Goal: Task Accomplishment & Management: Use online tool/utility

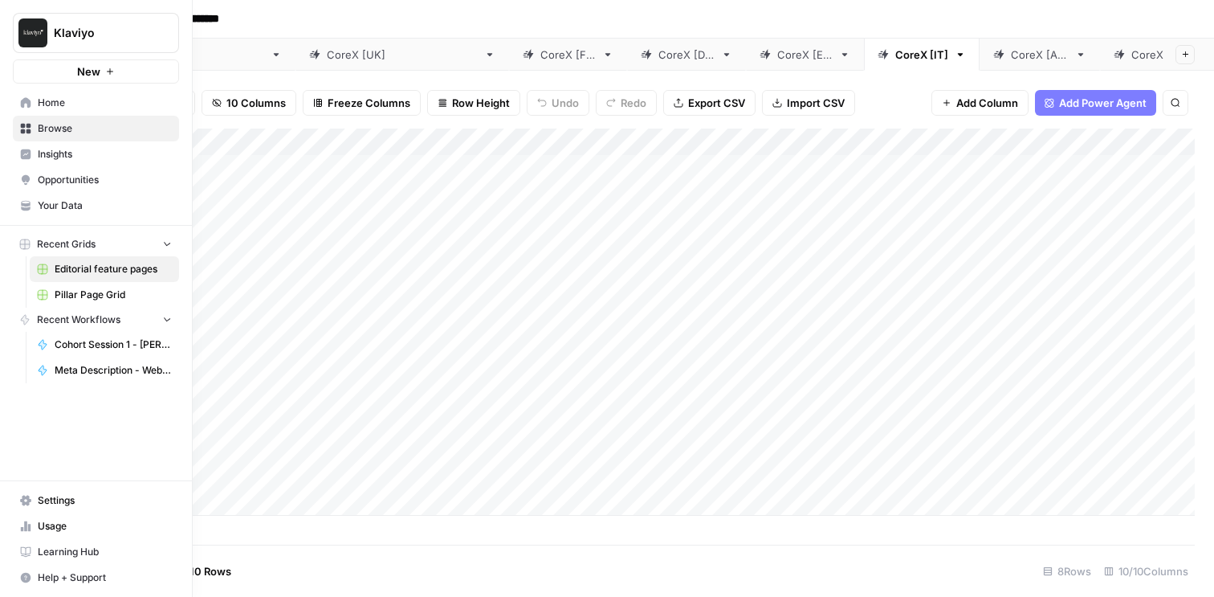
click at [16, 125] on link "Browse" at bounding box center [96, 129] width 166 height 26
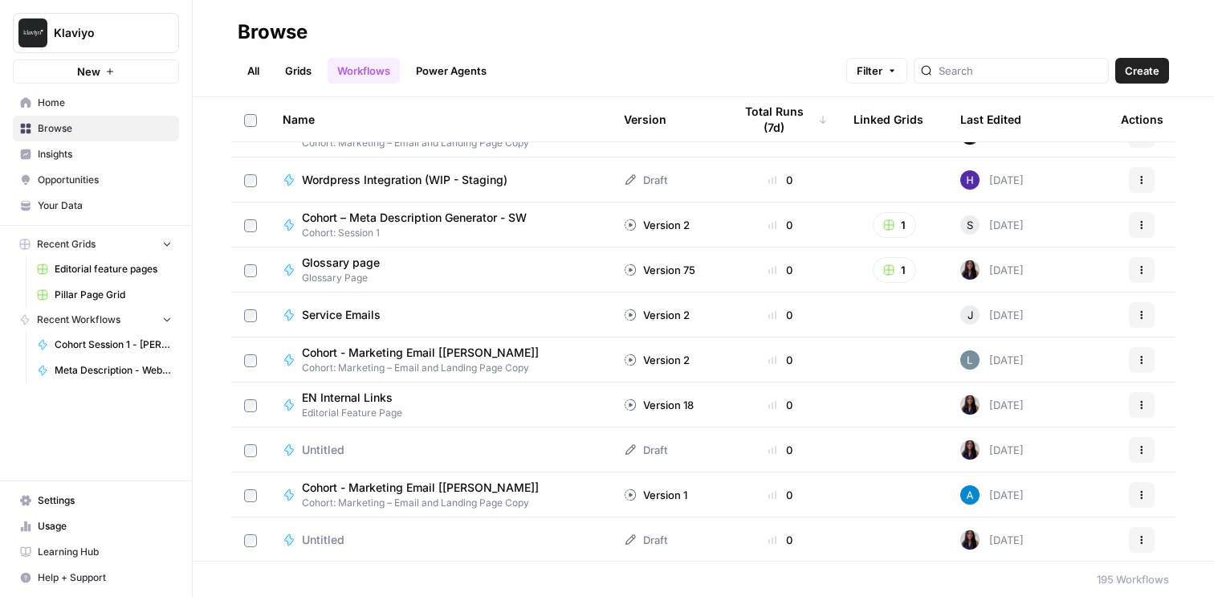
scroll to position [6599, 0]
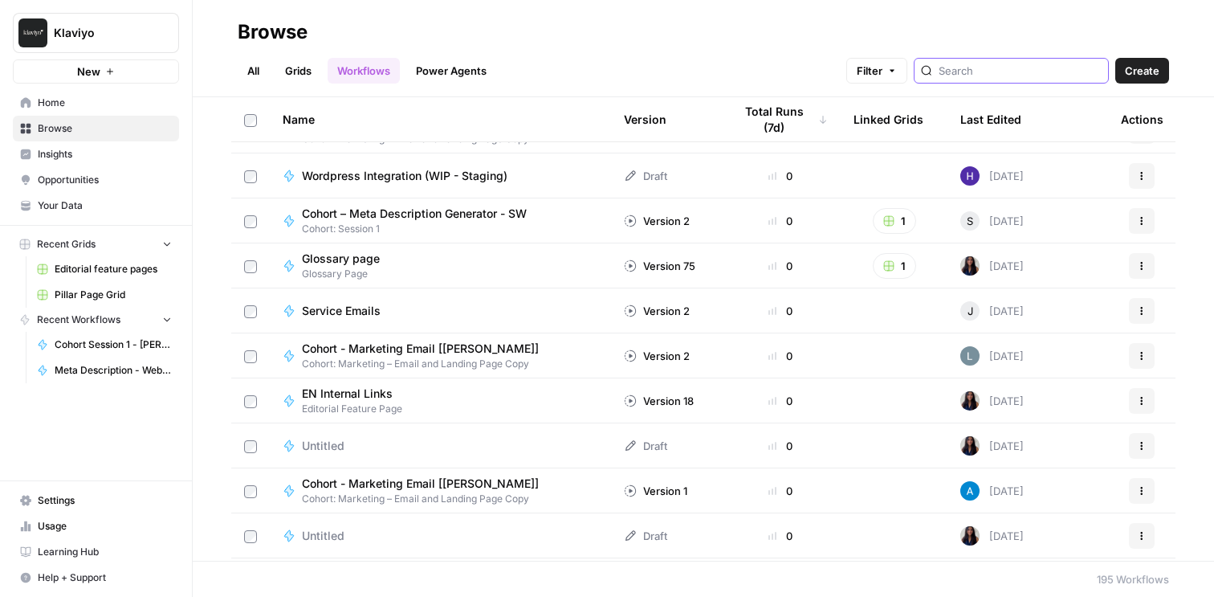
click at [1001, 74] on input "search" at bounding box center [1020, 71] width 163 height 16
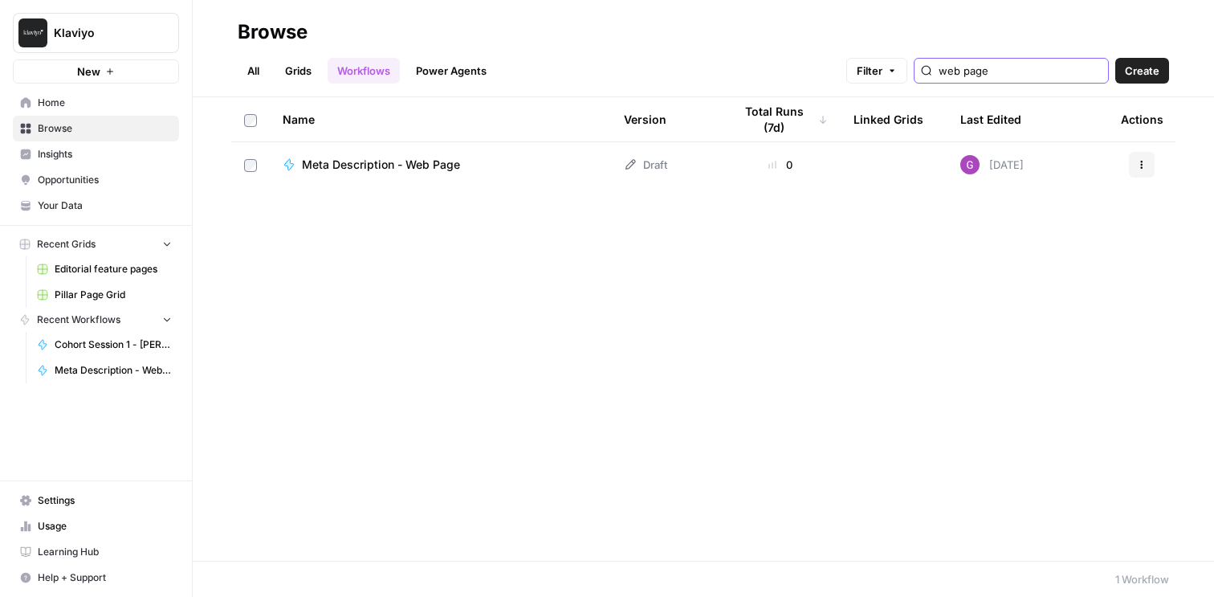
type input "web page"
click at [431, 162] on span "Meta Description - Web Page" at bounding box center [381, 165] width 158 height 16
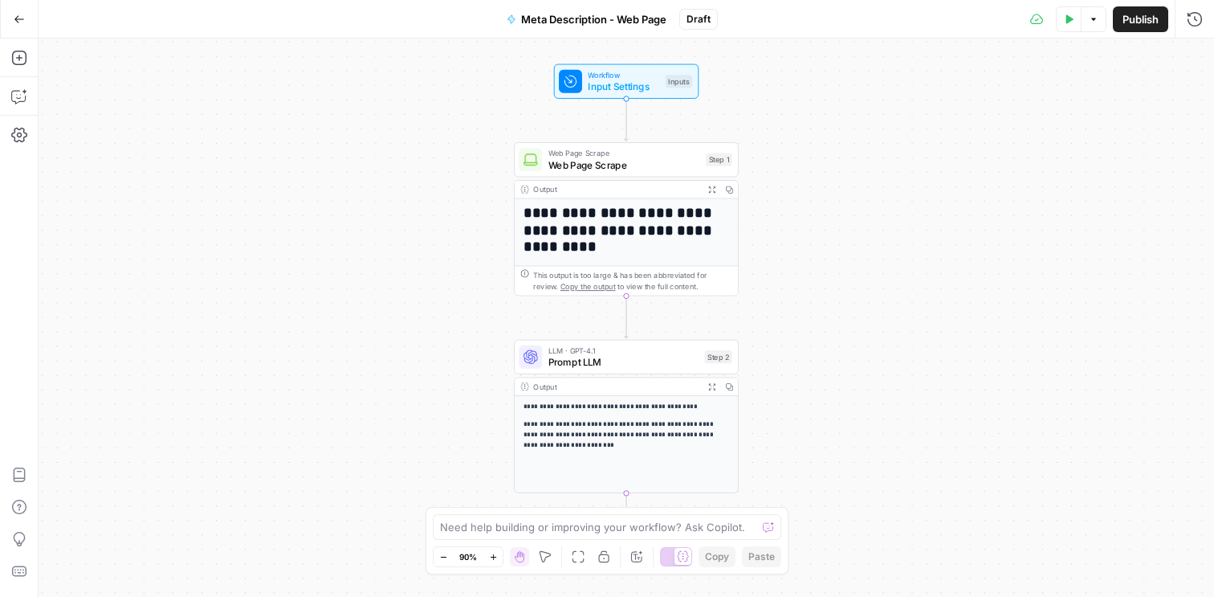
click at [1134, 17] on span "Publish" at bounding box center [1141, 19] width 36 height 16
click at [1148, 22] on button "Actions" at bounding box center [1156, 19] width 26 height 26
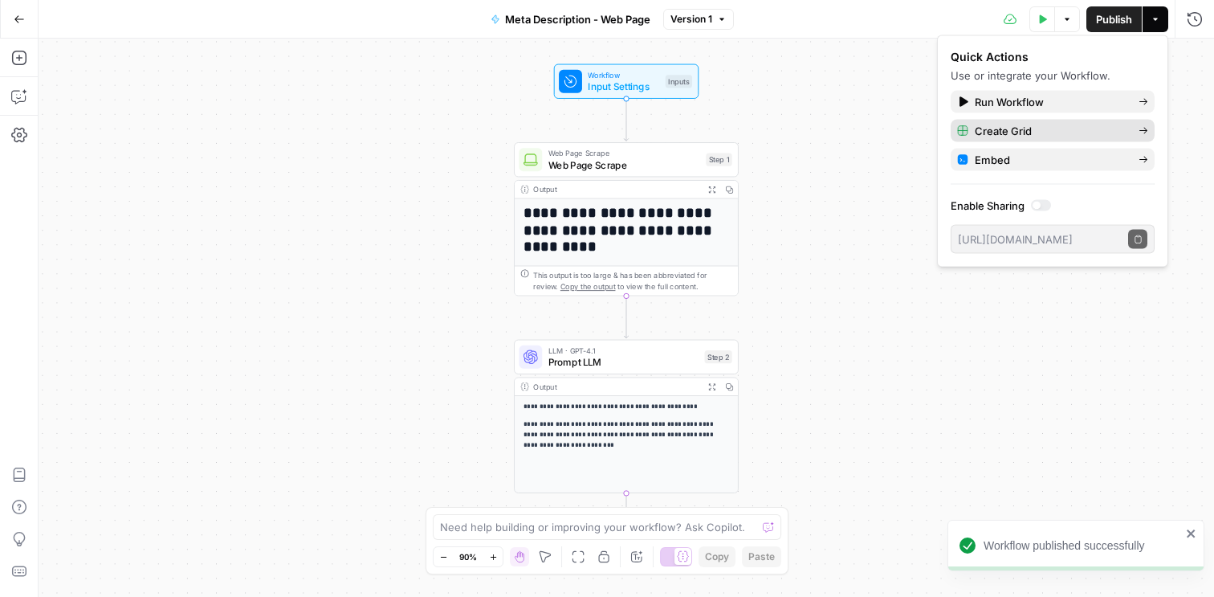
click at [1063, 128] on span "Create Grid" at bounding box center [1050, 131] width 151 height 16
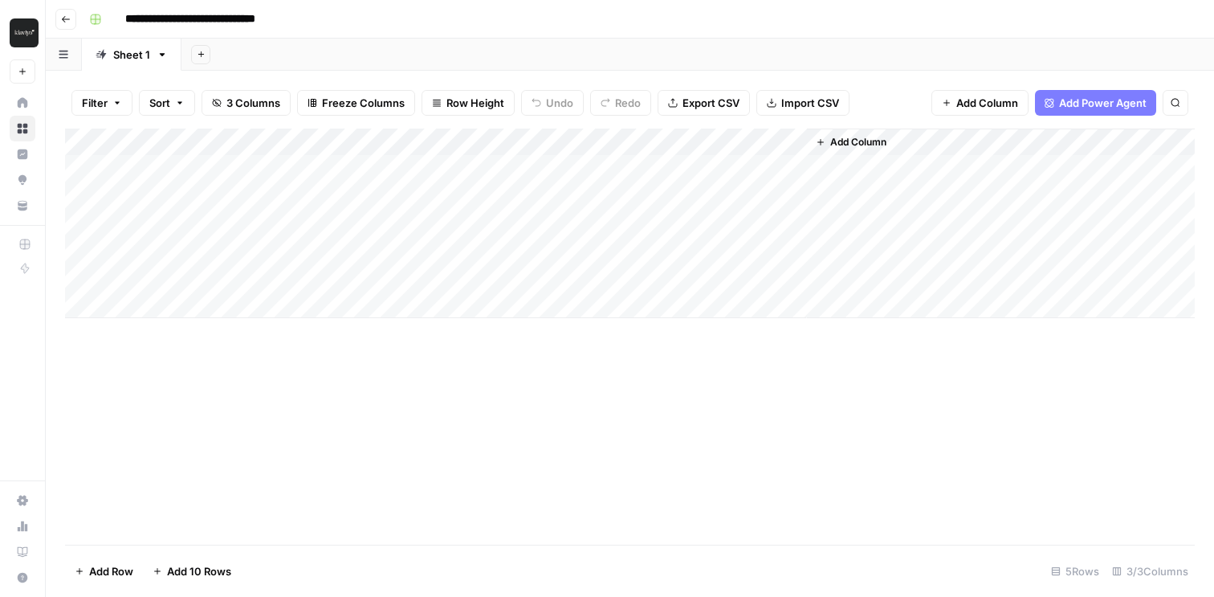
click at [718, 145] on div "Add Column" at bounding box center [630, 223] width 1130 height 190
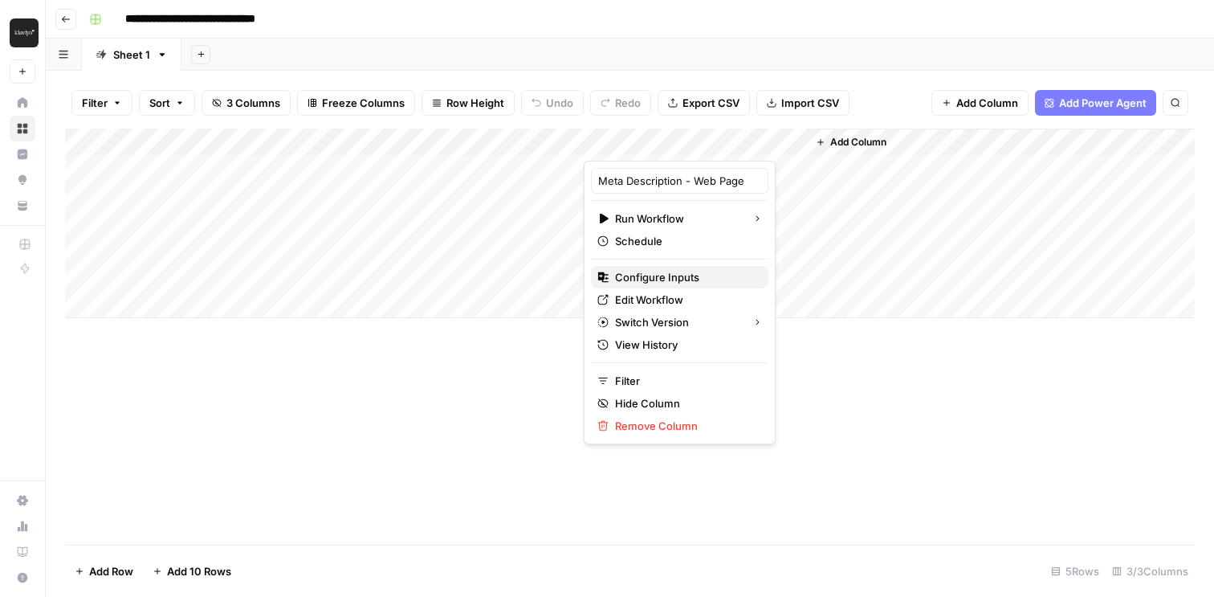
click at [673, 279] on span "Configure Inputs" at bounding box center [685, 277] width 141 height 16
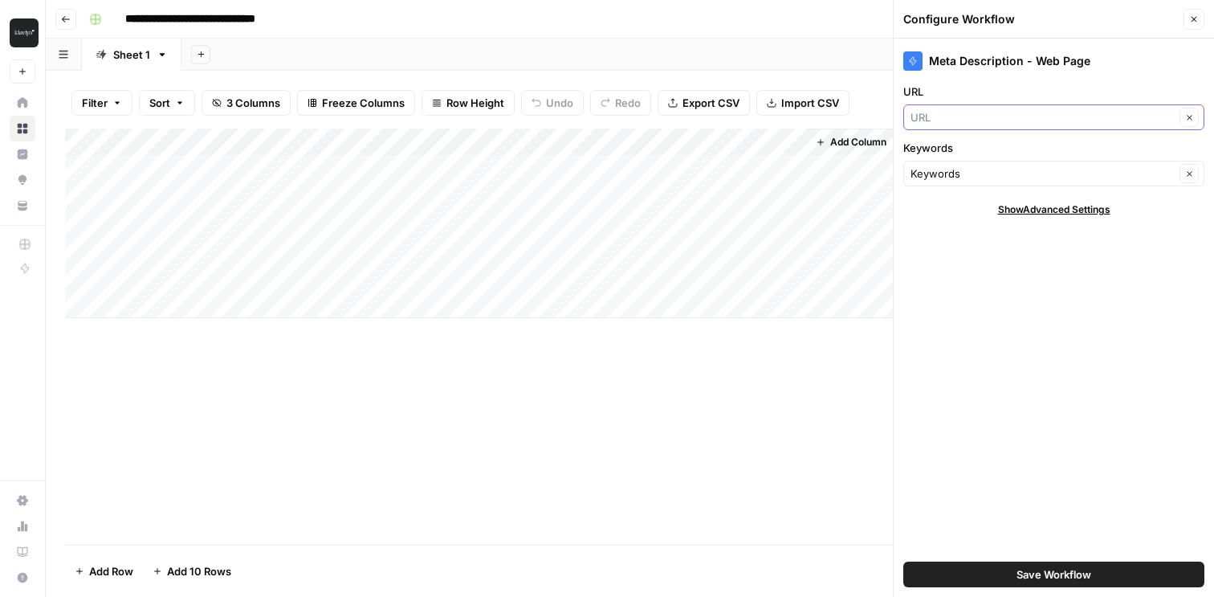
click at [1022, 120] on input "URL" at bounding box center [1043, 117] width 264 height 16
click at [1003, 403] on div "Meta Description - Web Page URL Clear Keywords Keywords Clear Show Advanced Set…" at bounding box center [1054, 318] width 320 height 558
click at [1192, 22] on icon "button" at bounding box center [1194, 19] width 10 height 10
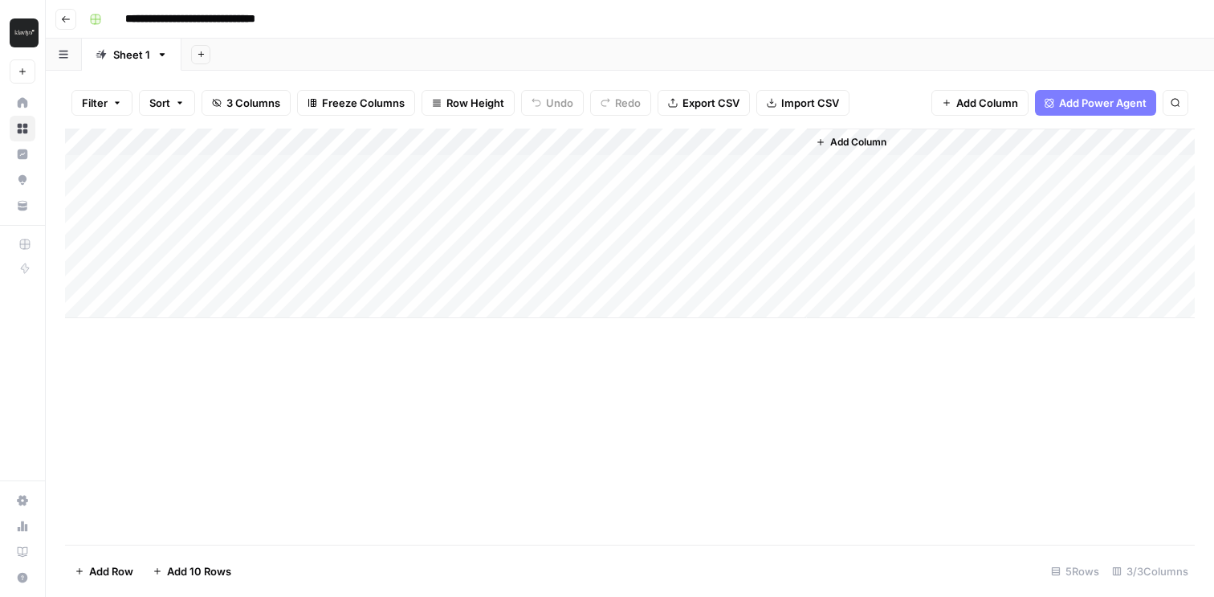
click at [705, 145] on div "Add Column" at bounding box center [630, 223] width 1130 height 190
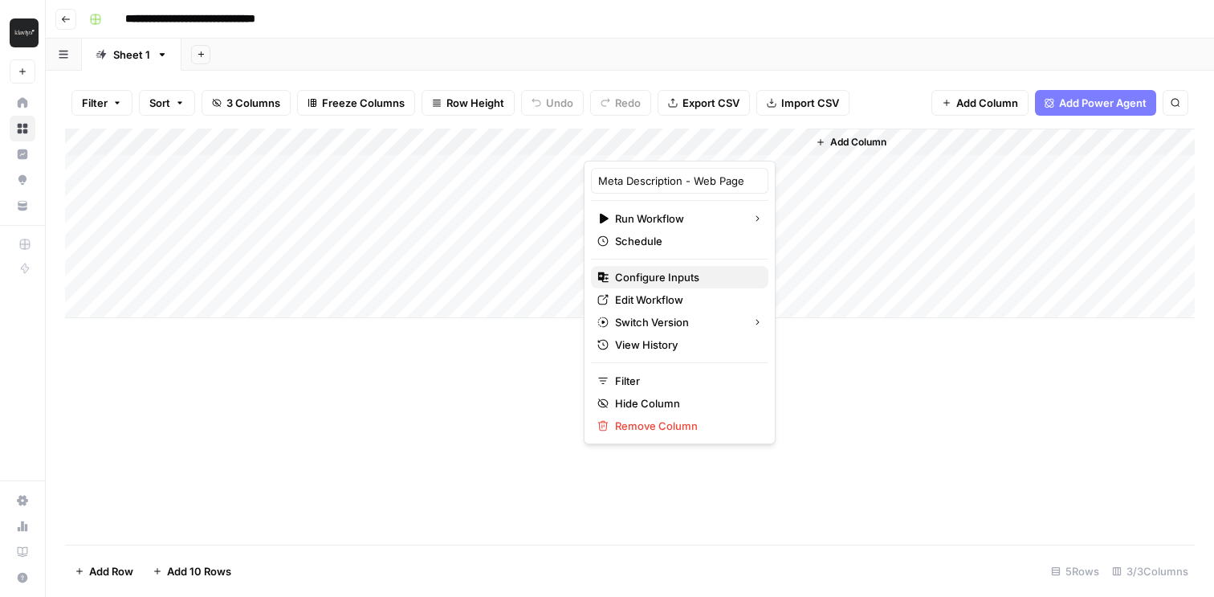
click at [669, 274] on span "Configure Inputs" at bounding box center [685, 277] width 141 height 16
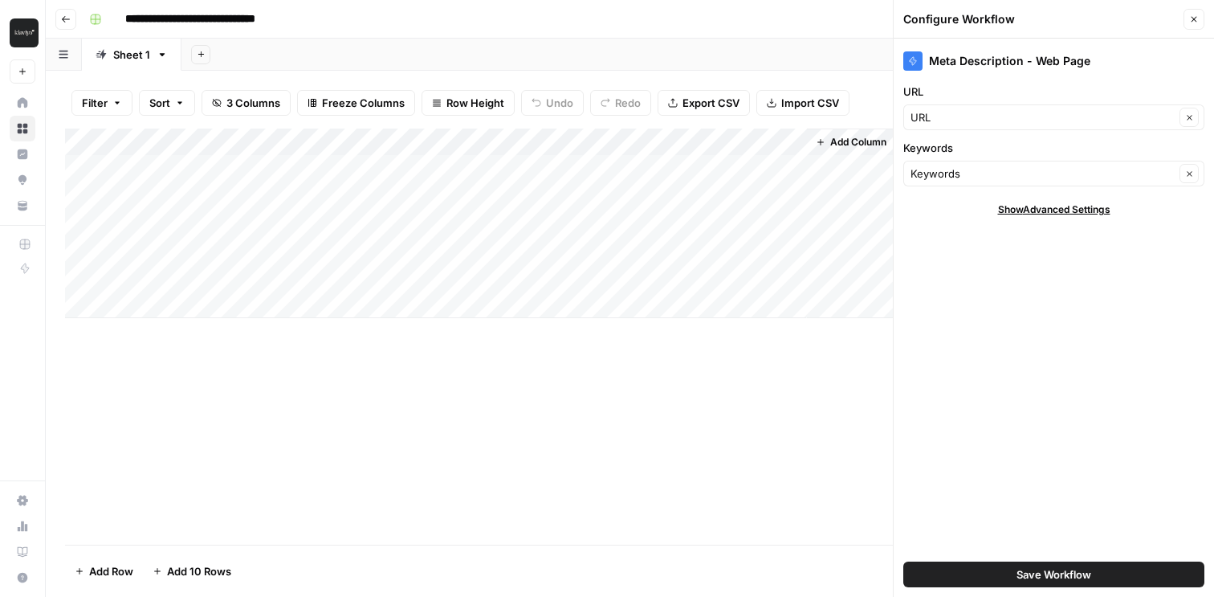
click at [234, 164] on div "Add Column" at bounding box center [630, 223] width 1130 height 190
type textarea "**********"
click at [446, 174] on div "Add Column" at bounding box center [630, 223] width 1130 height 190
click at [409, 164] on div "Add Column" at bounding box center [630, 223] width 1130 height 190
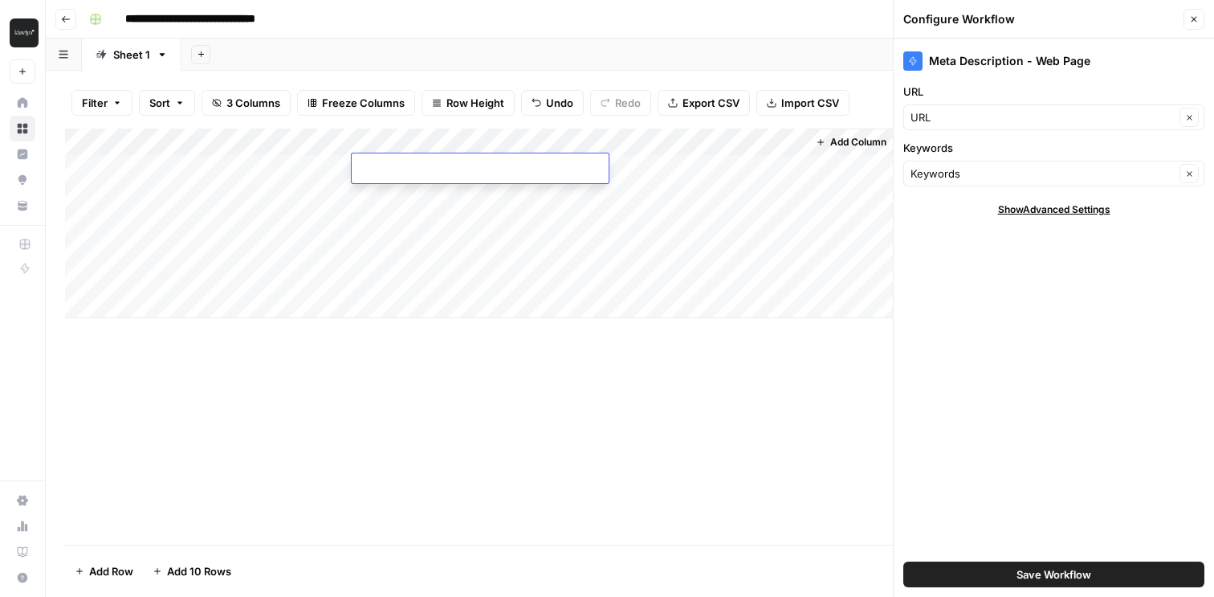
click at [409, 164] on textarea at bounding box center [480, 169] width 257 height 22
type textarea "**********"
click at [474, 281] on div "Add Column" at bounding box center [630, 223] width 1130 height 190
click at [1192, 17] on icon "button" at bounding box center [1194, 19] width 10 height 10
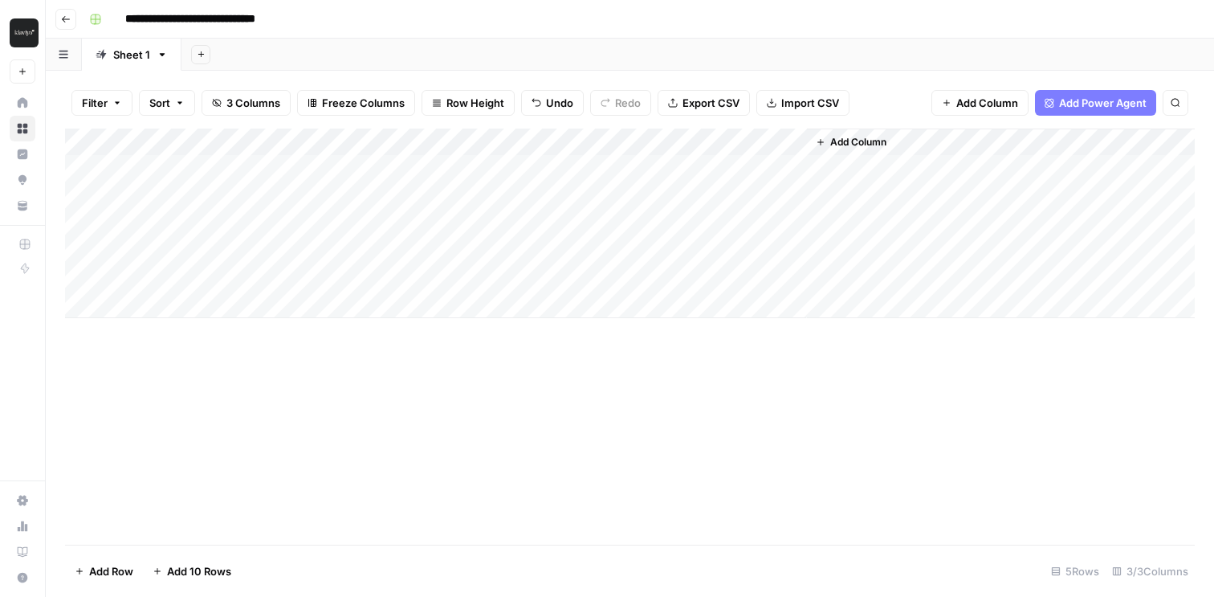
click at [599, 169] on div "Add Column" at bounding box center [630, 223] width 1130 height 190
click at [860, 169] on div "Add Column" at bounding box center [630, 223] width 1130 height 190
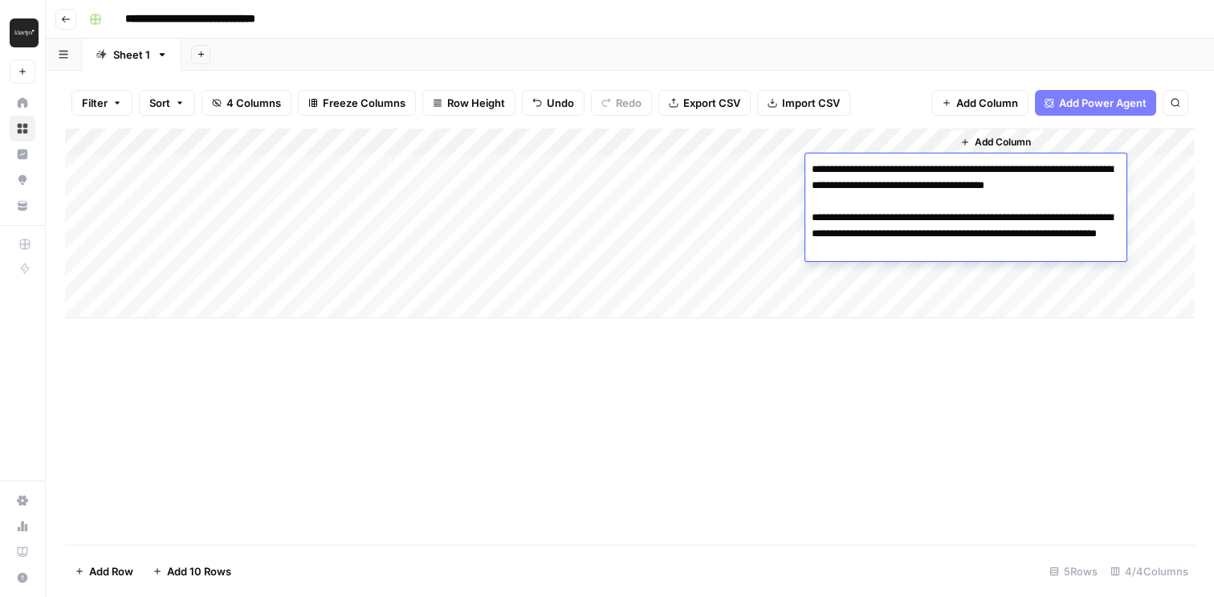
click at [825, 328] on div "Add Column" at bounding box center [630, 336] width 1130 height 416
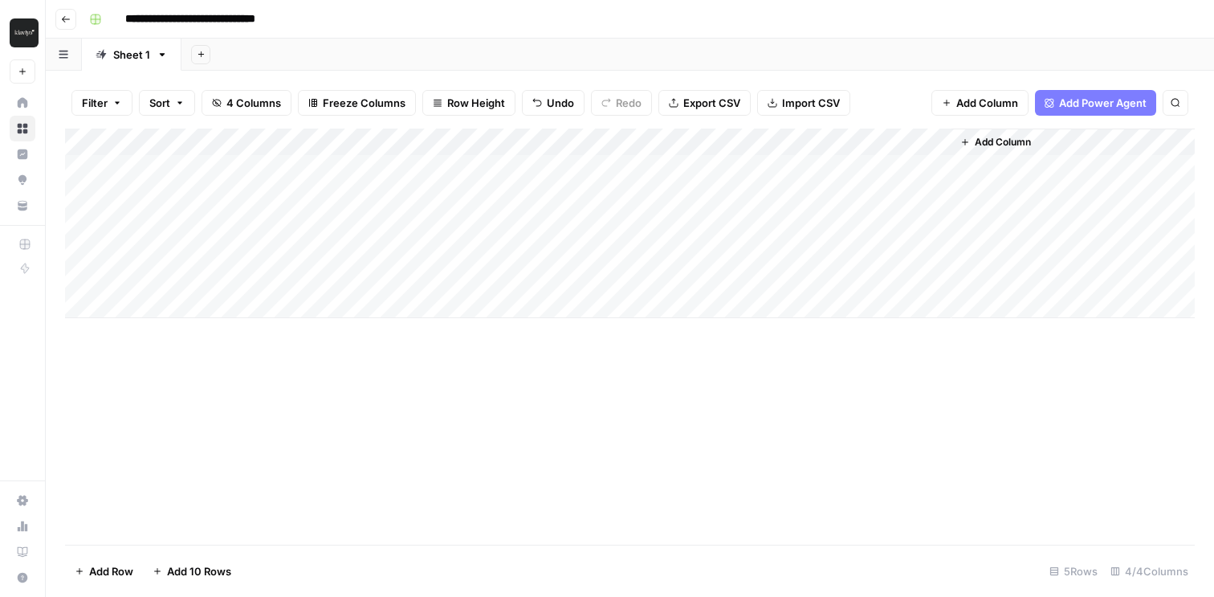
click at [222, 192] on div "Add Column" at bounding box center [630, 223] width 1130 height 190
type textarea "**********"
click at [471, 198] on div "Add Column" at bounding box center [630, 223] width 1130 height 190
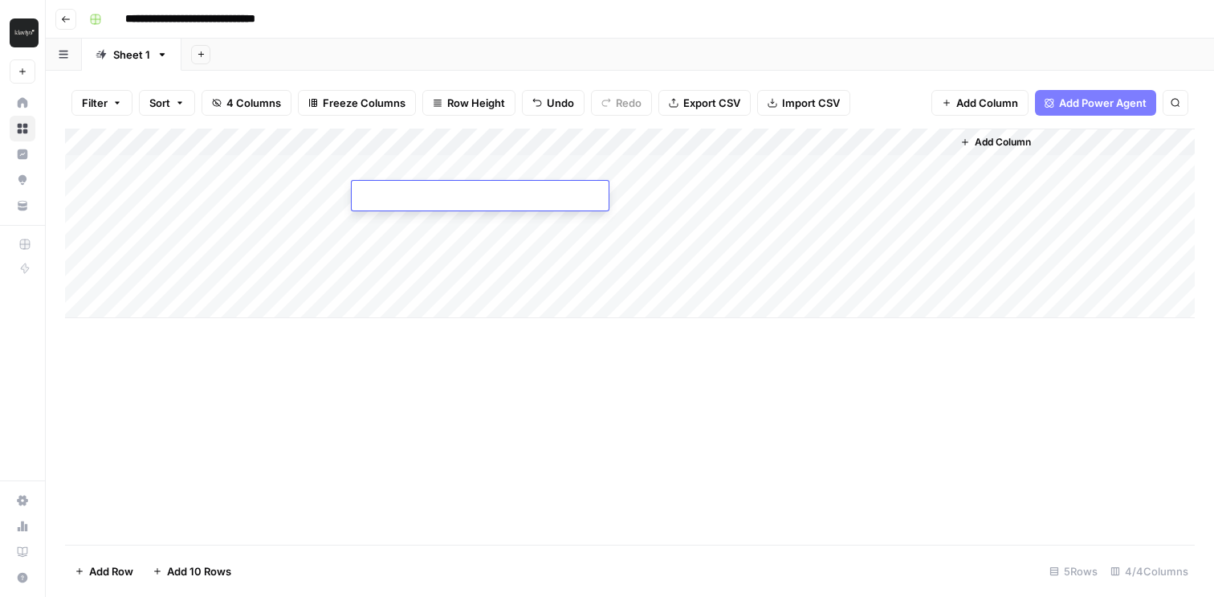
paste textarea "**********"
click at [422, 194] on textarea "**********" at bounding box center [480, 196] width 257 height 22
click at [529, 198] on textarea "**********" at bounding box center [480, 196] width 257 height 22
type textarea "**********"
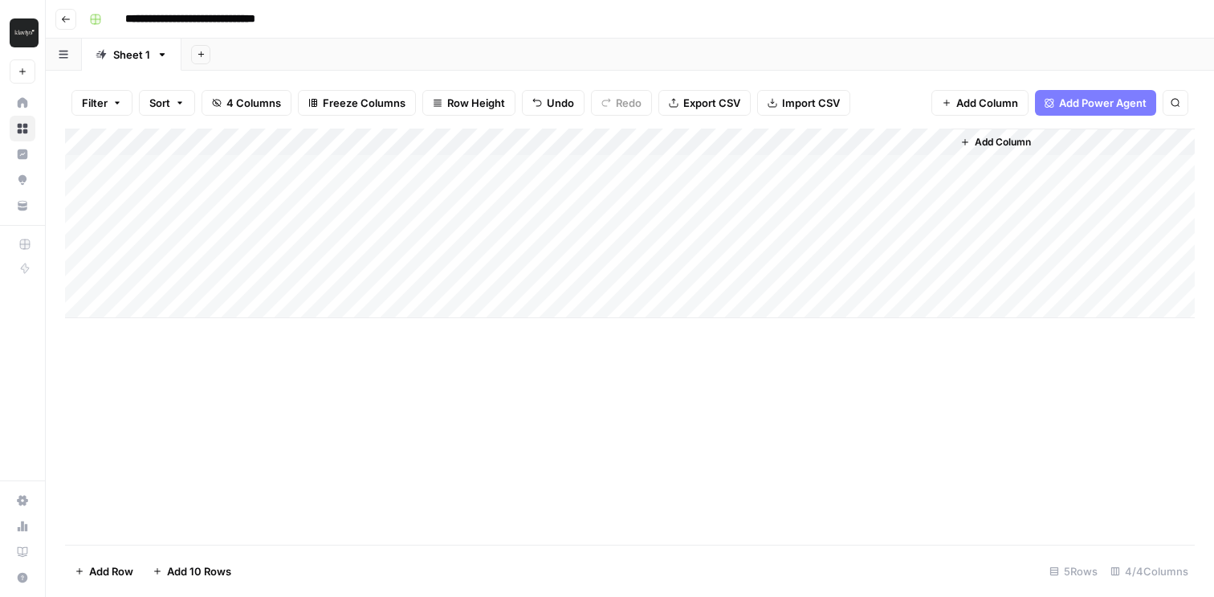
click at [527, 333] on div "Add Column" at bounding box center [630, 336] width 1130 height 416
click at [602, 194] on div "Add Column" at bounding box center [630, 223] width 1130 height 190
click at [854, 195] on div "Add Column" at bounding box center [630, 223] width 1130 height 190
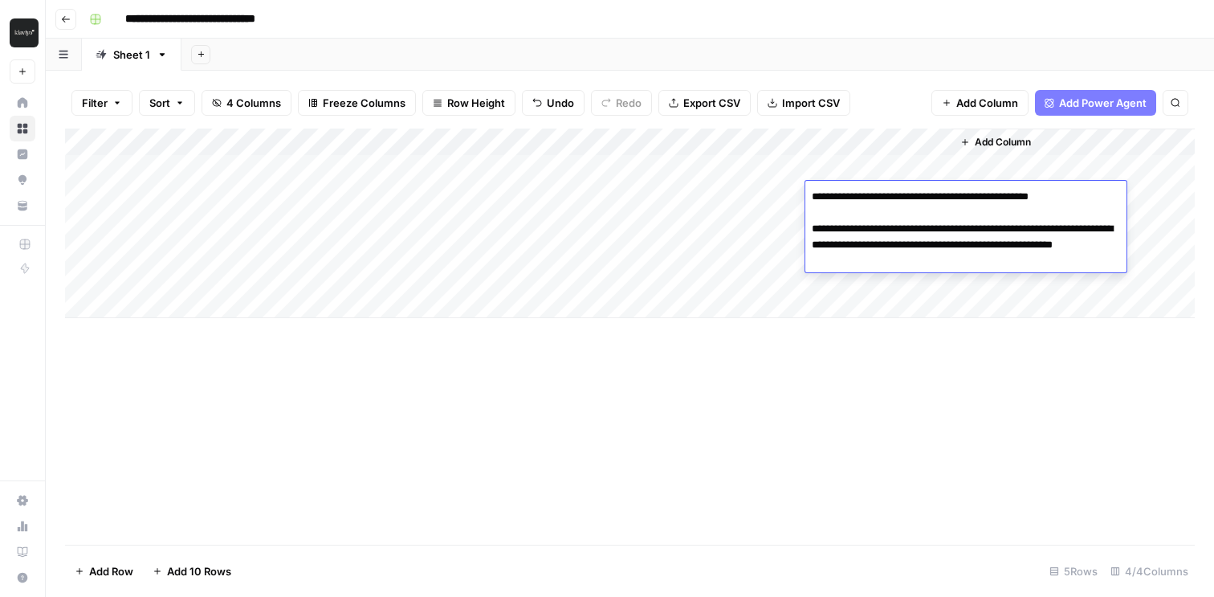
click at [771, 169] on div "Add Column" at bounding box center [630, 223] width 1130 height 190
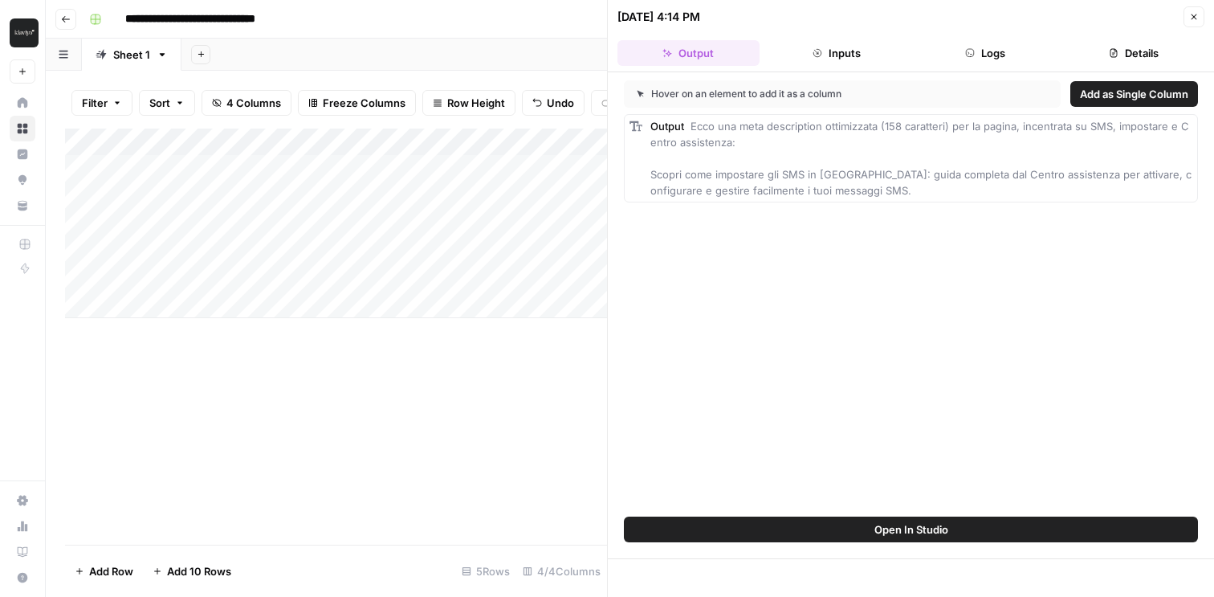
click at [1098, 100] on span "Add as Single Column" at bounding box center [1134, 94] width 108 height 16
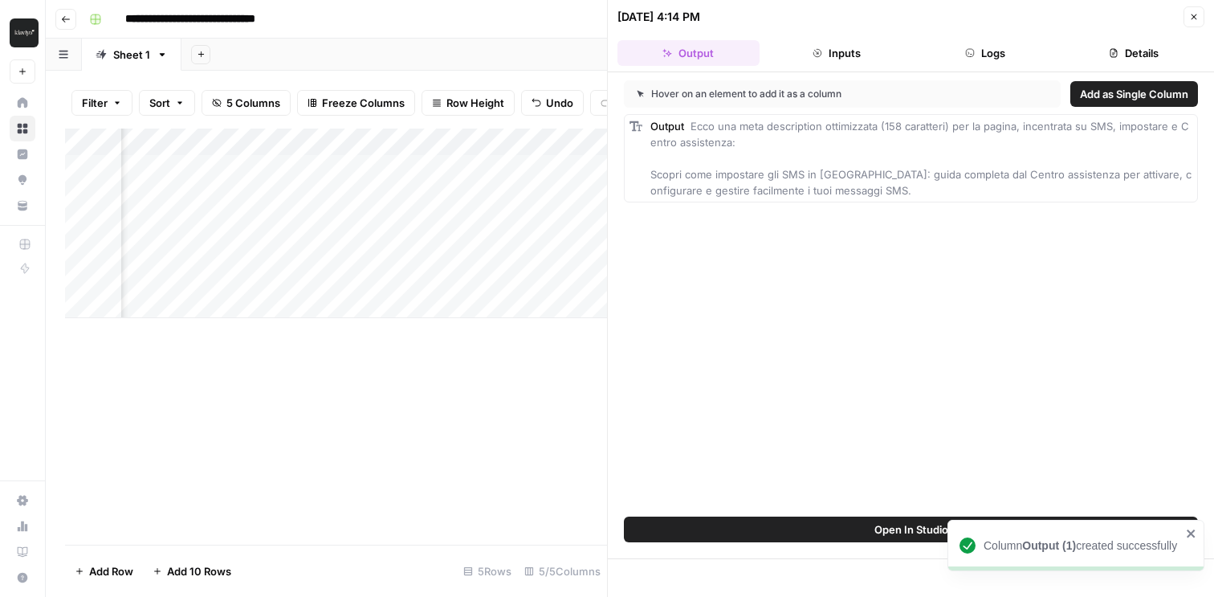
scroll to position [0, 465]
click at [1194, 18] on icon "button" at bounding box center [1194, 17] width 10 height 10
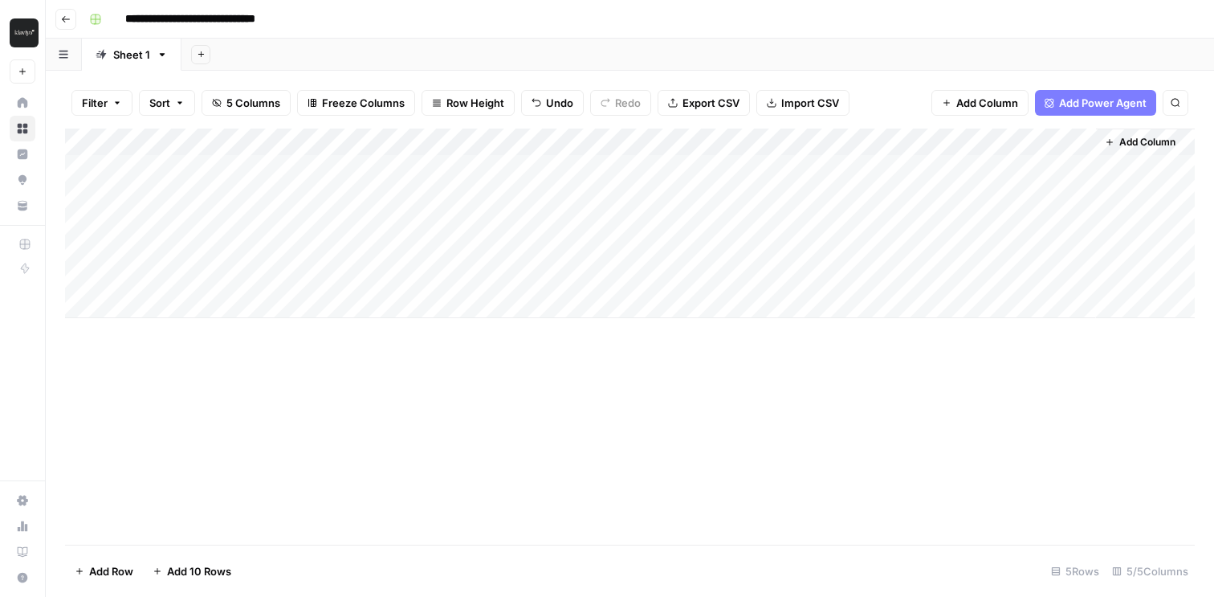
click at [939, 145] on div "Add Column" at bounding box center [630, 223] width 1130 height 190
click at [899, 293] on span "Remove Column" at bounding box center [908, 299] width 141 height 16
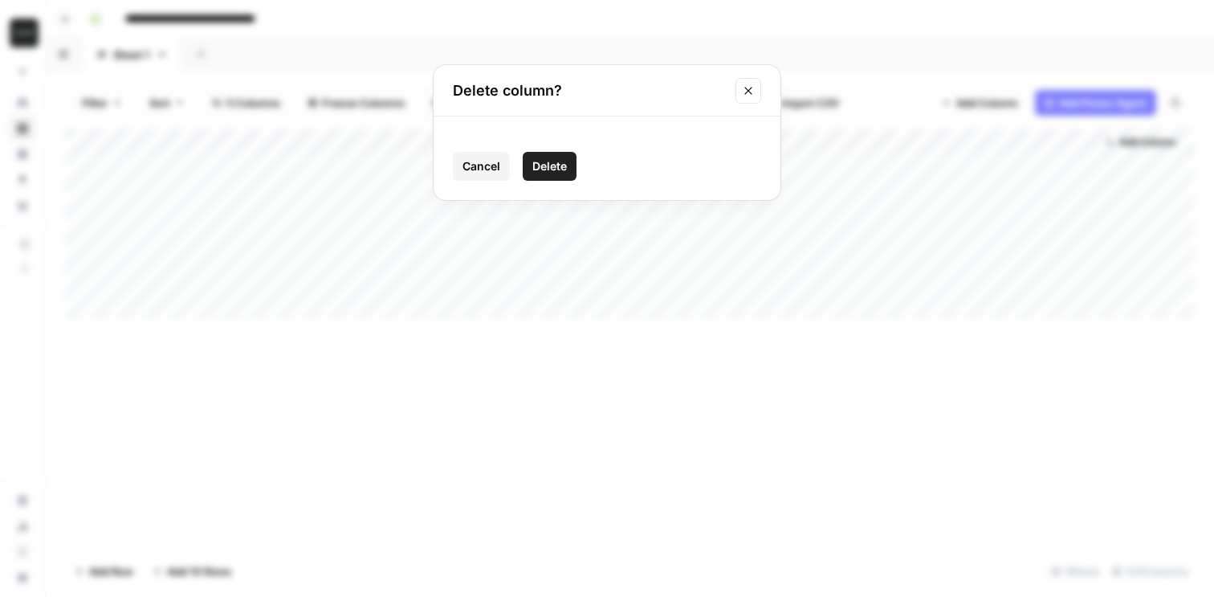
click at [550, 161] on span "Delete" at bounding box center [549, 166] width 35 height 16
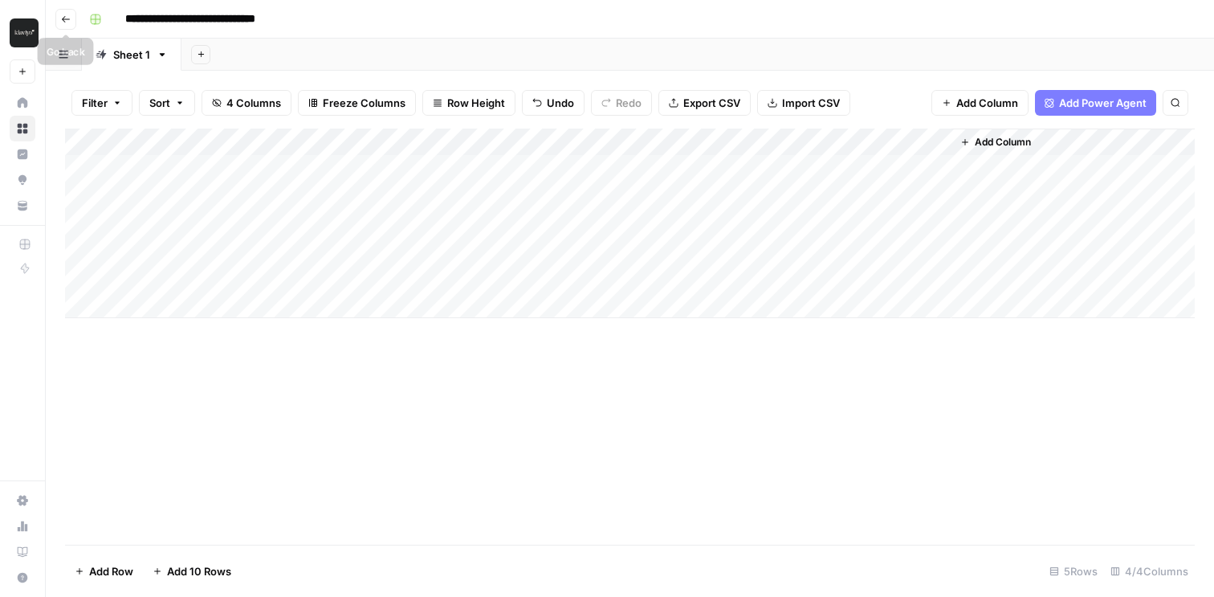
click at [67, 20] on icon "button" at bounding box center [66, 19] width 10 height 10
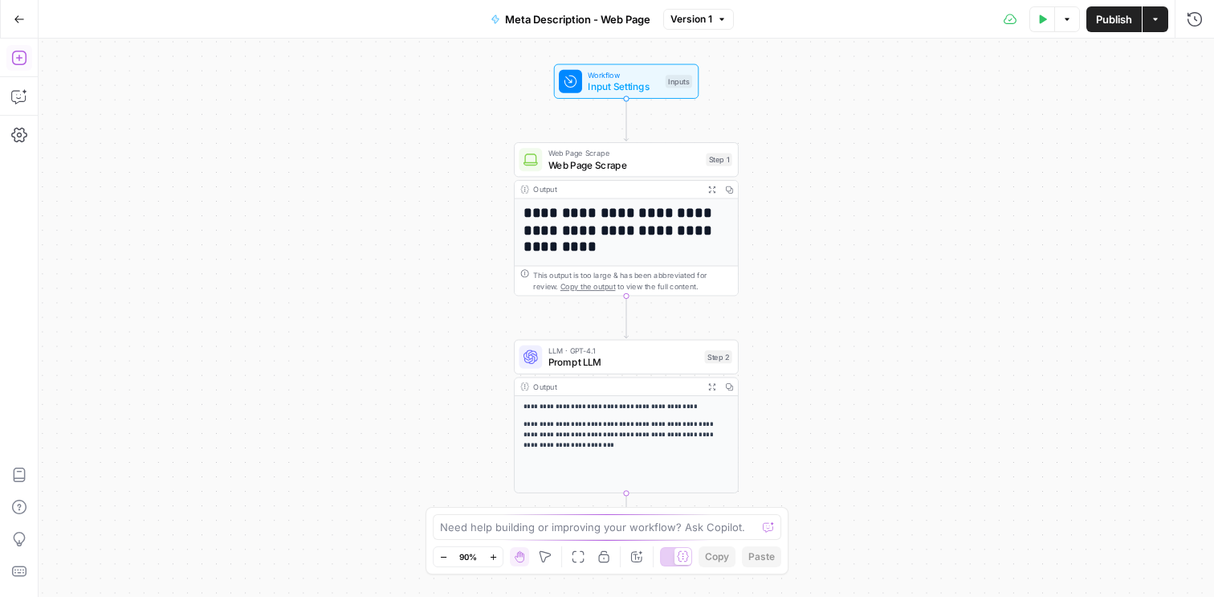
click at [19, 60] on icon "button" at bounding box center [19, 58] width 16 height 16
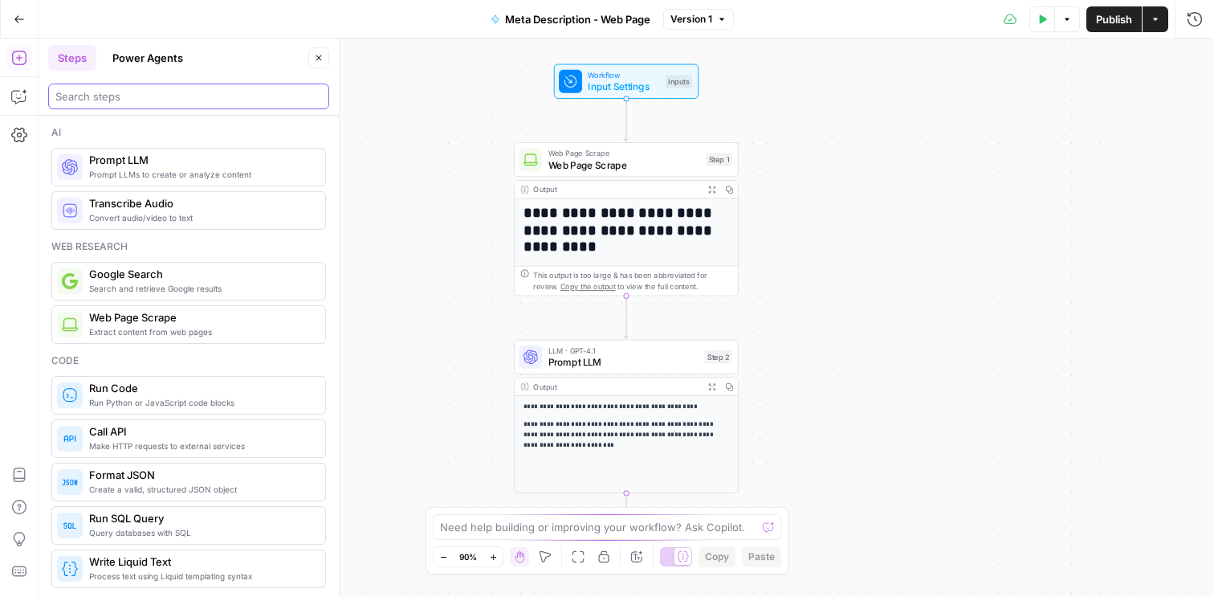
click at [164, 95] on input "search" at bounding box center [188, 96] width 267 height 16
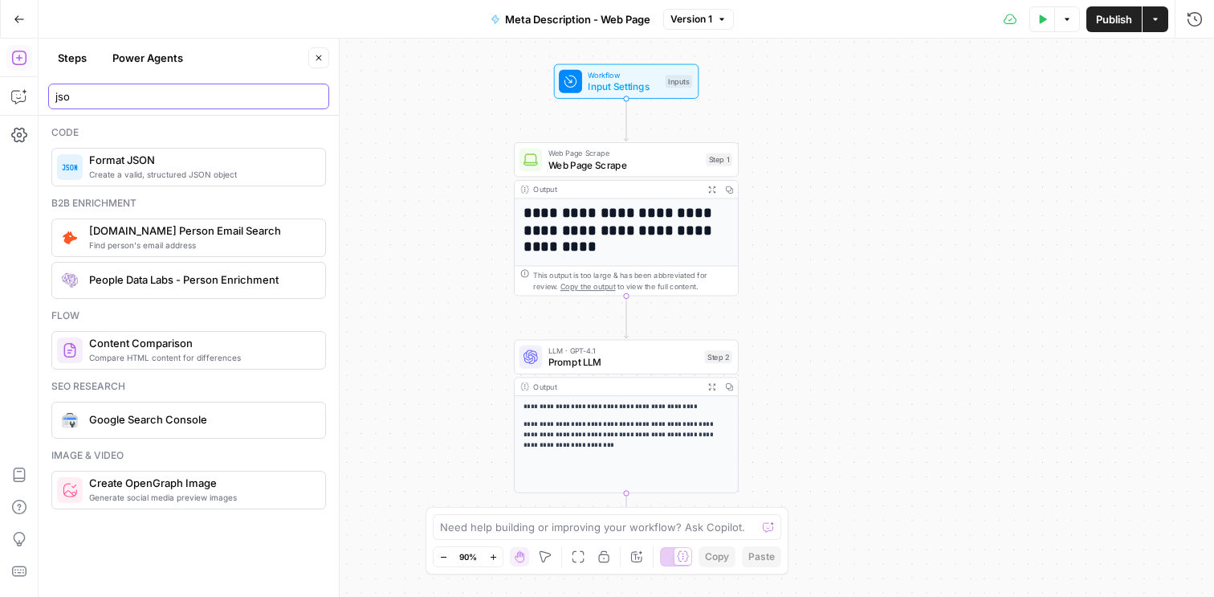
type input "jso"
click at [121, 165] on span "Format JSON" at bounding box center [200, 160] width 223 height 16
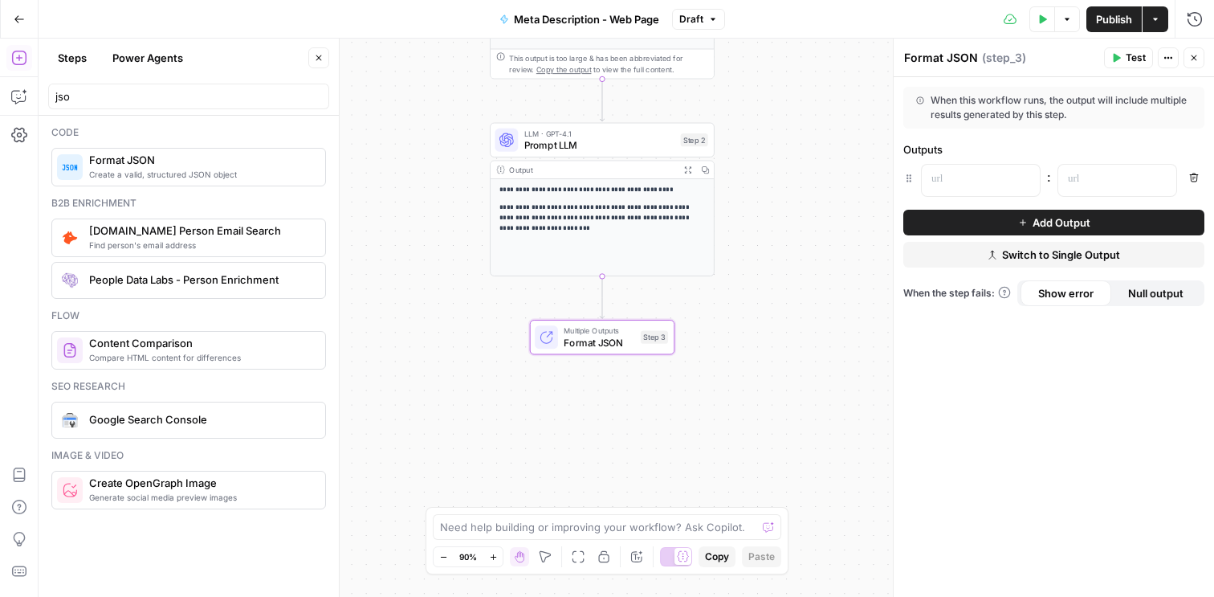
click at [939, 55] on textarea "Format JSON" at bounding box center [941, 58] width 74 height 16
type textarea "Multiple Columns"
click at [976, 190] on div at bounding box center [968, 180] width 92 height 31
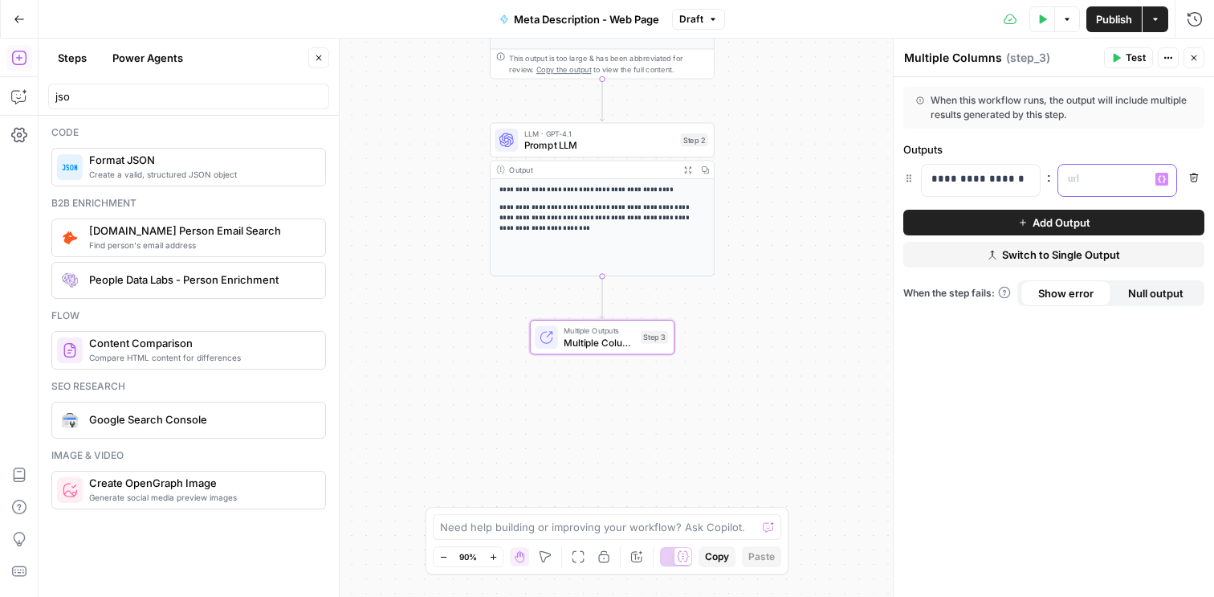
click at [1165, 181] on icon "button" at bounding box center [1162, 179] width 8 height 8
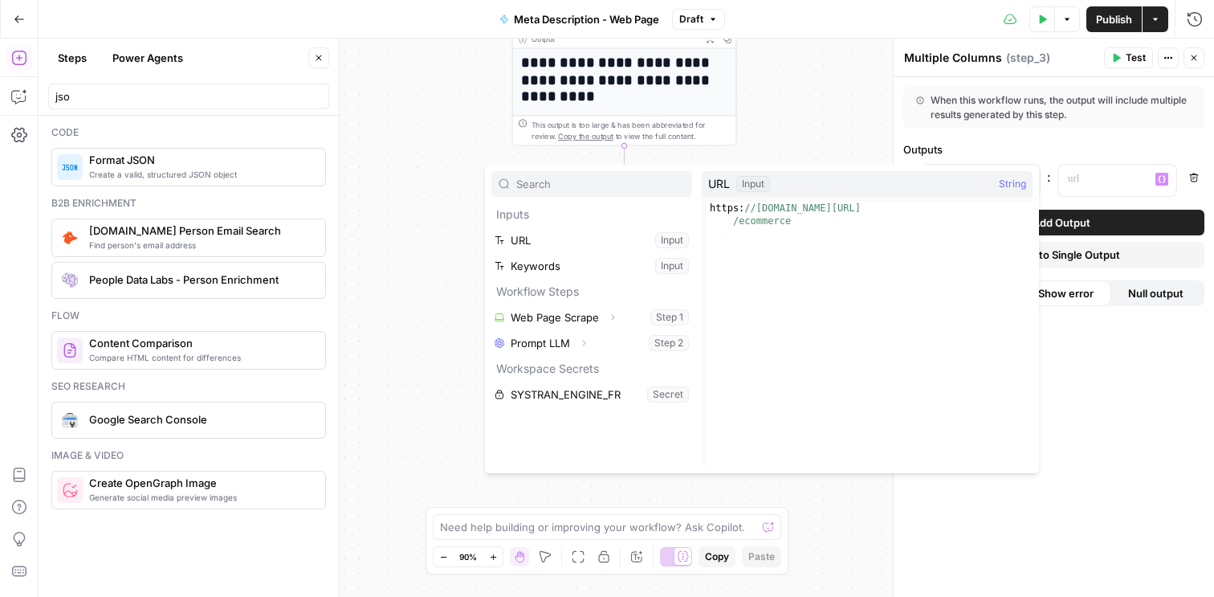
click at [1166, 391] on div "**********" at bounding box center [1054, 337] width 320 height 520
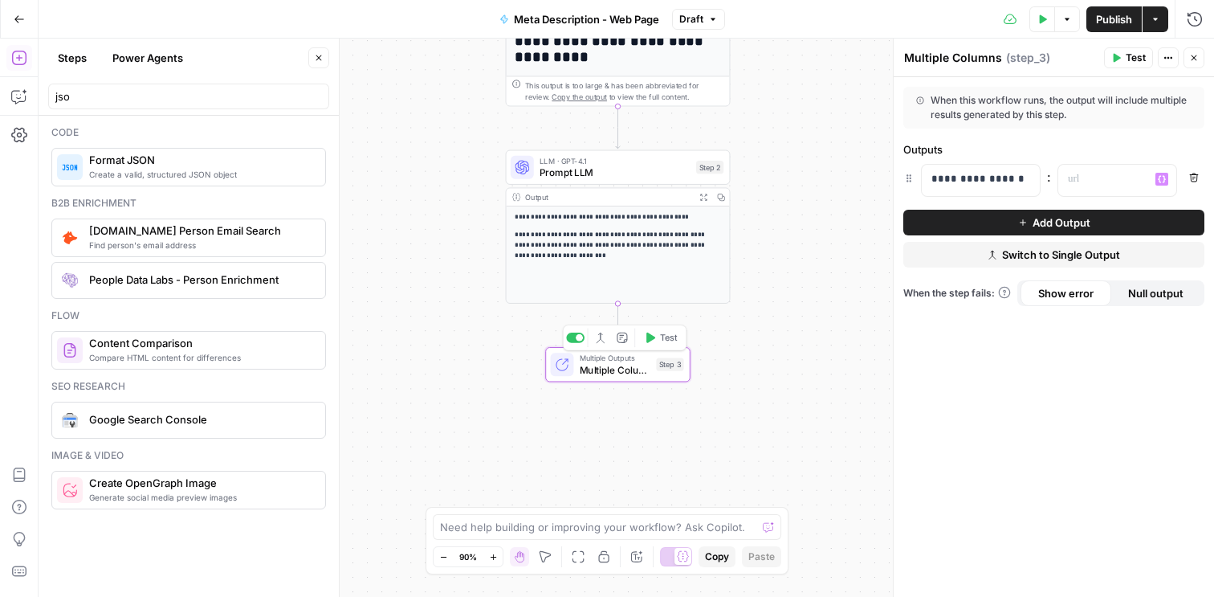
drag, startPoint x: 628, startPoint y: 401, endPoint x: 621, endPoint y: 362, distance: 40.0
click at [622, 362] on span "Multiple Columns" at bounding box center [615, 369] width 71 height 14
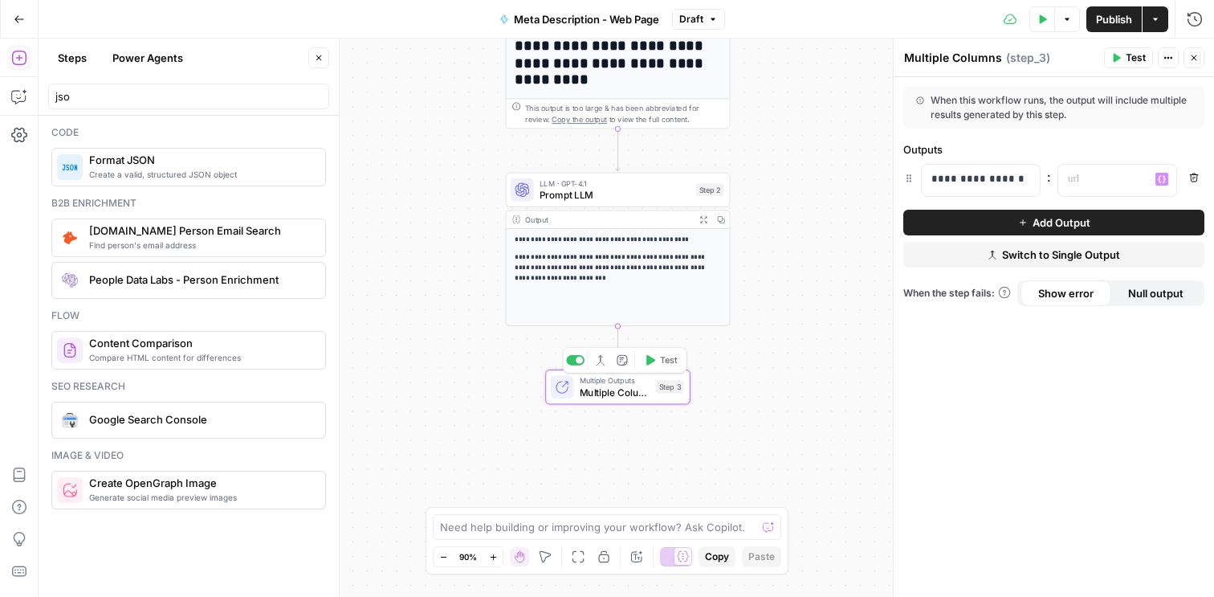
drag, startPoint x: 621, startPoint y: 362, endPoint x: 621, endPoint y: 386, distance: 24.1
click at [621, 386] on span "Multiple Columns" at bounding box center [615, 392] width 71 height 14
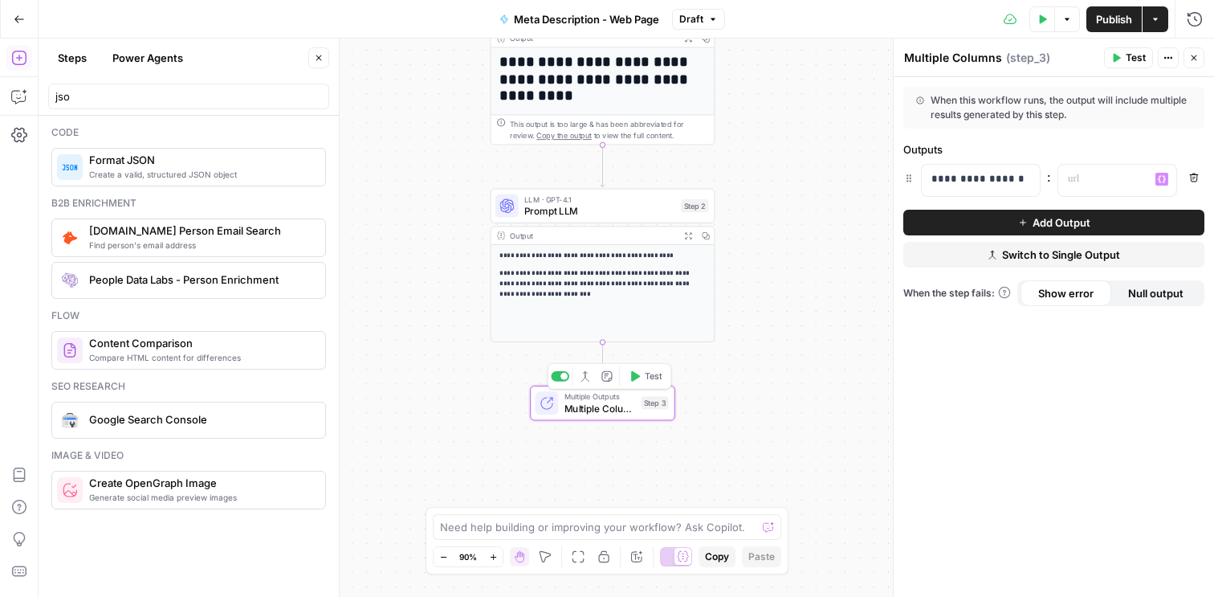
drag, startPoint x: 626, startPoint y: 381, endPoint x: 610, endPoint y: 396, distance: 21.0
click at [610, 396] on span "Multiple Outputs" at bounding box center [599, 395] width 71 height 11
click at [1168, 59] on icon "button" at bounding box center [1169, 58] width 10 height 10
click at [1199, 57] on button "Close" at bounding box center [1194, 57] width 21 height 21
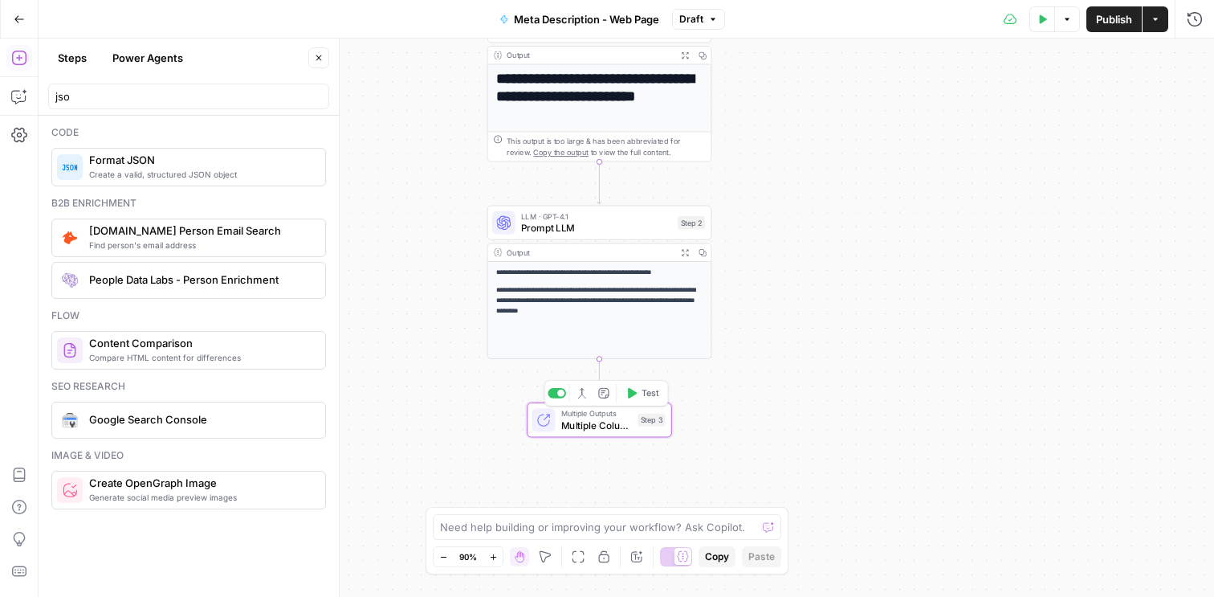
drag, startPoint x: 586, startPoint y: 403, endPoint x: 583, endPoint y: 420, distance: 17.2
click at [583, 420] on span "Multiple Columns" at bounding box center [596, 425] width 71 height 14
drag, startPoint x: 611, startPoint y: 263, endPoint x: 606, endPoint y: 353, distance: 90.1
click at [607, 354] on div "**********" at bounding box center [598, 310] width 223 height 96
click at [602, 418] on span "Multiple Columns" at bounding box center [596, 425] width 71 height 14
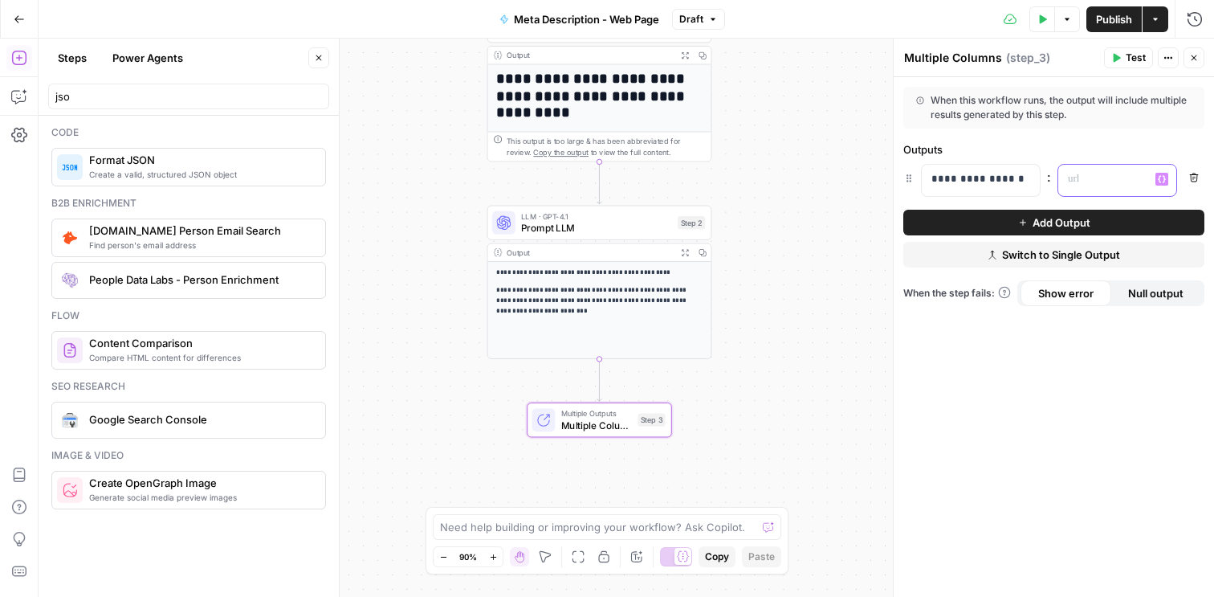
click at [1162, 183] on button "Variables Menu" at bounding box center [1161, 179] width 13 height 13
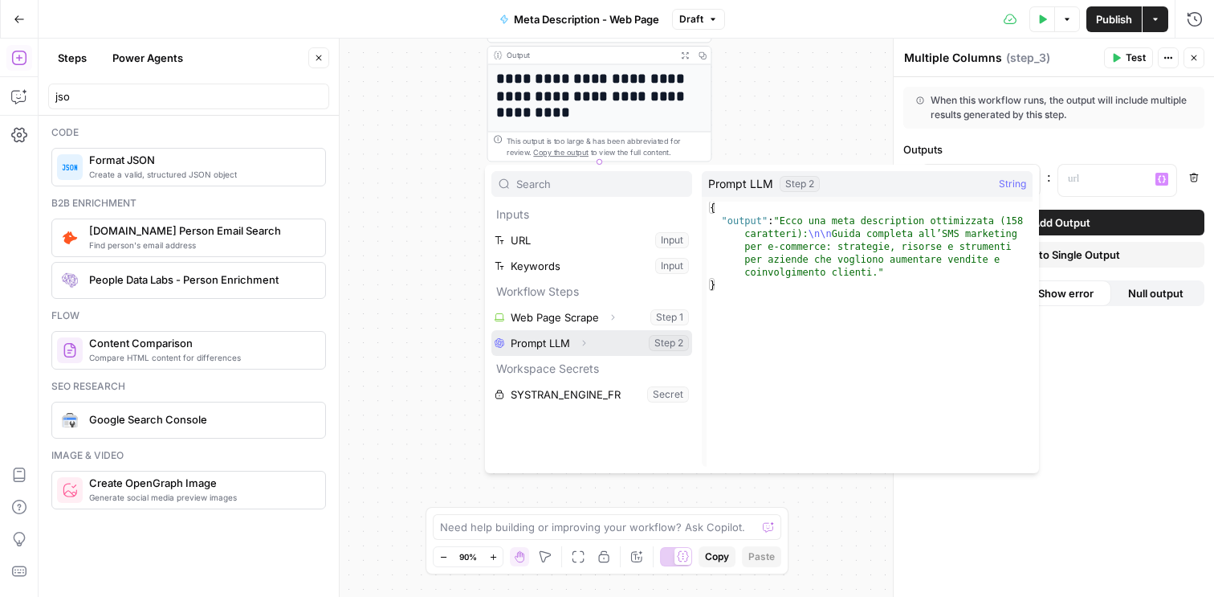
click at [572, 344] on button "Select variable Prompt LLM" at bounding box center [591, 343] width 201 height 26
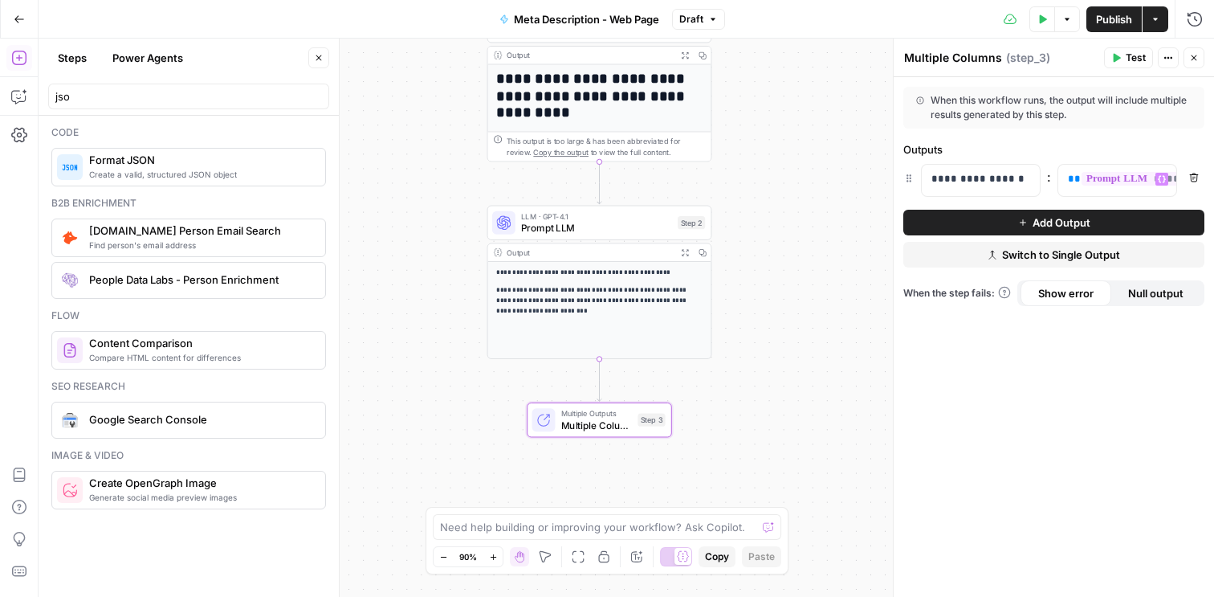
click at [989, 218] on button "Add Output" at bounding box center [1053, 223] width 301 height 26
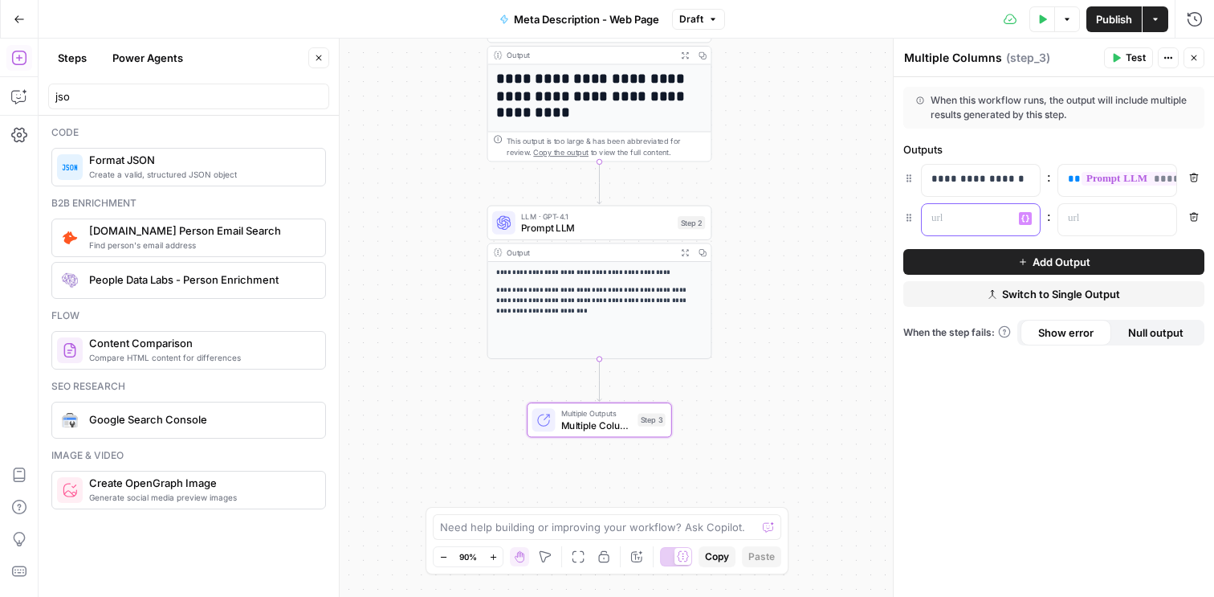
click at [972, 217] on p at bounding box center [967, 218] width 73 height 16
drag, startPoint x: 1196, startPoint y: 226, endPoint x: 1127, endPoint y: 231, distance: 69.2
click at [1127, 231] on div "******** Variables Menu : “/” to reference Variables Menu Remove" at bounding box center [1053, 219] width 301 height 33
click at [1158, 222] on icon "button" at bounding box center [1162, 218] width 8 height 8
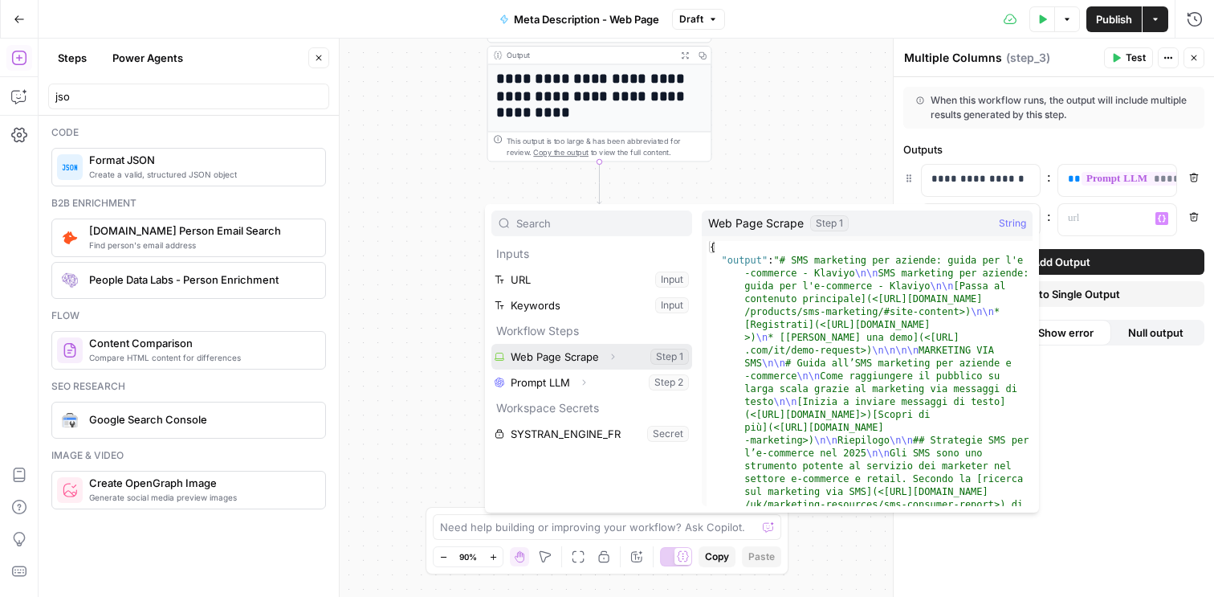
click at [604, 353] on button "Expand" at bounding box center [612, 356] width 21 height 21
click at [605, 349] on button "Collapse" at bounding box center [612, 356] width 21 height 21
click at [667, 358] on button "Select variable Web Page Scrape" at bounding box center [591, 357] width 201 height 26
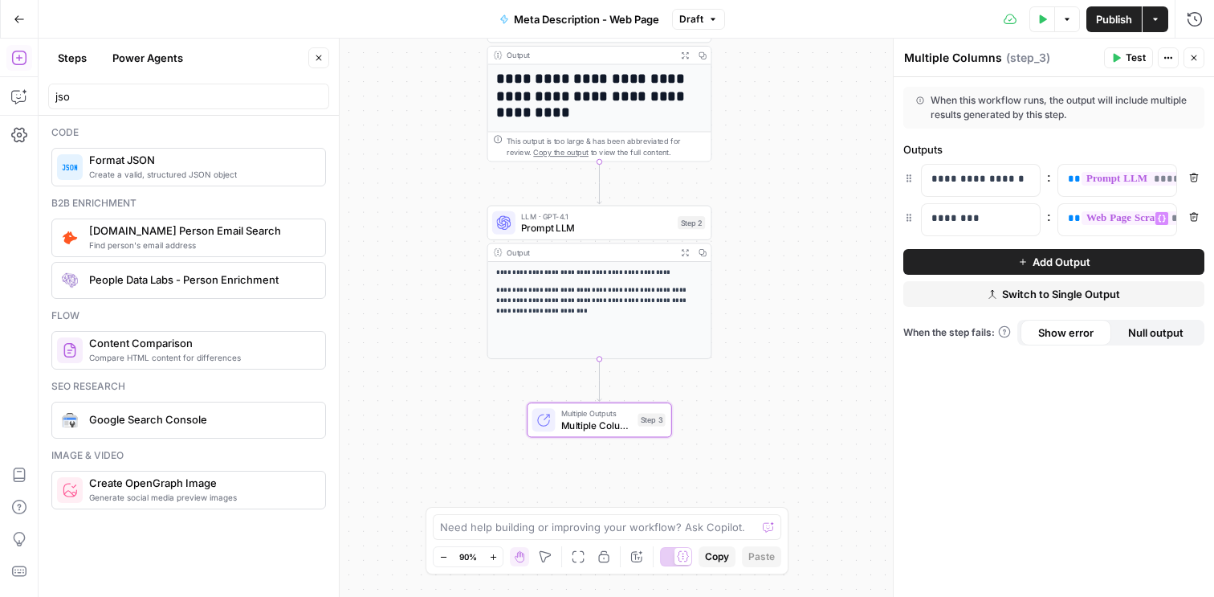
click at [1110, 15] on span "Publish" at bounding box center [1114, 19] width 36 height 16
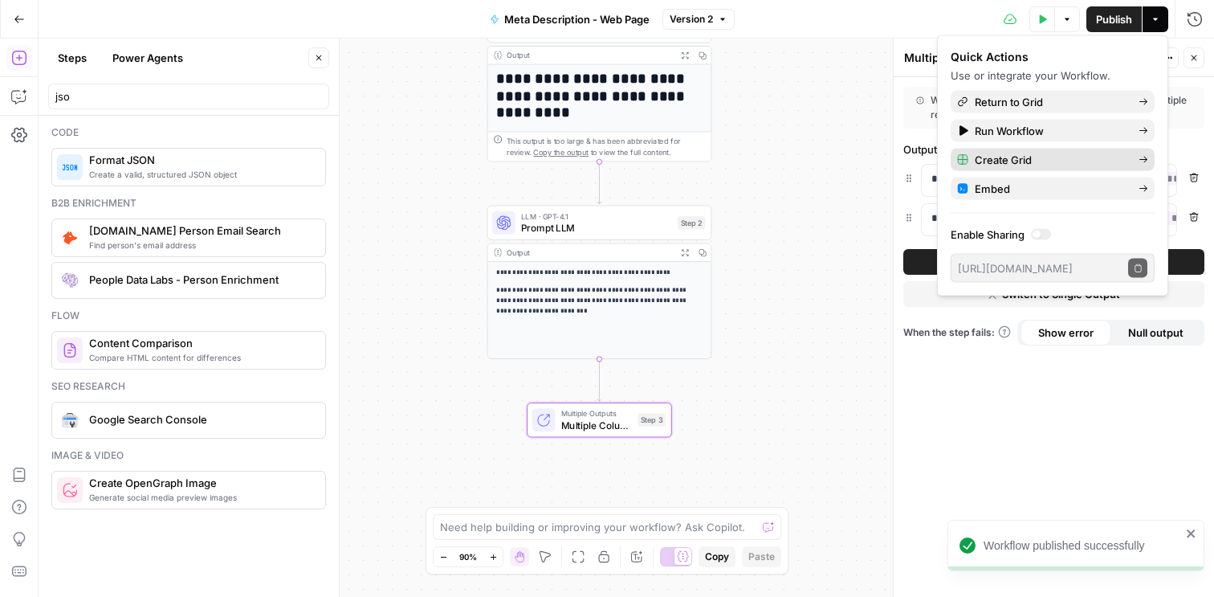
click at [1119, 153] on span "Create Grid" at bounding box center [1050, 160] width 151 height 16
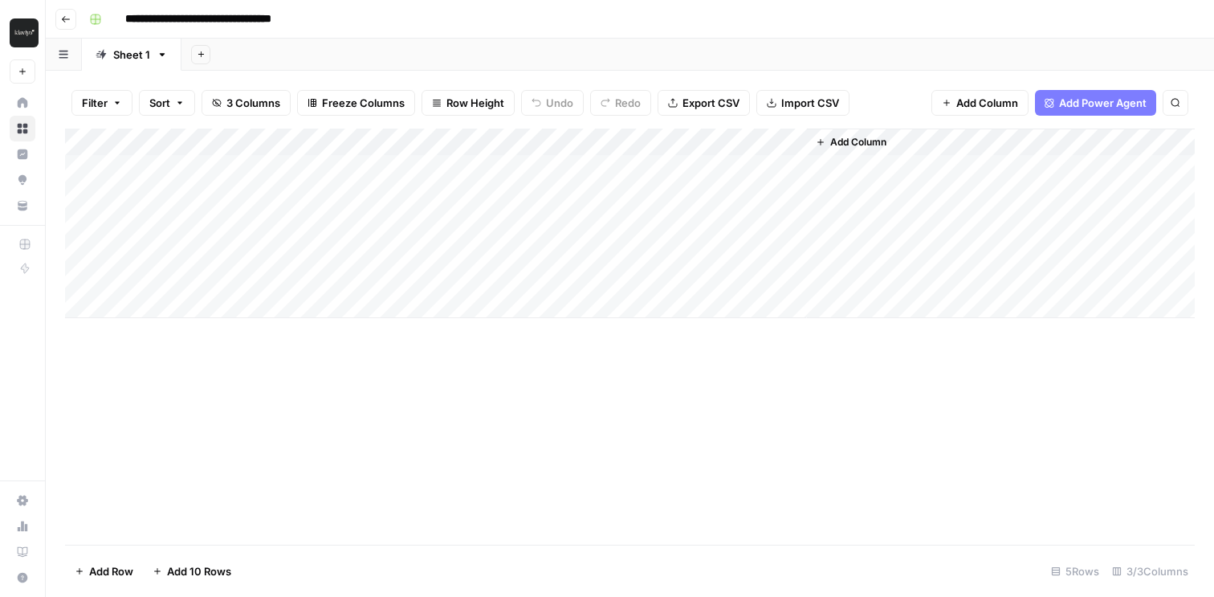
click at [279, 161] on div "Add Column" at bounding box center [630, 223] width 1130 height 190
click at [233, 166] on div "Add Column" at bounding box center [630, 223] width 1130 height 190
type textarea "**********"
click at [459, 173] on div "Add Column" at bounding box center [630, 223] width 1130 height 190
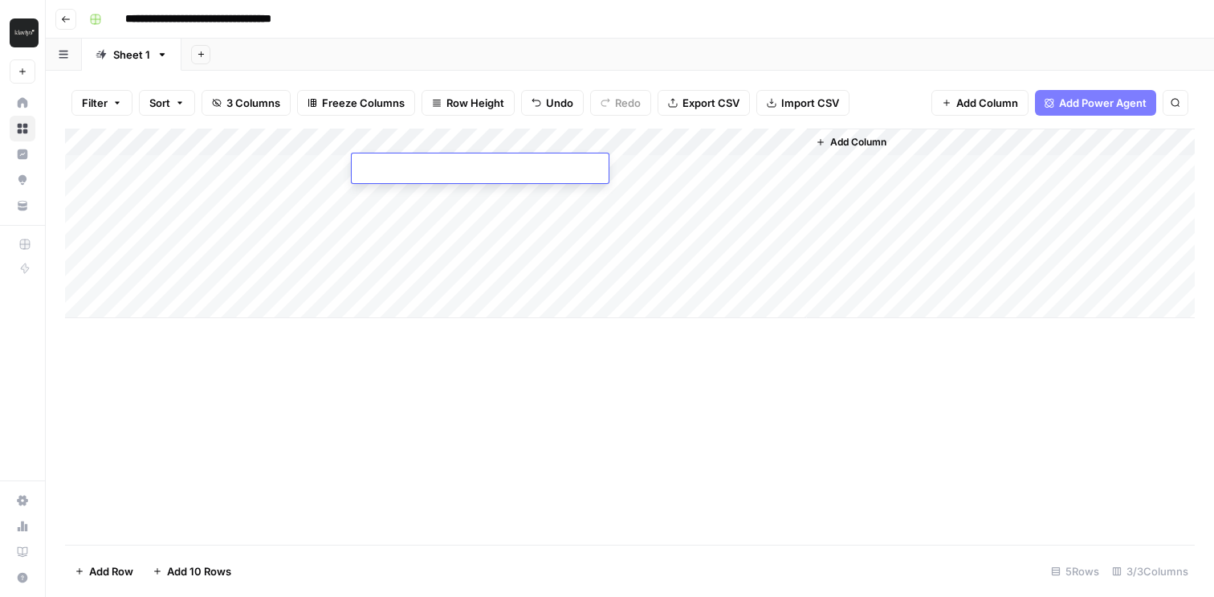
paste textarea "**********"
click at [426, 165] on textarea "**********" at bounding box center [480, 169] width 257 height 22
click at [548, 170] on textarea "**********" at bounding box center [480, 169] width 257 height 22
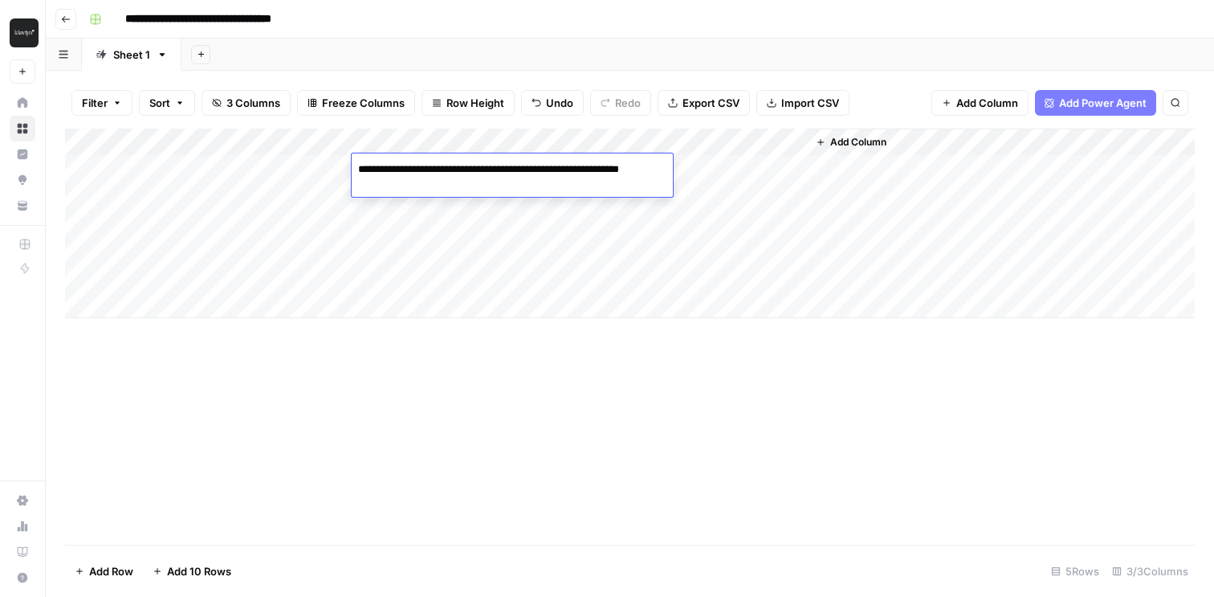
type textarea "**********"
click at [485, 228] on div "Add Column" at bounding box center [630, 223] width 1130 height 190
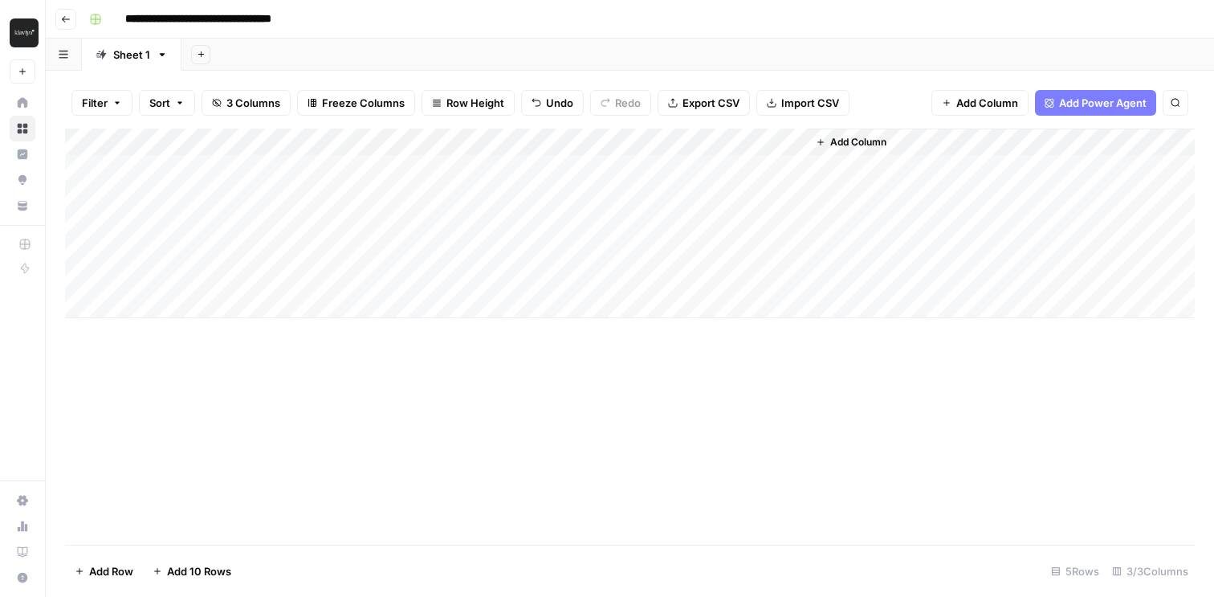
click at [695, 167] on div "Add Column" at bounding box center [630, 223] width 1130 height 190
click at [773, 166] on div "Add Column" at bounding box center [630, 223] width 1130 height 190
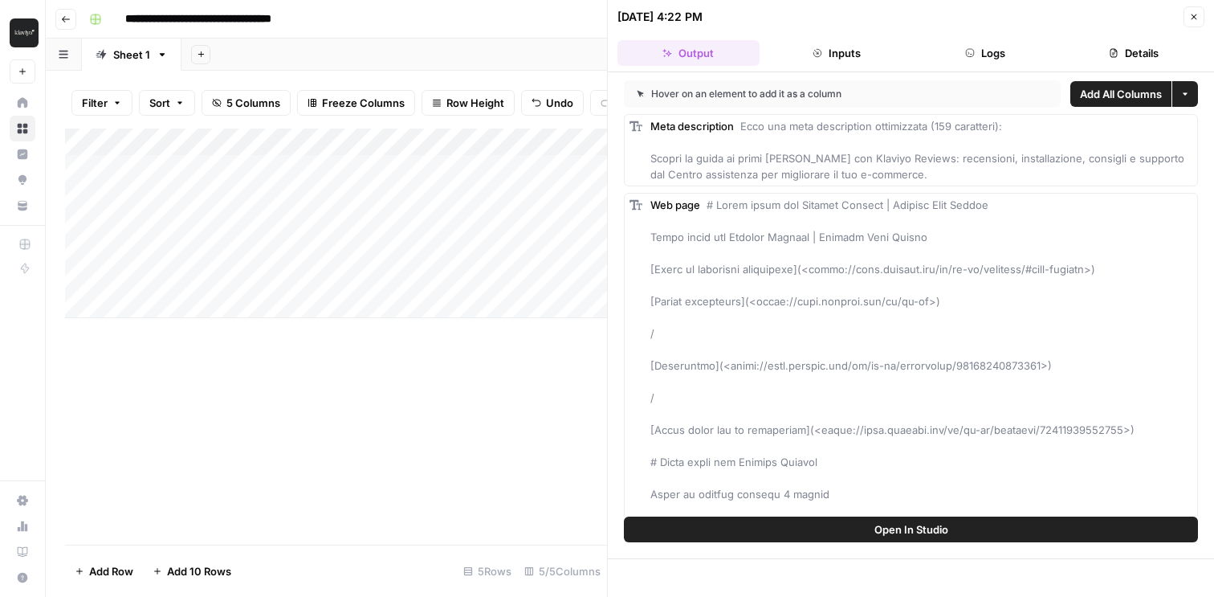
click at [1127, 96] on span "Add All Columns" at bounding box center [1121, 94] width 82 height 16
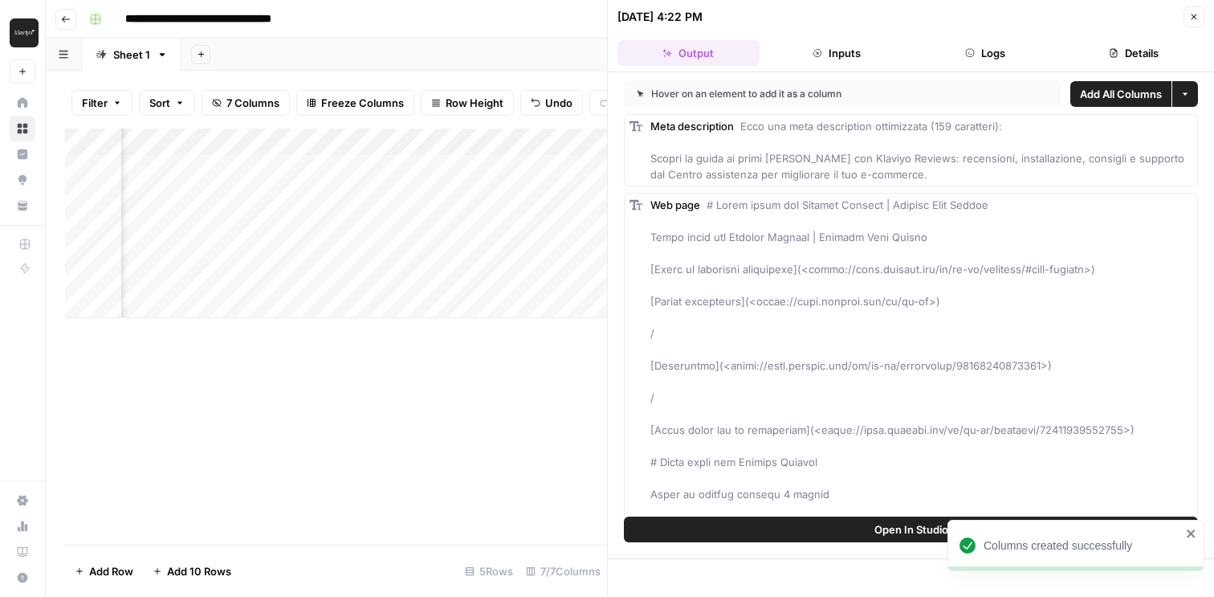
scroll to position [0, 465]
click at [1195, 17] on icon "button" at bounding box center [1194, 17] width 10 height 10
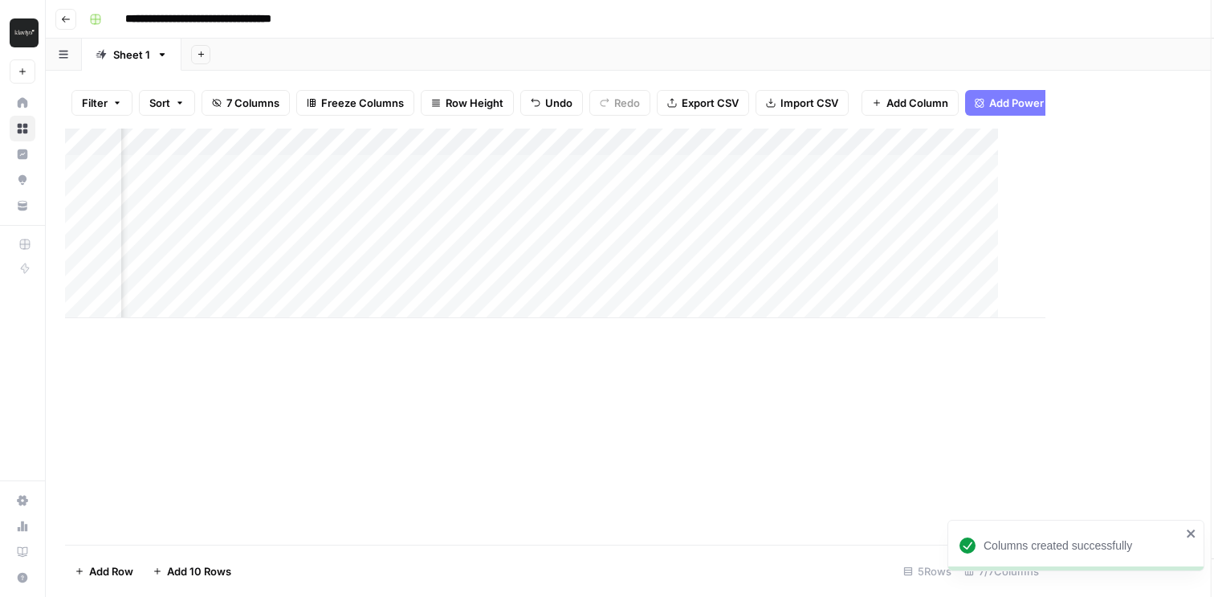
scroll to position [0, 260]
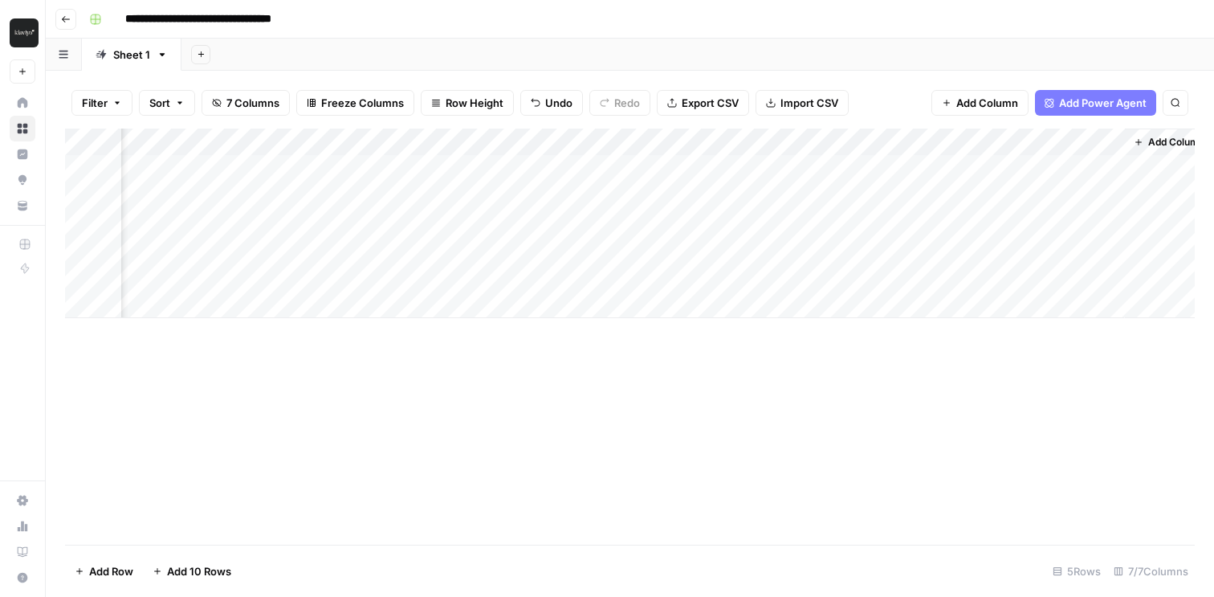
click at [676, 145] on div "Add Column" at bounding box center [630, 223] width 1130 height 190
click at [645, 308] on button "Remove Column" at bounding box center [641, 299] width 177 height 22
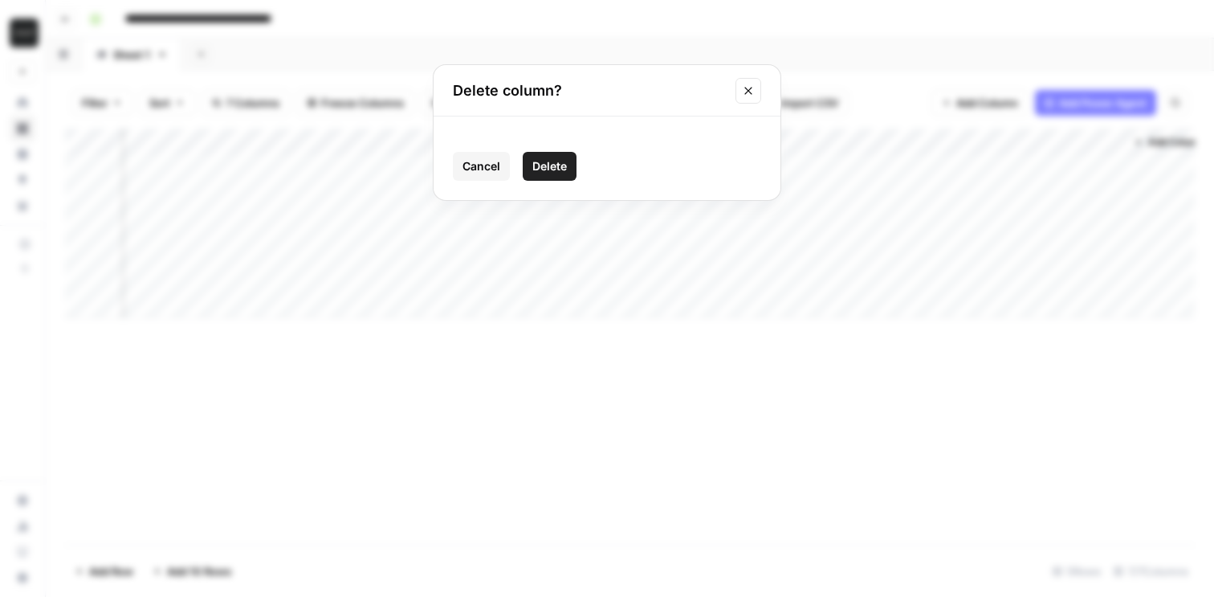
click at [559, 164] on span "Delete" at bounding box center [549, 166] width 35 height 16
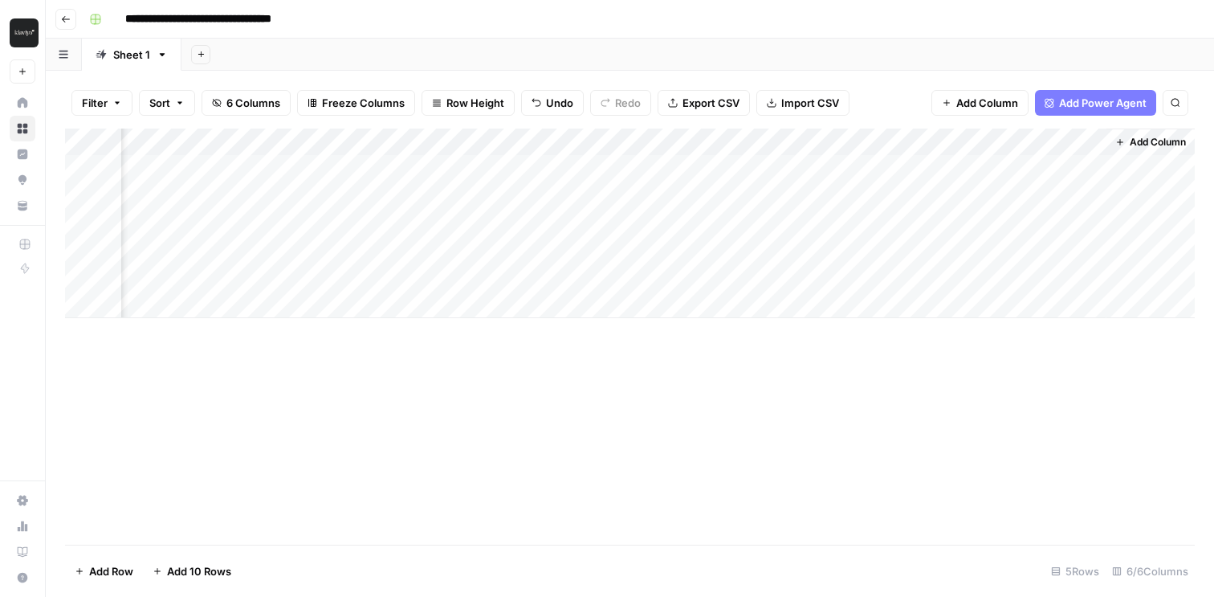
scroll to position [0, 135]
click at [808, 139] on div "Add Column" at bounding box center [630, 223] width 1130 height 190
click at [740, 304] on span "Remove Column" at bounding box center [773, 299] width 141 height 16
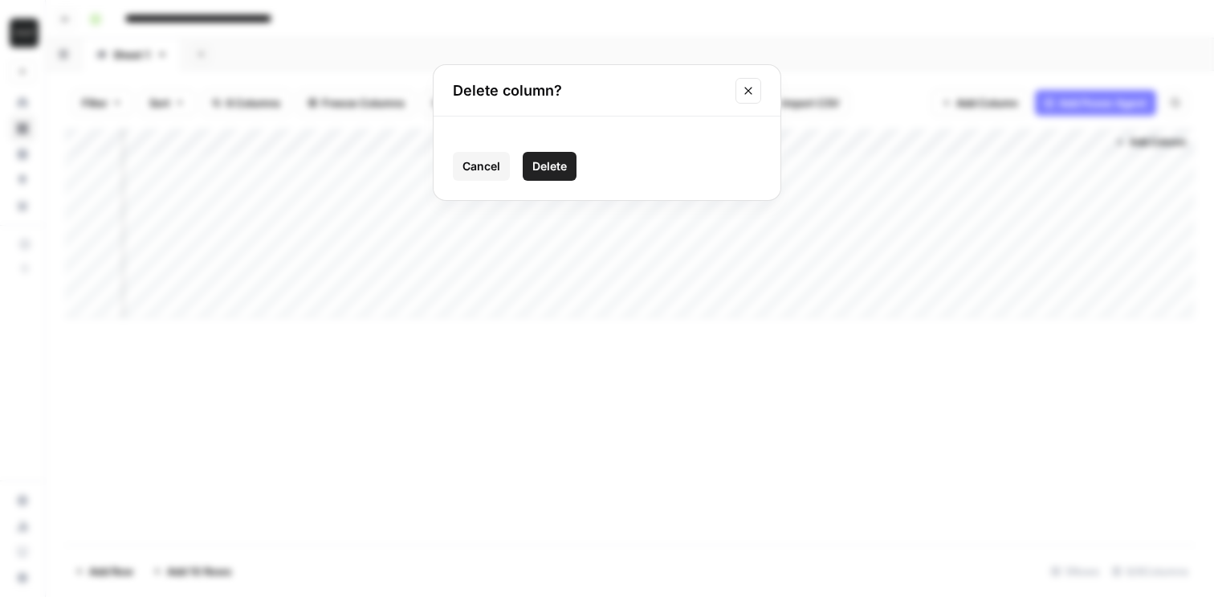
click at [559, 172] on span "Delete" at bounding box center [549, 166] width 35 height 16
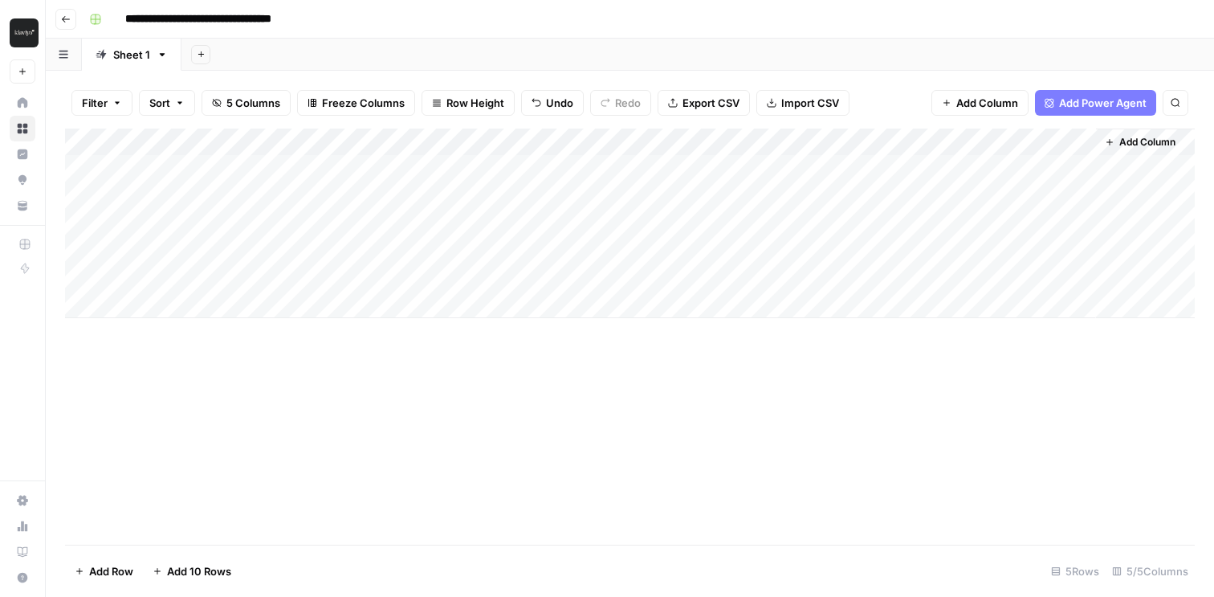
scroll to position [0, 0]
click at [70, 20] on icon "button" at bounding box center [66, 19] width 10 height 10
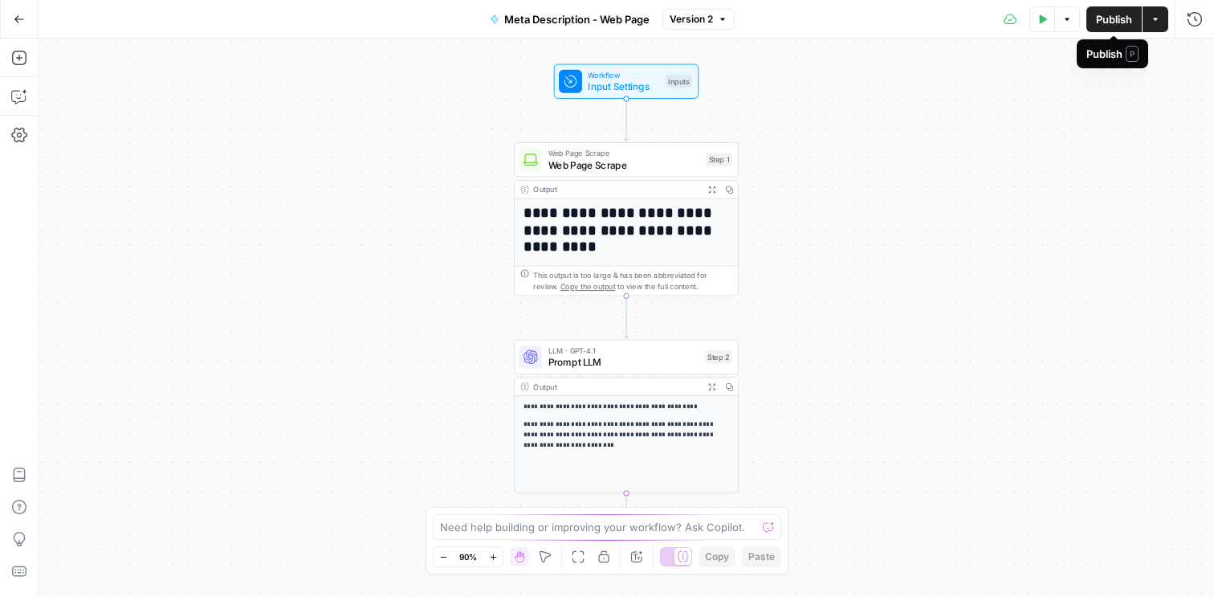
click at [1157, 19] on icon "button" at bounding box center [1156, 19] width 10 height 10
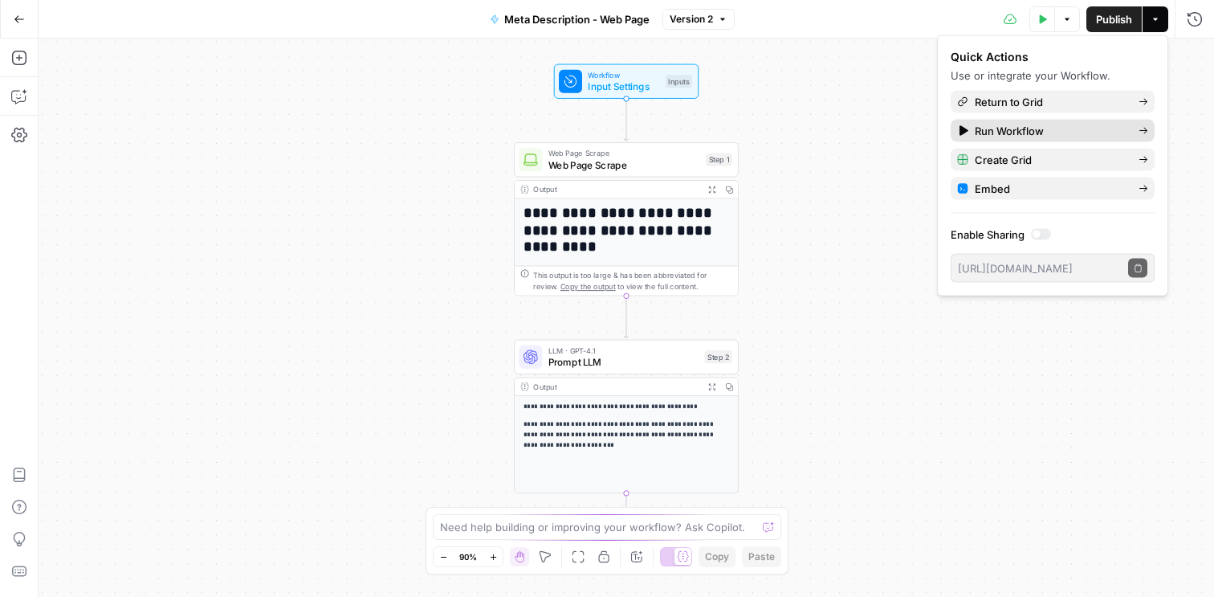
click at [1119, 132] on span "Run Workflow" at bounding box center [1050, 131] width 151 height 16
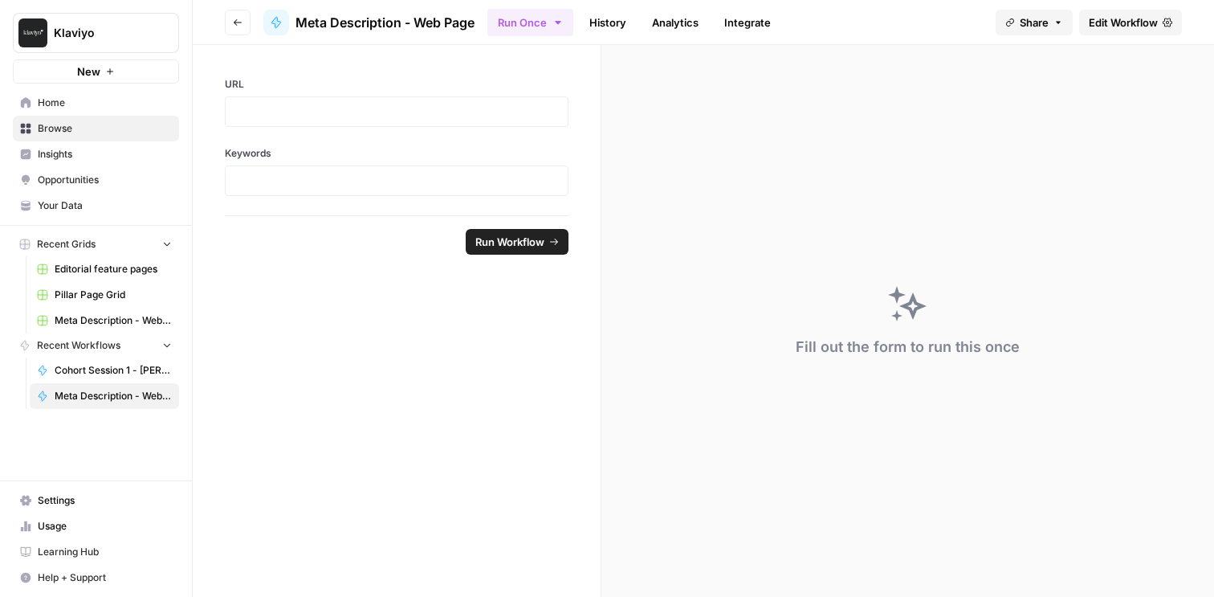
click at [80, 209] on span "Your Data" at bounding box center [105, 205] width 134 height 14
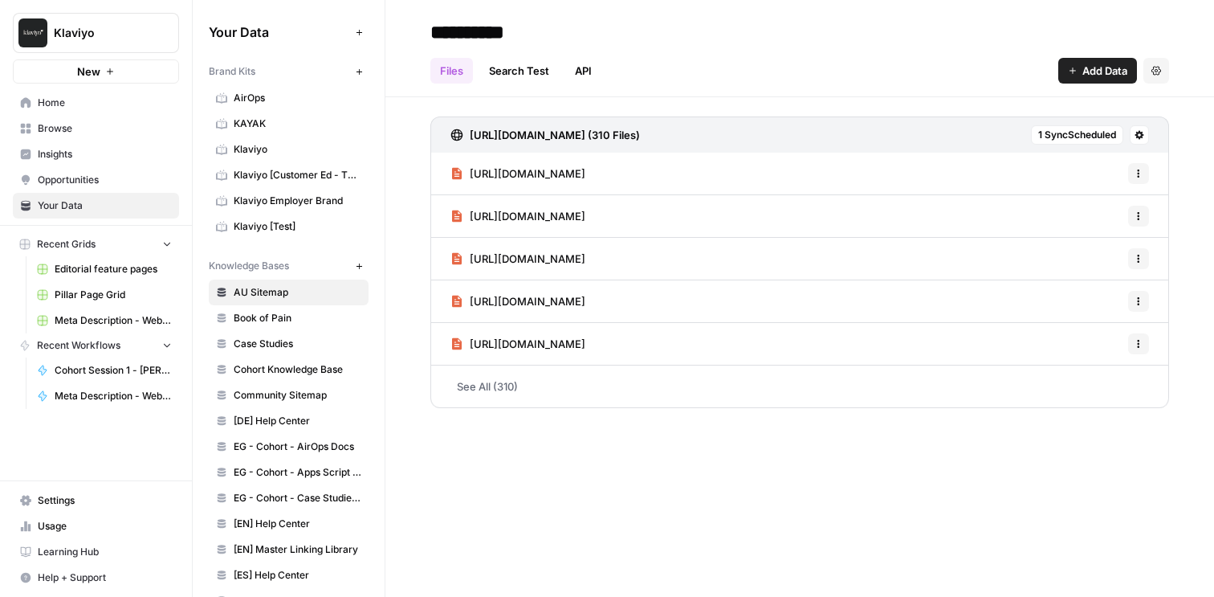
click at [361, 71] on icon "button" at bounding box center [359, 71] width 9 height 9
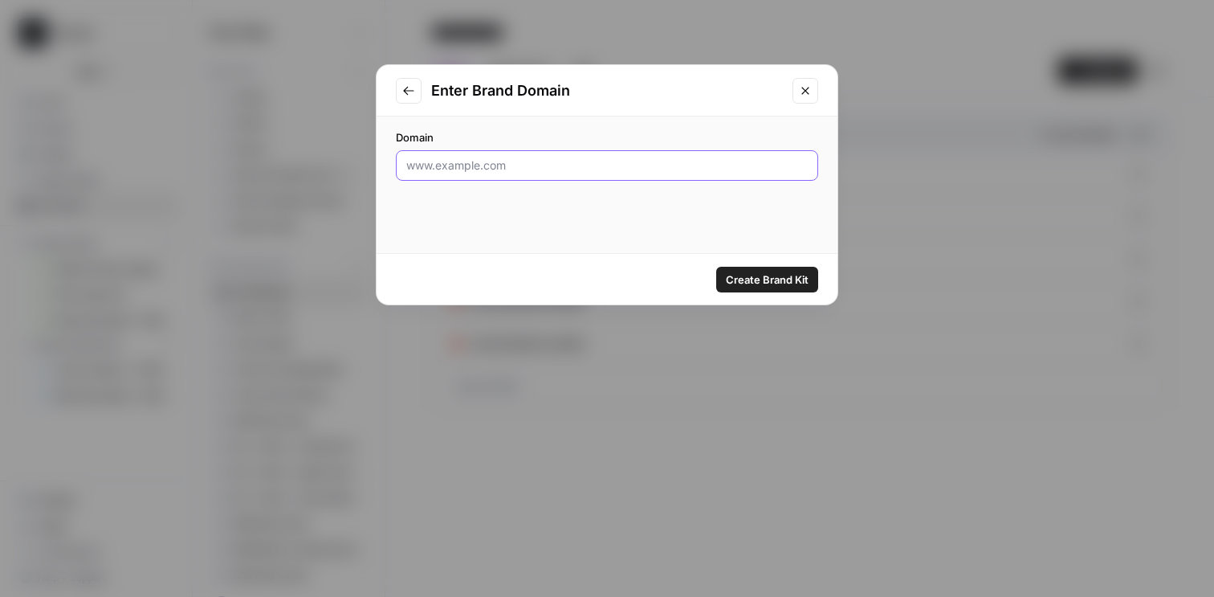
click at [462, 167] on input "Domain" at bounding box center [606, 165] width 401 height 16
paste input "[URL][DOMAIN_NAME]"
type input "[URL][DOMAIN_NAME]"
click at [740, 276] on span "Create Brand Kit" at bounding box center [767, 279] width 83 height 16
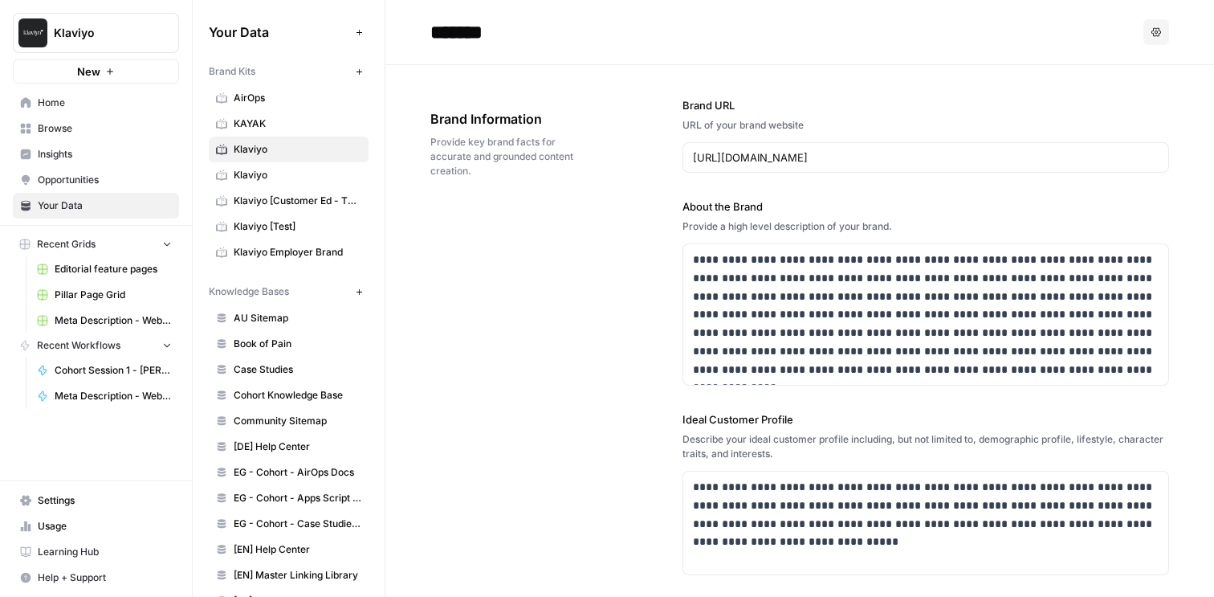
click at [471, 38] on input "*******" at bounding box center [552, 32] width 257 height 32
click at [508, 36] on input "*******" at bounding box center [552, 32] width 257 height 32
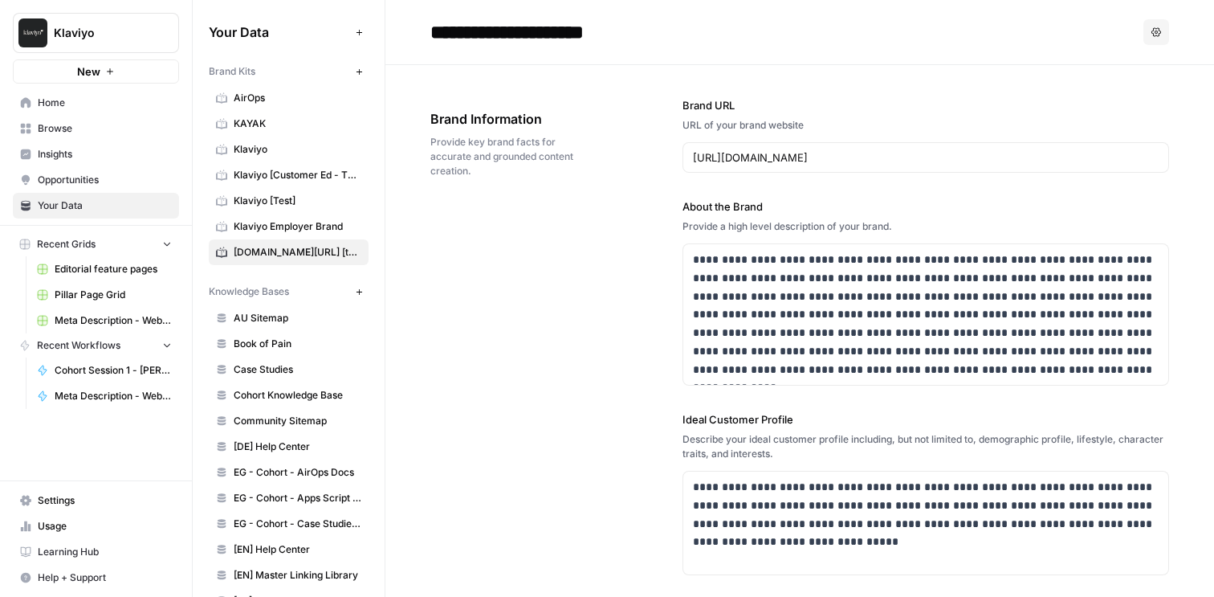
type input "**********"
click at [1149, 35] on button "Options" at bounding box center [1156, 32] width 26 height 26
click at [1115, 105] on span "Delete" at bounding box center [1123, 106] width 51 height 16
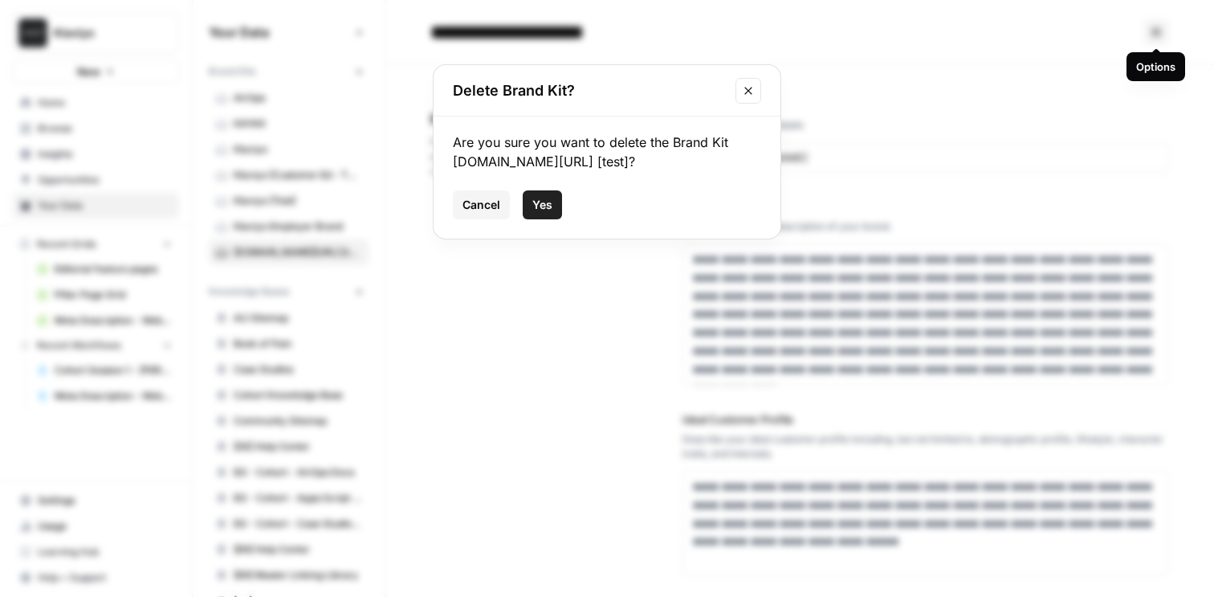
click at [550, 201] on span "Yes" at bounding box center [542, 205] width 20 height 16
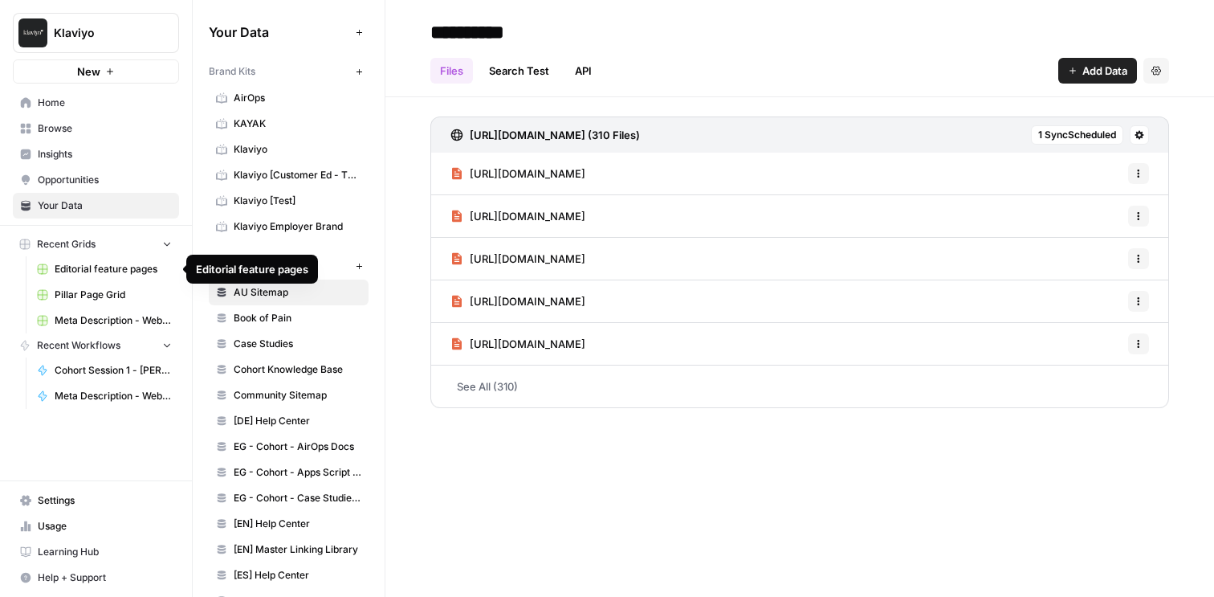
click at [128, 318] on span "Meta Description - Web Page Grid" at bounding box center [113, 320] width 117 height 14
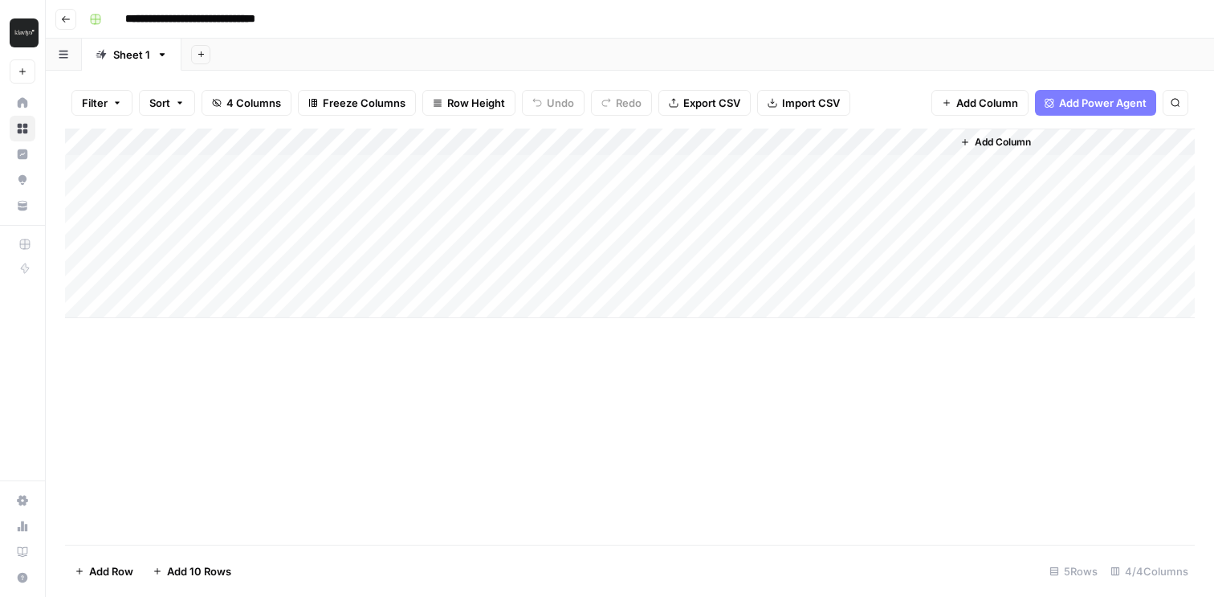
click at [56, 16] on button "Go back" at bounding box center [65, 19] width 21 height 21
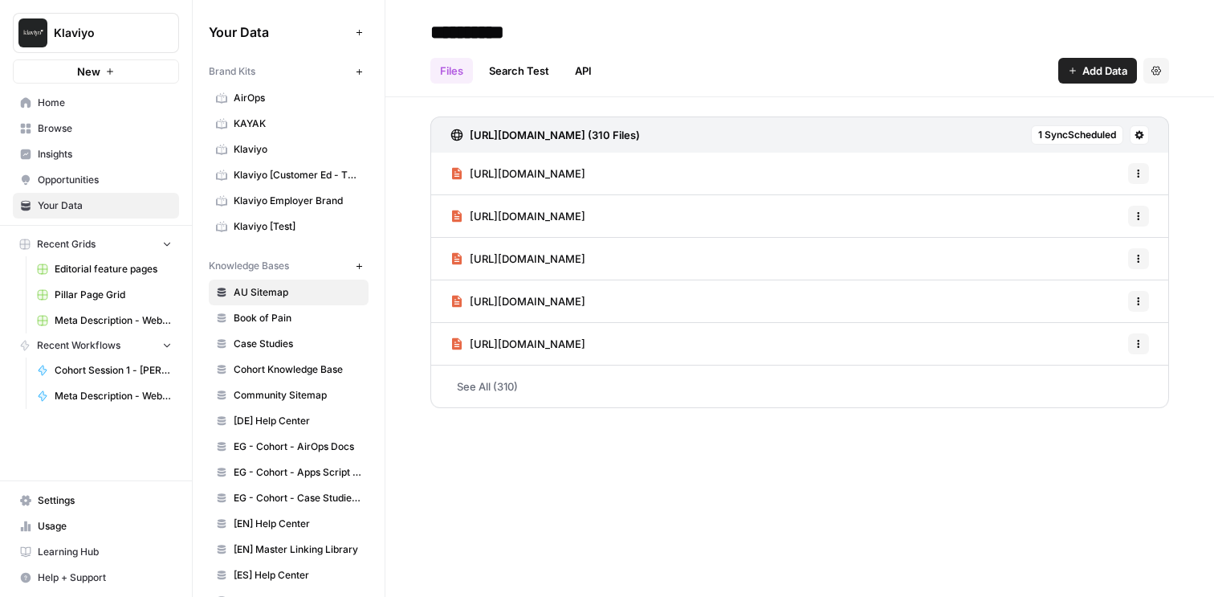
click at [98, 121] on span "Browse" at bounding box center [105, 128] width 134 height 14
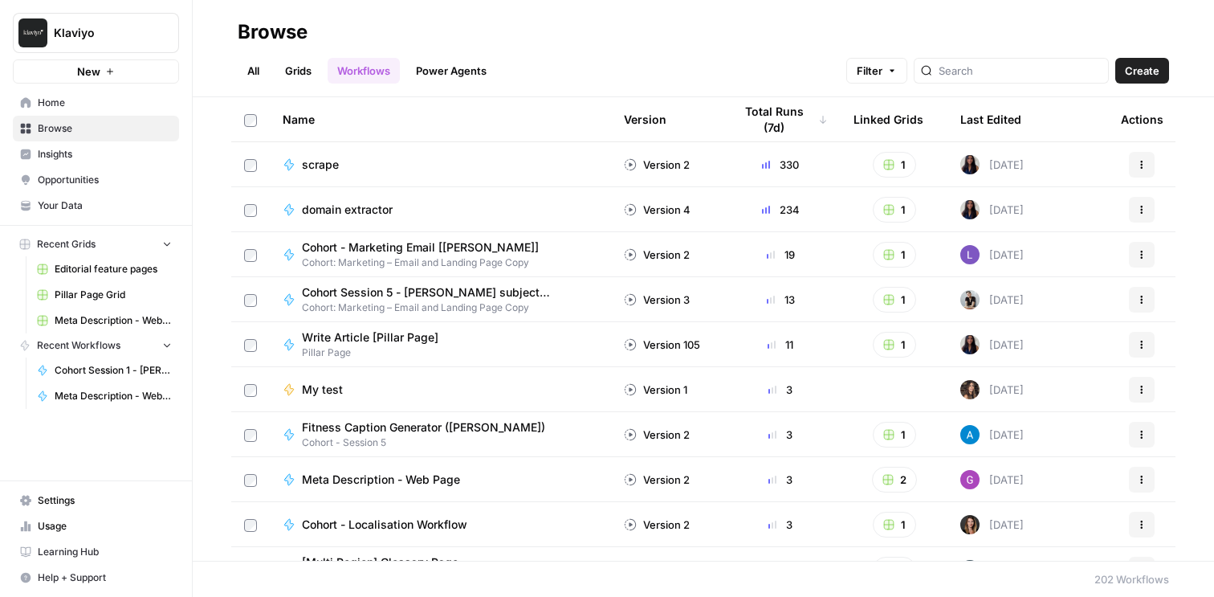
click at [436, 479] on span "Meta Description - Web Page" at bounding box center [381, 479] width 158 height 16
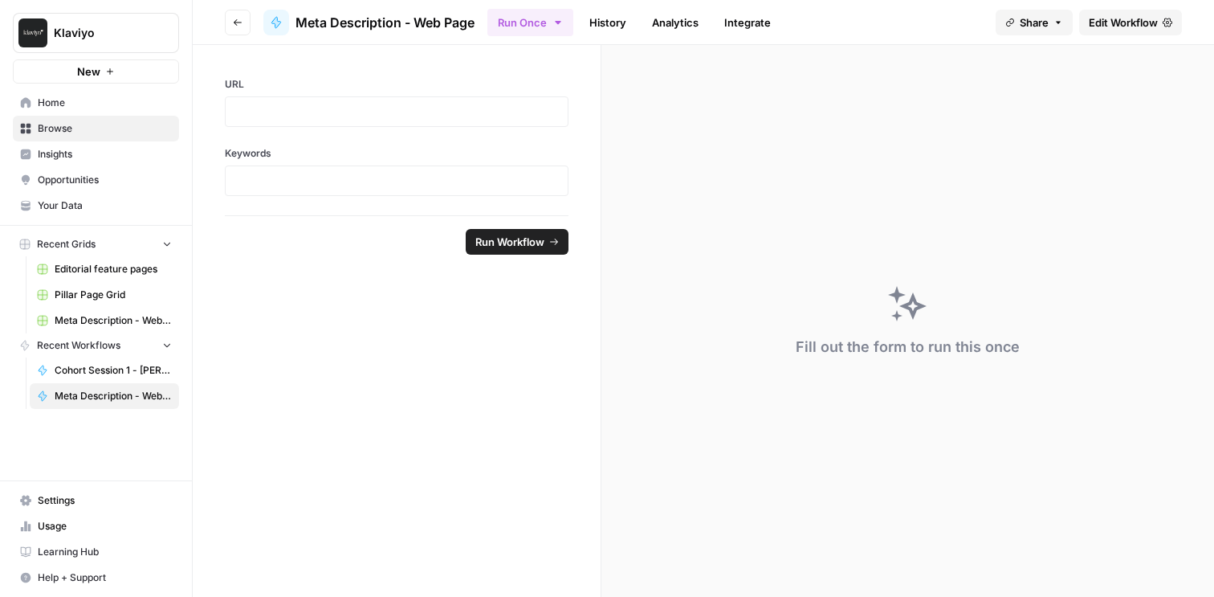
click at [234, 22] on icon "button" at bounding box center [238, 22] width 8 height 6
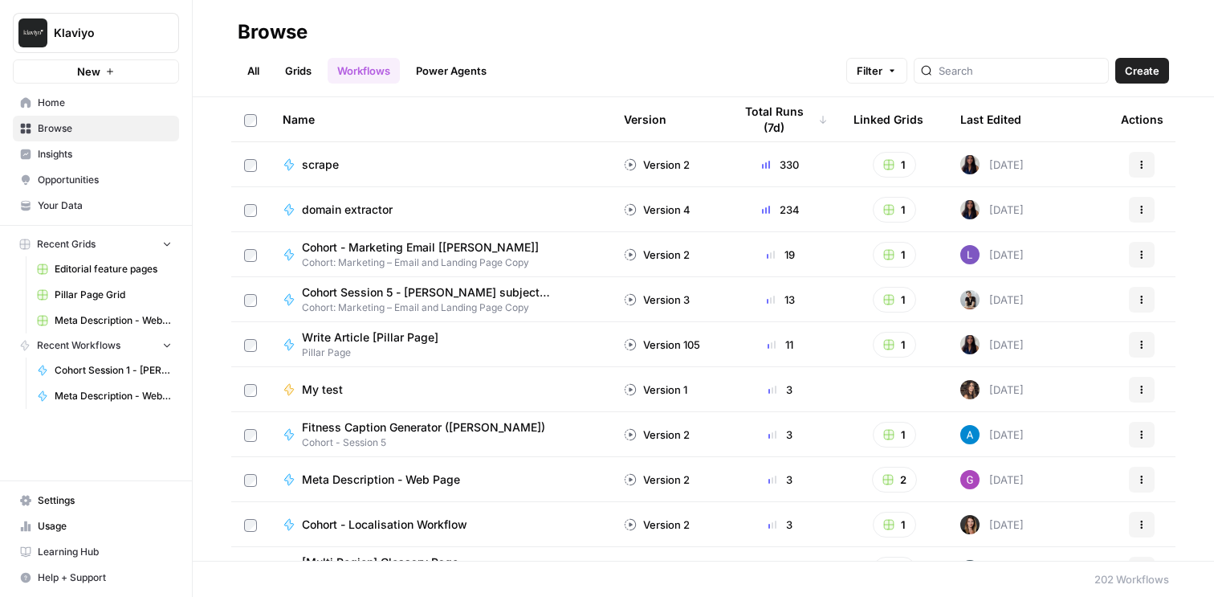
click at [337, 477] on span "Meta Description - Web Page" at bounding box center [381, 479] width 158 height 16
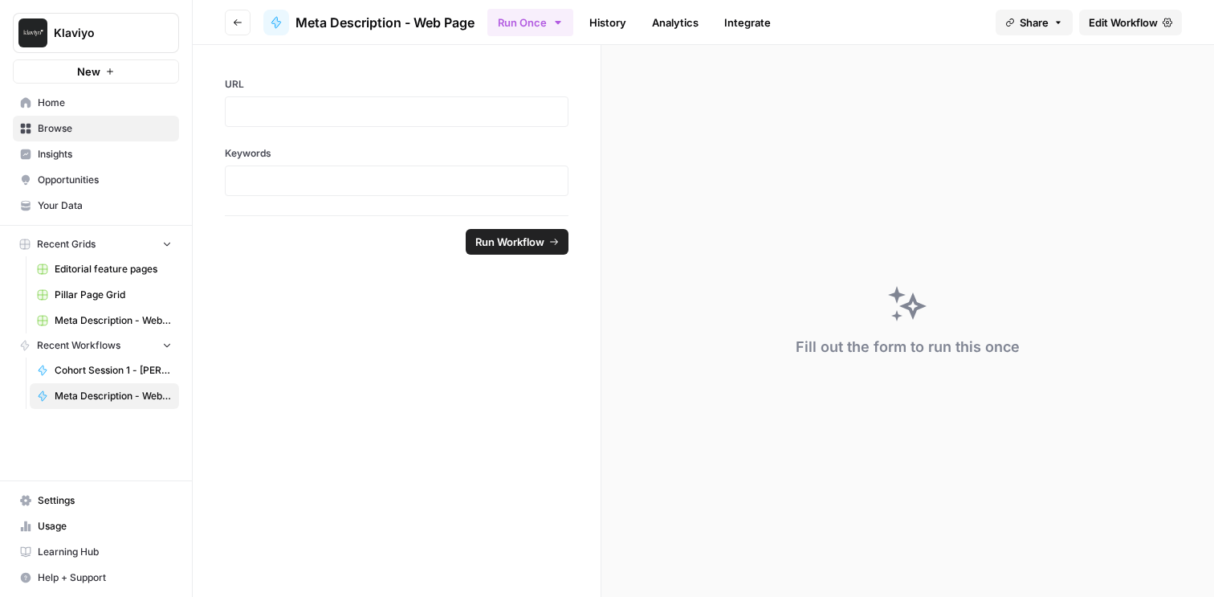
click at [428, 22] on span "Meta Description - Web Page" at bounding box center [384, 22] width 179 height 19
click at [247, 24] on button "Go back" at bounding box center [238, 23] width 26 height 26
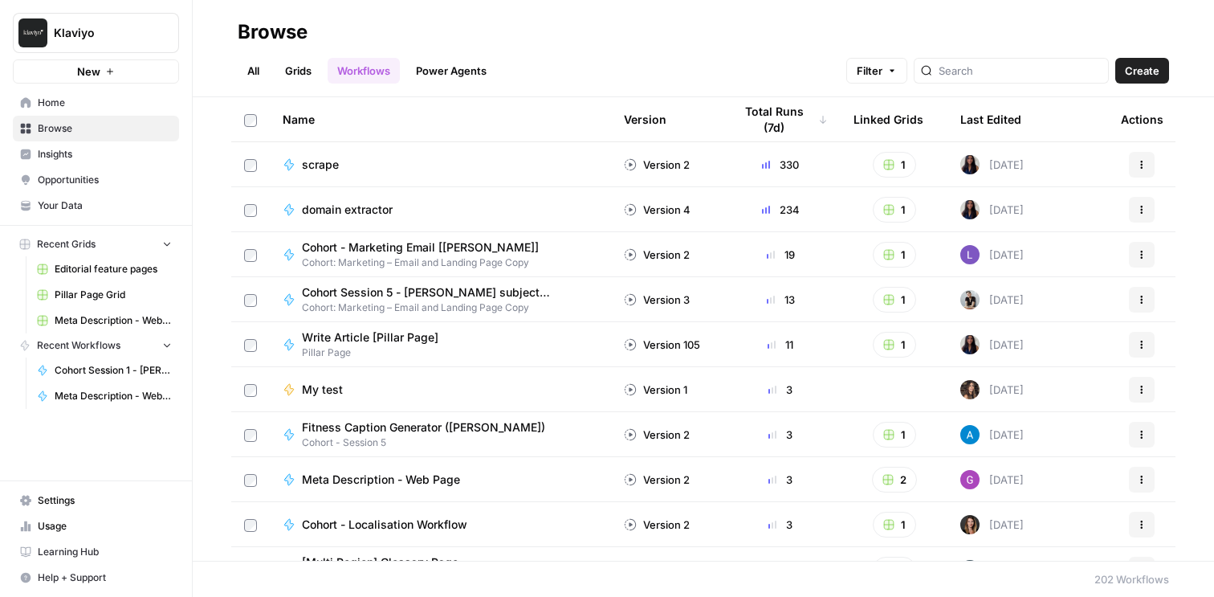
click at [1010, 81] on div at bounding box center [1011, 71] width 195 height 26
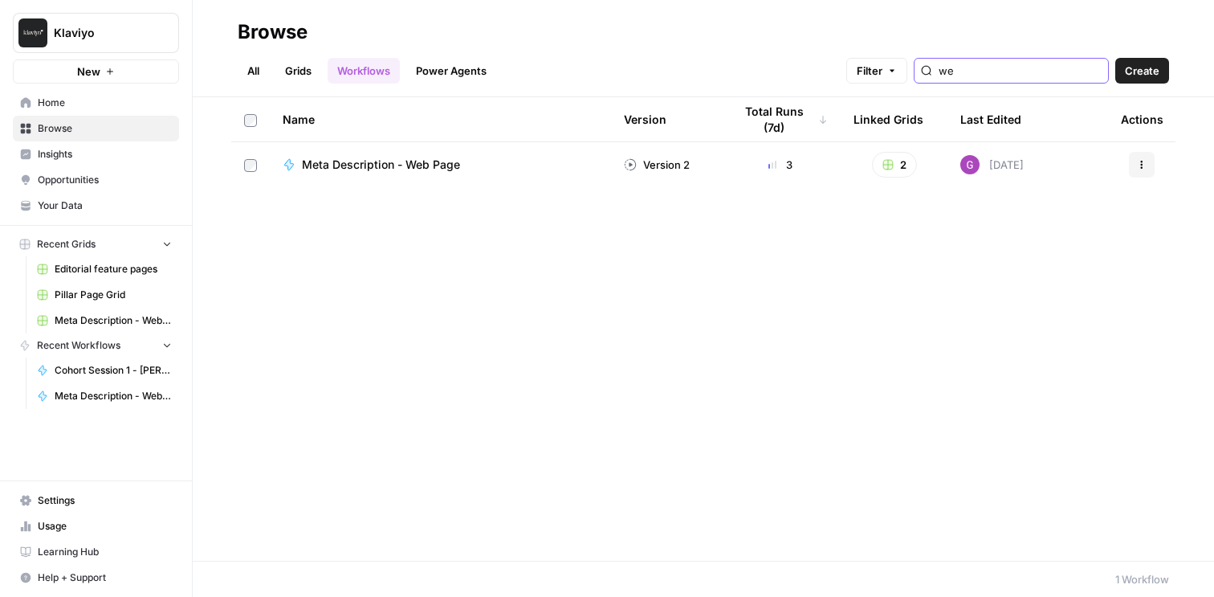
type input "we"
click at [453, 161] on span "Meta Description - Web Page" at bounding box center [381, 165] width 158 height 16
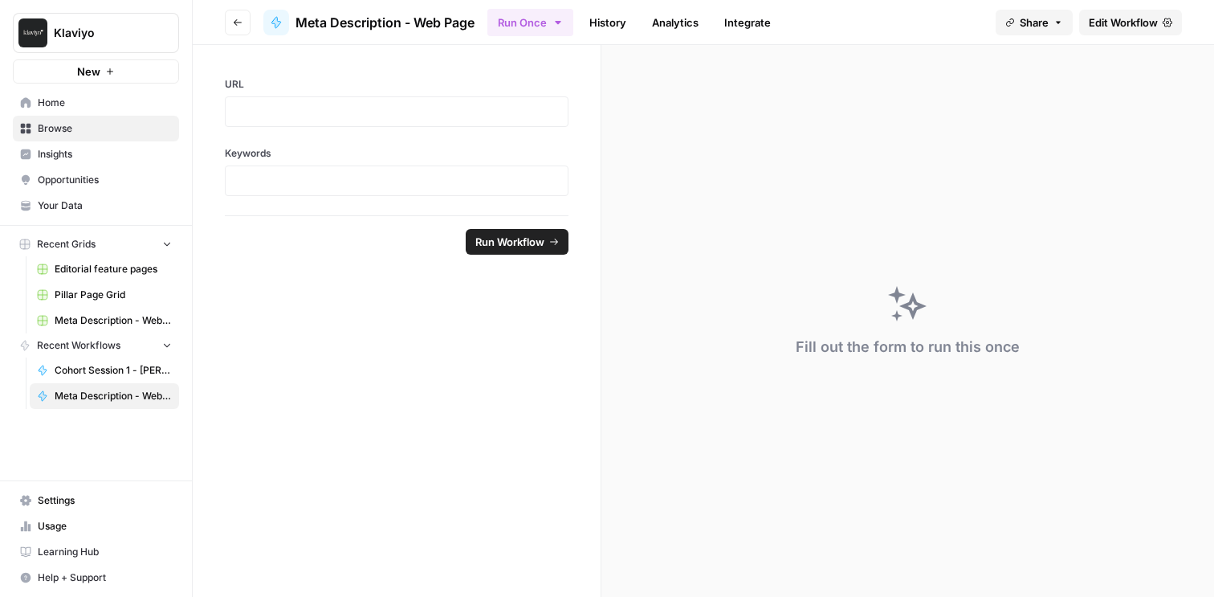
click at [619, 22] on link "History" at bounding box center [608, 23] width 56 height 26
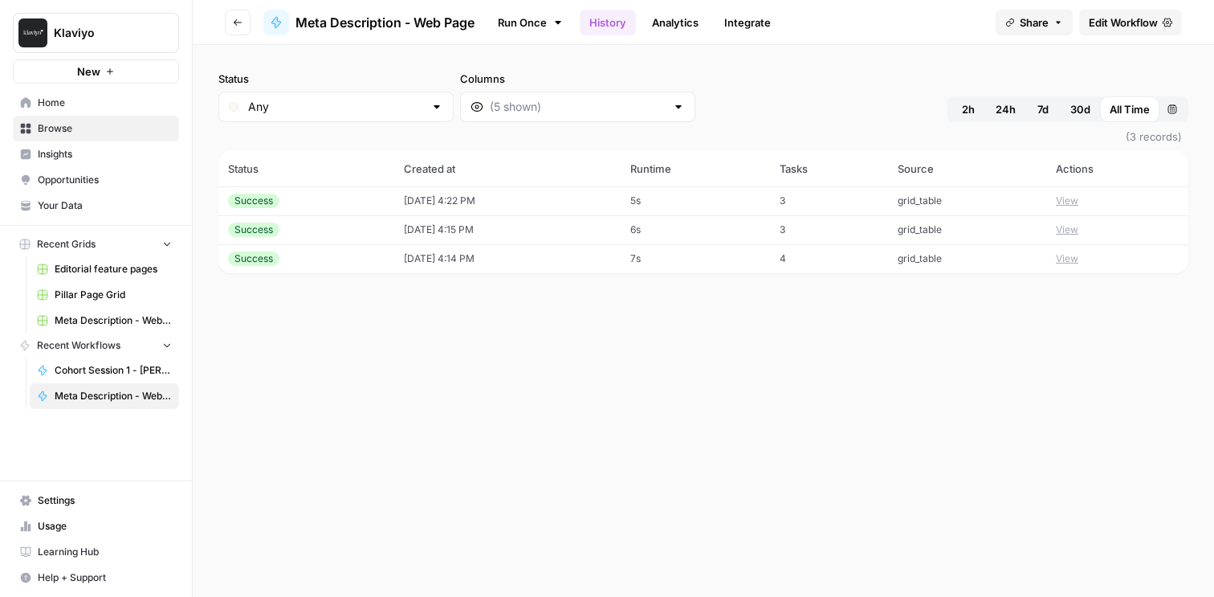
click at [545, 27] on link "Run Once" at bounding box center [530, 22] width 86 height 27
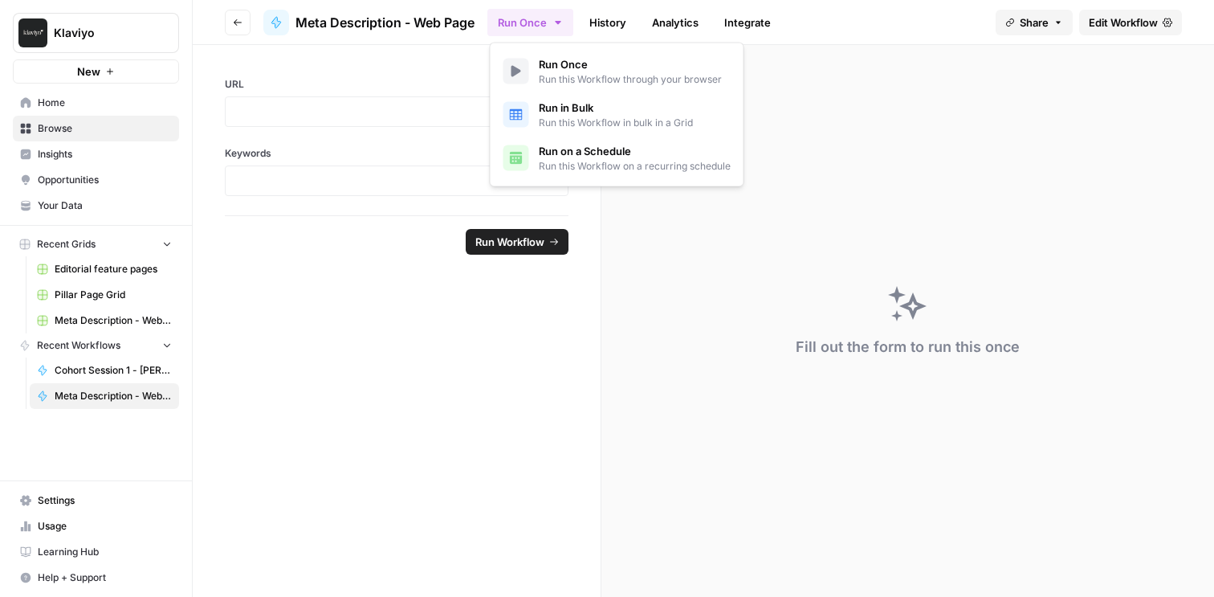
click at [545, 27] on button "Run Once" at bounding box center [530, 22] width 86 height 27
click at [566, 110] on span "Run in Bulk" at bounding box center [616, 108] width 154 height 16
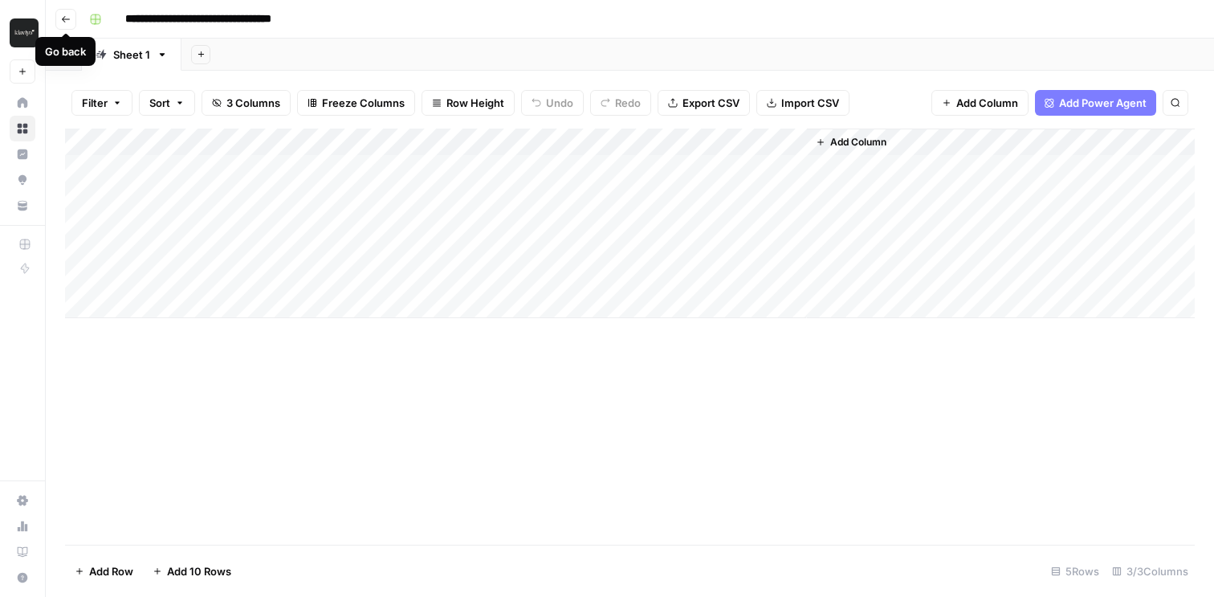
click at [67, 21] on icon "button" at bounding box center [66, 19] width 10 height 10
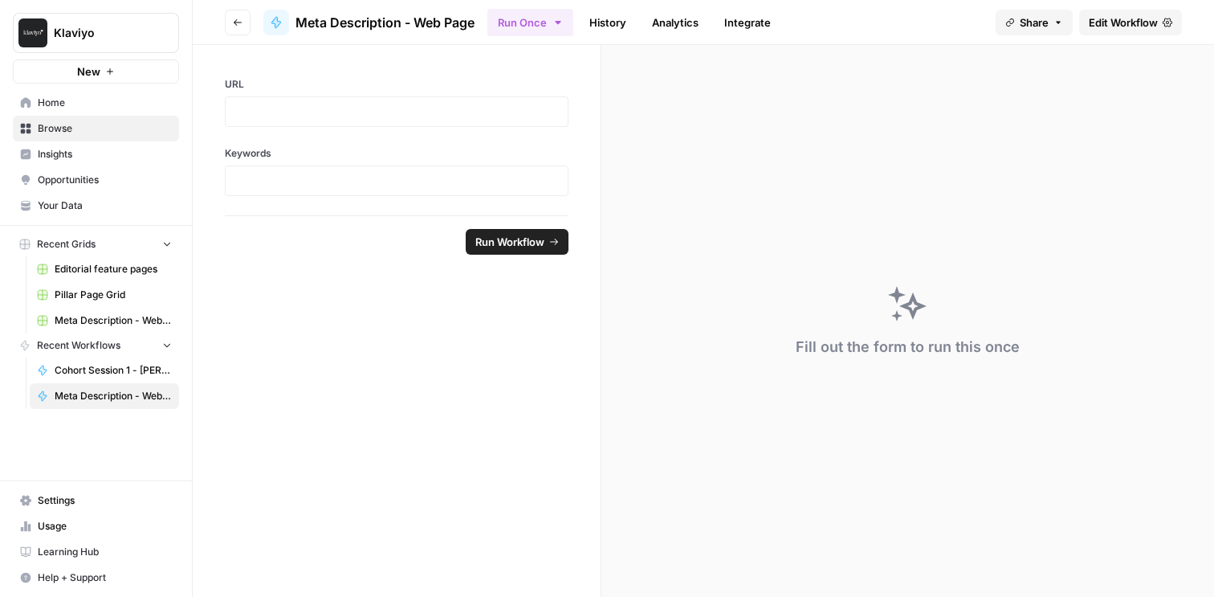
click at [96, 397] on span "Meta Description - Web Page" at bounding box center [113, 396] width 117 height 14
click at [194, 35] on icon "button" at bounding box center [195, 31] width 11 height 11
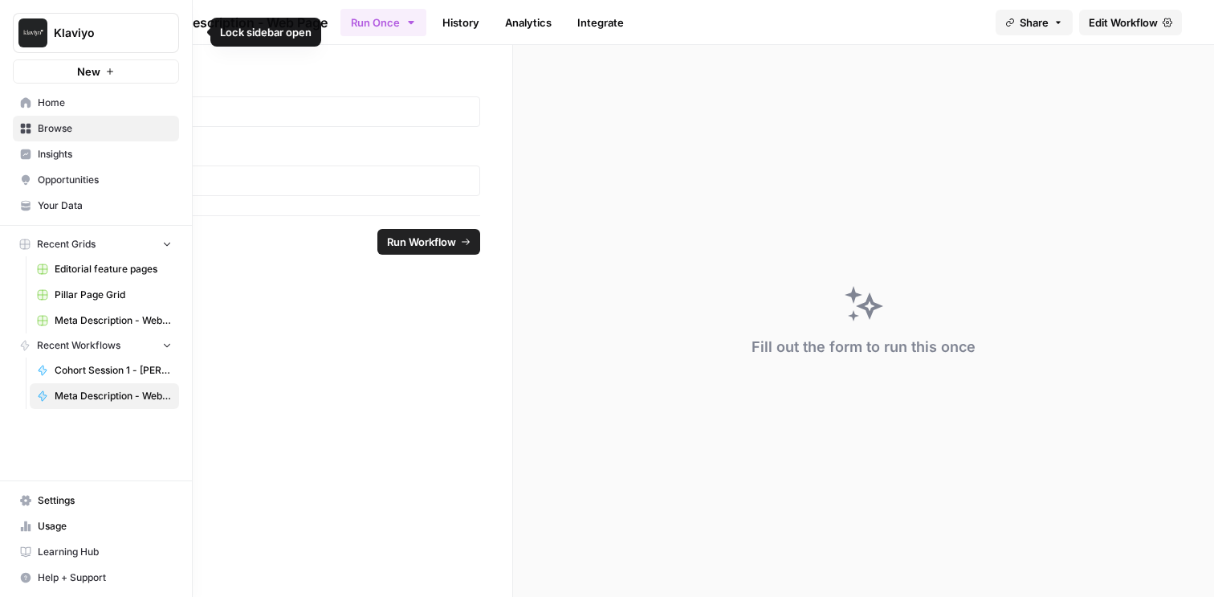
click at [194, 33] on icon "button" at bounding box center [195, 31] width 11 height 11
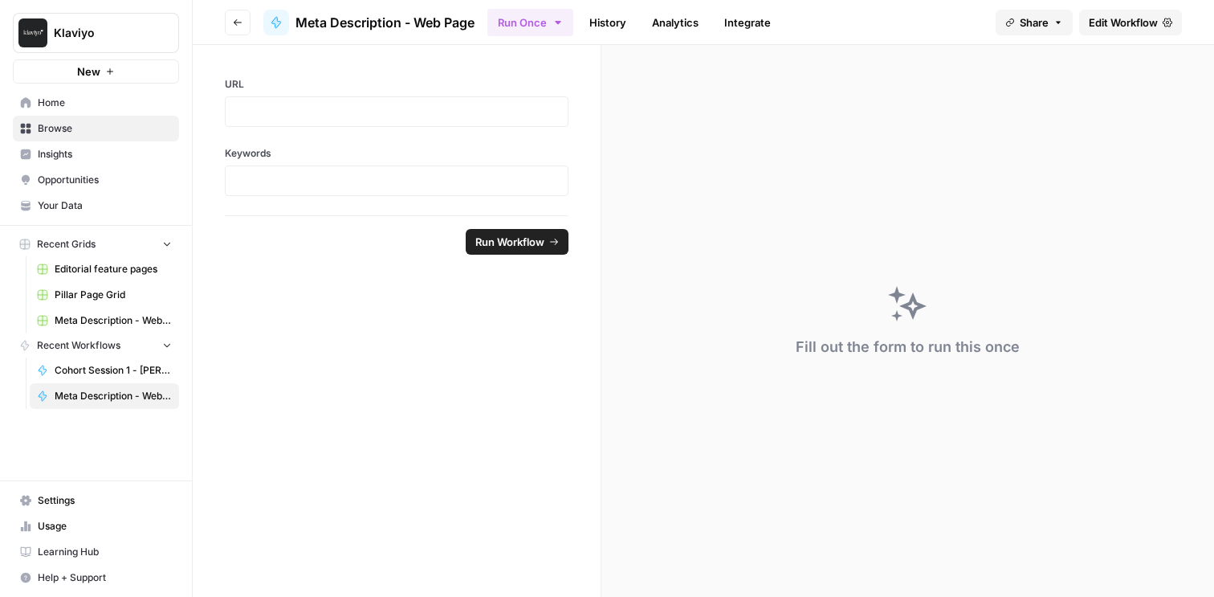
click at [556, 22] on icon "button" at bounding box center [558, 22] width 13 height 13
click at [446, 31] on span "Meta Description - Web Page" at bounding box center [384, 22] width 179 height 19
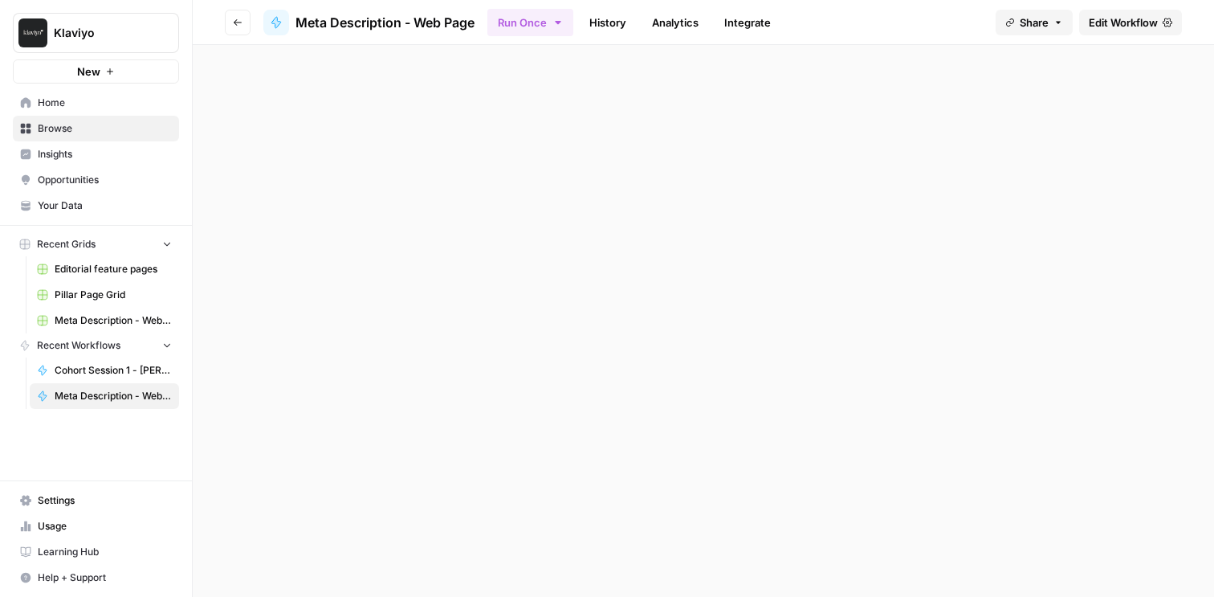
click at [446, 31] on span "Meta Description - Web Page" at bounding box center [384, 22] width 179 height 19
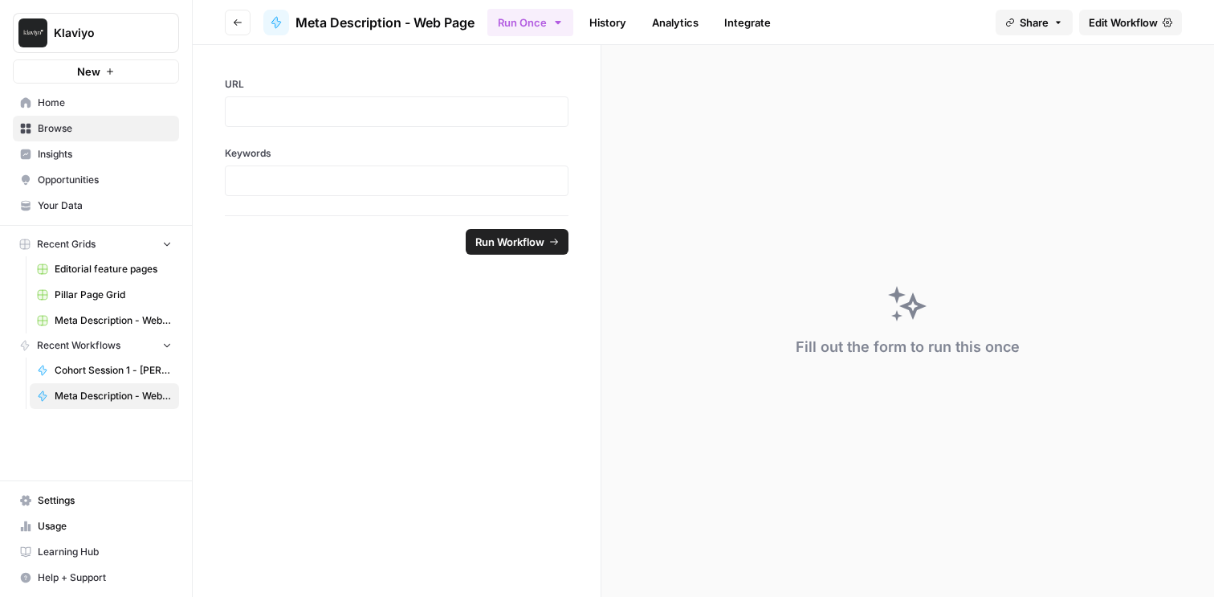
click at [276, 29] on div at bounding box center [276, 23] width 26 height 26
click at [1144, 26] on span "Edit Workflow" at bounding box center [1123, 22] width 69 height 16
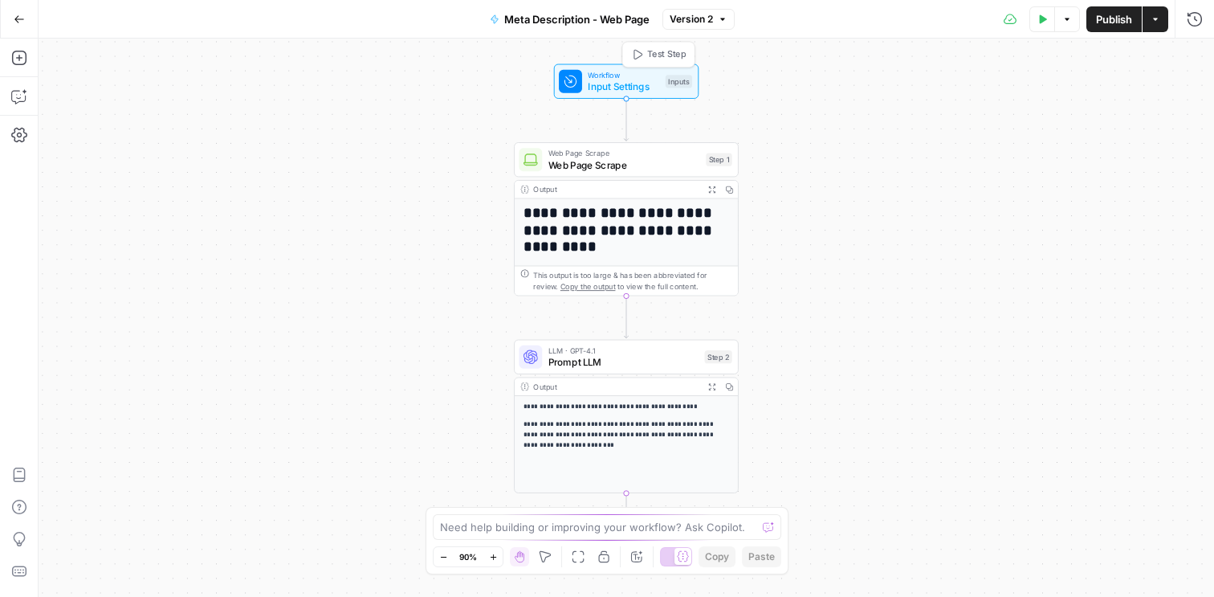
click at [671, 75] on div "Inputs" at bounding box center [679, 81] width 26 height 13
click at [1127, 241] on button "Add Field" at bounding box center [1040, 244] width 267 height 26
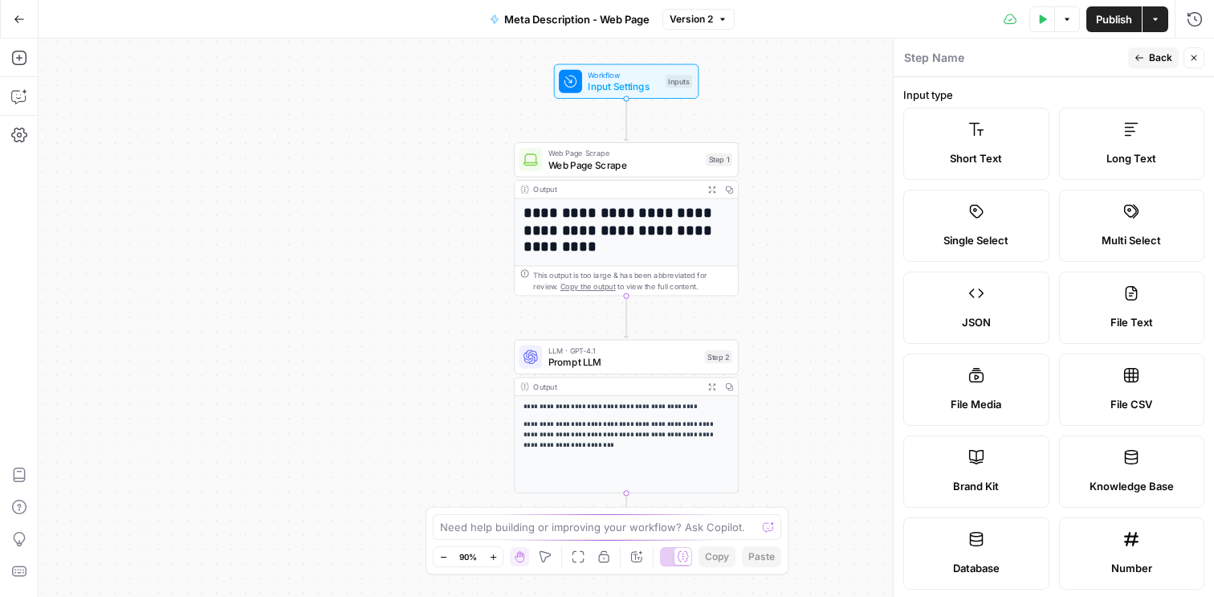
click at [976, 478] on span "Brand Kit" at bounding box center [976, 486] width 46 height 16
type input "Brand Kit"
type input "brand_kit"
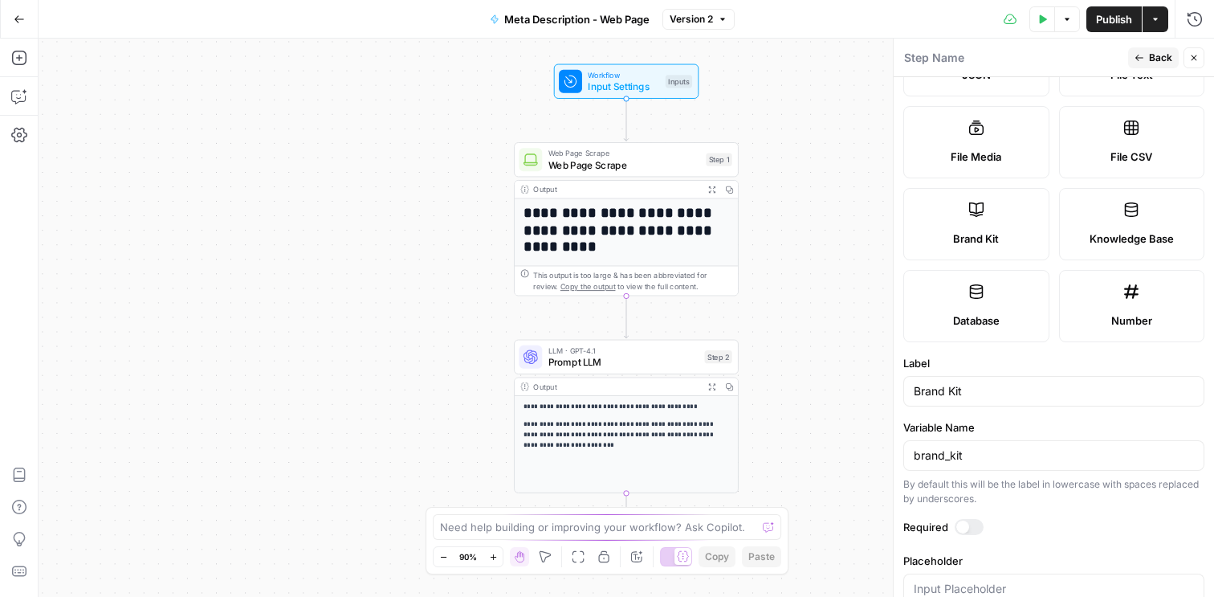
scroll to position [285, 0]
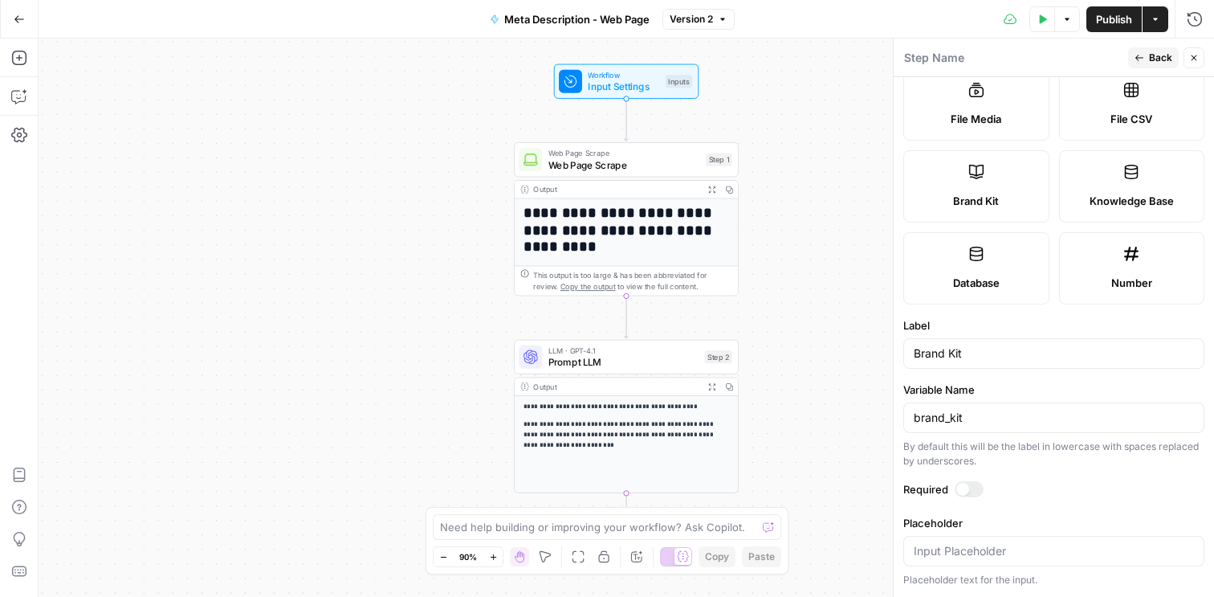
click at [1136, 58] on icon "button" at bounding box center [1139, 58] width 8 height 6
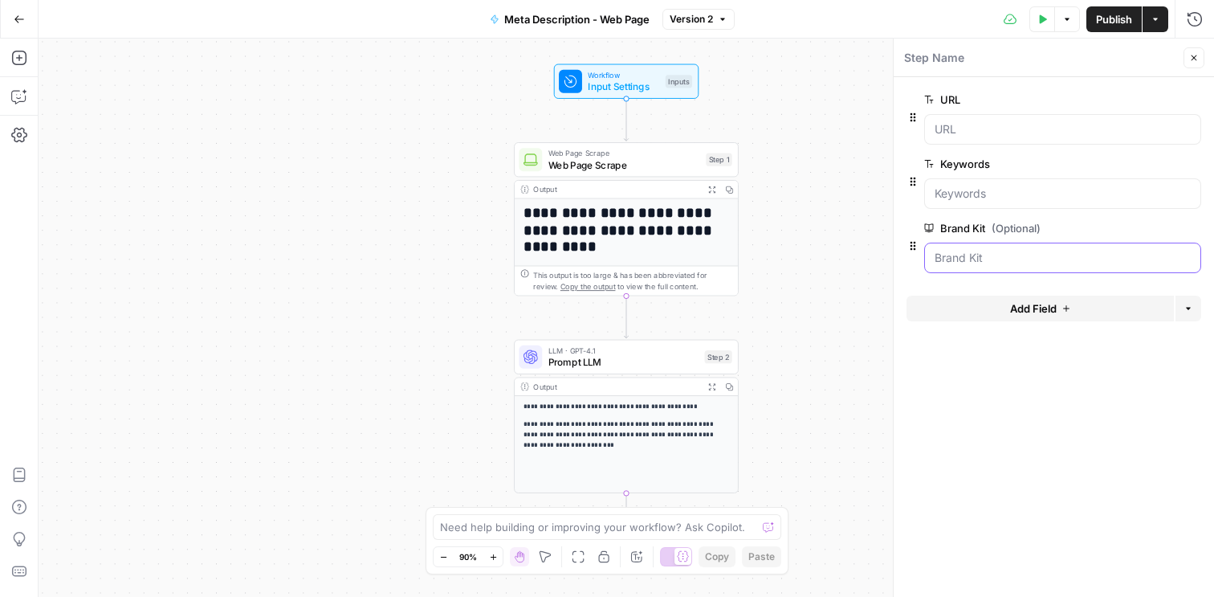
click at [1013, 262] on Kit "Brand Kit (Optional)" at bounding box center [1063, 258] width 256 height 16
click at [1188, 259] on Kit "Brand Kit (Optional)" at bounding box center [1063, 258] width 256 height 16
click at [1008, 263] on Kit "Brand Kit (Optional)" at bounding box center [1063, 258] width 256 height 16
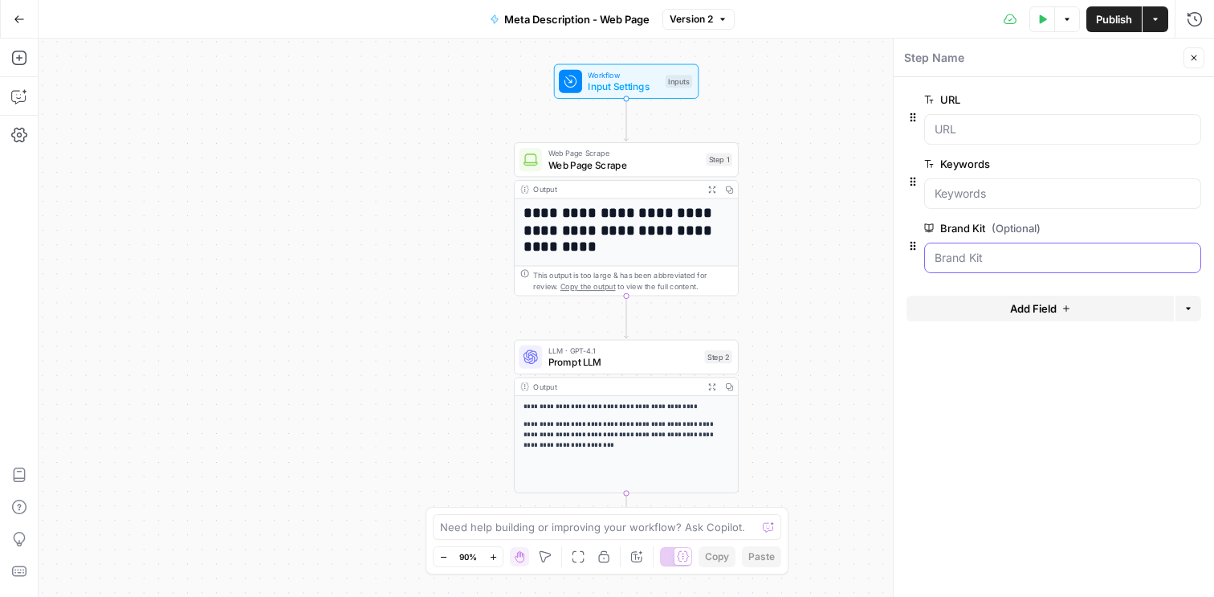
click at [1008, 263] on Kit "Brand Kit (Optional)" at bounding box center [1063, 258] width 256 height 16
click at [968, 262] on Kit "Brand Kit (Optional)" at bounding box center [1063, 258] width 256 height 16
click at [1002, 260] on Kit "Brand Kit (Optional)" at bounding box center [1063, 258] width 256 height 16
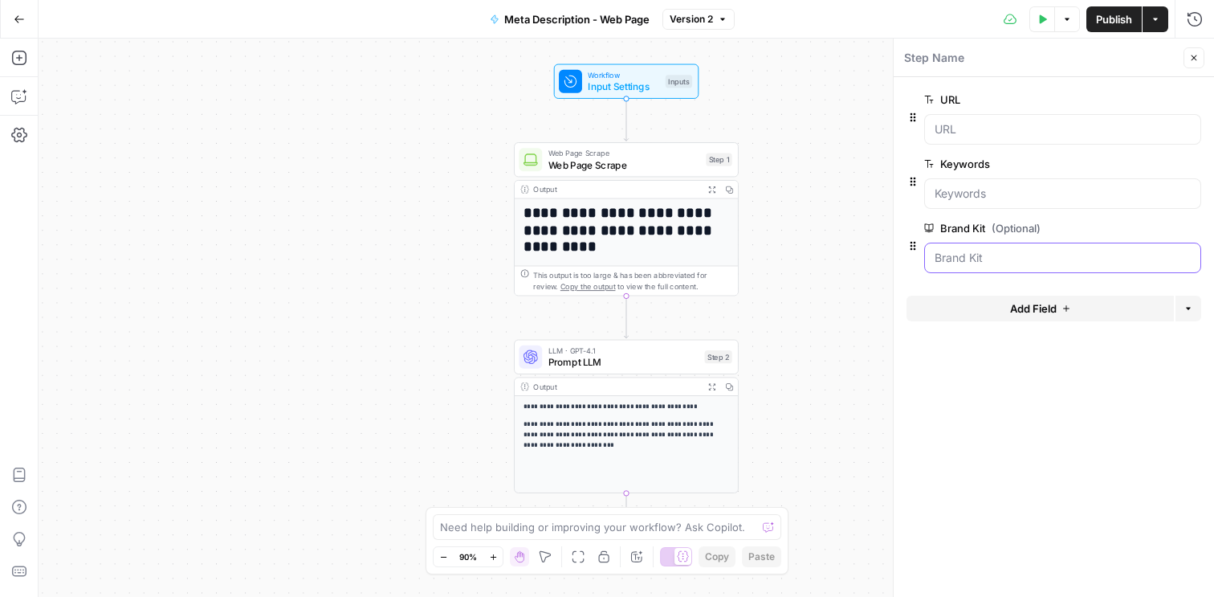
click at [1002, 260] on Kit "Brand Kit (Optional)" at bounding box center [1063, 258] width 256 height 16
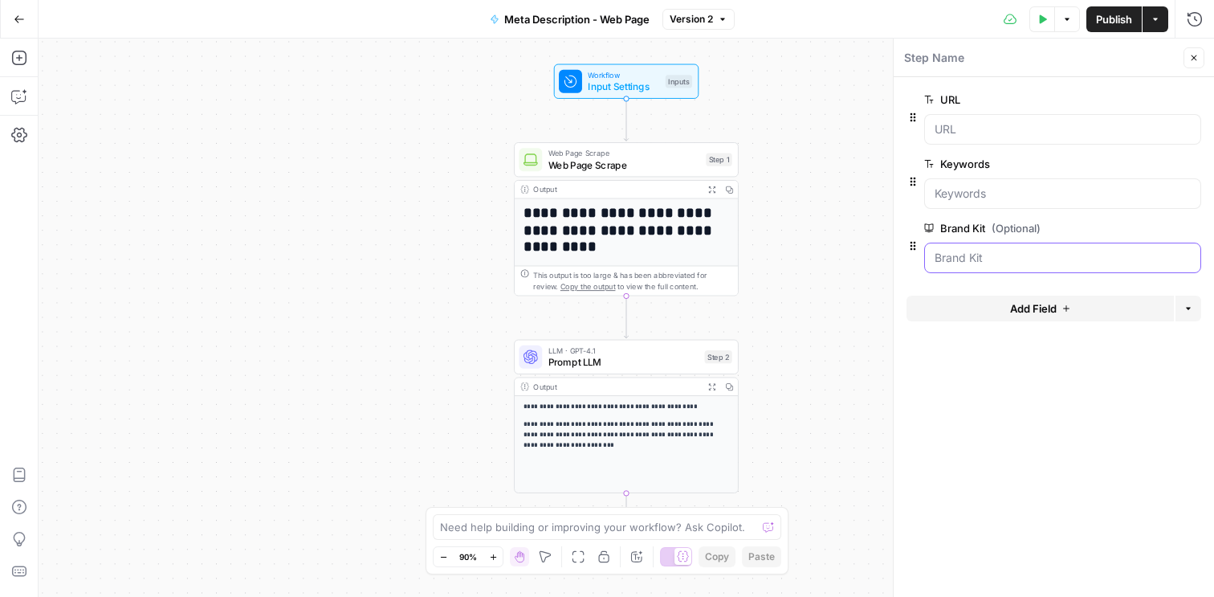
click at [1002, 260] on Kit "Brand Kit (Optional)" at bounding box center [1063, 258] width 256 height 16
click at [1150, 229] on span "edit field" at bounding box center [1140, 228] width 35 height 13
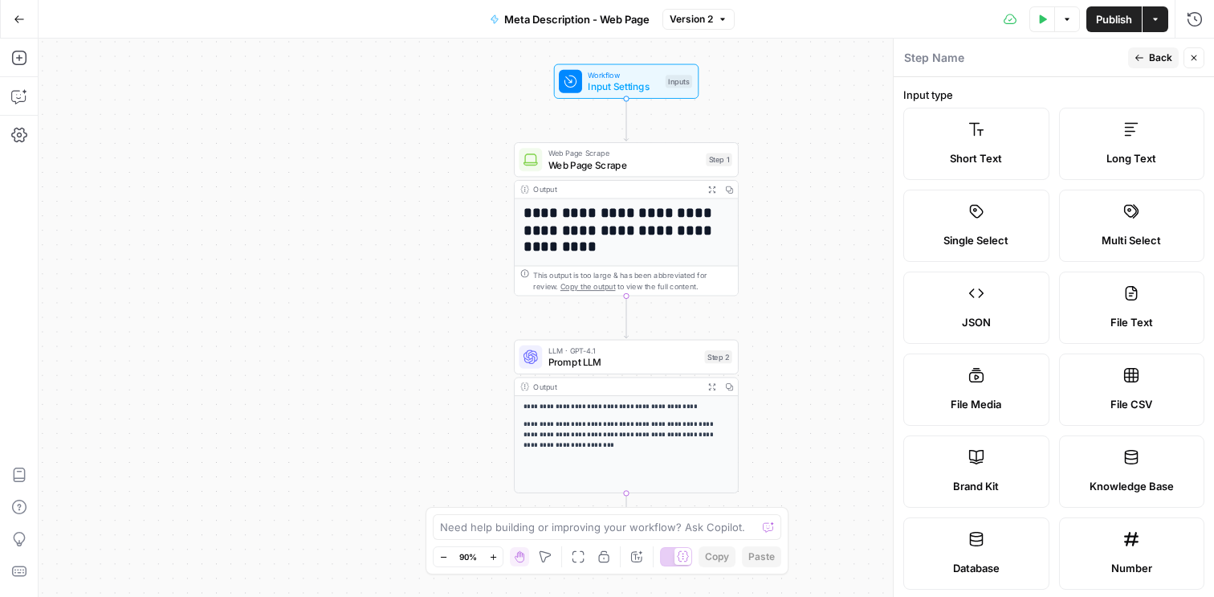
click at [985, 461] on label "Brand Kit" at bounding box center [976, 471] width 146 height 72
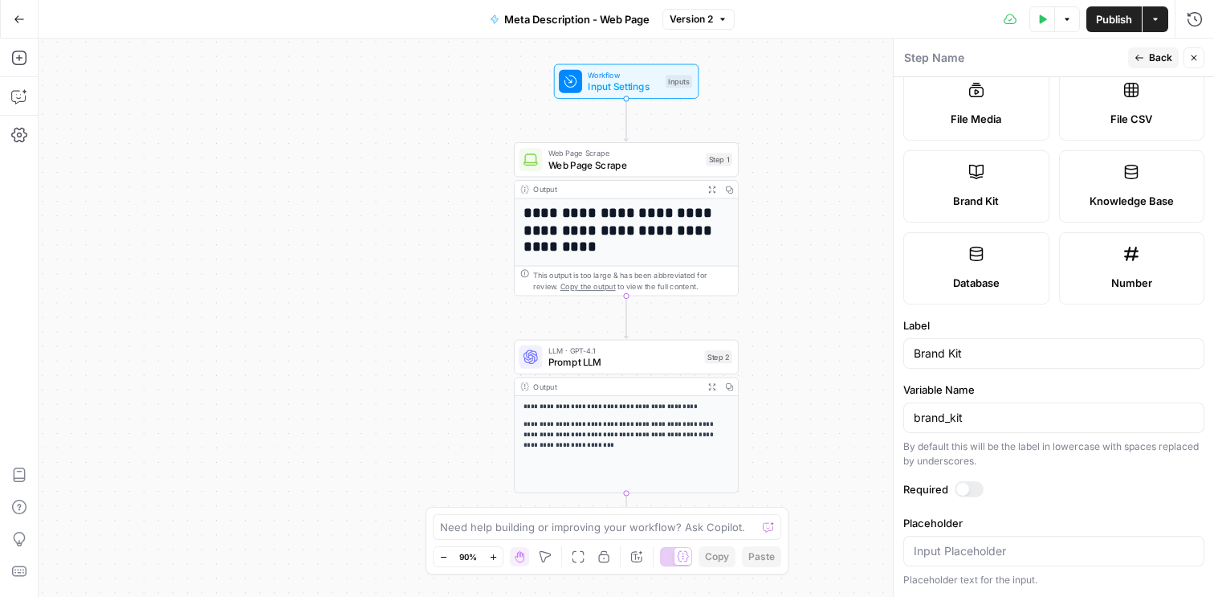
click at [975, 490] on div at bounding box center [969, 489] width 29 height 16
click at [1143, 51] on button "Back" at bounding box center [1153, 57] width 51 height 21
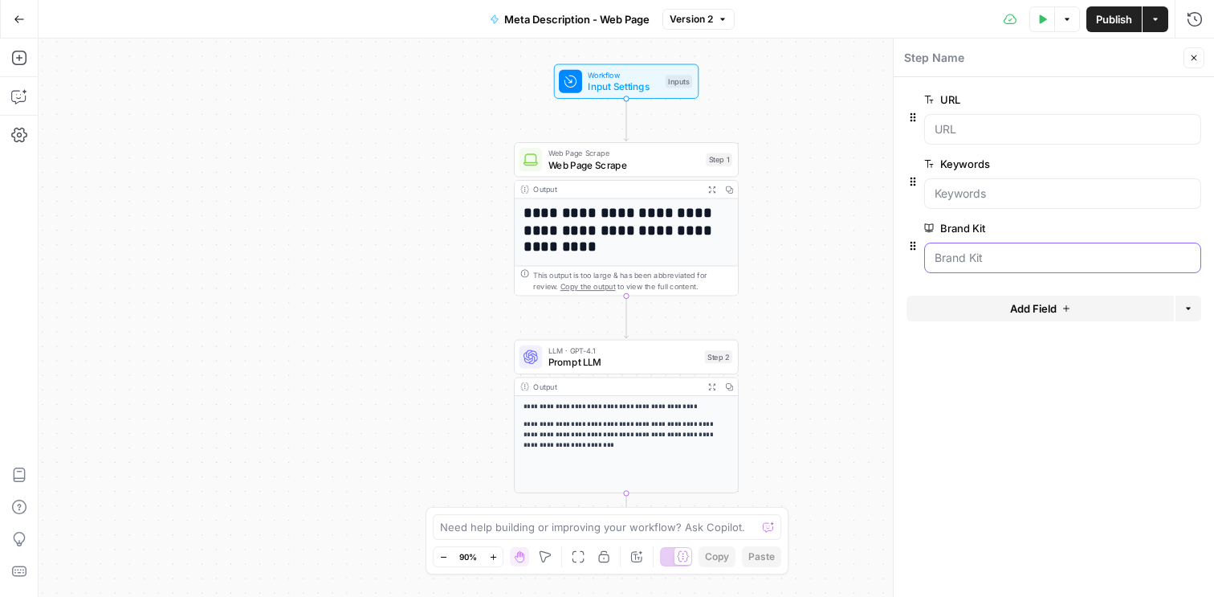
click at [989, 264] on Kit "Brand Kit" at bounding box center [1063, 258] width 256 height 16
click at [1074, 254] on Kit "Brand Kit" at bounding box center [1063, 258] width 256 height 16
click at [651, 80] on span "Input Settings" at bounding box center [623, 86] width 71 height 14
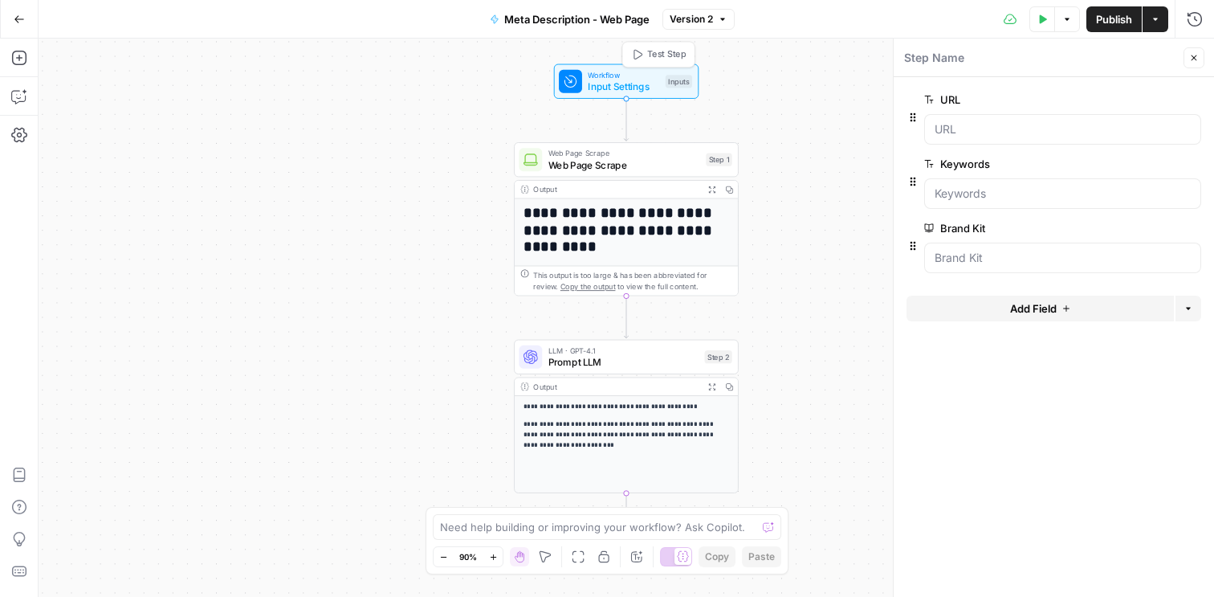
click at [678, 79] on div "Inputs" at bounding box center [679, 81] width 26 height 13
click at [796, 95] on div "**********" at bounding box center [627, 318] width 1176 height 558
click at [1195, 56] on icon "button" at bounding box center [1195, 58] width 6 height 6
click at [681, 81] on div "Inputs" at bounding box center [679, 81] width 26 height 13
click at [994, 265] on Kit "Brand Kit" at bounding box center [1063, 258] width 256 height 16
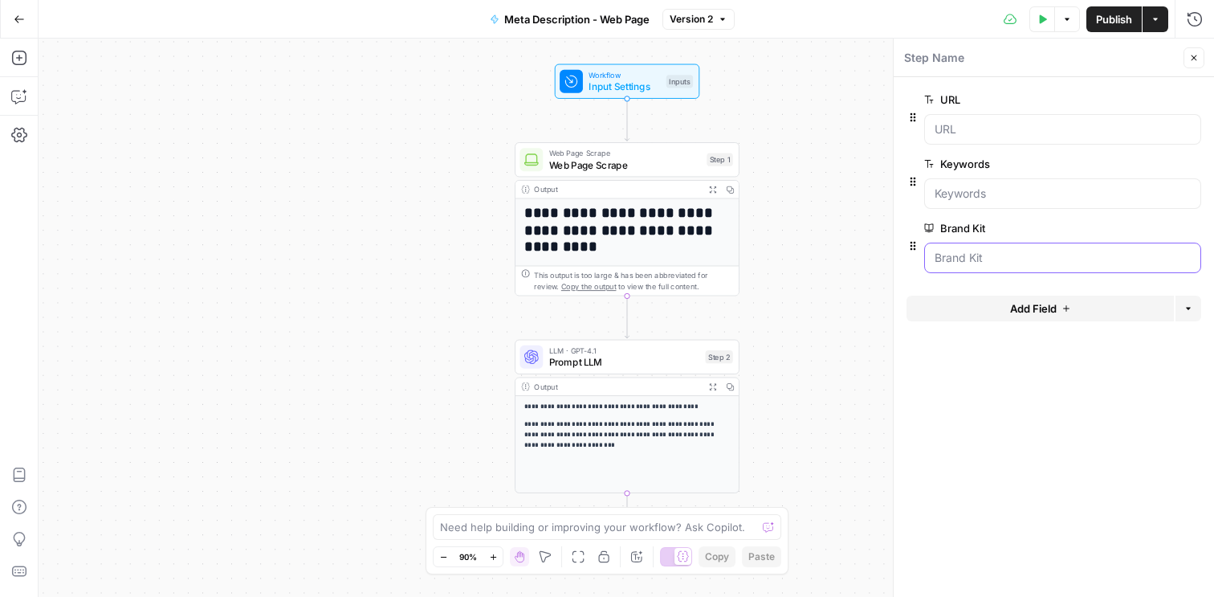
click at [954, 260] on Kit "Brand Kit" at bounding box center [1063, 258] width 256 height 16
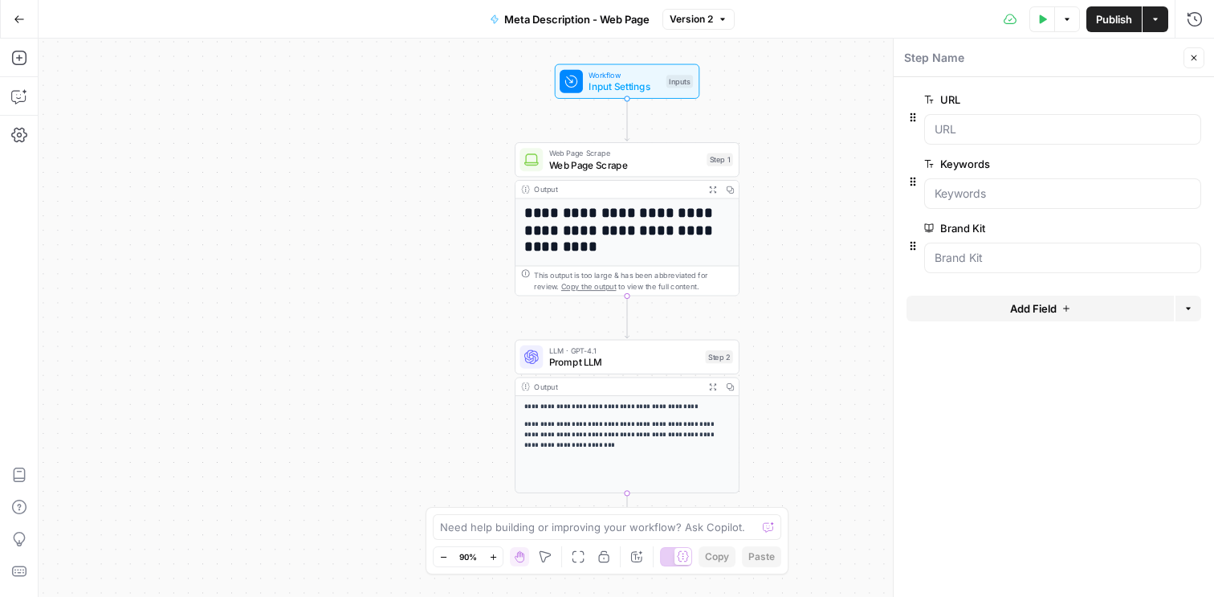
click at [1071, 307] on button "Add Field" at bounding box center [1040, 308] width 267 height 26
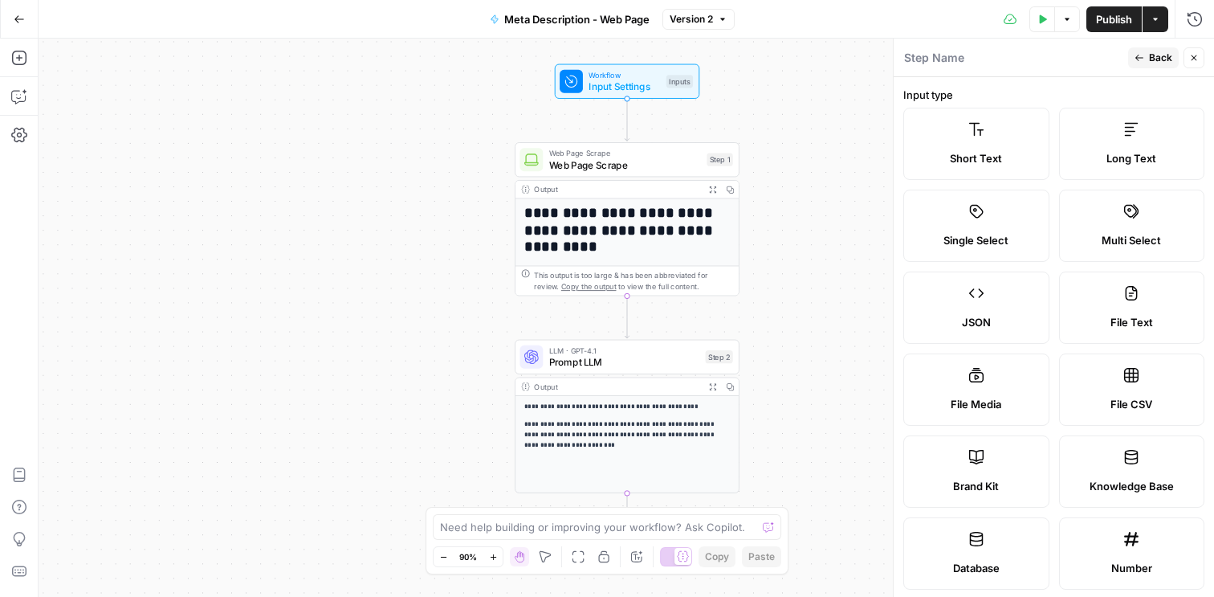
click at [1025, 488] on div "Brand Kit" at bounding box center [976, 486] width 119 height 16
type input "Brand Kit"
type input "brand_kit"
click at [1158, 63] on span "Back" at bounding box center [1160, 58] width 23 height 14
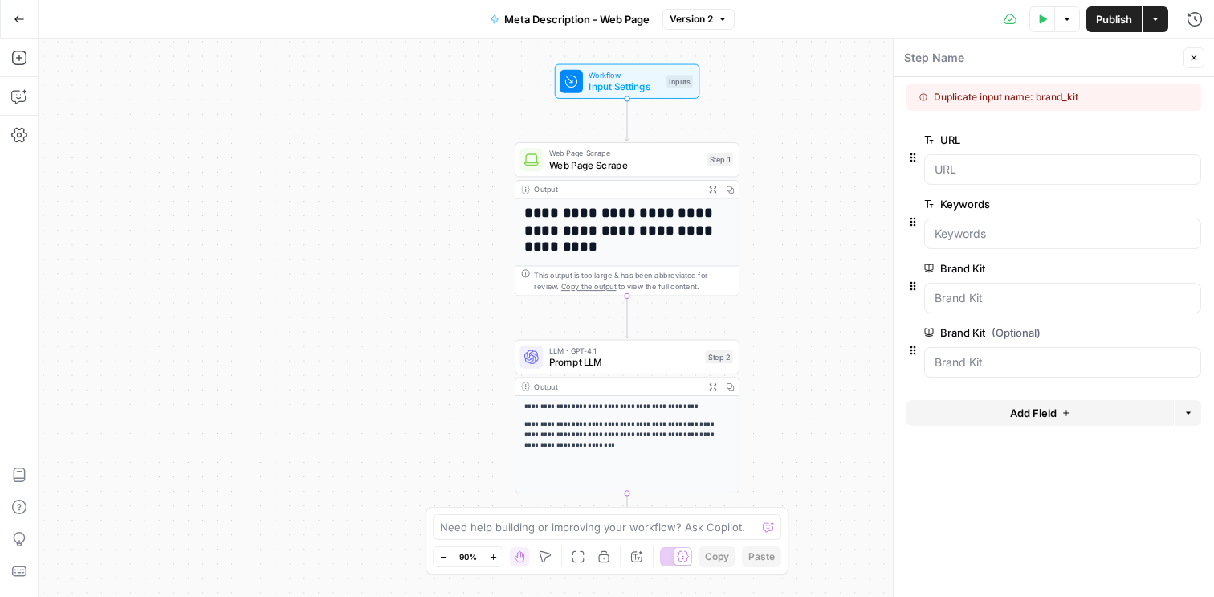
click at [1191, 340] on button "Delete group" at bounding box center [1191, 332] width 19 height 19
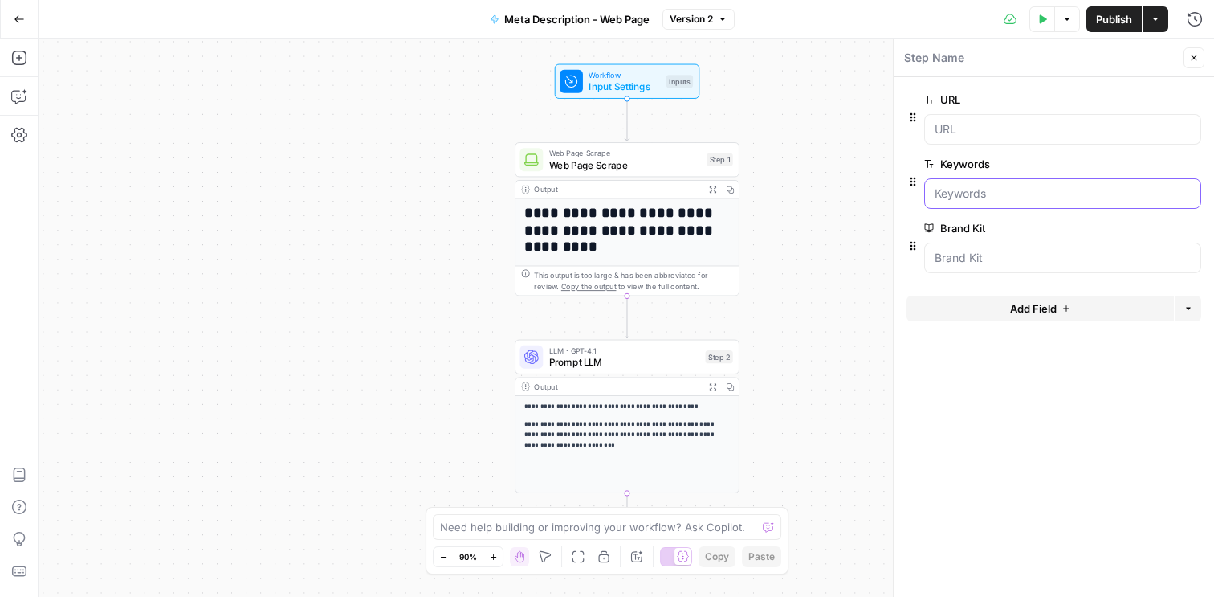
click at [1049, 187] on input "Keywords" at bounding box center [1063, 193] width 256 height 16
click at [810, 155] on div "**********" at bounding box center [627, 318] width 1176 height 558
click at [661, 54] on span "Test Step" at bounding box center [667, 54] width 39 height 13
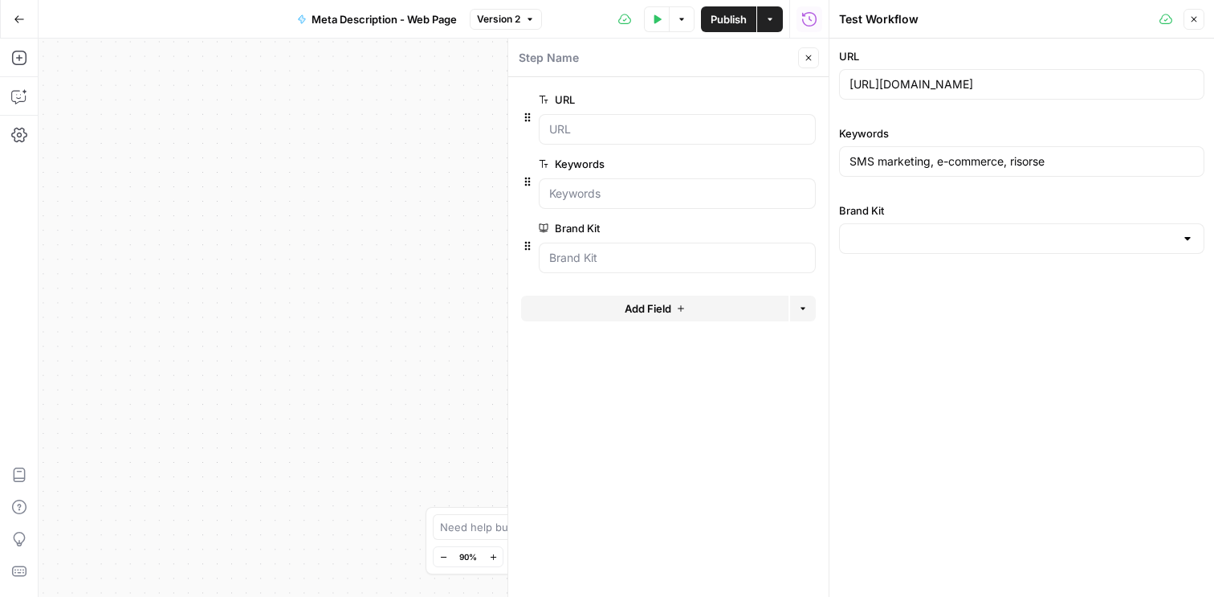
click at [937, 252] on div at bounding box center [1021, 238] width 365 height 31
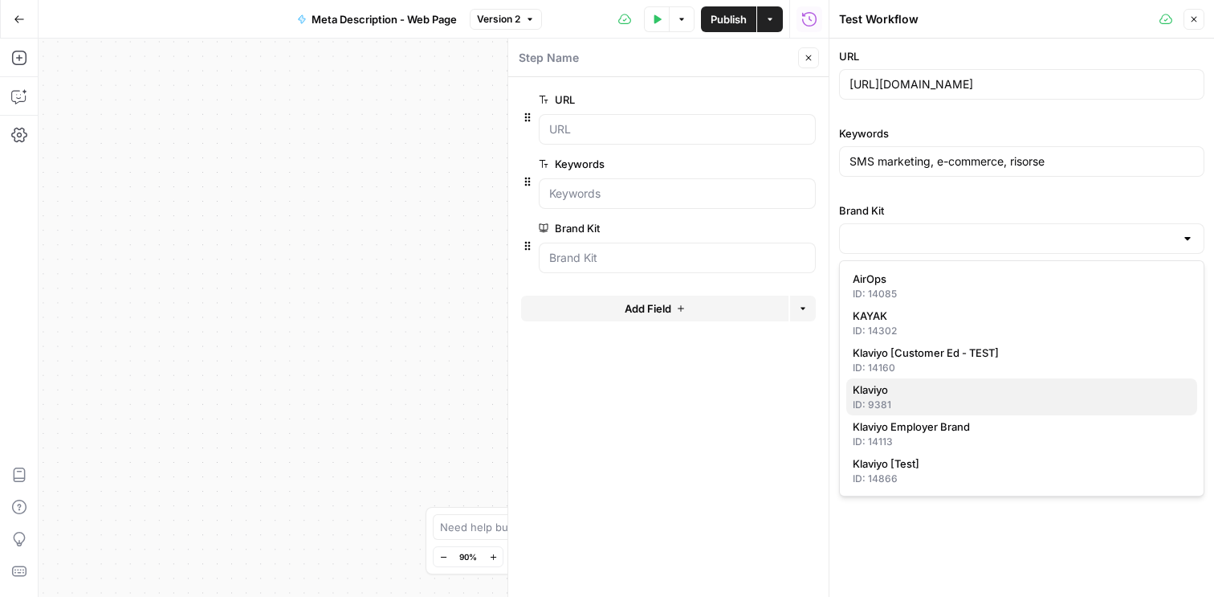
click at [956, 400] on div "ID: 9381" at bounding box center [1022, 404] width 338 height 14
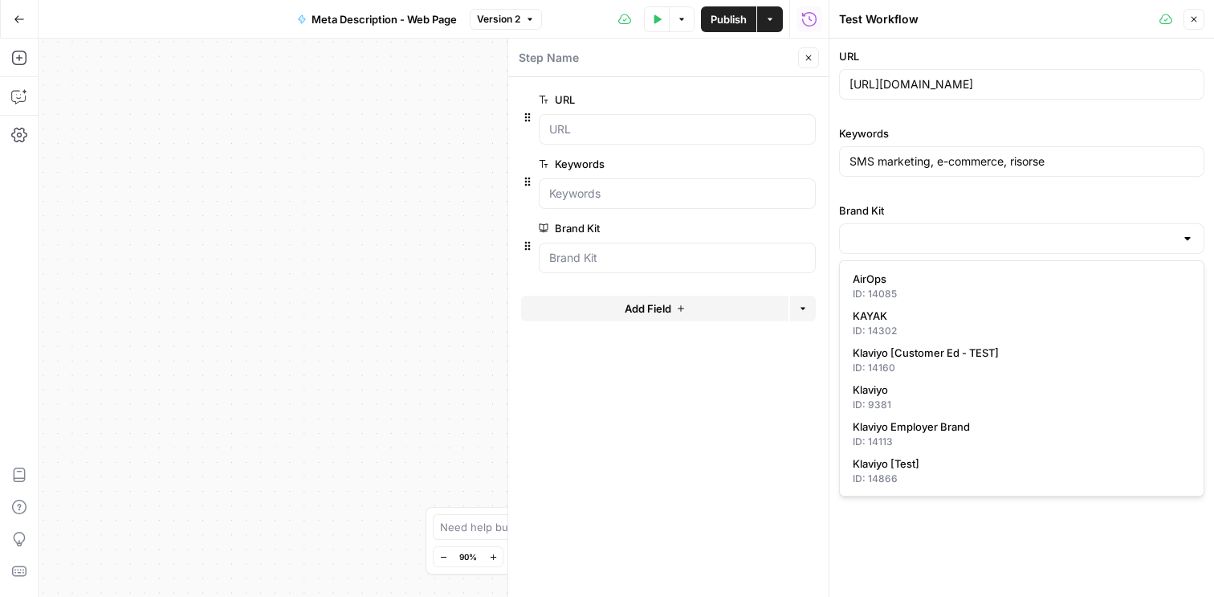
type input "Klaviyo"
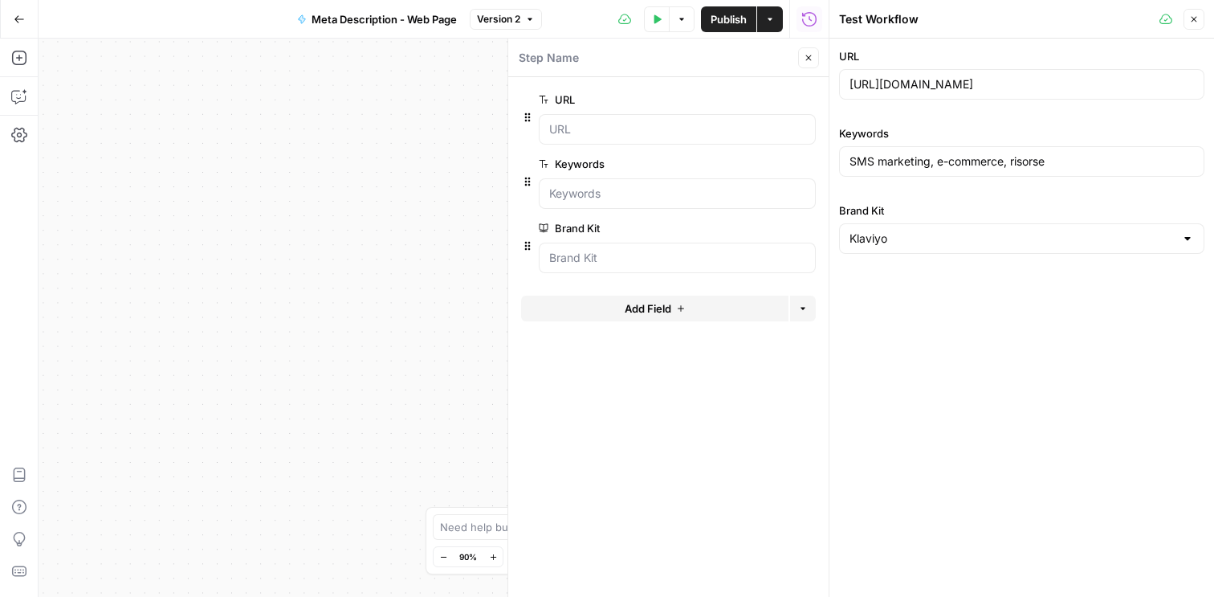
click at [1191, 18] on icon "button" at bounding box center [1194, 19] width 10 height 10
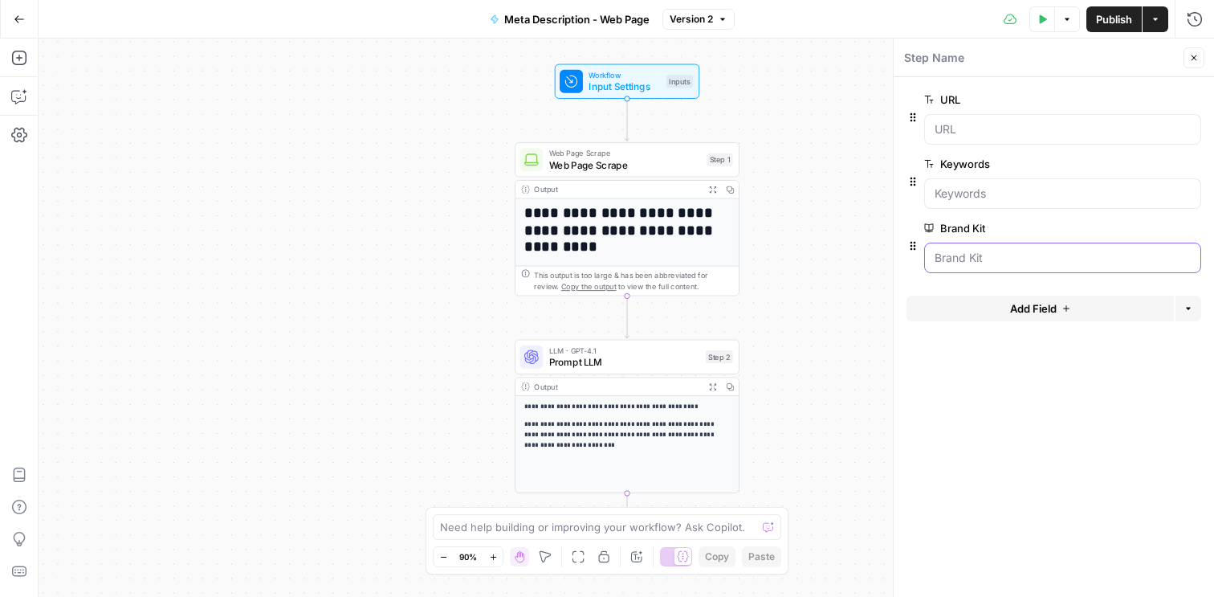
click at [1022, 262] on Kit "Brand Kit" at bounding box center [1063, 258] width 256 height 16
click at [660, 58] on span "Test Step" at bounding box center [667, 54] width 39 height 13
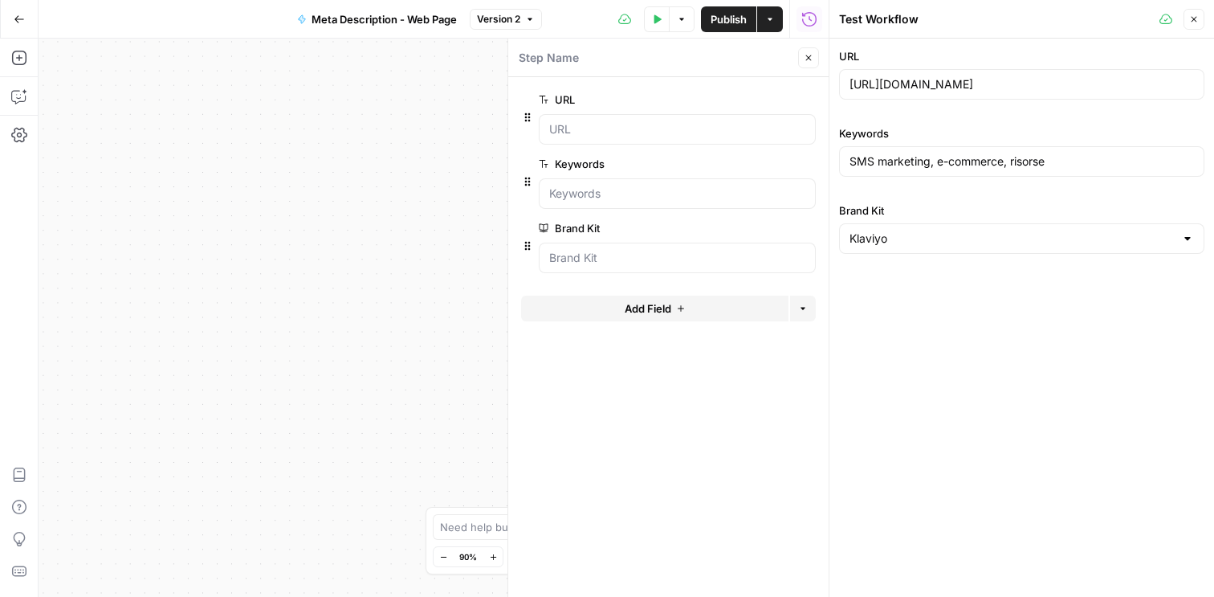
click at [812, 55] on icon "button" at bounding box center [809, 58] width 10 height 10
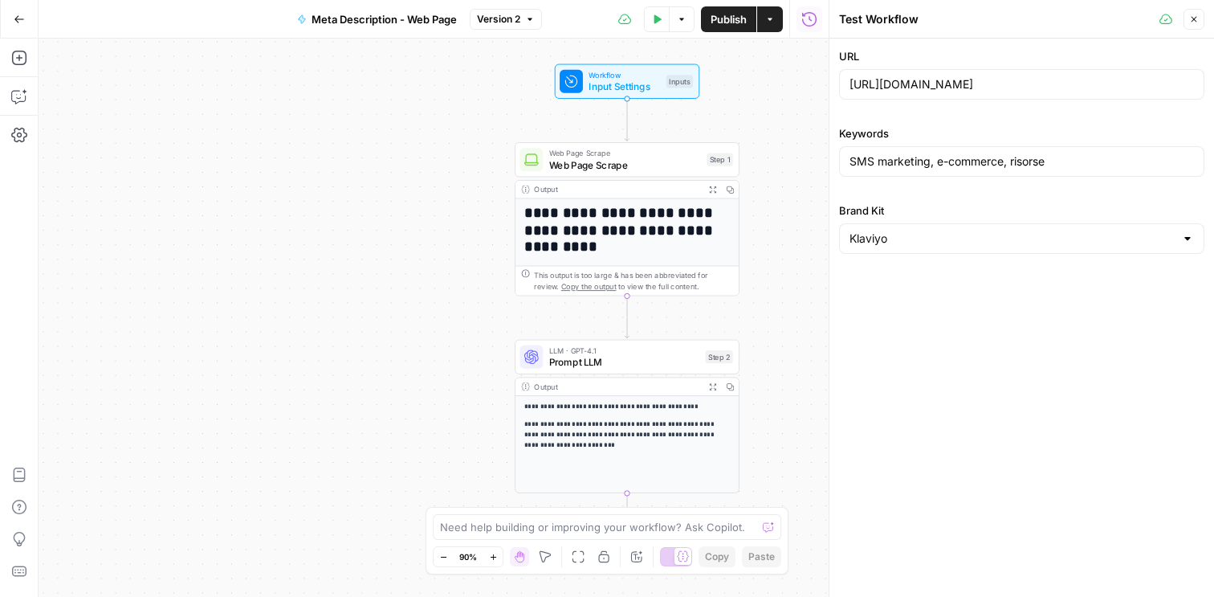
click at [1192, 18] on icon "button" at bounding box center [1194, 19] width 10 height 10
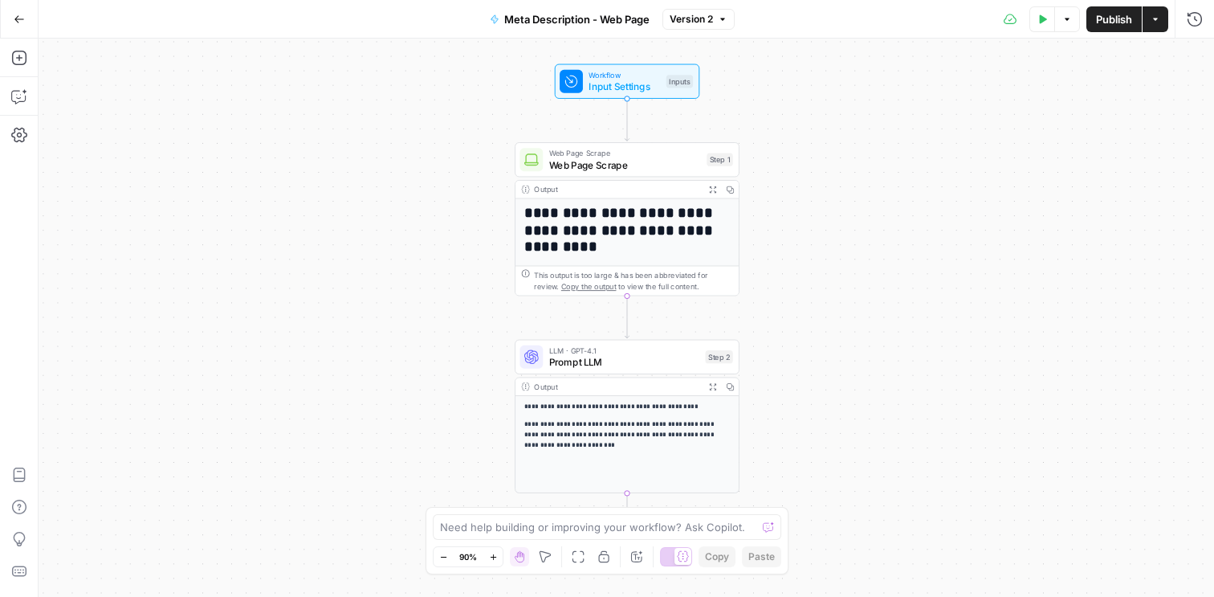
click at [708, 230] on h1 "**********" at bounding box center [627, 230] width 206 height 51
click at [703, 277] on div "This output is too large & has been abbreviated for review. Copy the output to …" at bounding box center [633, 280] width 198 height 23
click at [611, 201] on div "**********" at bounding box center [627, 379] width 223 height 363
click at [704, 190] on button "Expand Output" at bounding box center [713, 190] width 18 height 18
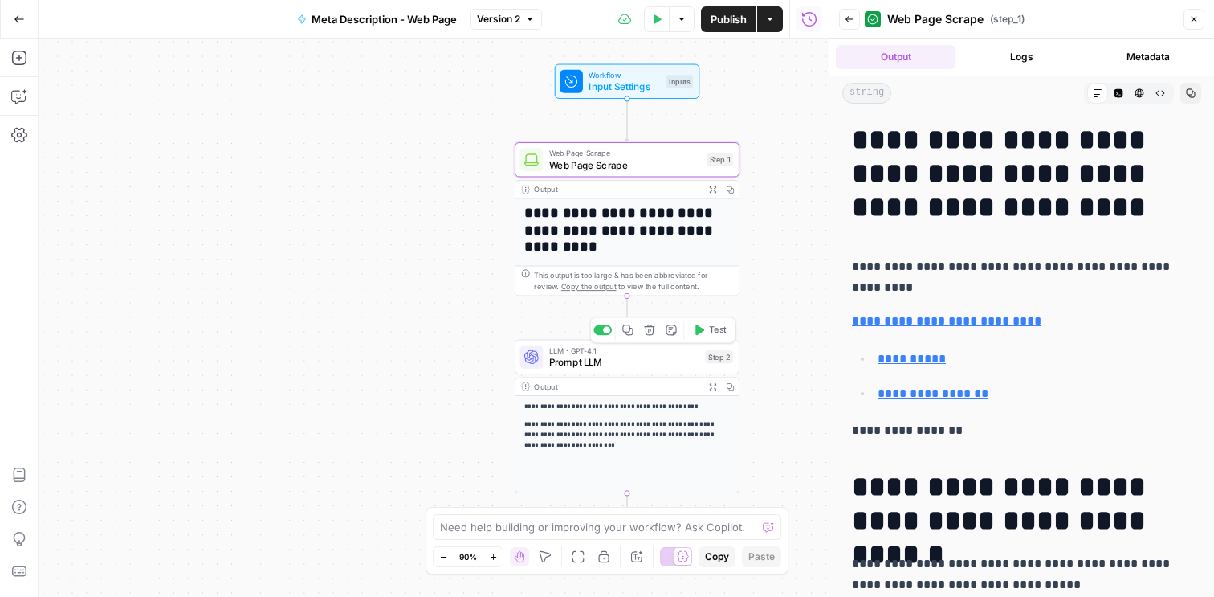
click at [587, 365] on span "Prompt LLM" at bounding box center [624, 362] width 151 height 14
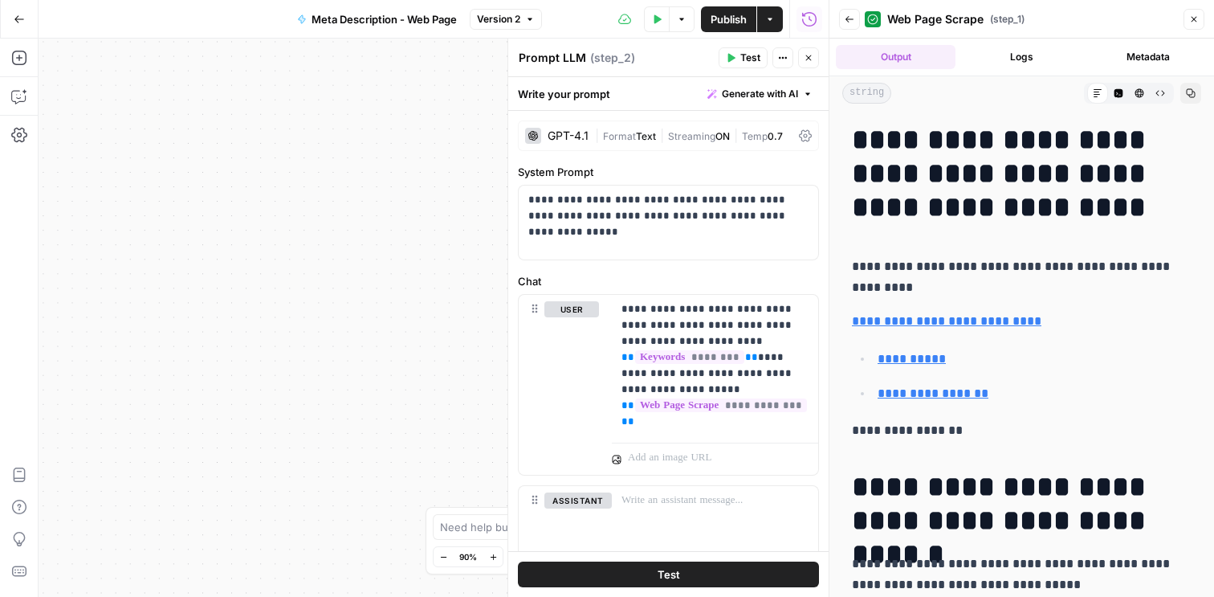
click at [1188, 17] on button "Close" at bounding box center [1194, 19] width 21 height 21
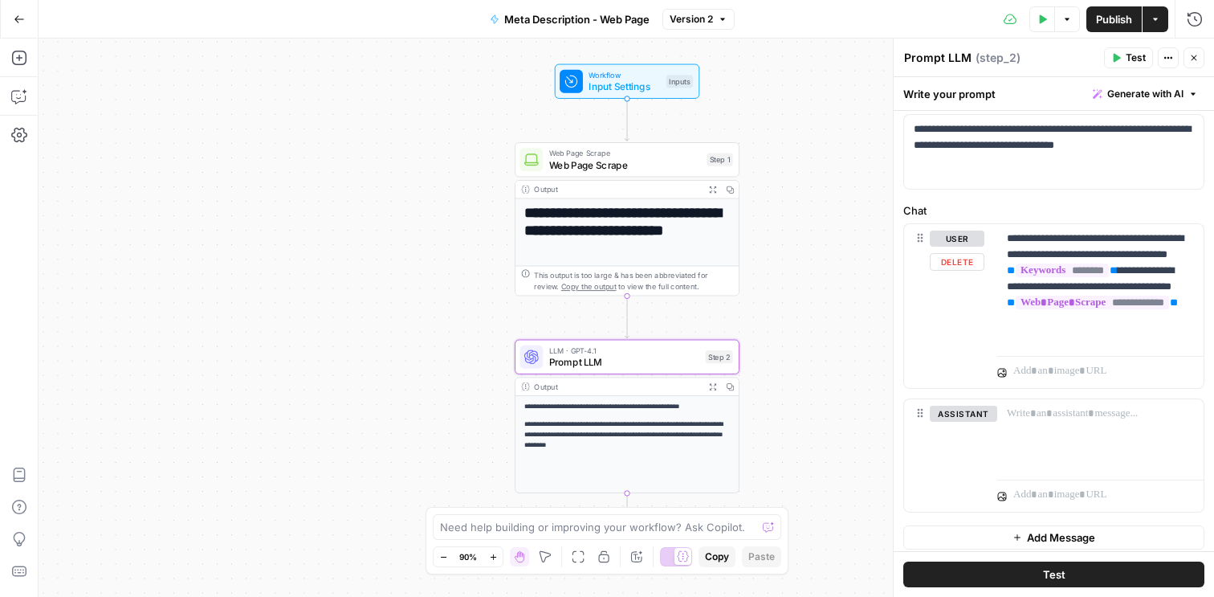
scroll to position [79, 0]
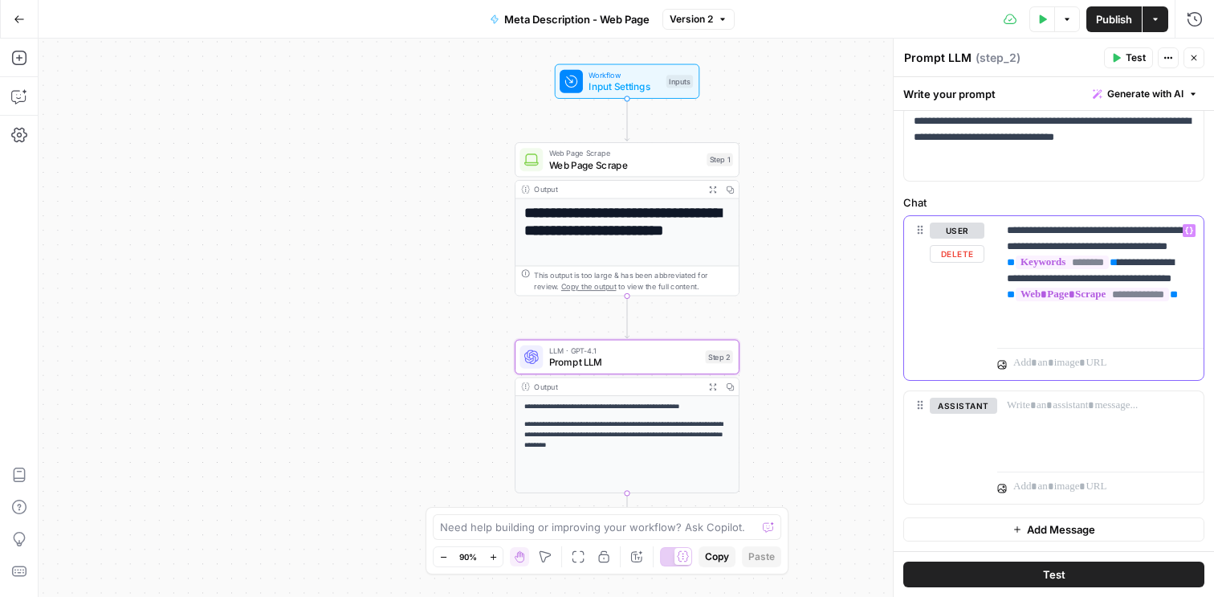
click at [1039, 237] on p "**********" at bounding box center [1100, 278] width 187 height 112
click at [1191, 234] on button "Variables Menu" at bounding box center [1189, 230] width 13 height 13
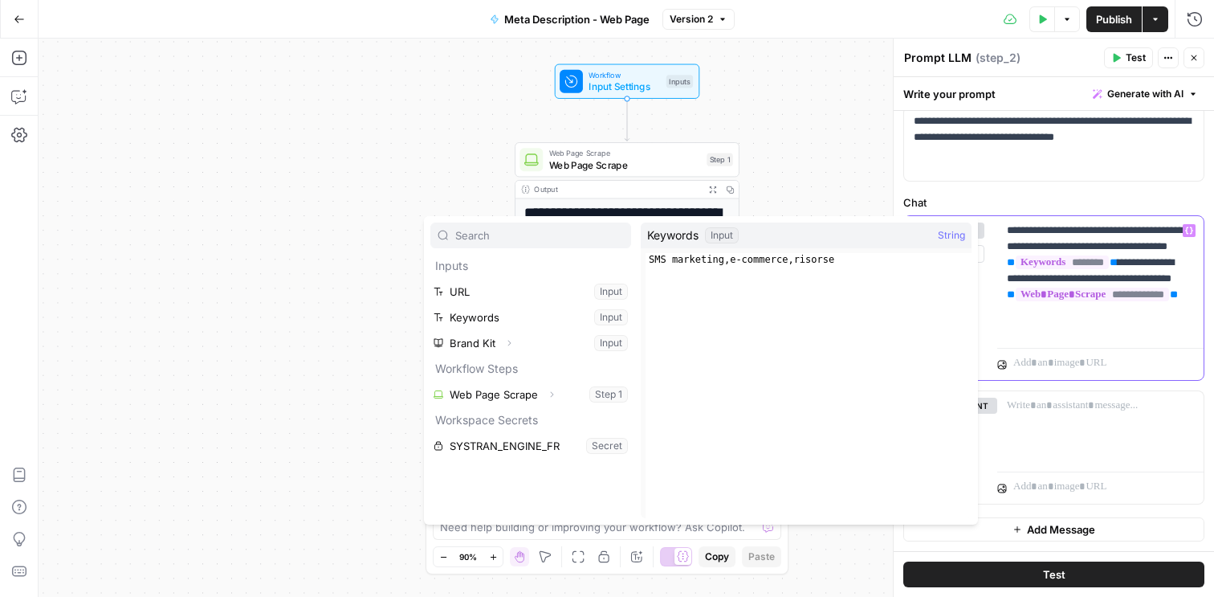
click at [1042, 333] on p "**********" at bounding box center [1100, 278] width 187 height 112
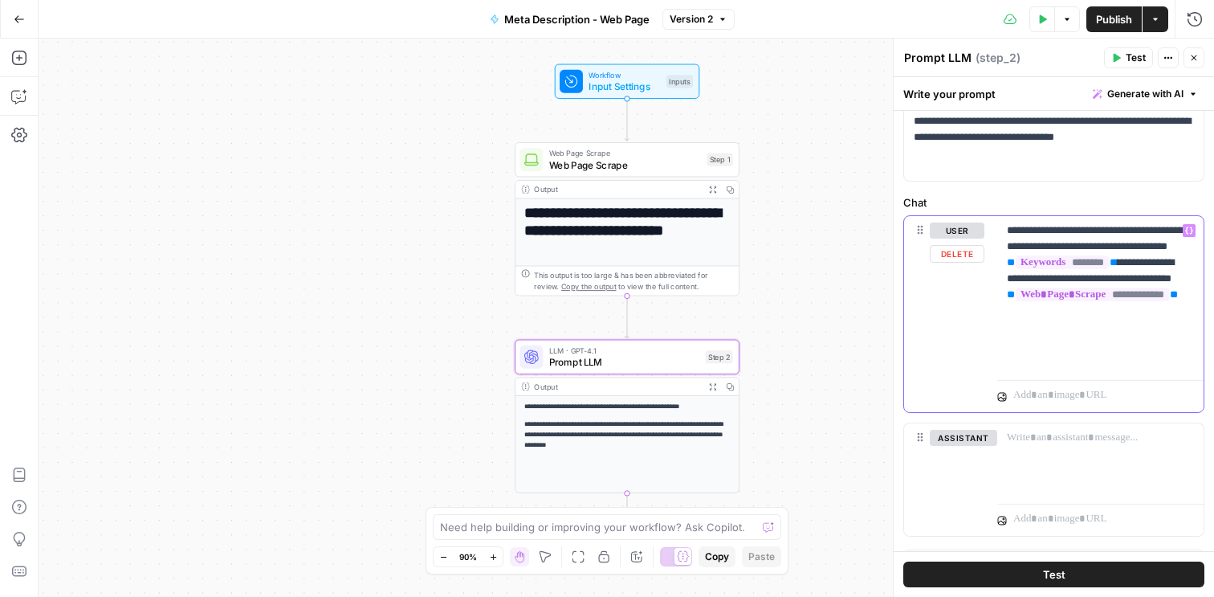
click at [1191, 234] on button "Variables Menu" at bounding box center [1189, 230] width 13 height 13
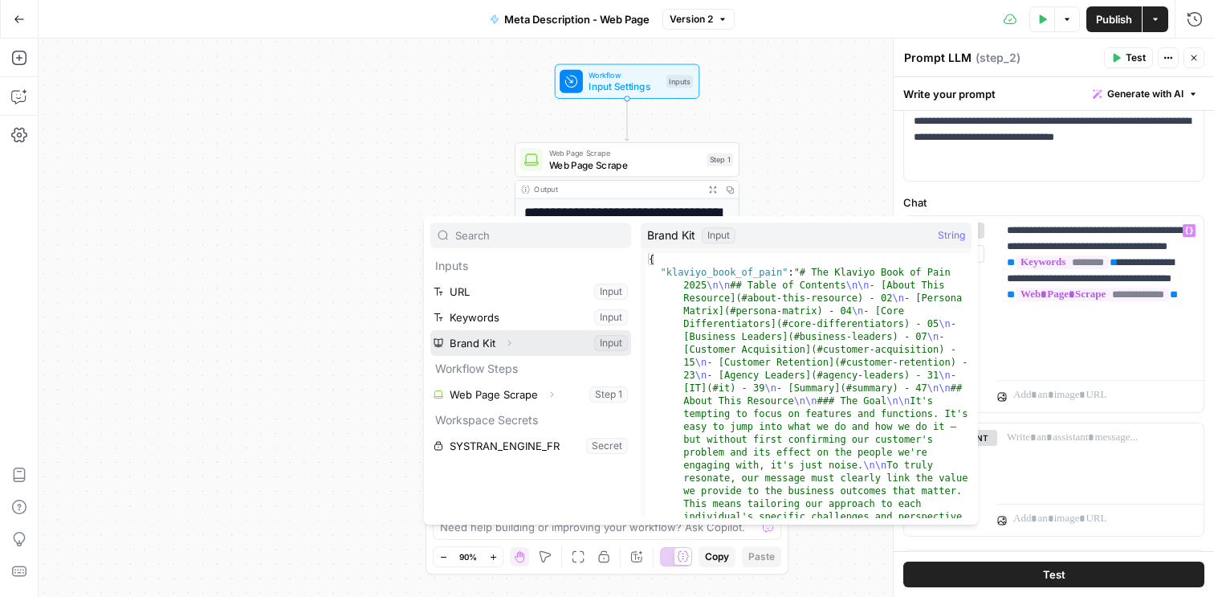
click at [510, 345] on icon "button" at bounding box center [509, 343] width 10 height 10
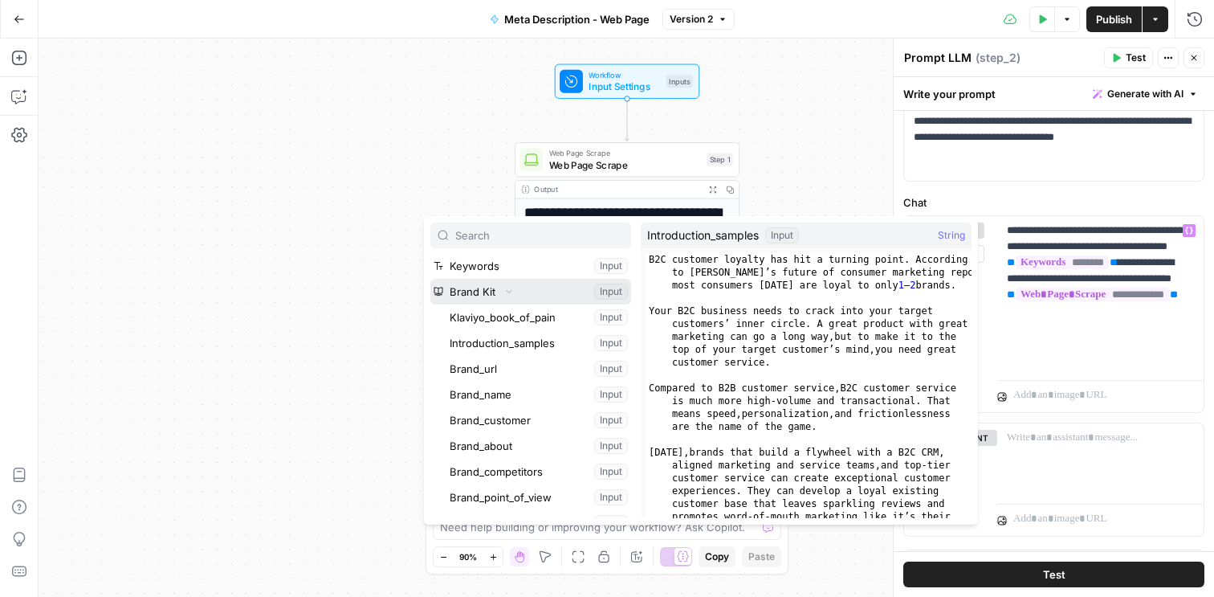
scroll to position [69, 0]
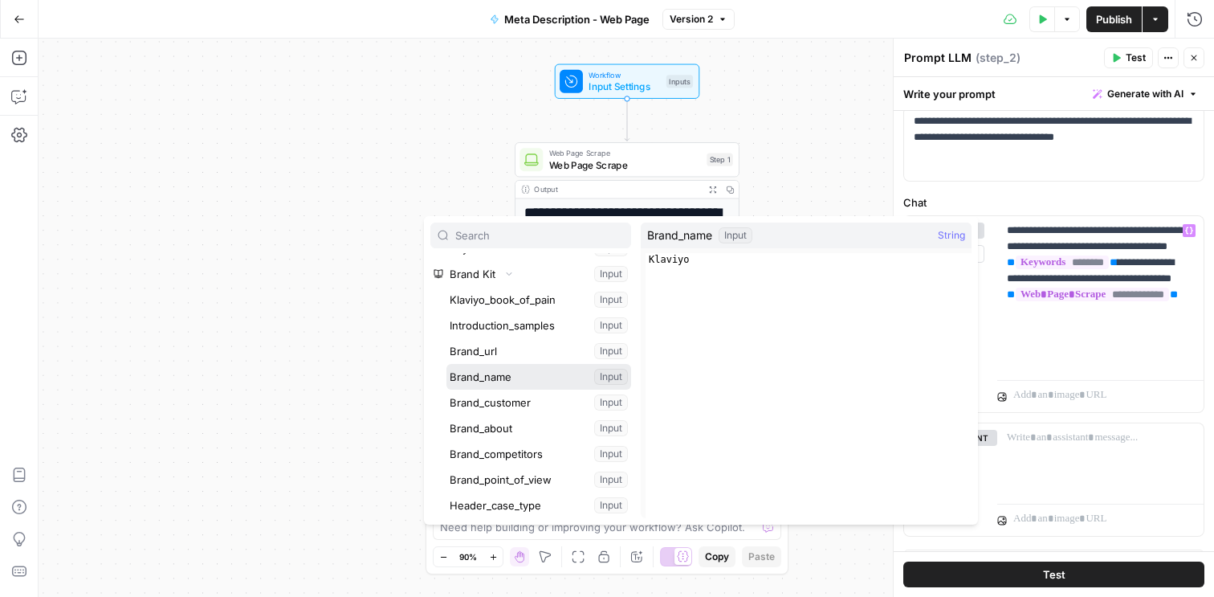
click at [524, 384] on button "Select variable Brand_name" at bounding box center [538, 377] width 185 height 26
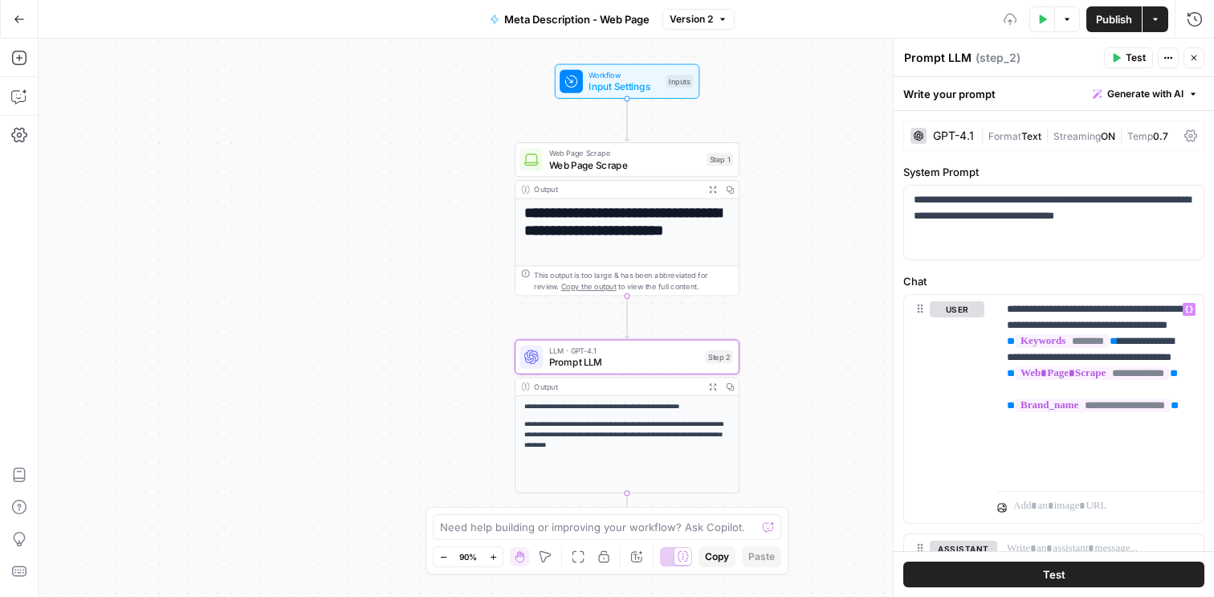
scroll to position [79, 0]
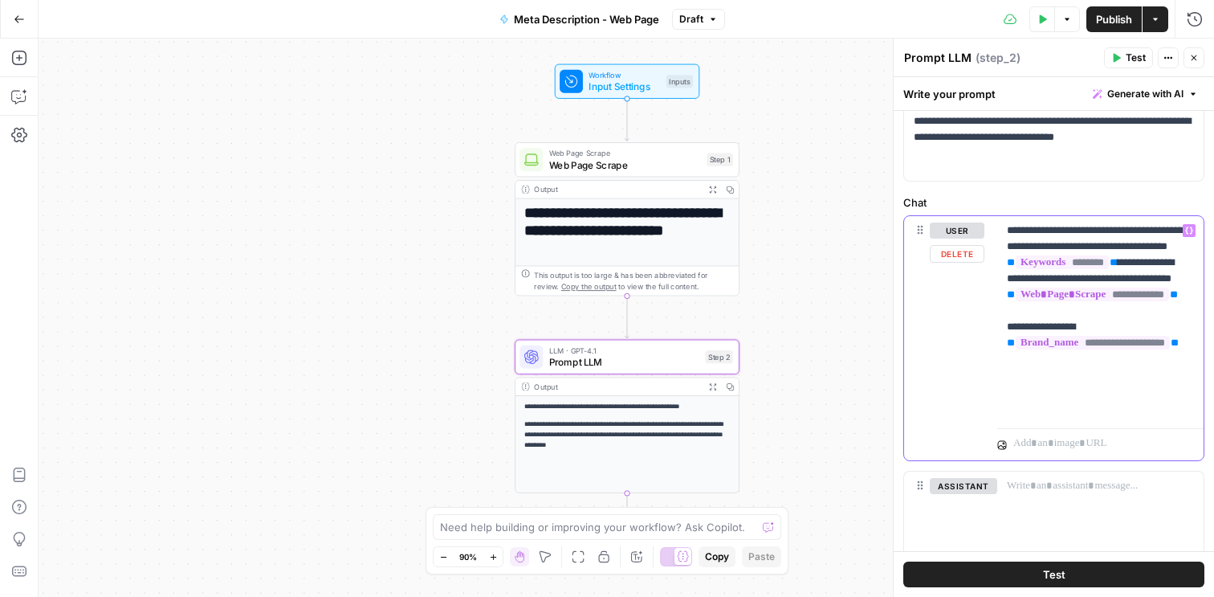
click at [1037, 406] on p "**********" at bounding box center [1100, 318] width 187 height 193
click at [1192, 230] on icon "button" at bounding box center [1189, 230] width 8 height 7
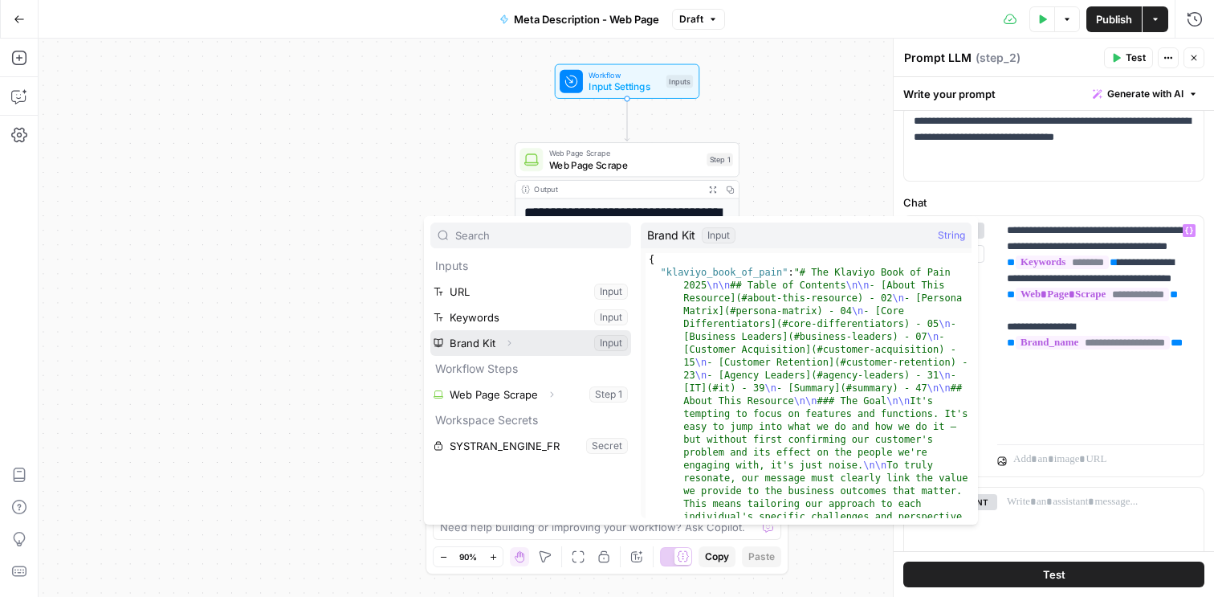
click at [507, 344] on icon "button" at bounding box center [509, 343] width 10 height 10
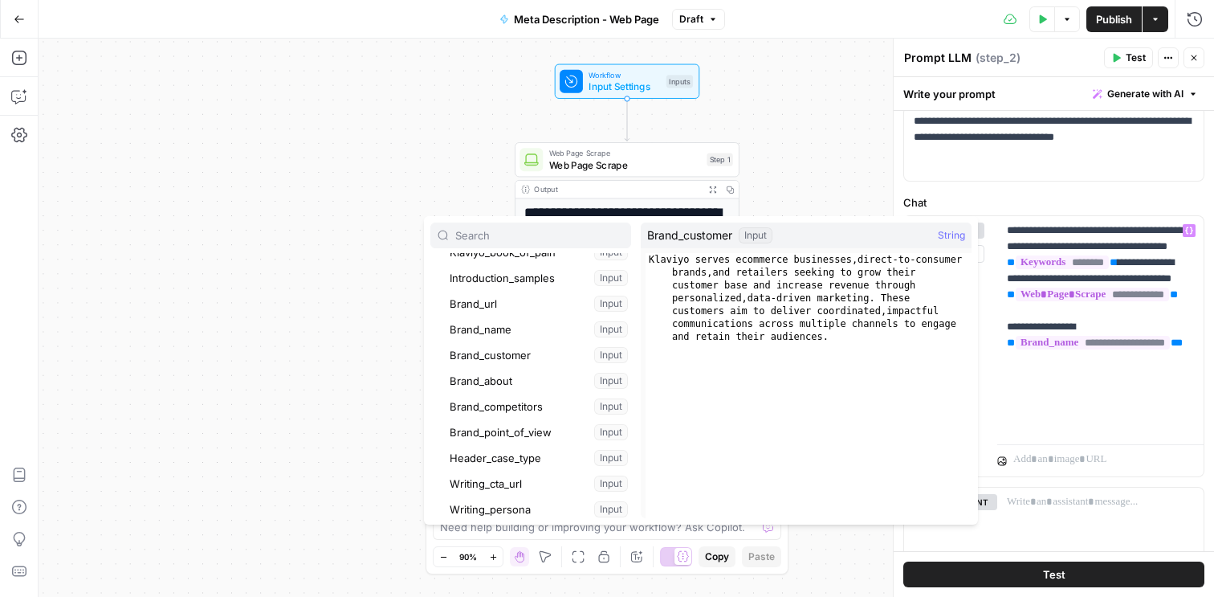
scroll to position [124, 0]
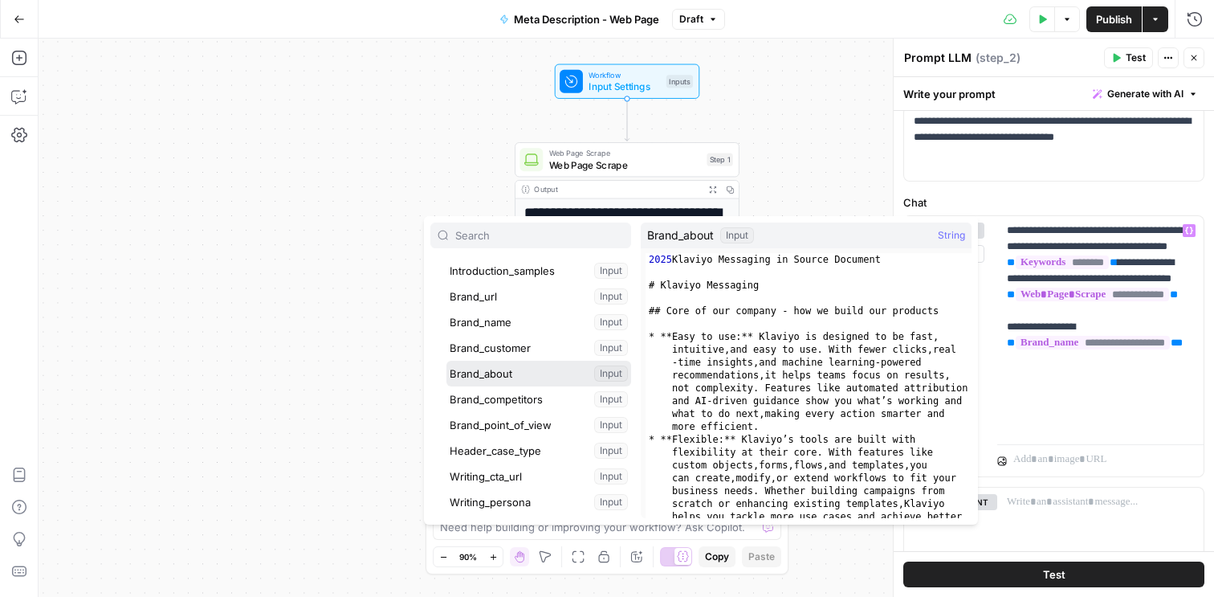
click at [512, 376] on button "Select variable Brand_about" at bounding box center [538, 374] width 185 height 26
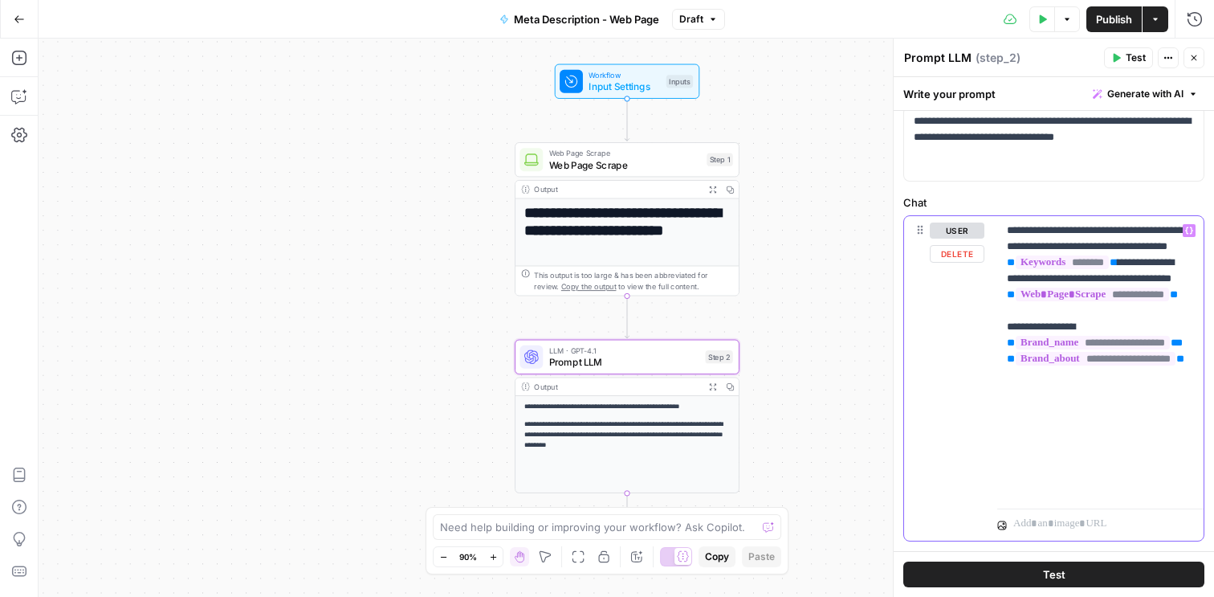
click at [1033, 408] on p "**********" at bounding box center [1100, 358] width 187 height 273
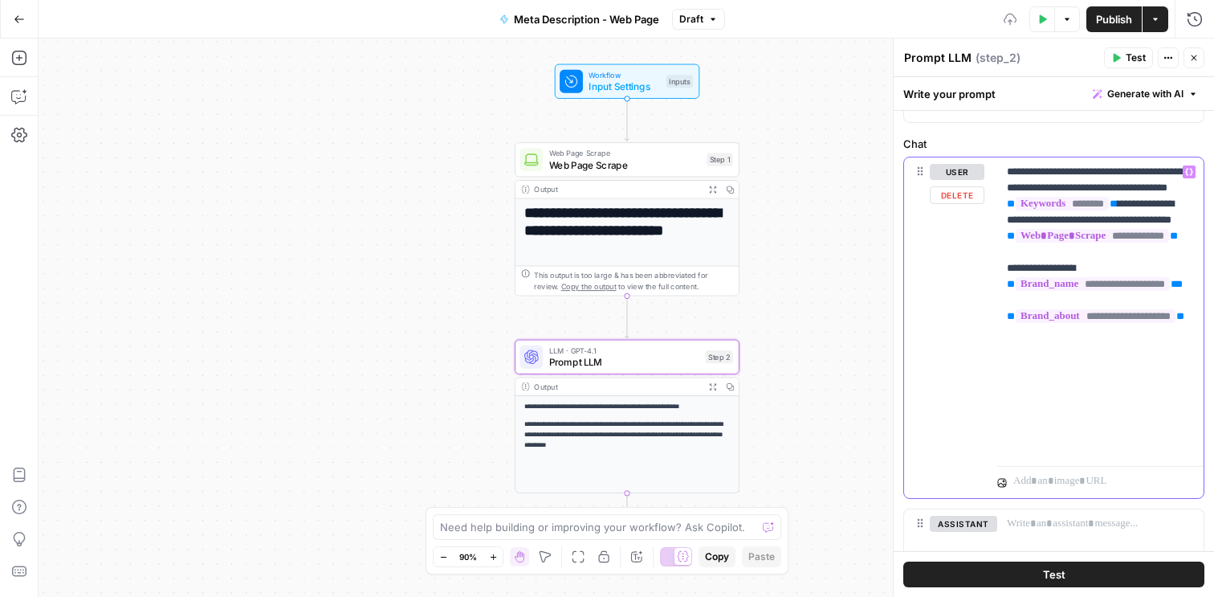
scroll to position [167, 0]
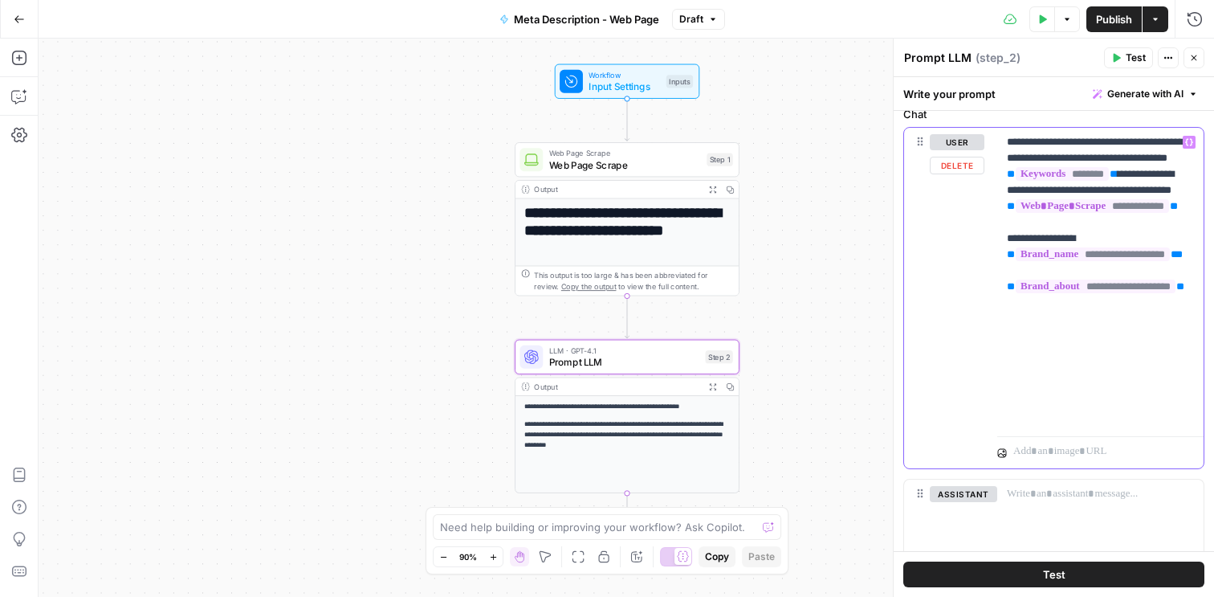
click at [1022, 410] on p "**********" at bounding box center [1100, 278] width 187 height 289
click at [1191, 143] on icon "button" at bounding box center [1189, 142] width 8 height 8
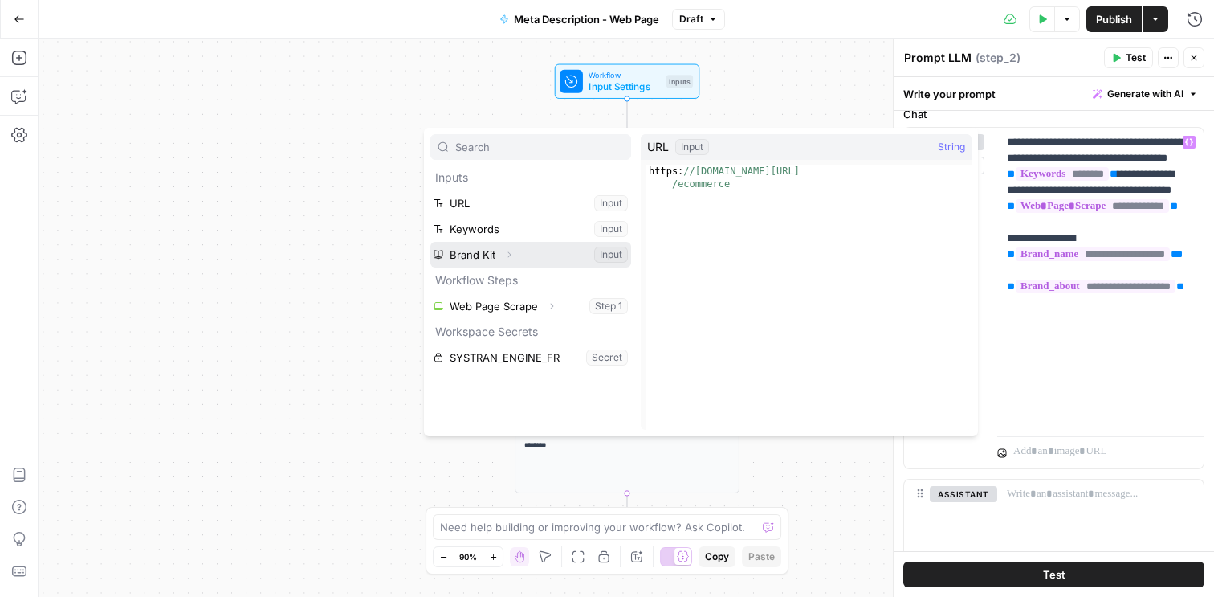
click at [509, 258] on icon "button" at bounding box center [509, 255] width 10 height 10
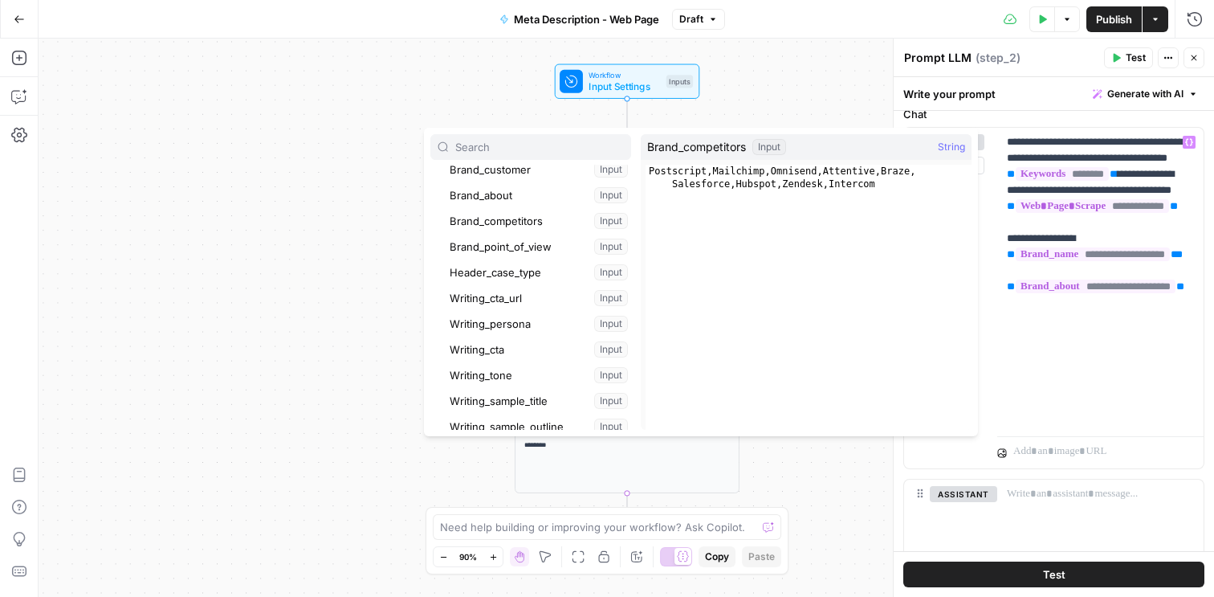
scroll to position [218, 0]
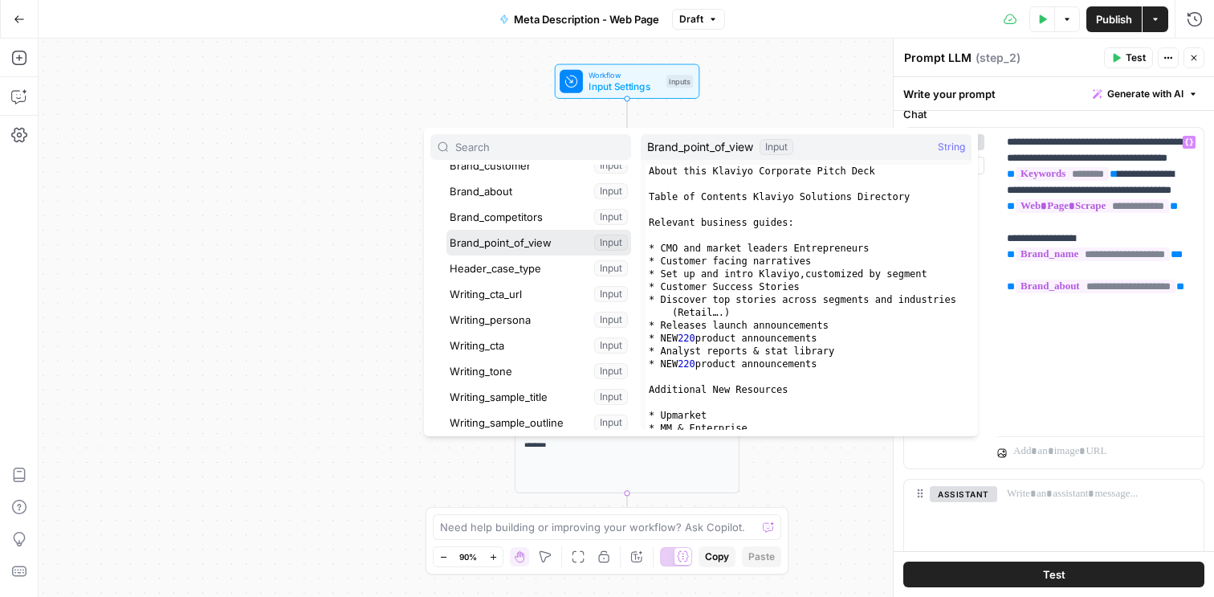
click at [548, 244] on button "Select variable Brand_point_of_view" at bounding box center [538, 243] width 185 height 26
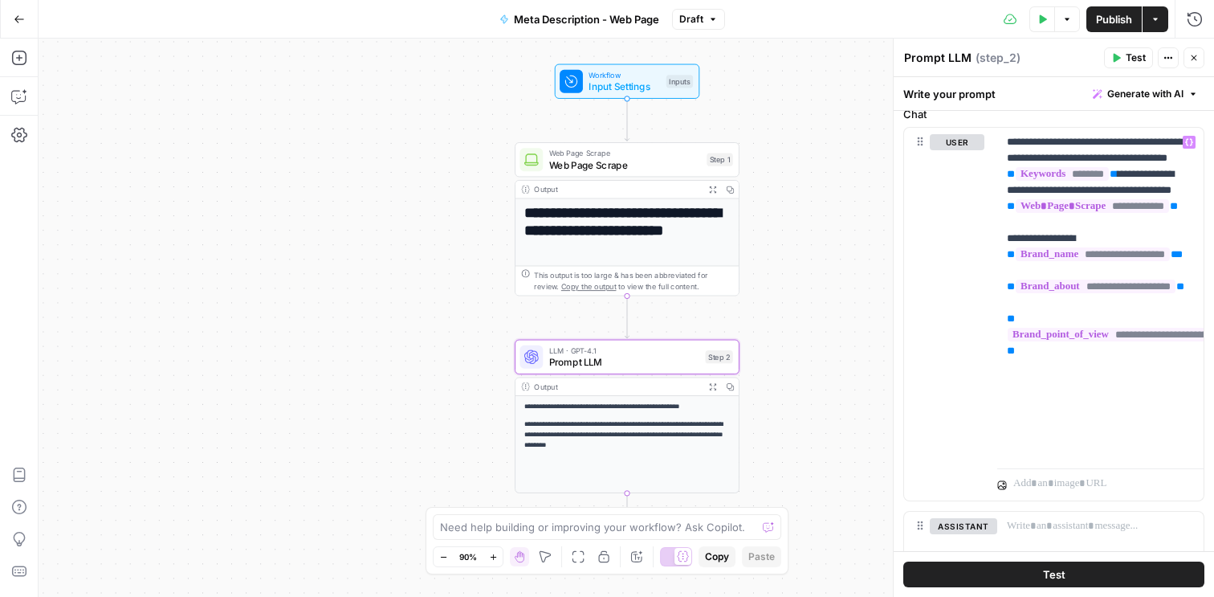
click at [1008, 574] on button "Test" at bounding box center [1053, 574] width 301 height 26
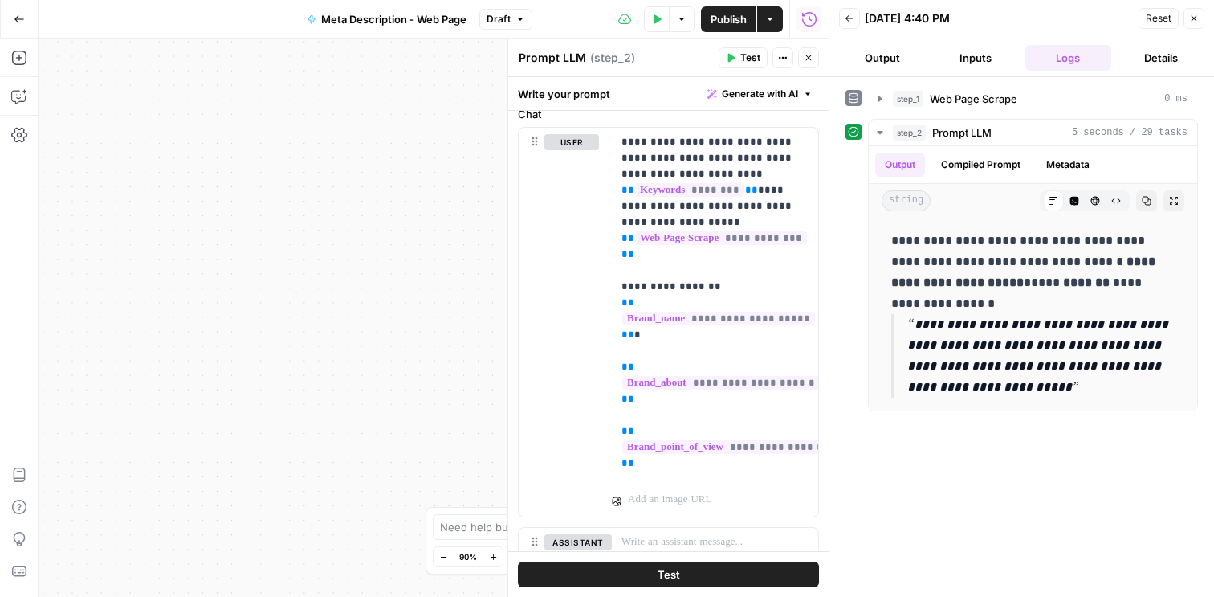
click at [1198, 21] on icon "button" at bounding box center [1194, 19] width 10 height 10
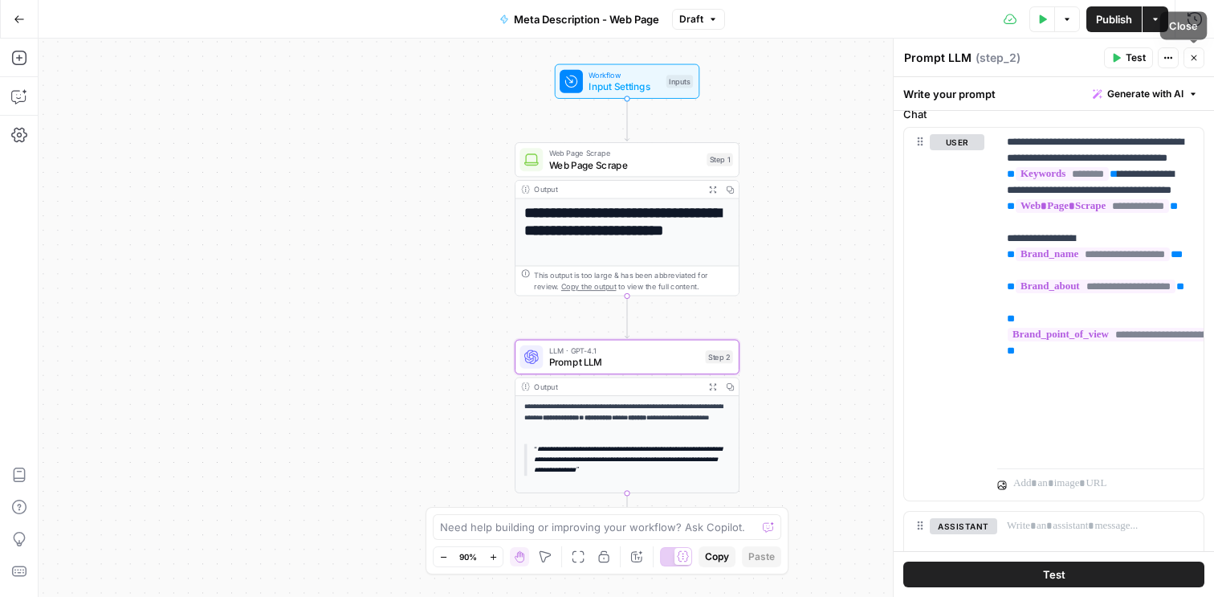
click at [1191, 62] on icon "button" at bounding box center [1194, 58] width 10 height 10
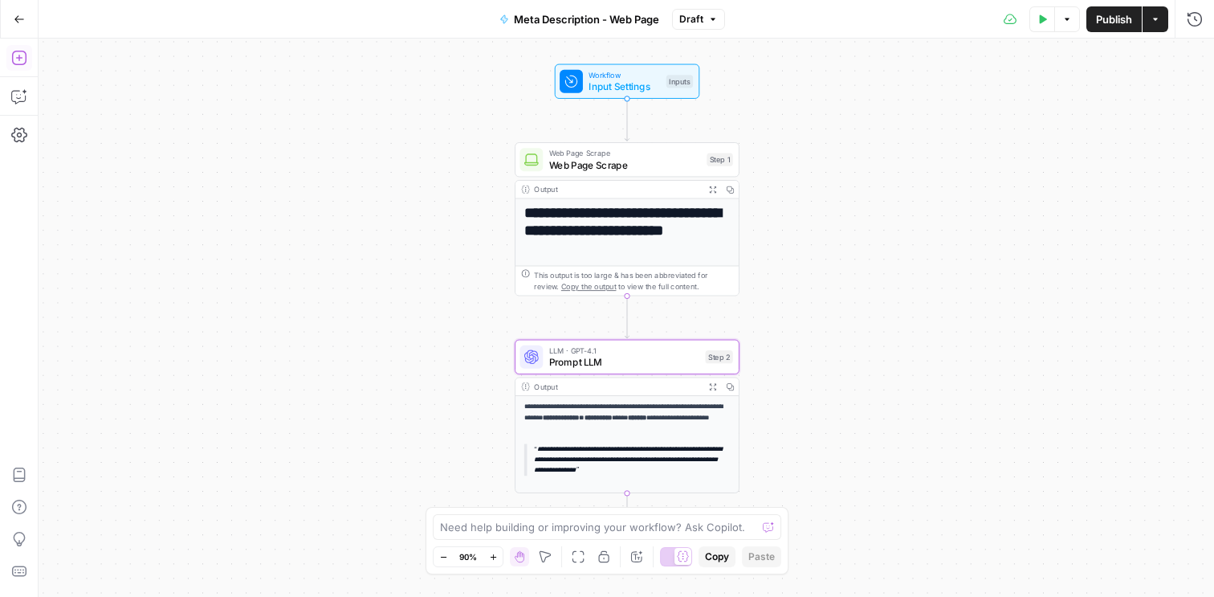
click at [23, 59] on icon "button" at bounding box center [19, 58] width 16 height 16
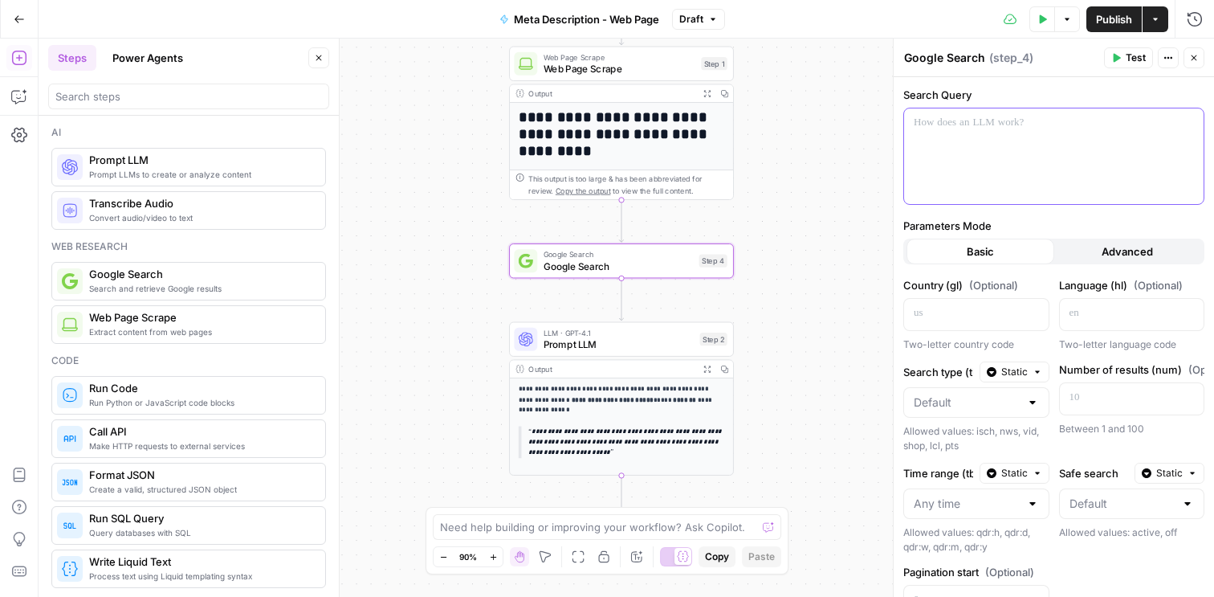
click at [1056, 157] on div at bounding box center [1054, 156] width 300 height 96
click at [1188, 125] on icon "button" at bounding box center [1189, 123] width 8 height 7
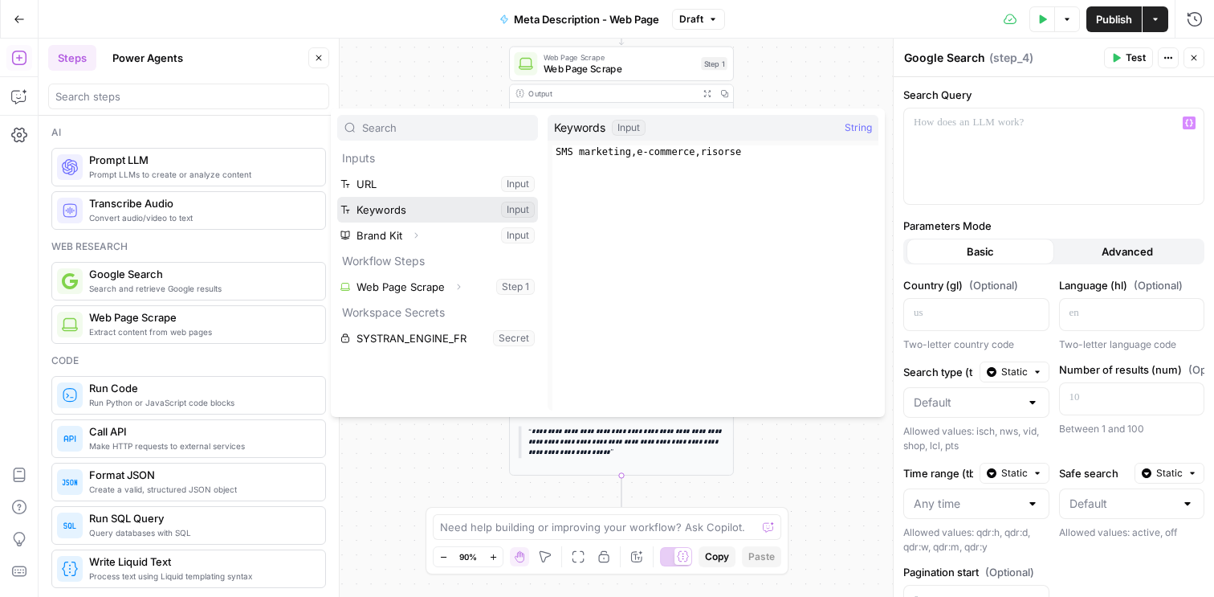
click at [435, 213] on button "Select variable Keywords" at bounding box center [437, 210] width 201 height 26
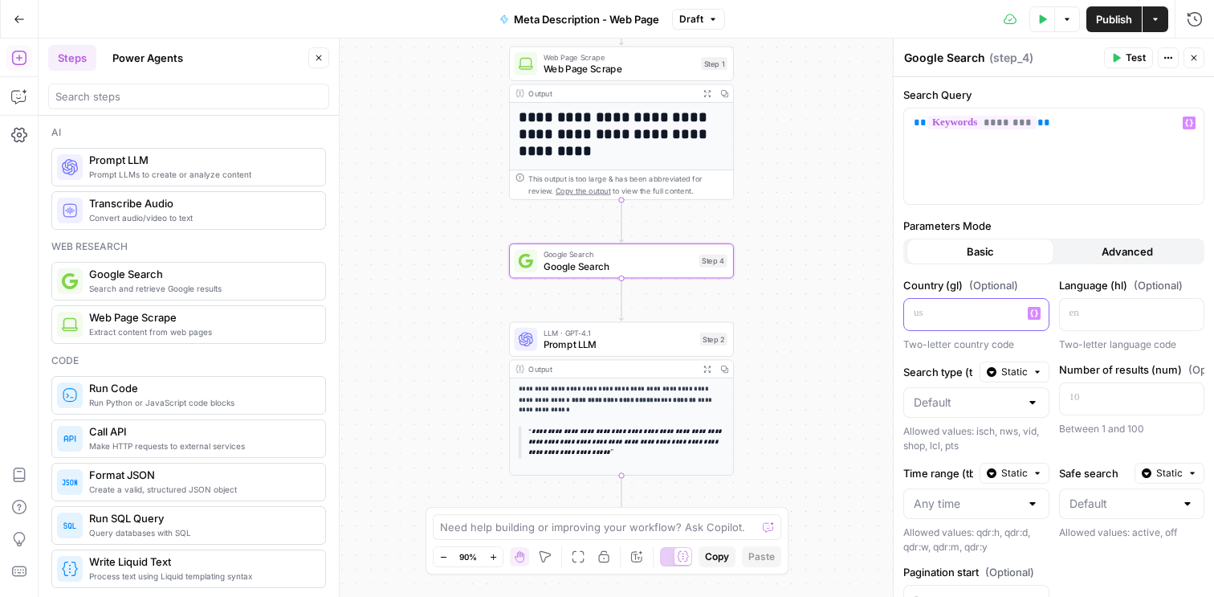
click at [949, 307] on p at bounding box center [964, 313] width 100 height 16
click at [1019, 342] on div "Two-letter country code" at bounding box center [976, 344] width 146 height 14
click at [1093, 311] on p at bounding box center [1120, 313] width 100 height 16
click at [1045, 270] on div "Search Query ** ******** ** Parameters Mode Basic Advanced Country (gl) (Option…" at bounding box center [1054, 421] width 320 height 688
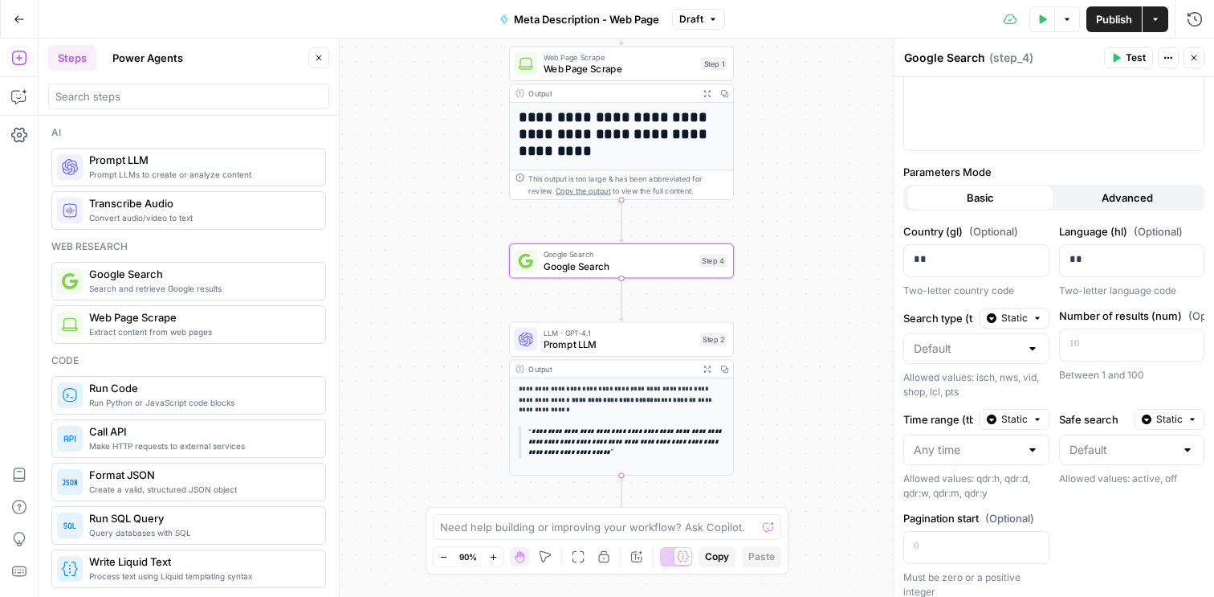
scroll to position [66, 0]
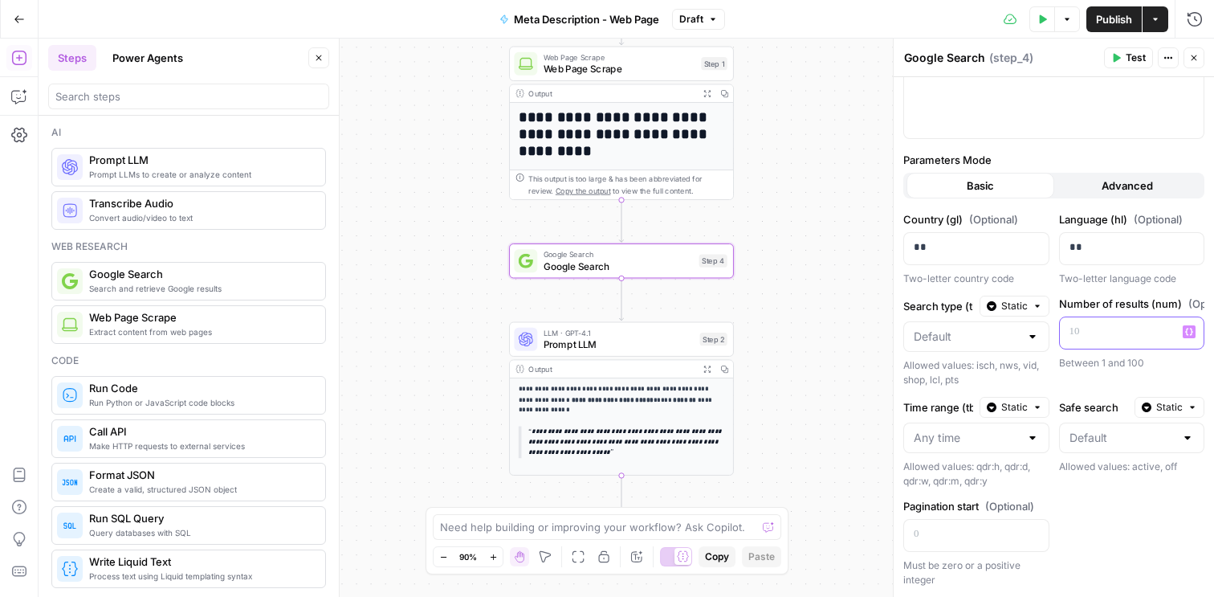
click at [1088, 330] on p at bounding box center [1120, 332] width 100 height 16
click at [1101, 373] on div "Number of results (num) (Optional) ** Variables Menu Between 1 and 100" at bounding box center [1132, 341] width 146 height 92
click at [1114, 56] on icon "button" at bounding box center [1117, 58] width 7 height 9
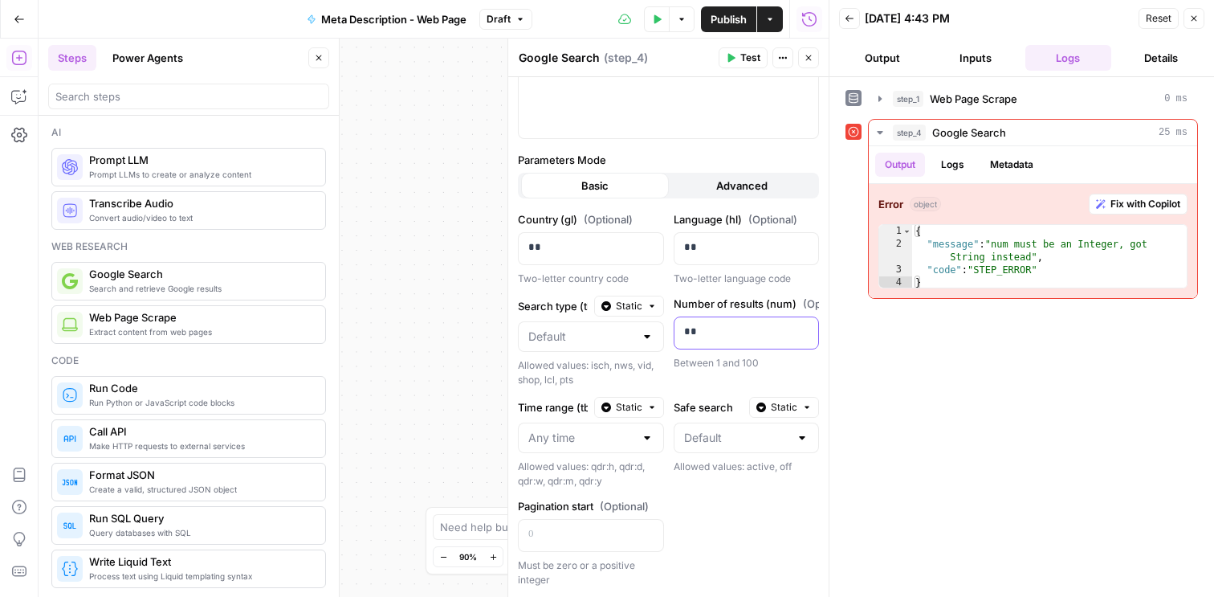
click at [686, 333] on p "**" at bounding box center [746, 332] width 125 height 16
click at [686, 333] on p "**" at bounding box center [734, 332] width 100 height 16
click at [985, 369] on div "step_1 Web Page Scrape 0 ms step_4 Google Search 25 ms Output Logs Metadata Err…" at bounding box center [1022, 336] width 353 height 503
click at [746, 60] on span "Test" at bounding box center [750, 58] width 20 height 14
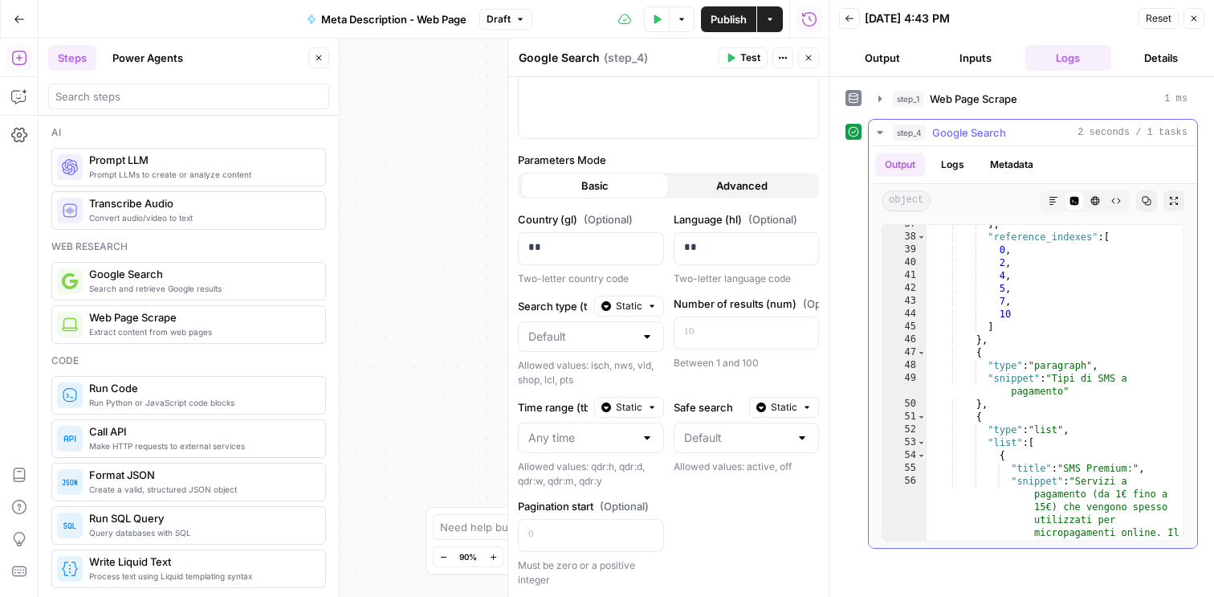
scroll to position [907, 0]
click at [638, 330] on div at bounding box center [591, 336] width 146 height 31
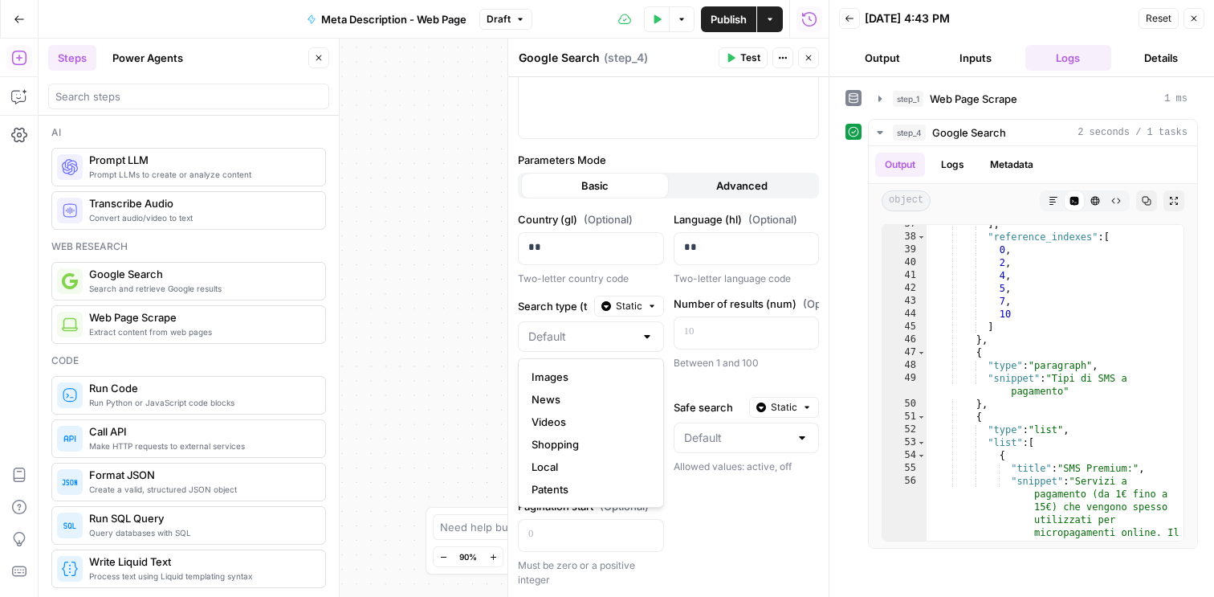
click at [648, 340] on div at bounding box center [647, 336] width 13 height 16
click at [736, 508] on div "Country (gl) (Optional) ** Two-letter country code Language (hl) (Optional) ** …" at bounding box center [668, 399] width 301 height 376
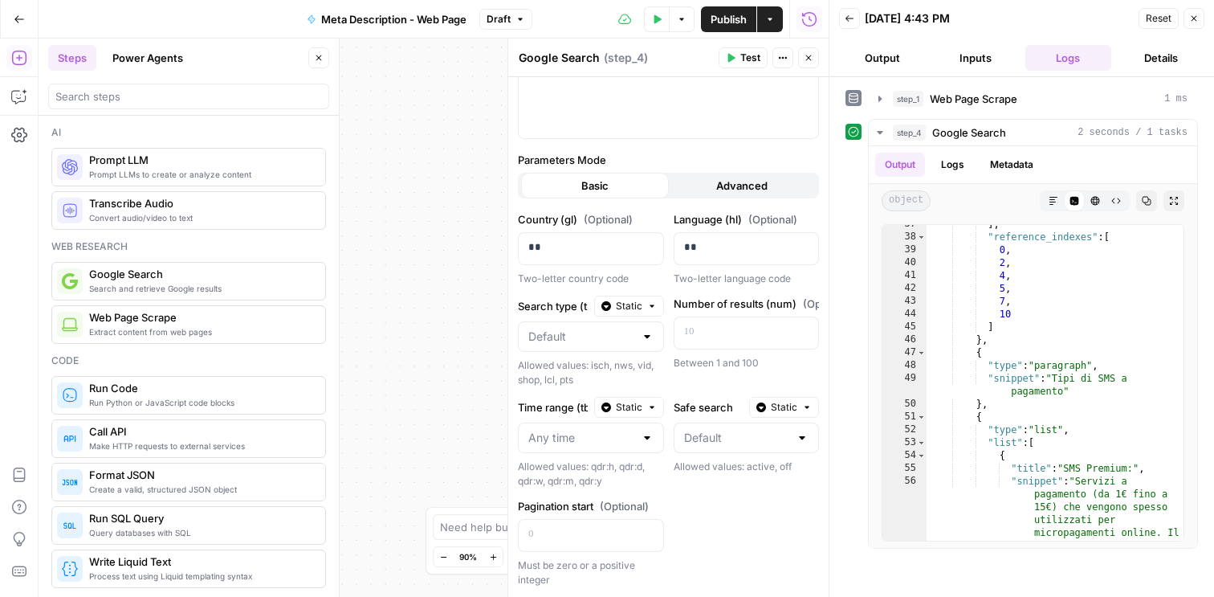
scroll to position [168, 0]
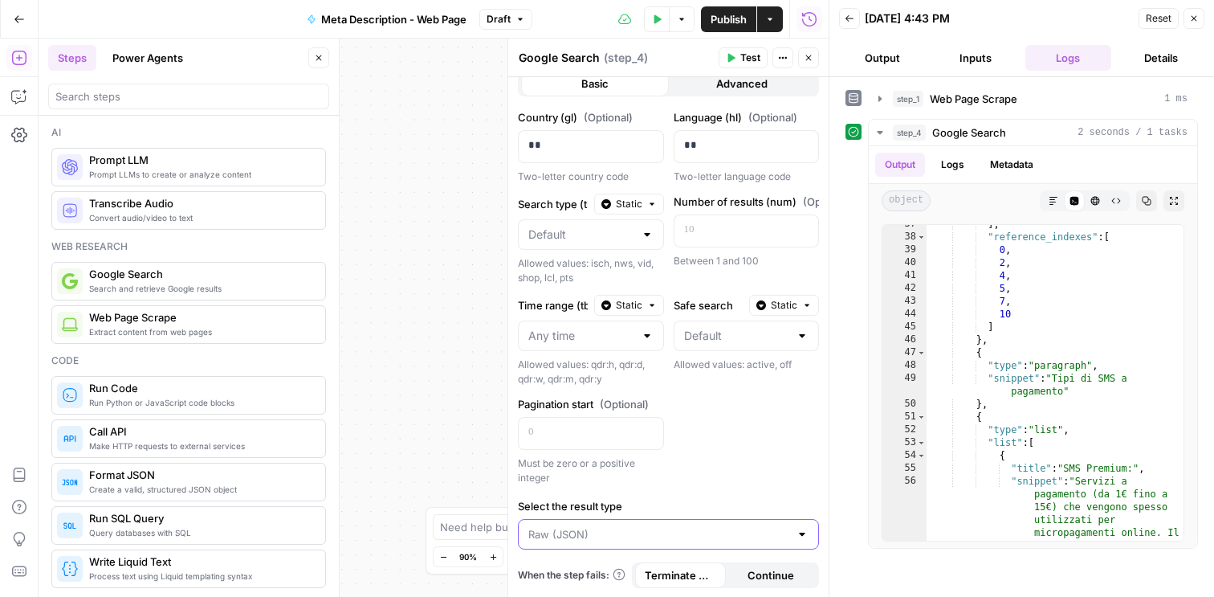
click at [733, 532] on input "Select the result type" at bounding box center [658, 534] width 261 height 16
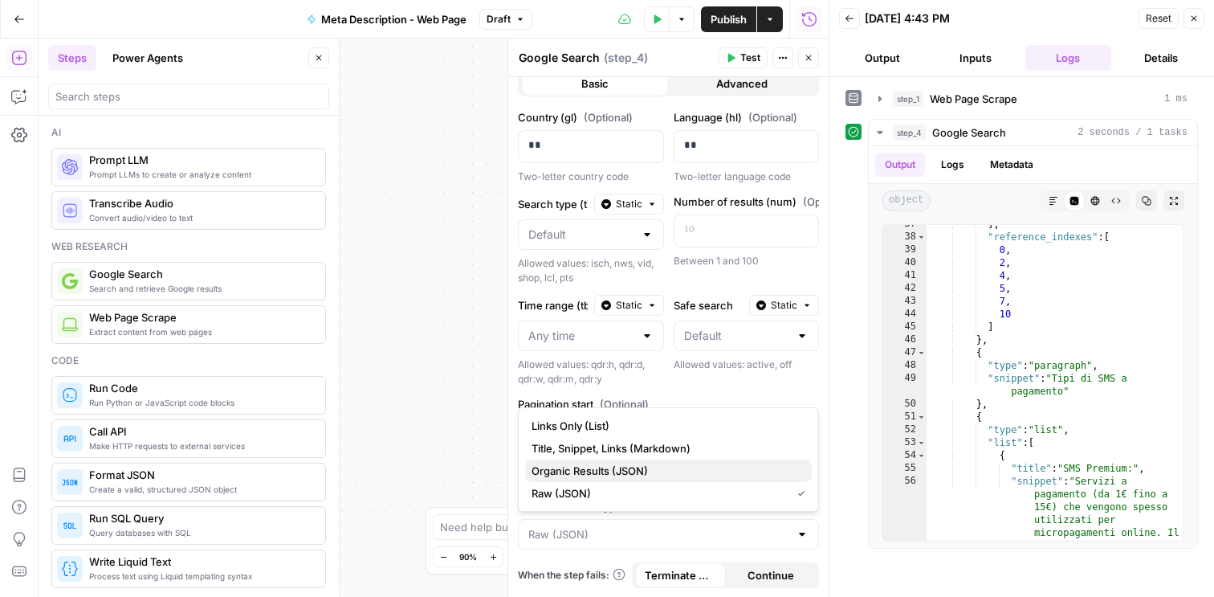
click at [738, 475] on span "Organic Results (JSON)" at bounding box center [665, 471] width 267 height 16
type input "Organic Results (JSON)"
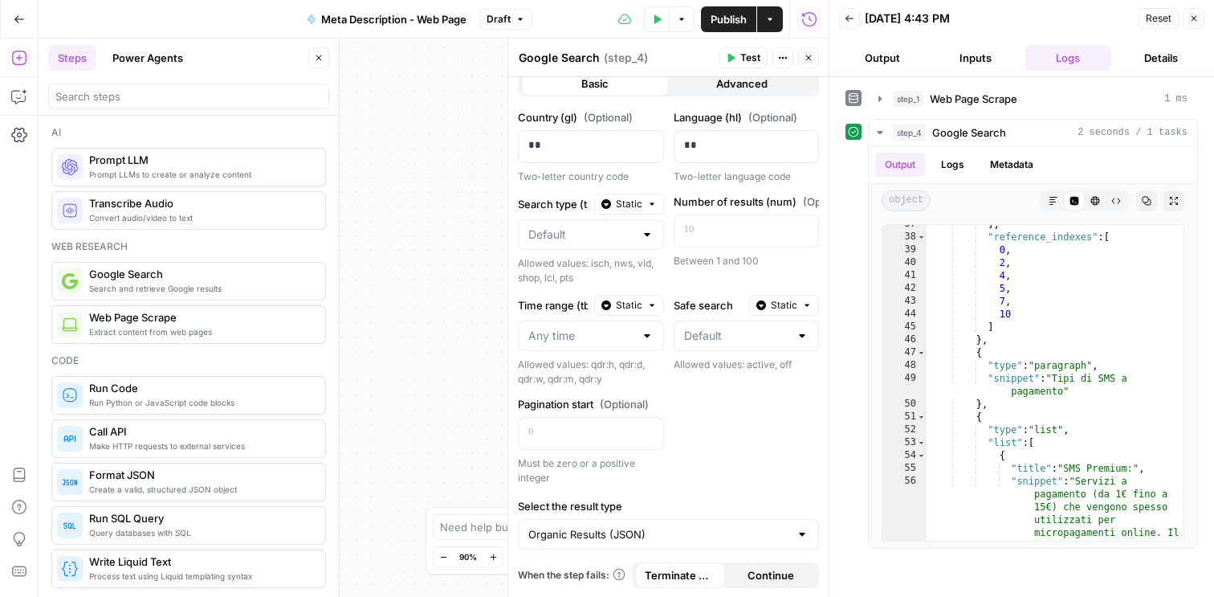
click at [682, 524] on div "Organic Results (JSON)" at bounding box center [668, 534] width 301 height 31
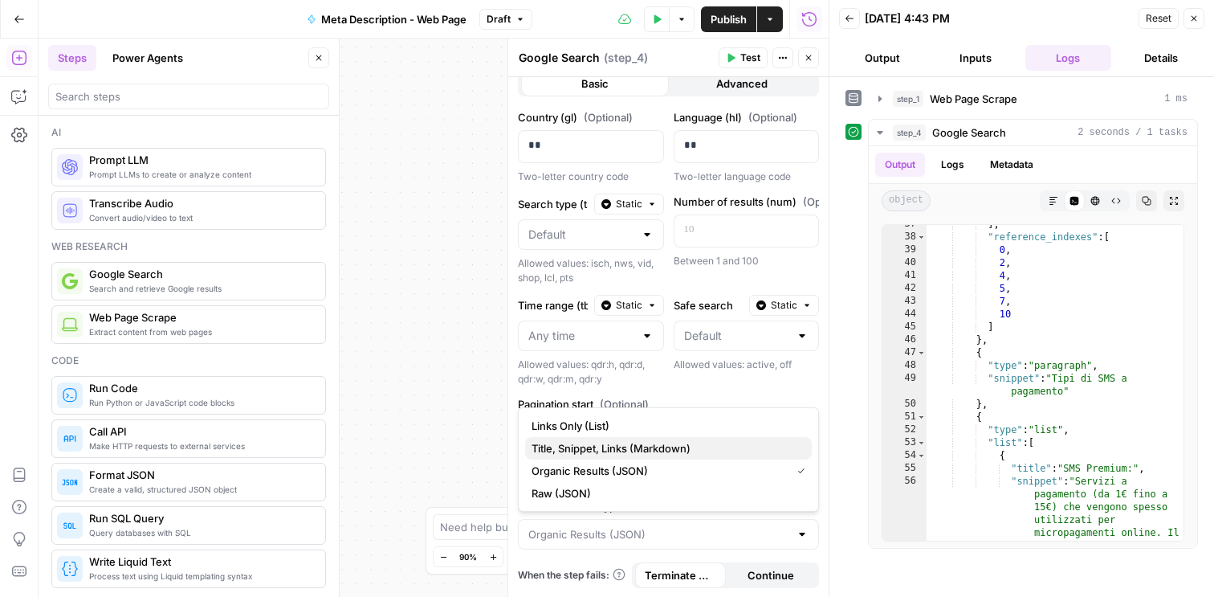
click at [685, 446] on span "Title, Snippet, Links (Markdown)" at bounding box center [665, 448] width 267 height 16
type input "Title, Snippet, Links (Markdown)"
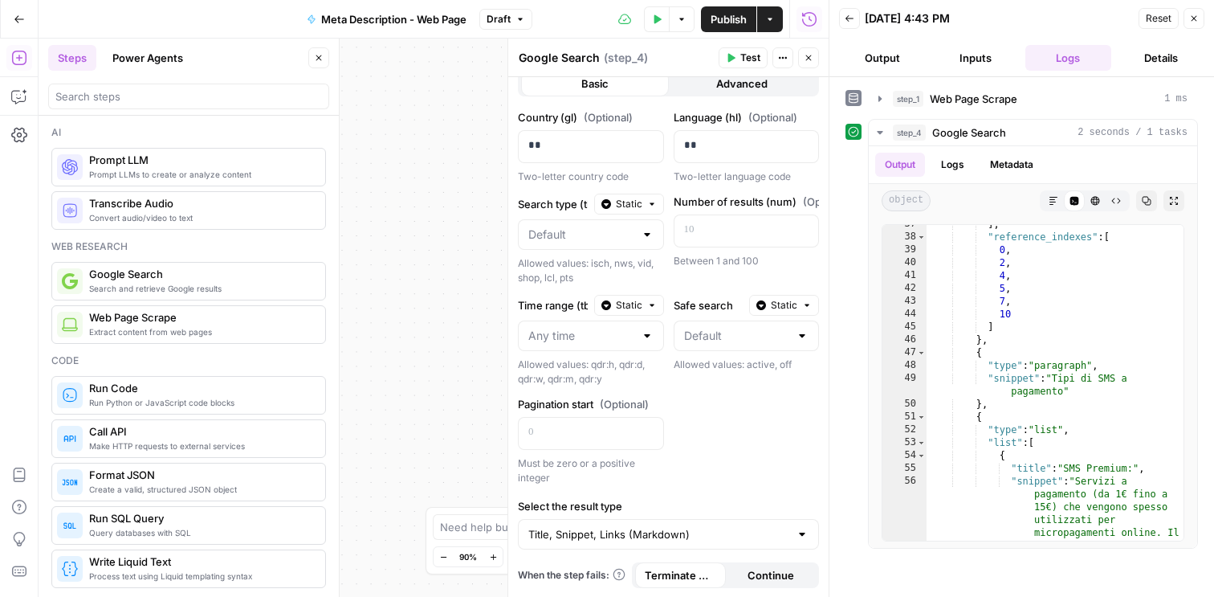
click at [736, 59] on div "Publish P" at bounding box center [727, 53] width 48 height 15
click at [745, 59] on span "Test" at bounding box center [750, 58] width 20 height 14
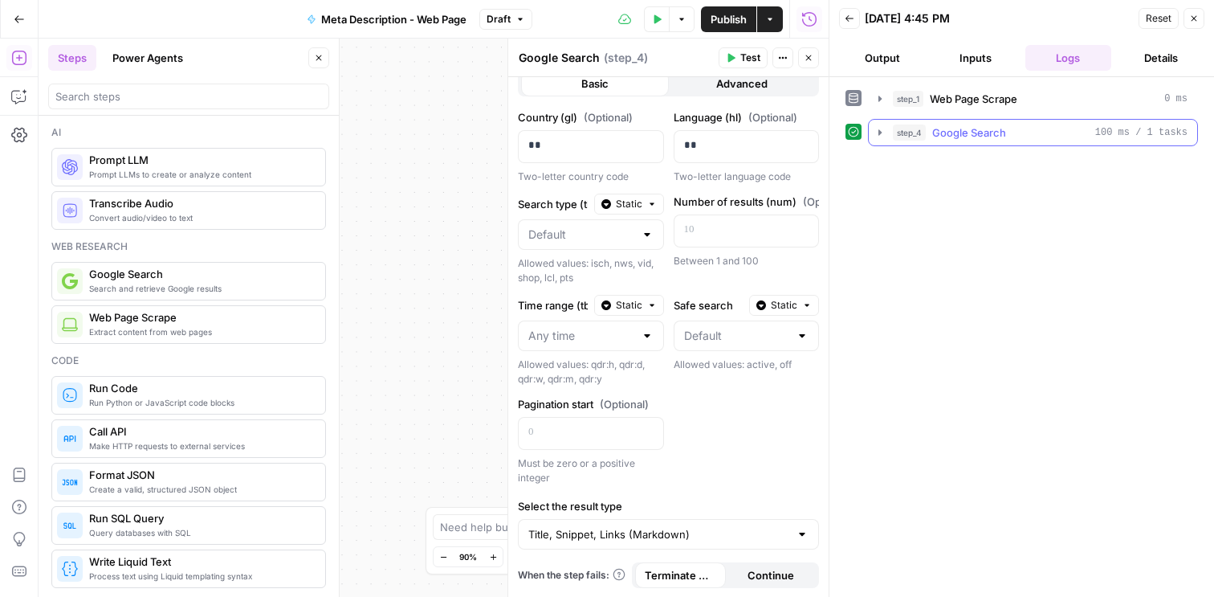
click at [879, 135] on icon "button" at bounding box center [879, 132] width 3 height 6
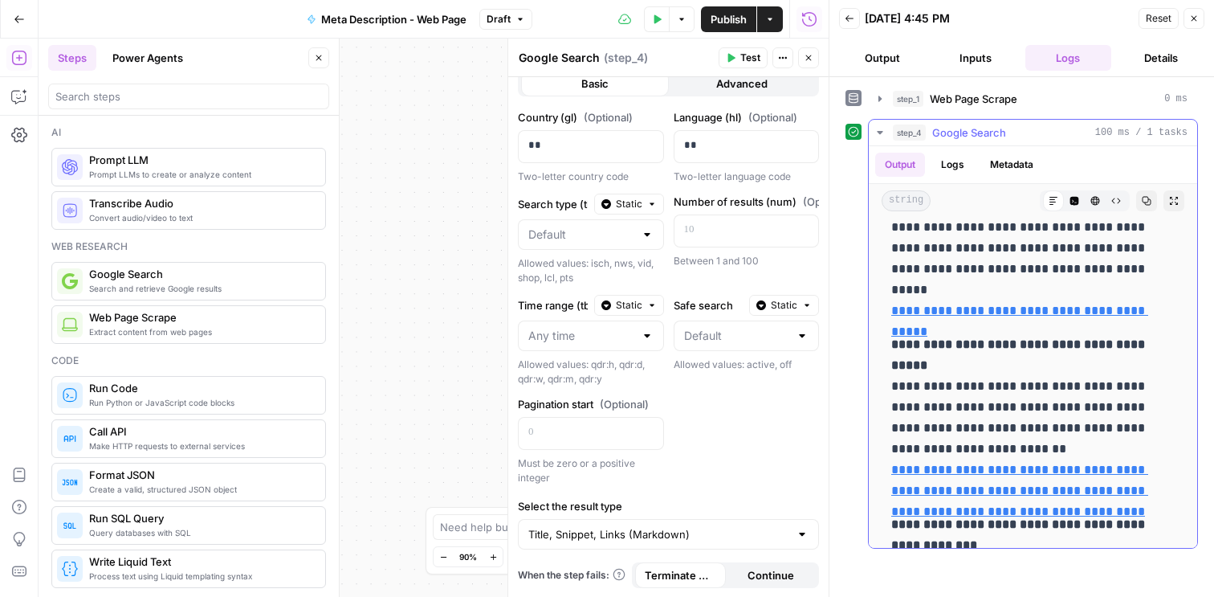
scroll to position [0, 0]
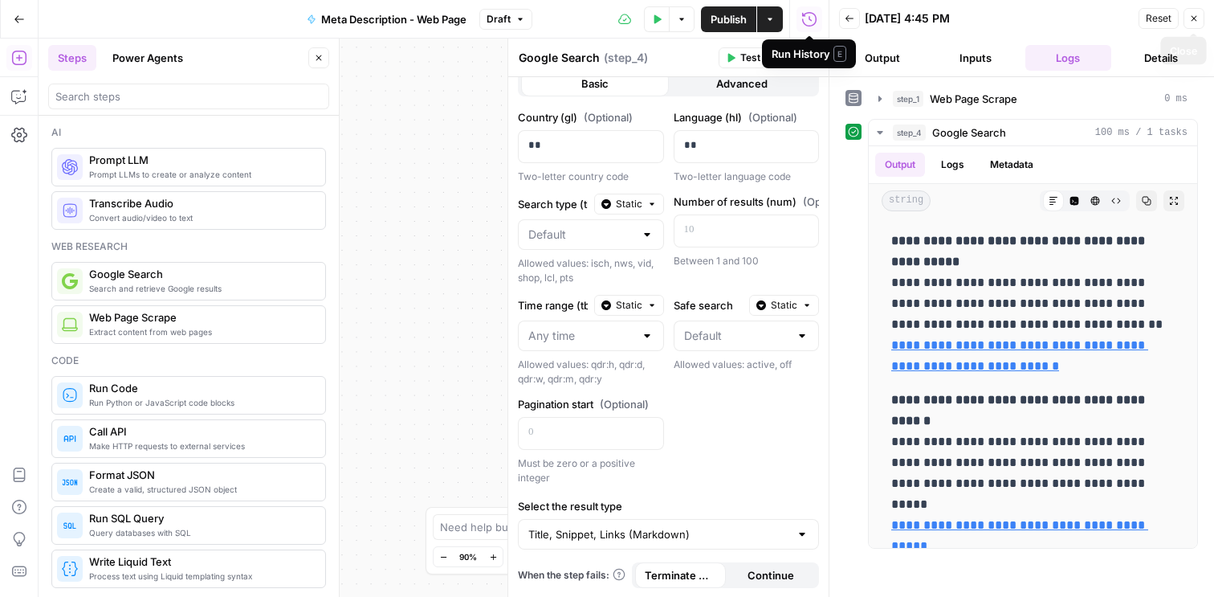
click at [1195, 19] on icon "button" at bounding box center [1195, 19] width 6 height 6
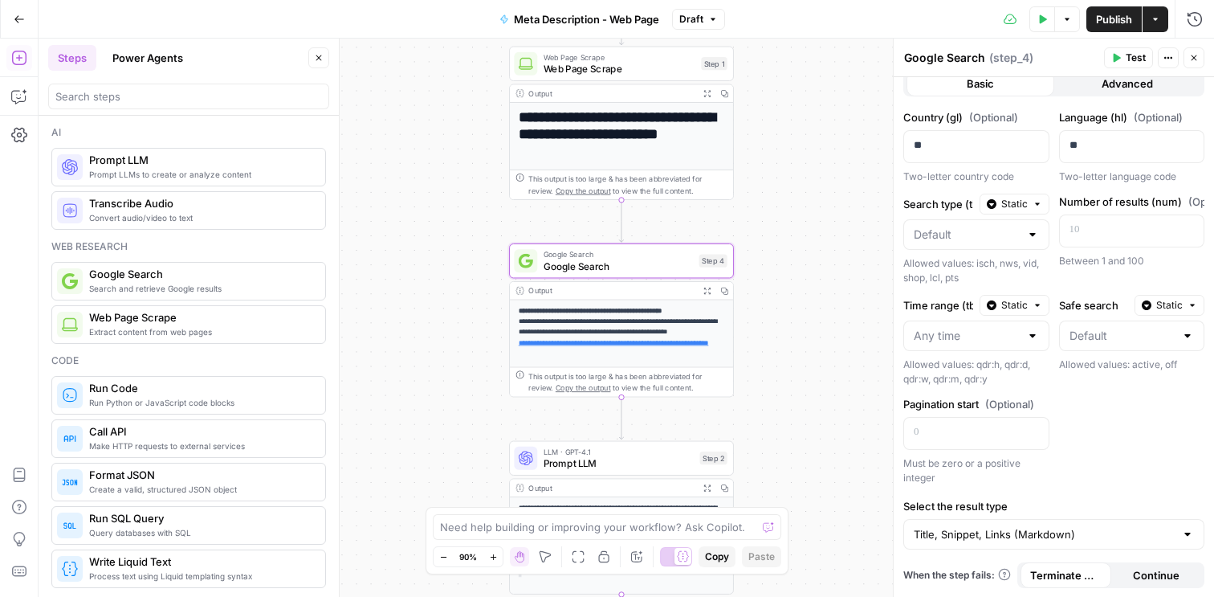
click at [1190, 62] on icon "button" at bounding box center [1194, 58] width 10 height 10
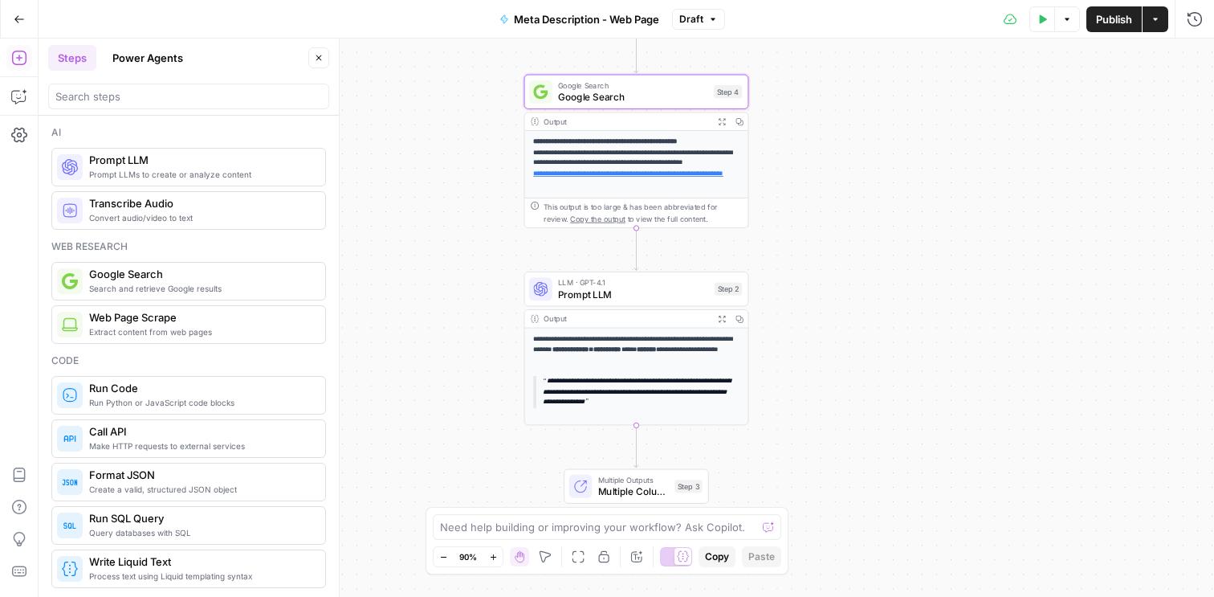
click at [625, 300] on span "Prompt LLM" at bounding box center [633, 294] width 151 height 14
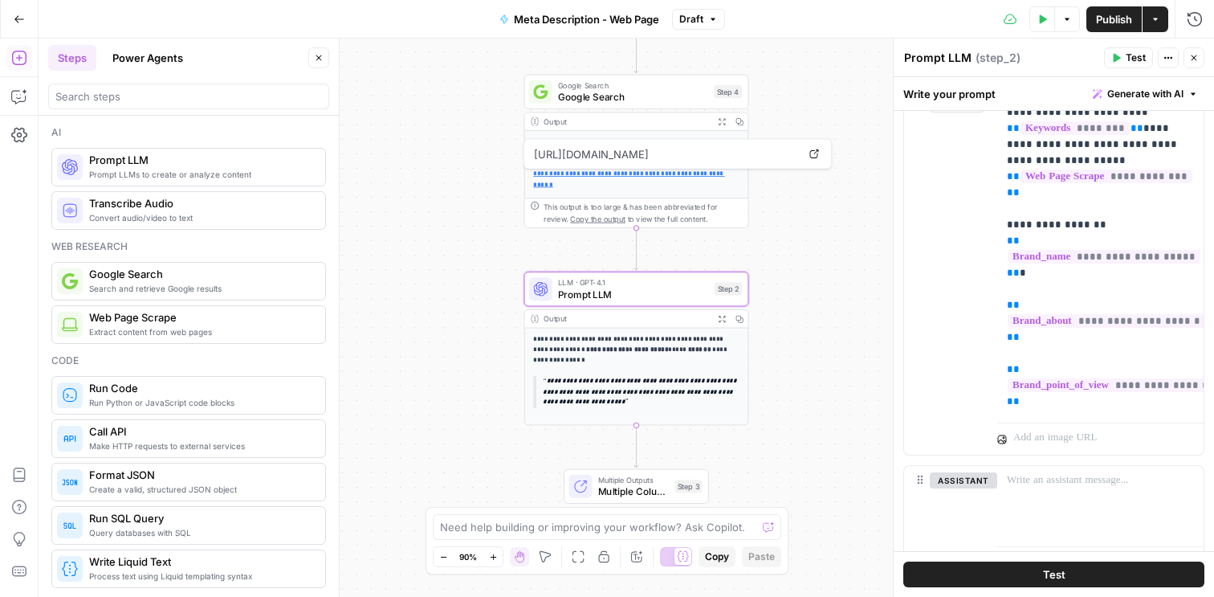
scroll to position [304, 0]
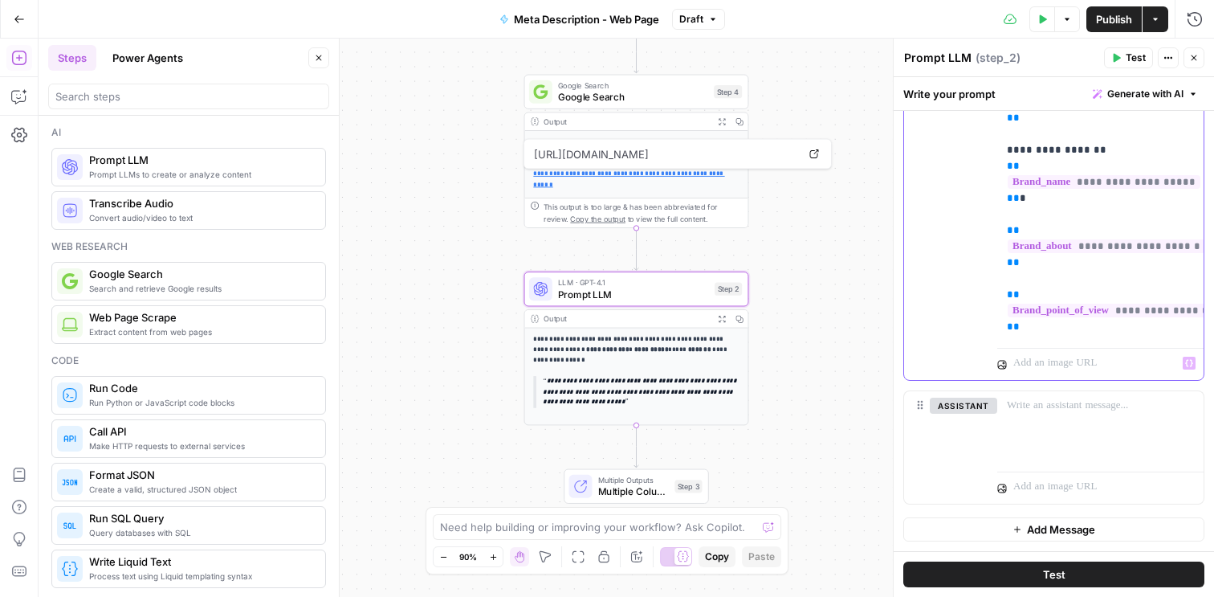
click at [1069, 335] on div "**********" at bounding box center [1100, 166] width 206 height 350
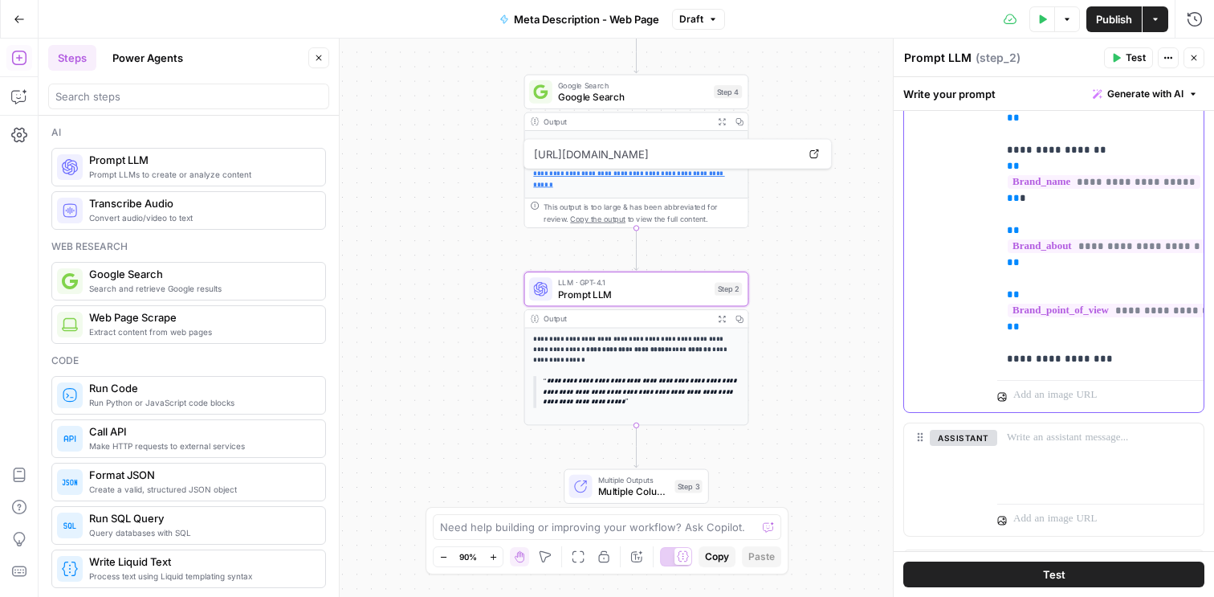
click at [1106, 360] on p "**********" at bounding box center [1100, 182] width 187 height 369
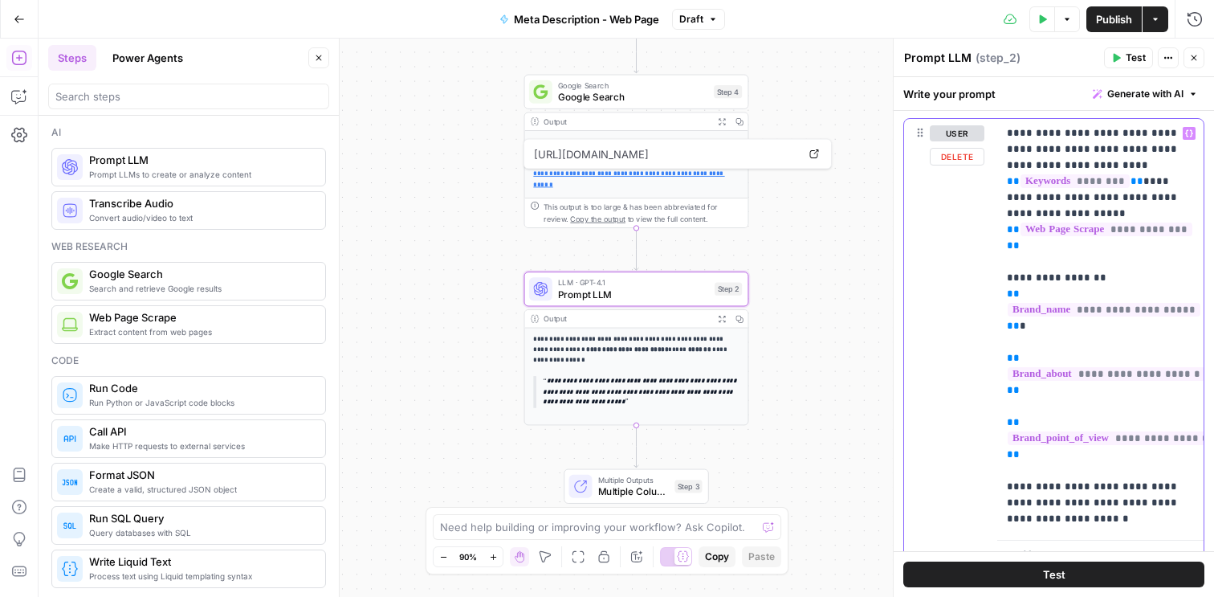
scroll to position [175, 0]
click at [1192, 136] on icon "button" at bounding box center [1189, 134] width 8 height 7
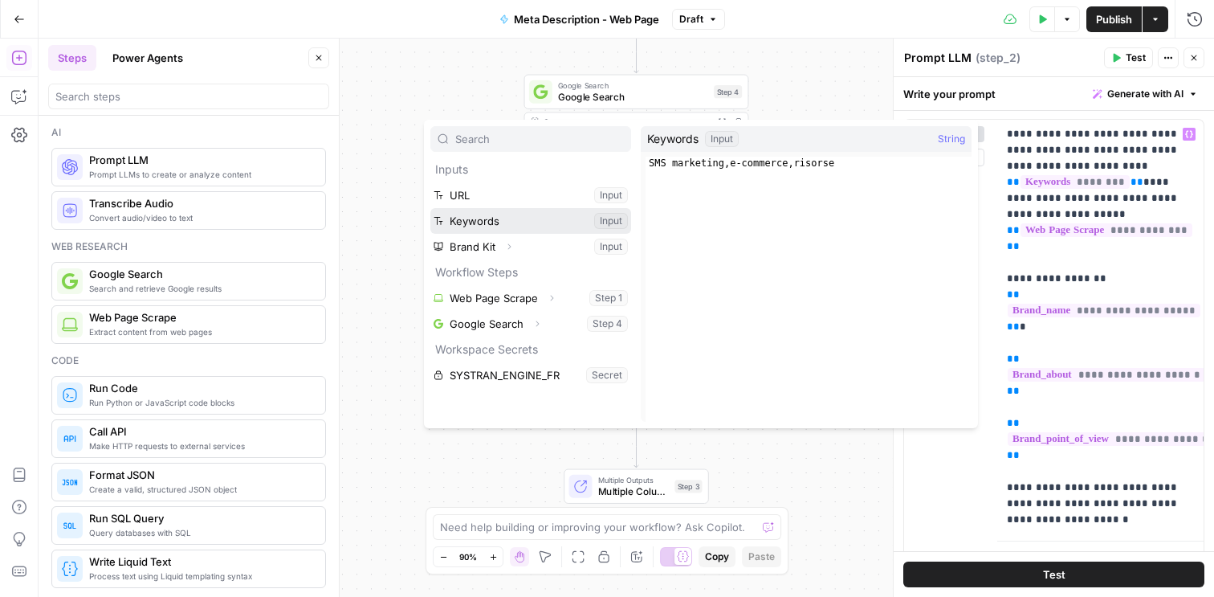
click at [526, 218] on button "Select variable Keywords" at bounding box center [530, 221] width 201 height 26
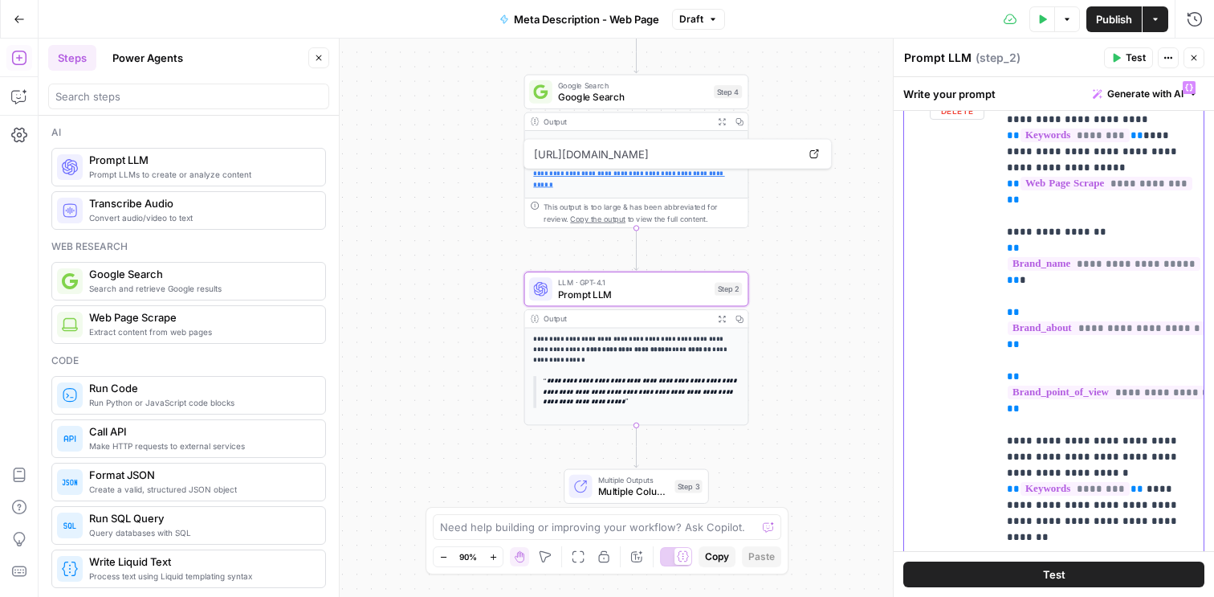
scroll to position [206, 0]
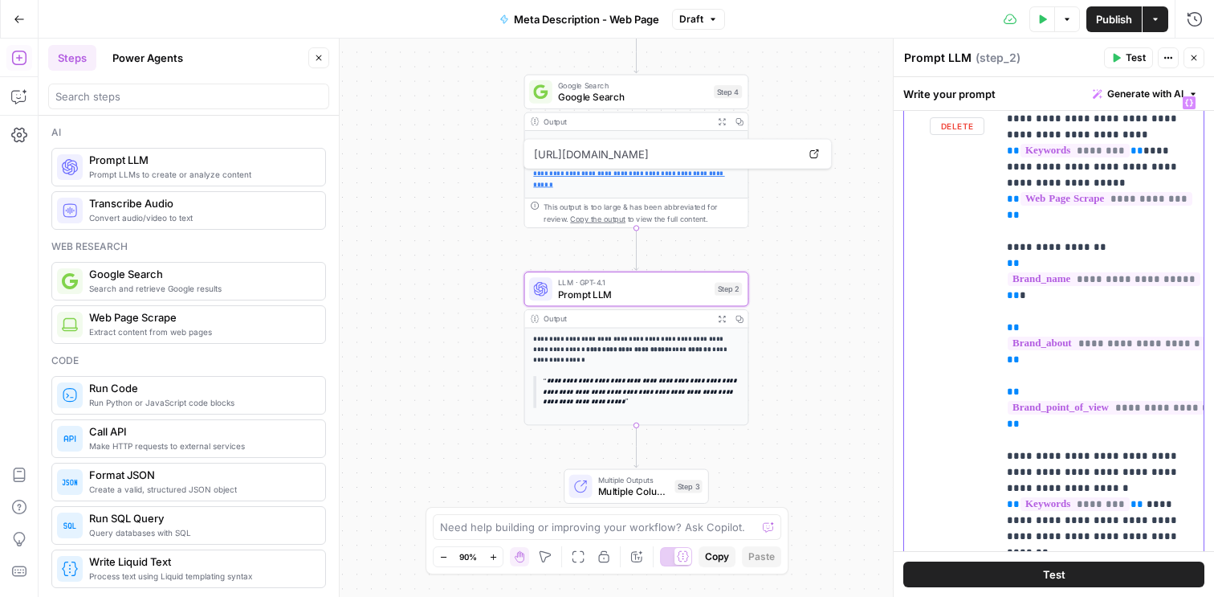
click at [1189, 103] on icon "button" at bounding box center [1189, 103] width 8 height 8
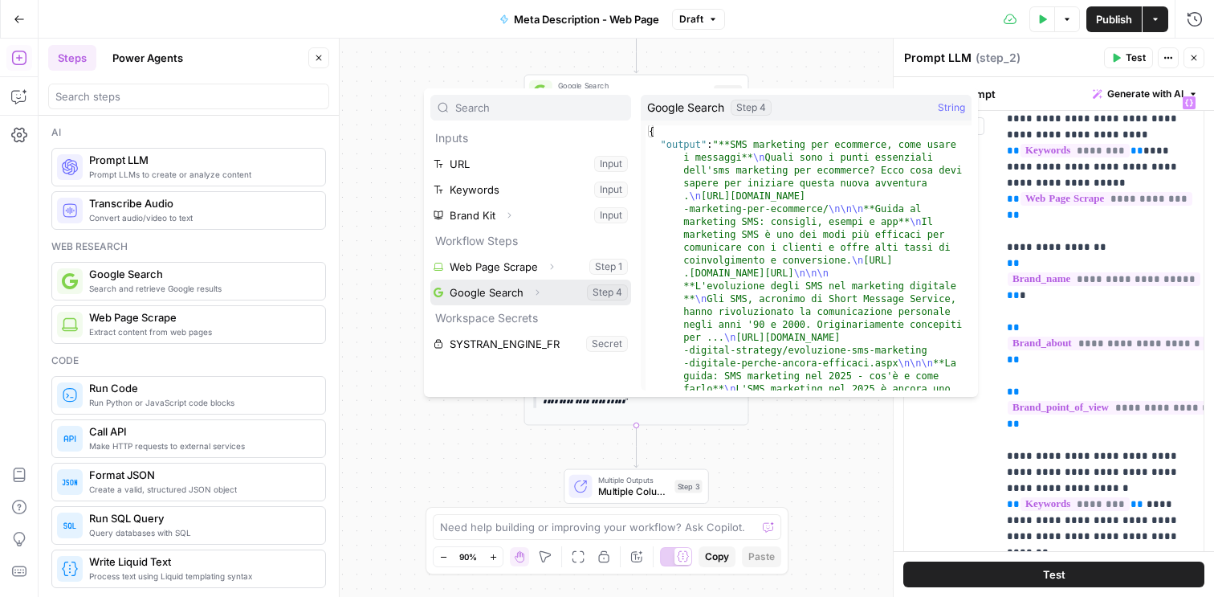
click at [502, 291] on button "Select variable Google Search" at bounding box center [530, 292] width 201 height 26
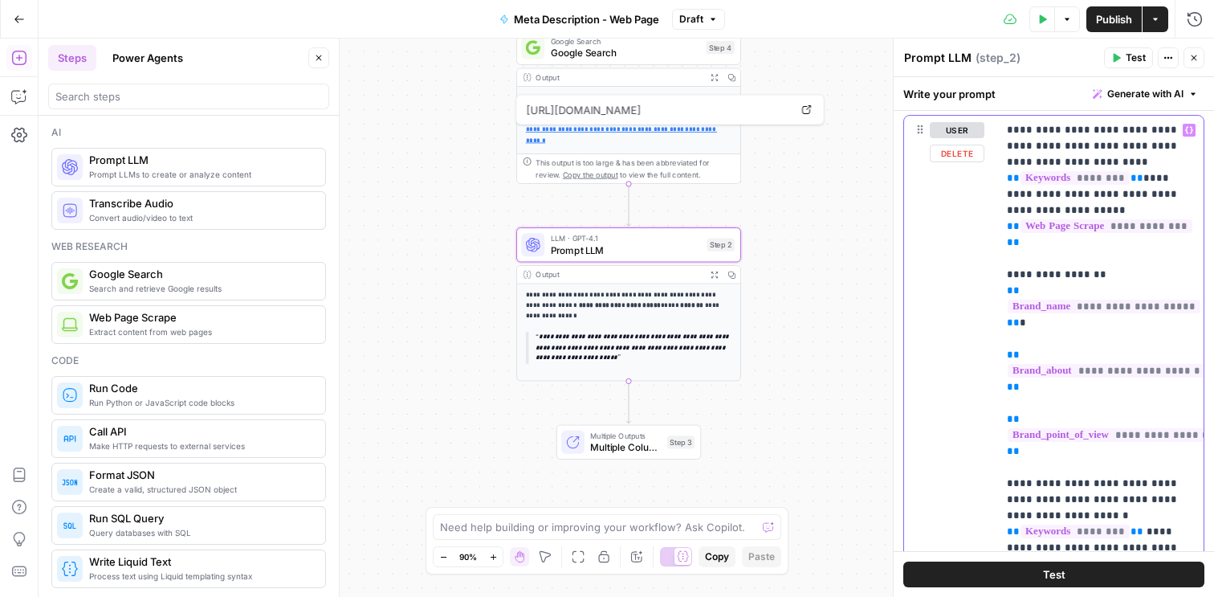
scroll to position [167, 0]
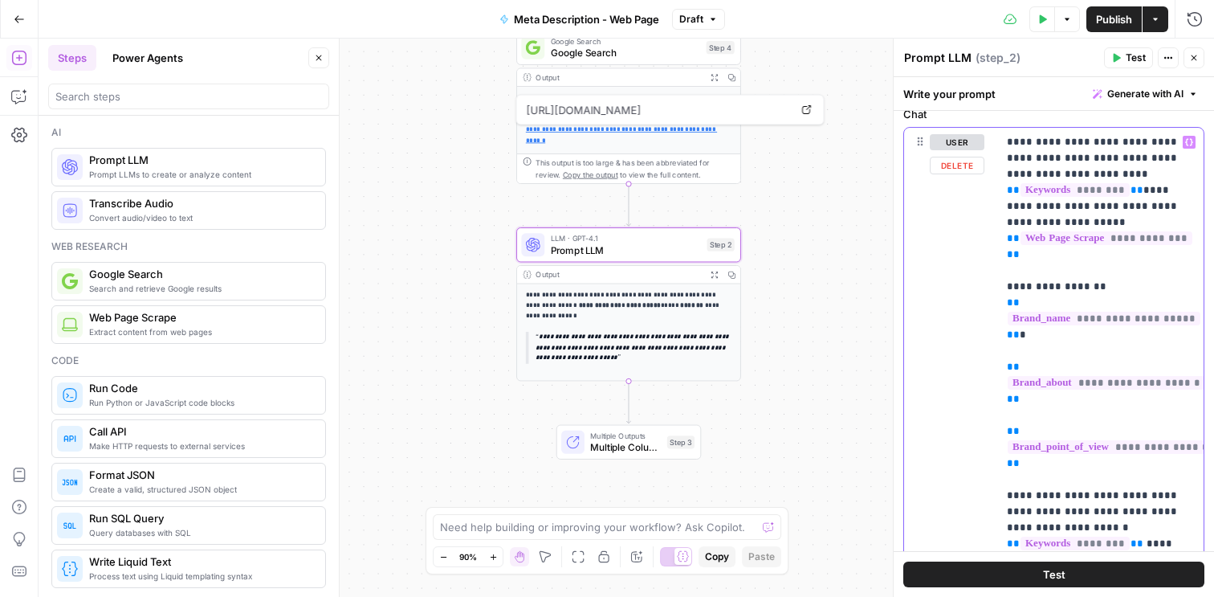
click at [1193, 141] on button "Variables Menu" at bounding box center [1189, 142] width 13 height 13
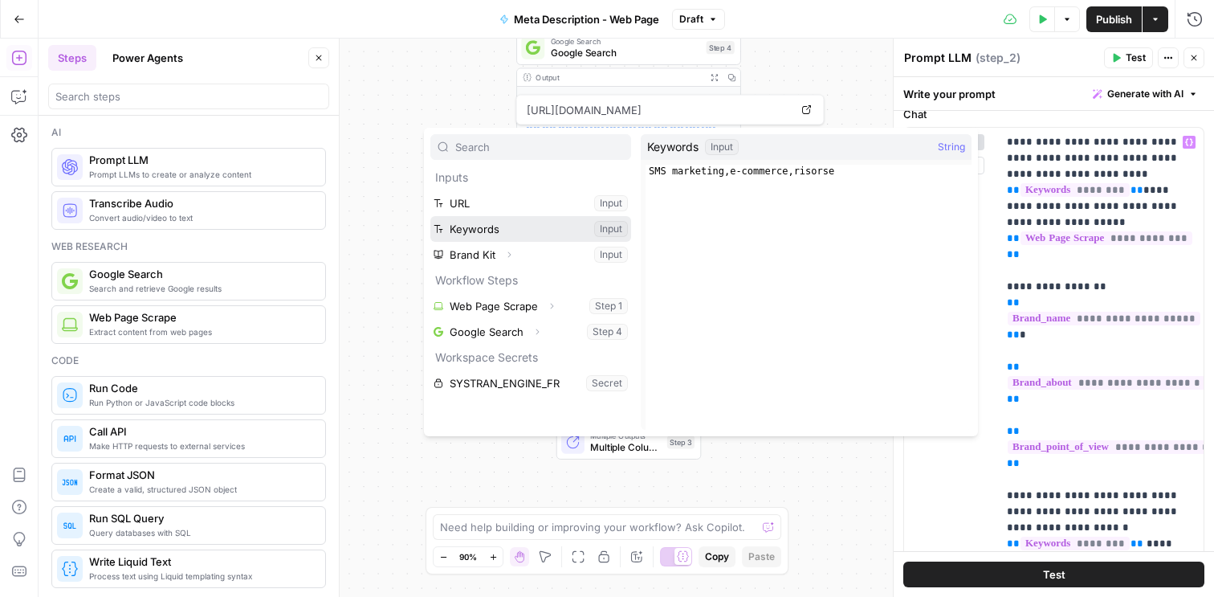
click at [606, 229] on button "Select variable Keywords" at bounding box center [530, 229] width 201 height 26
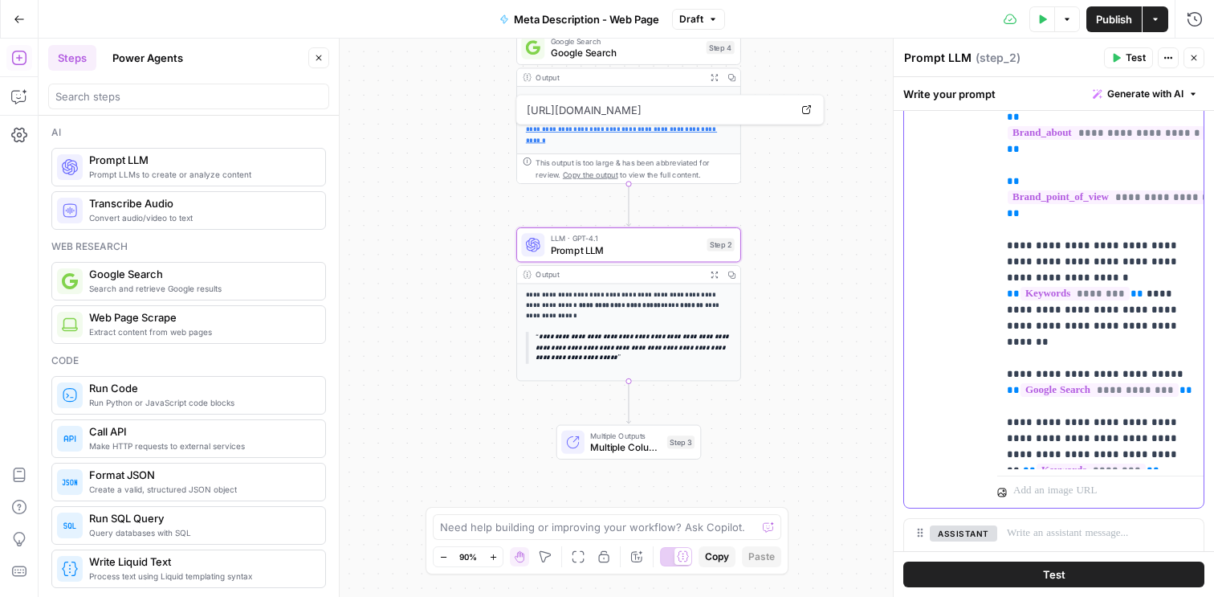
scroll to position [544, 0]
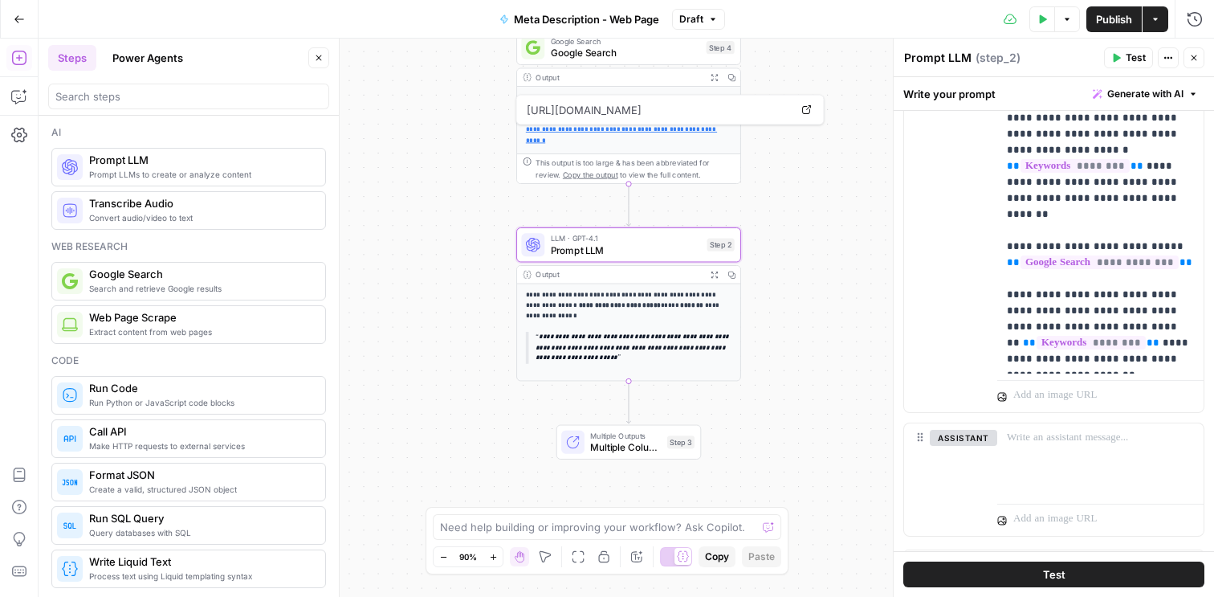
click at [1009, 567] on button "Test" at bounding box center [1053, 574] width 301 height 26
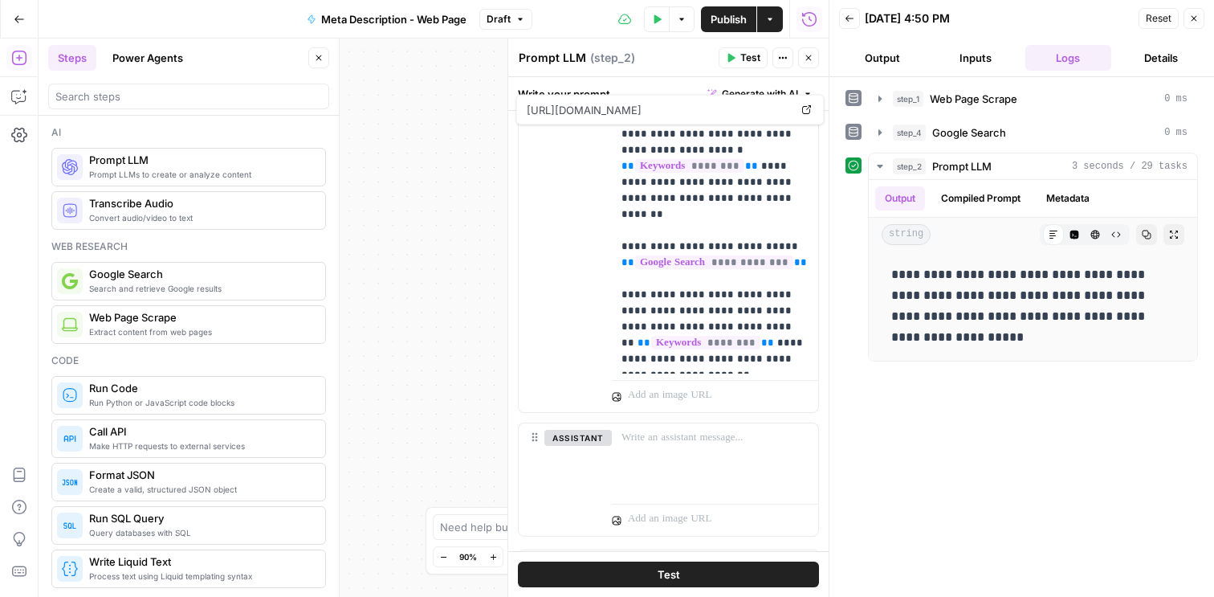
click at [1198, 23] on button "Close" at bounding box center [1194, 18] width 21 height 21
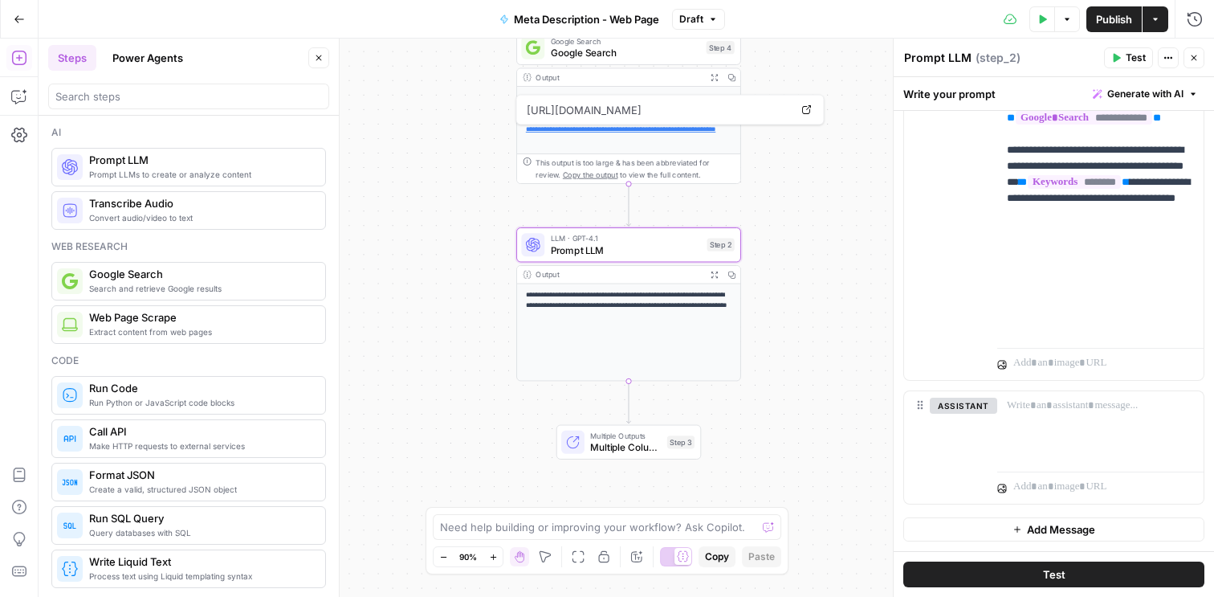
click at [809, 208] on div "**********" at bounding box center [627, 318] width 1176 height 558
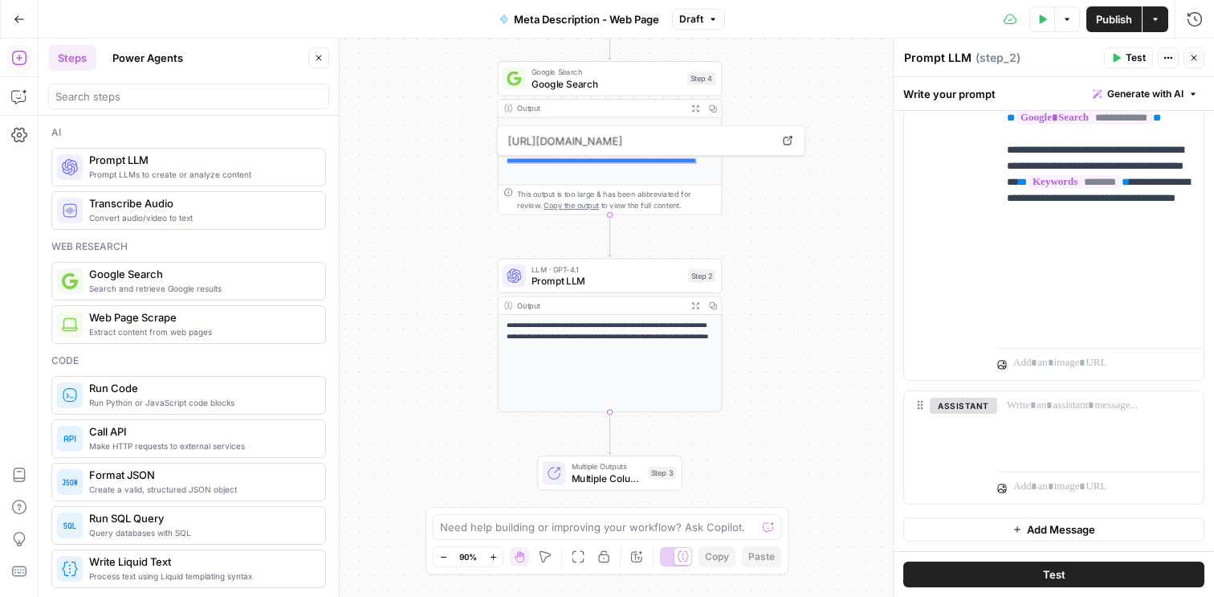
click at [799, 244] on div "**********" at bounding box center [627, 318] width 1176 height 558
click at [1200, 52] on button "Close" at bounding box center [1194, 57] width 21 height 21
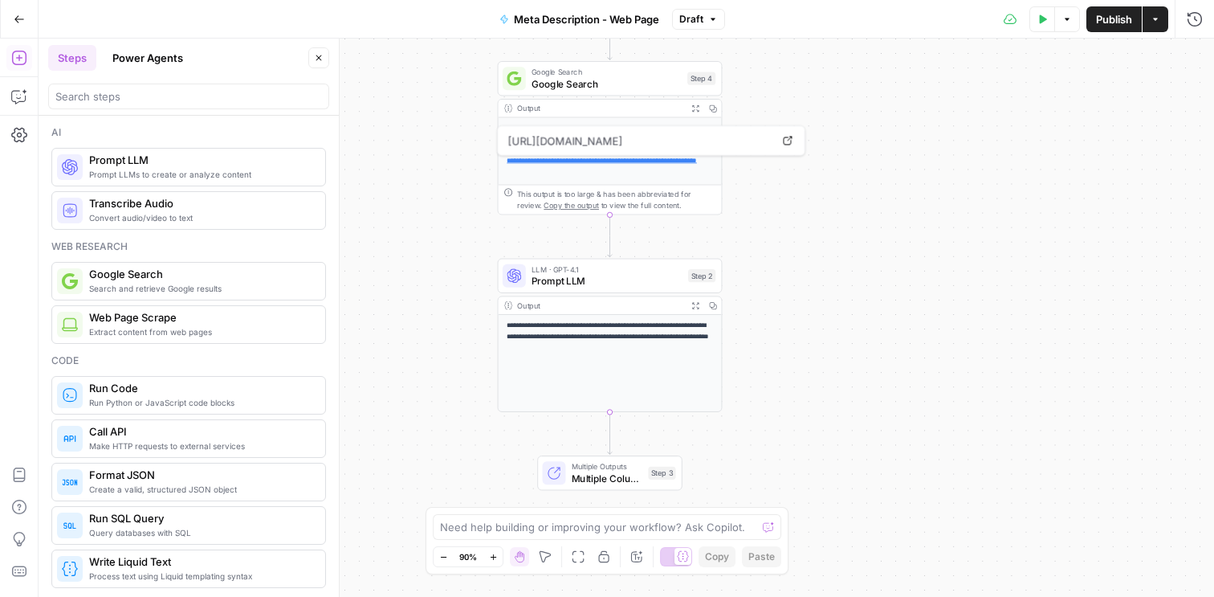
click at [851, 87] on div "**********" at bounding box center [627, 318] width 1176 height 558
click at [842, 317] on div "**********" at bounding box center [627, 318] width 1176 height 558
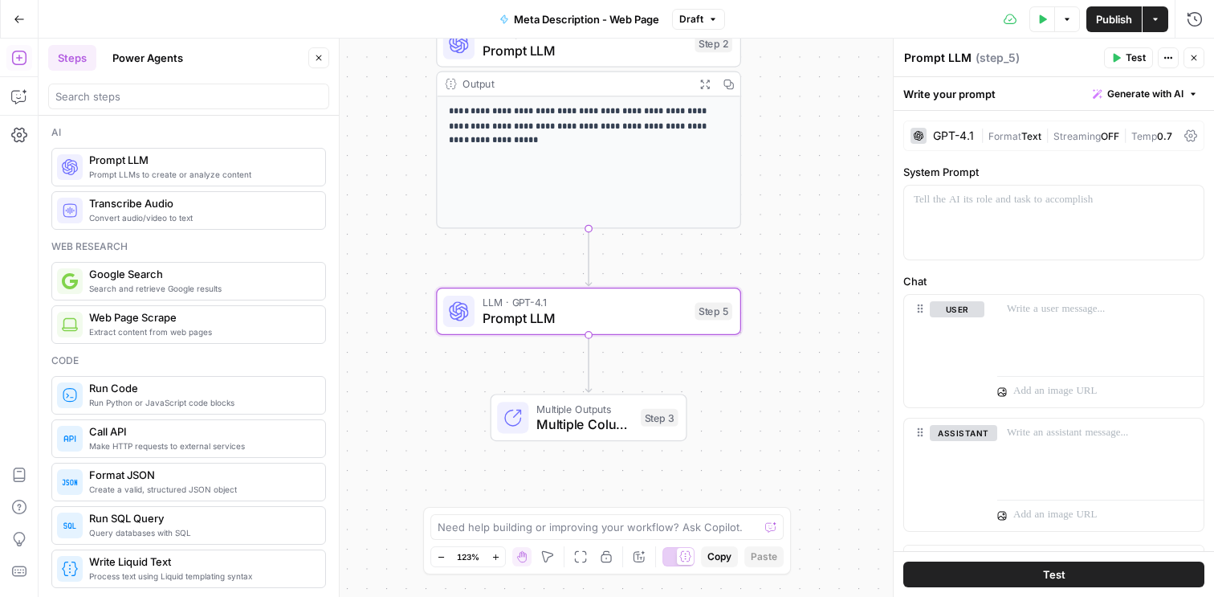
drag, startPoint x: 124, startPoint y: 168, endPoint x: 659, endPoint y: 14, distance: 556.6
click at [943, 210] on div at bounding box center [1054, 222] width 300 height 74
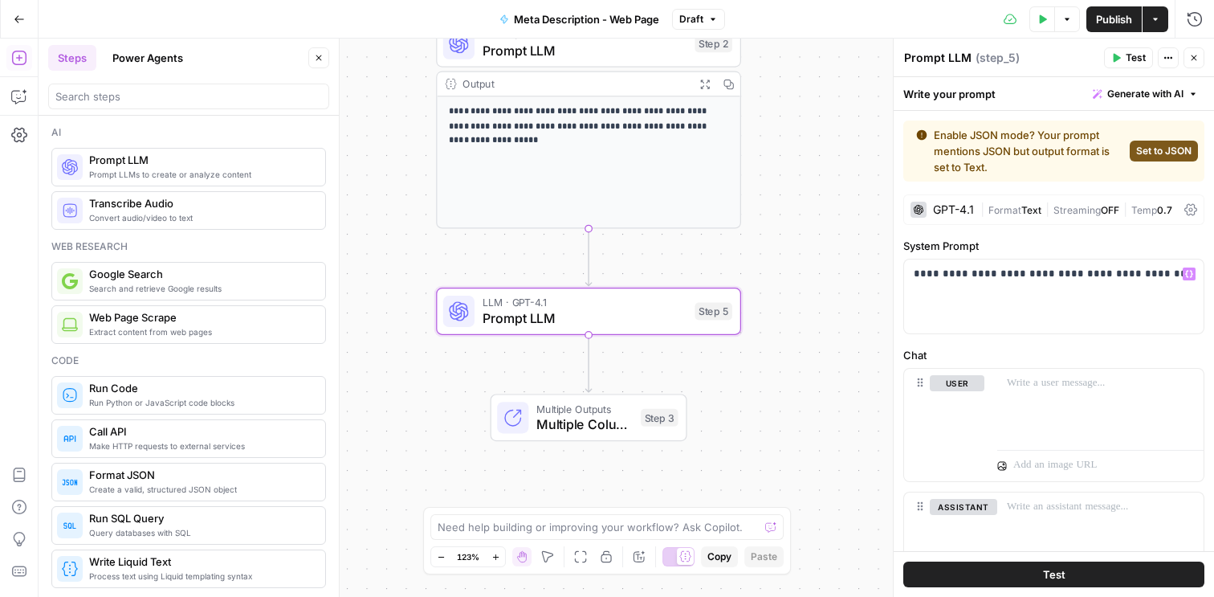
click at [1150, 150] on span "Set to JSON" at bounding box center [1163, 151] width 55 height 14
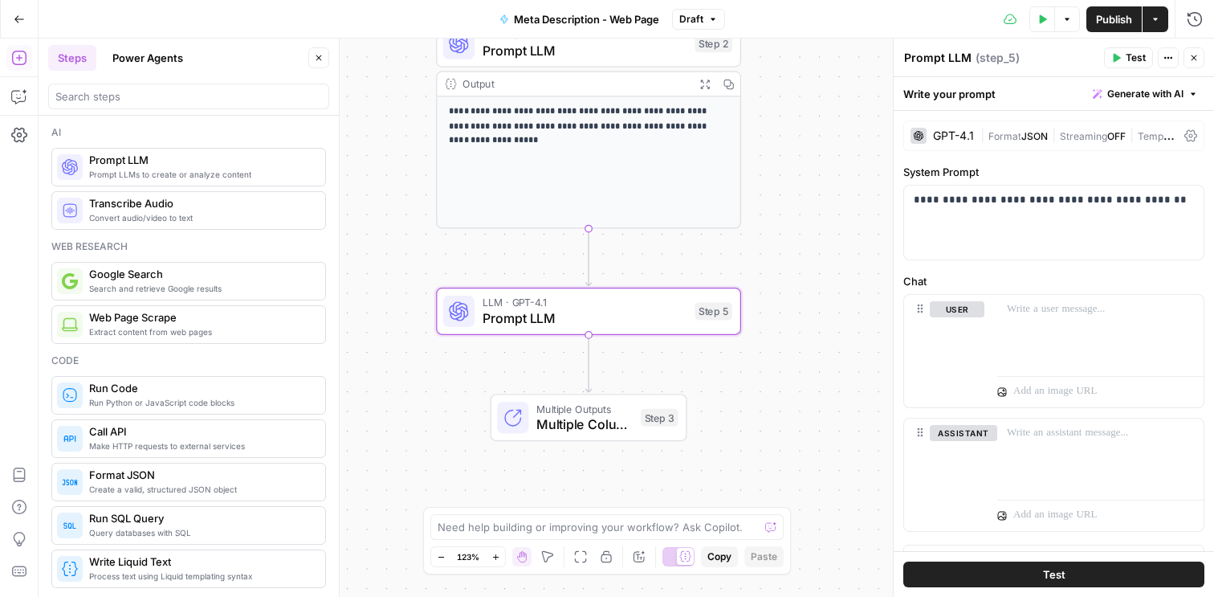
scroll to position [27, 0]
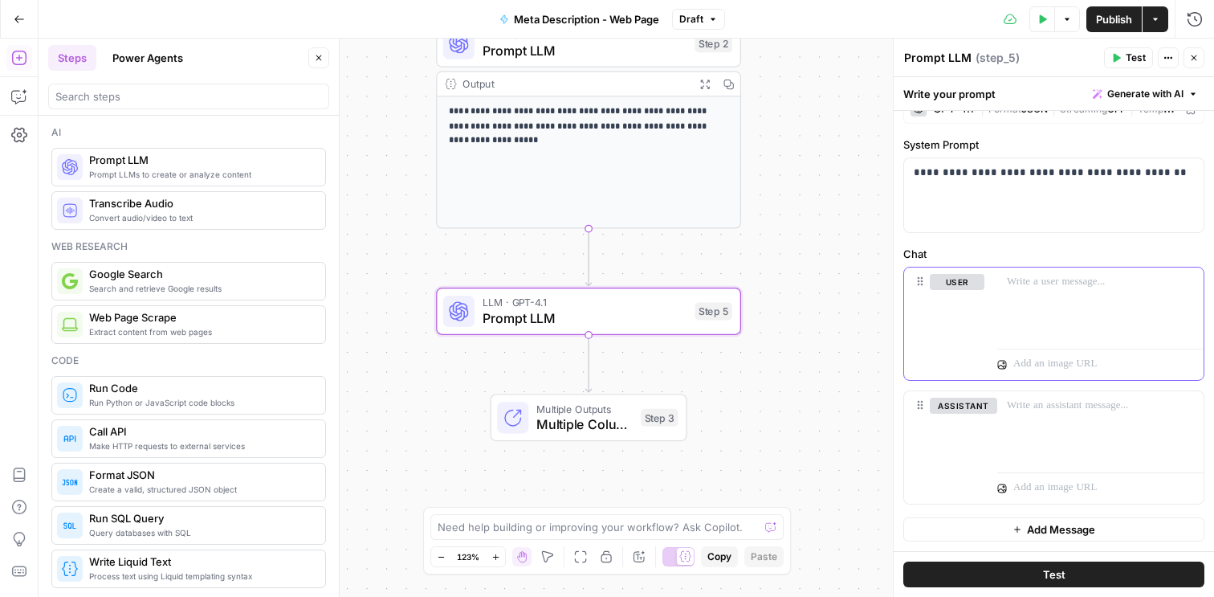
click at [1030, 280] on p at bounding box center [1100, 282] width 187 height 16
click at [1185, 284] on icon "button" at bounding box center [1189, 282] width 8 height 8
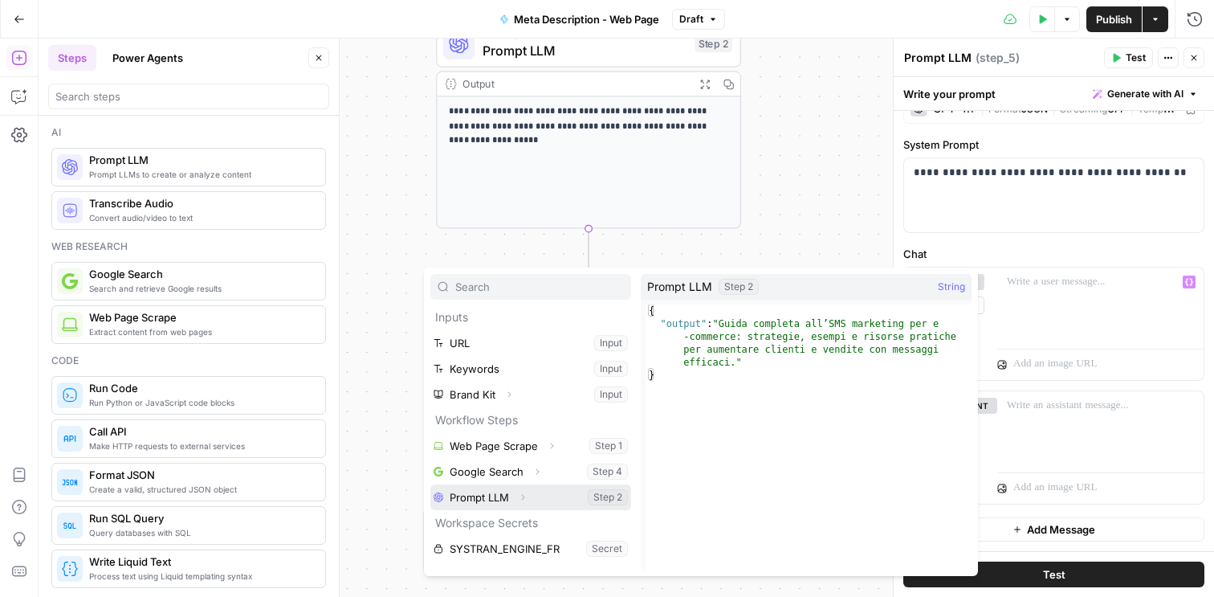
click at [608, 500] on button "Select variable Prompt LLM" at bounding box center [530, 497] width 201 height 26
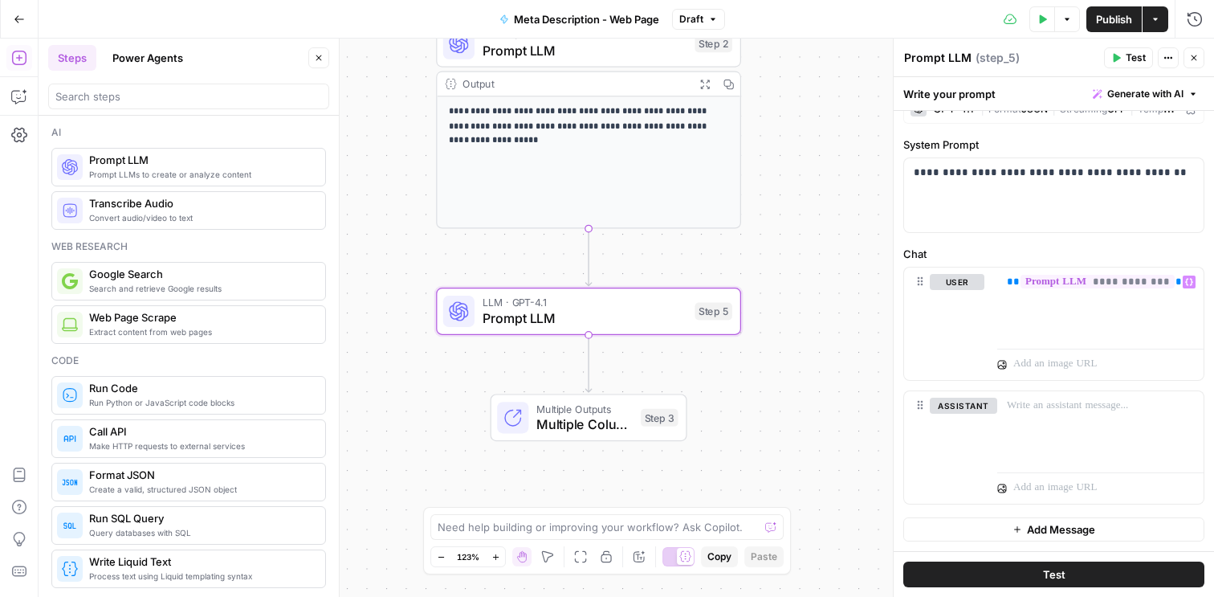
click at [1069, 573] on button "Test" at bounding box center [1053, 574] width 301 height 26
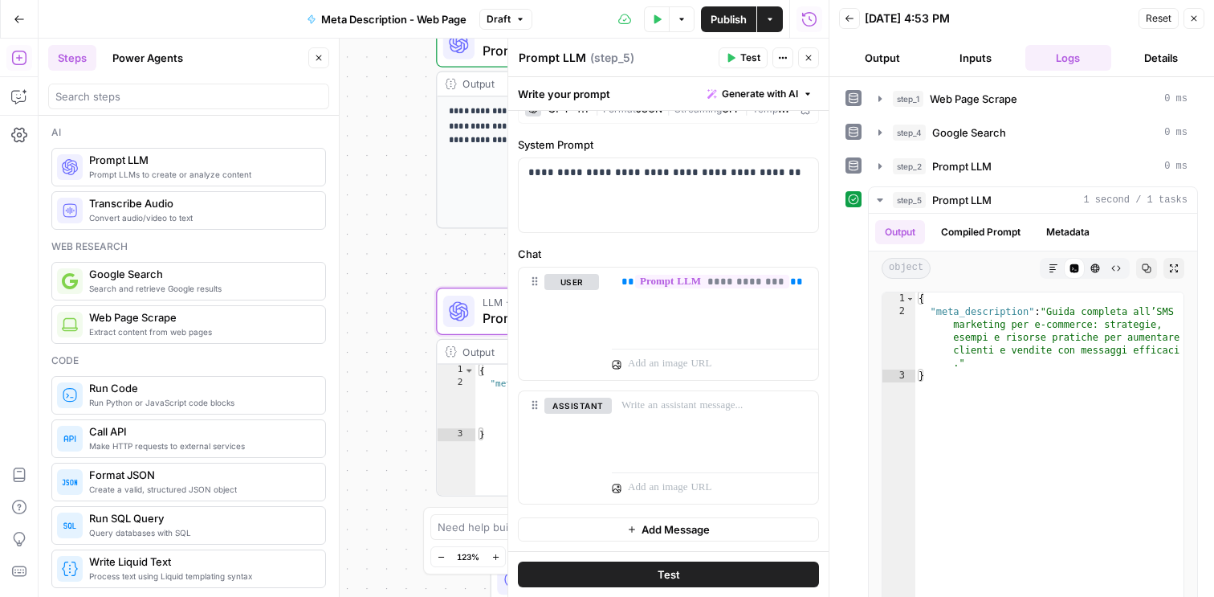
click at [454, 255] on div "**********" at bounding box center [434, 318] width 790 height 558
click at [1199, 22] on button "Close" at bounding box center [1194, 18] width 21 height 21
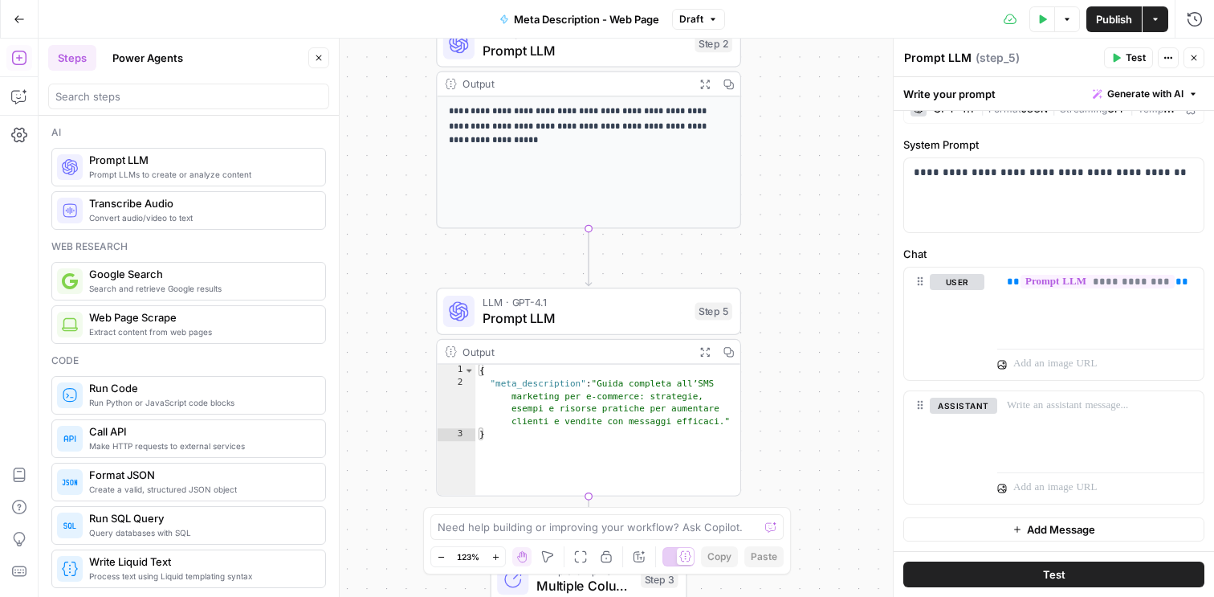
click at [784, 348] on div "**********" at bounding box center [627, 318] width 1176 height 558
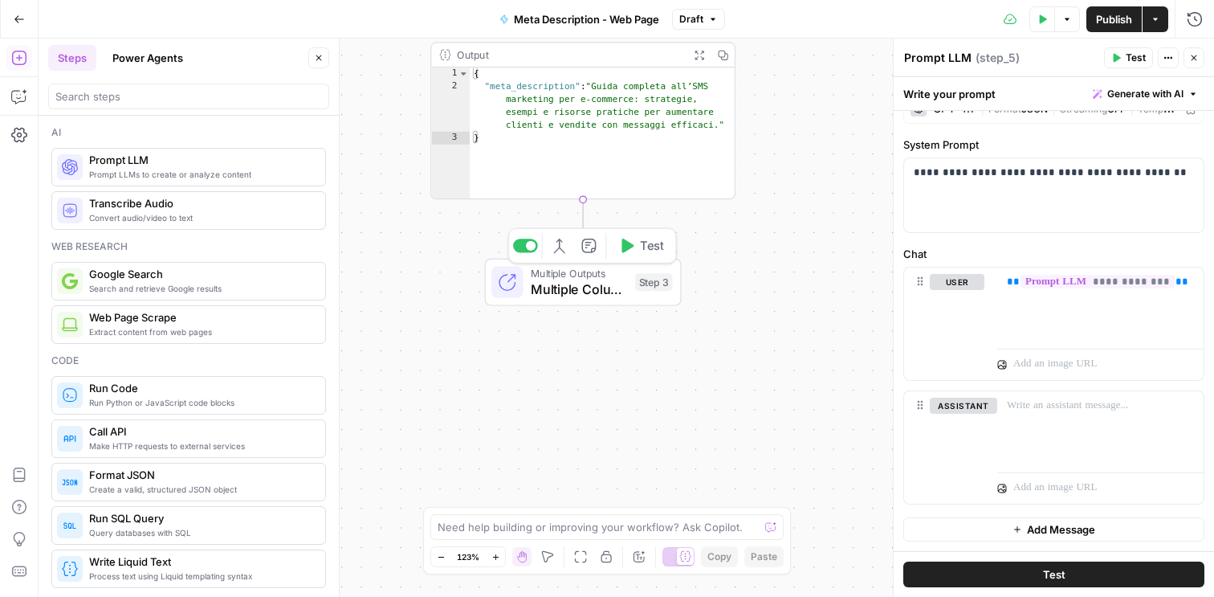
click at [613, 279] on span "Multiple Columns" at bounding box center [579, 289] width 96 height 20
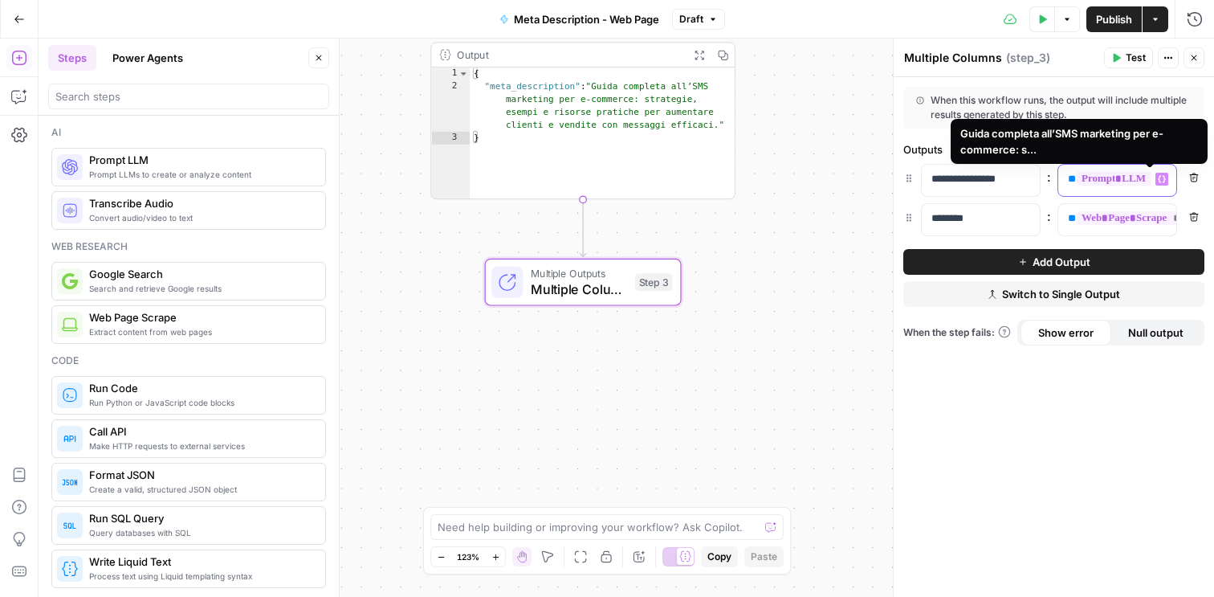
click at [1123, 179] on span "**********" at bounding box center [1143, 179] width 132 height 14
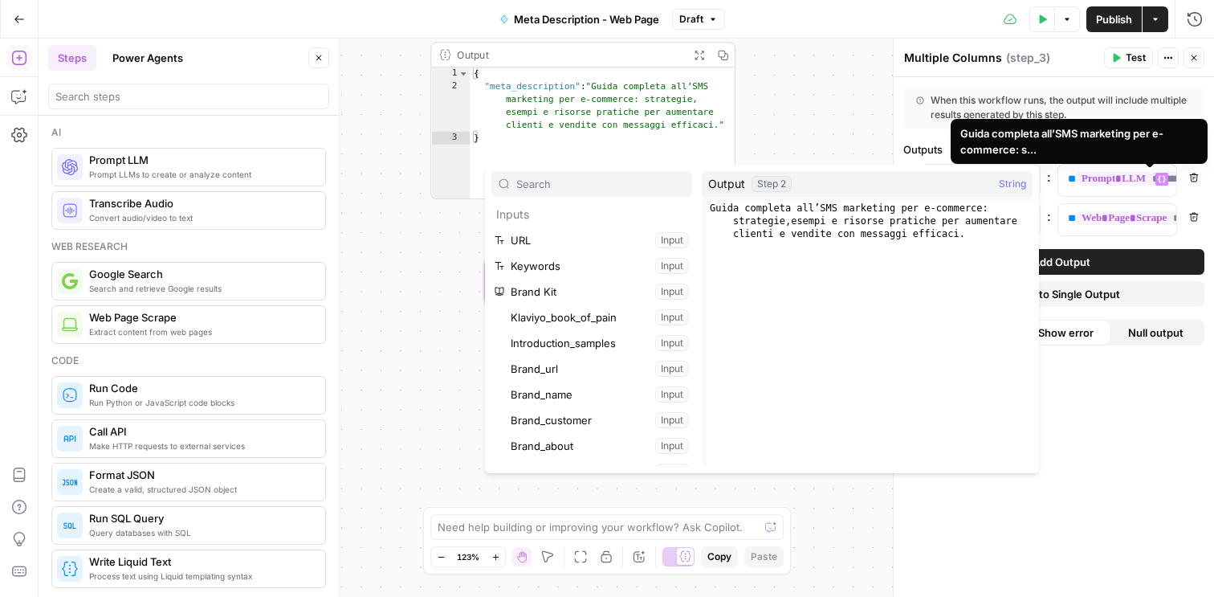
scroll to position [626, 0]
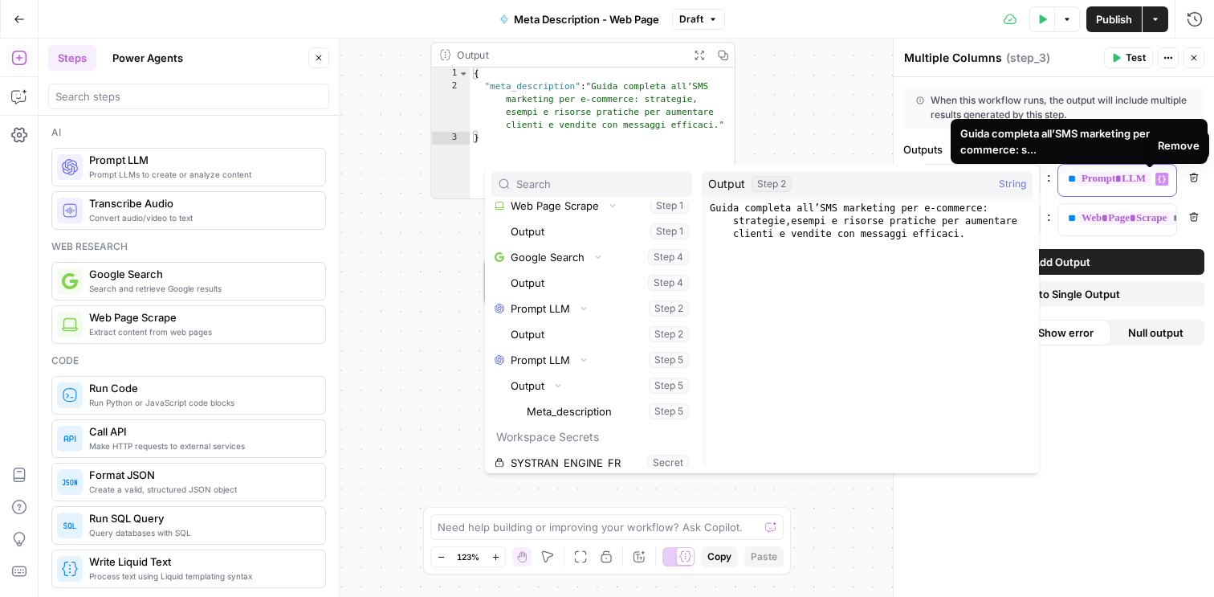
click at [1120, 183] on span "**********" at bounding box center [1143, 179] width 132 height 14
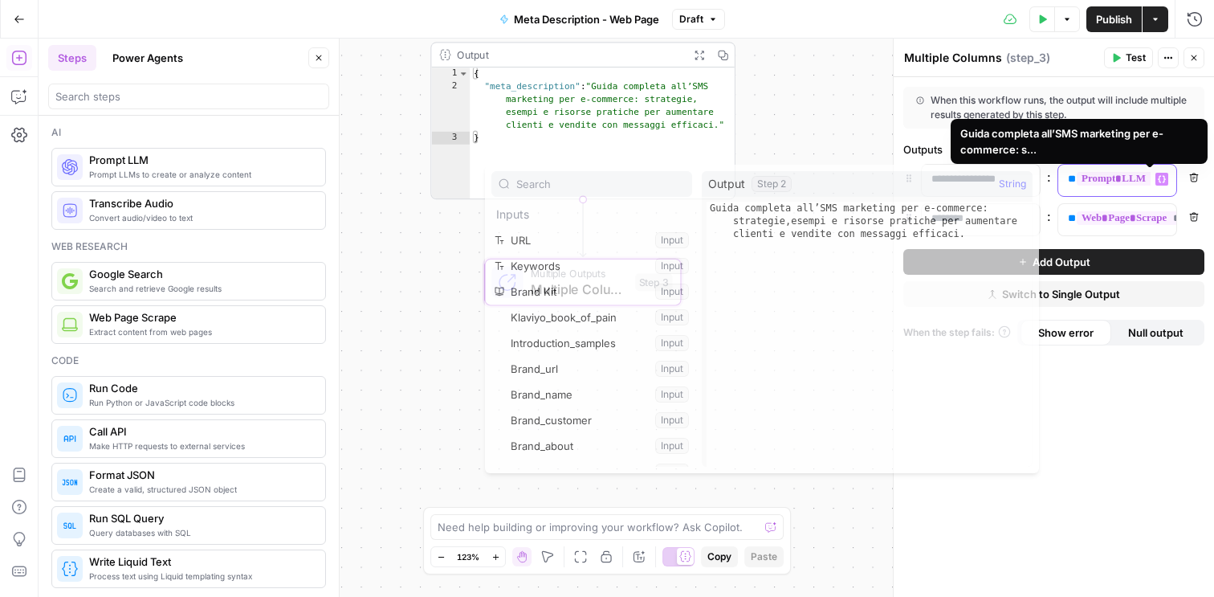
scroll to position [0, 0]
click at [1120, 183] on span "**********" at bounding box center [1143, 179] width 132 height 14
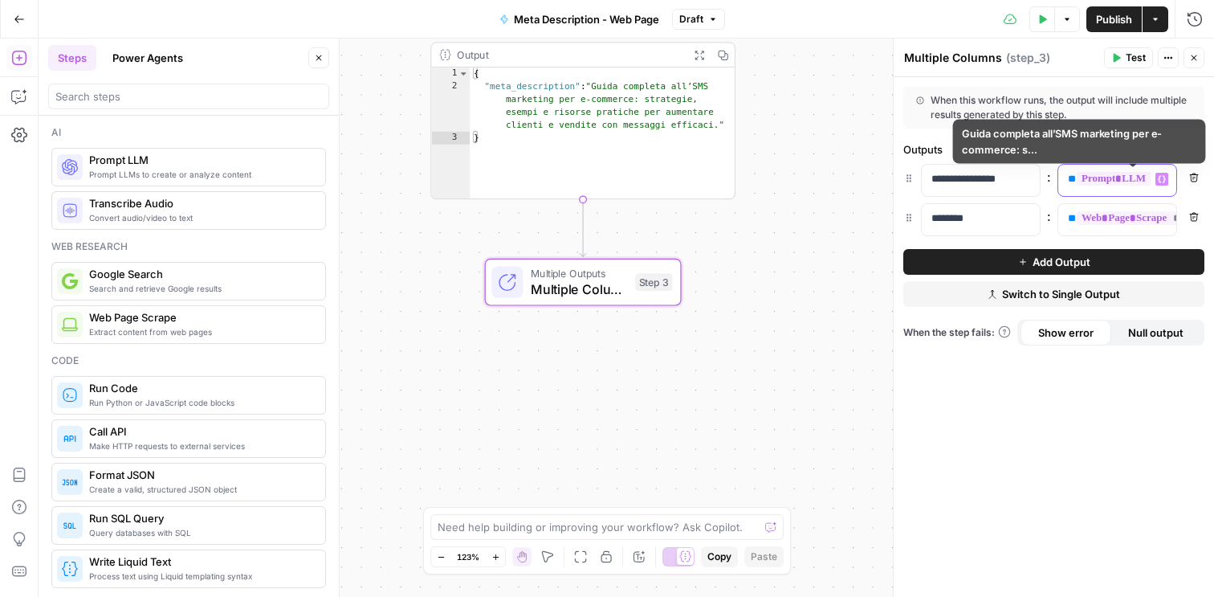
scroll to position [0, 82]
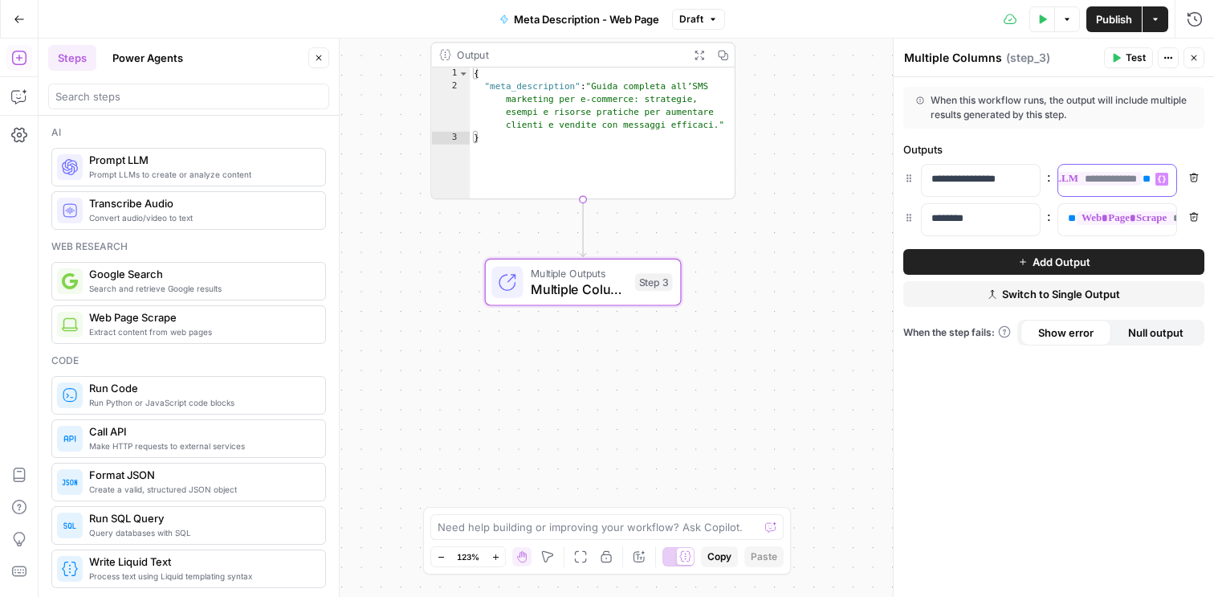
drag, startPoint x: 1068, startPoint y: 179, endPoint x: 1181, endPoint y: 184, distance: 113.3
click at [1181, 184] on div "**********" at bounding box center [1053, 180] width 301 height 33
click at [1164, 181] on icon "button" at bounding box center [1162, 179] width 8 height 7
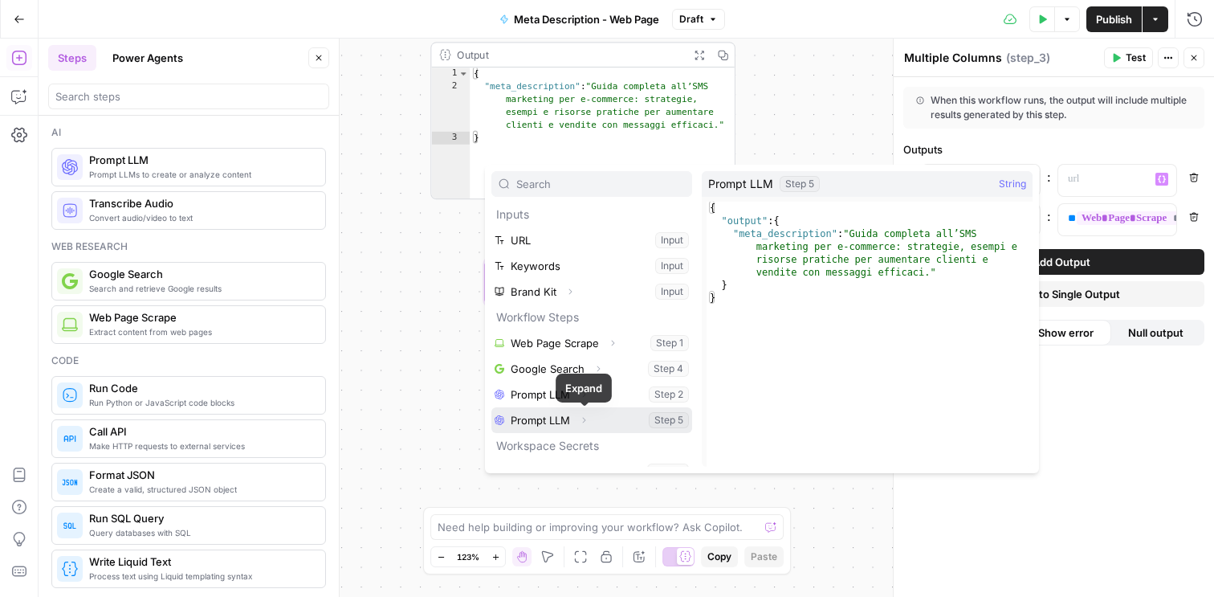
click at [581, 420] on icon "button" at bounding box center [584, 420] width 10 height 10
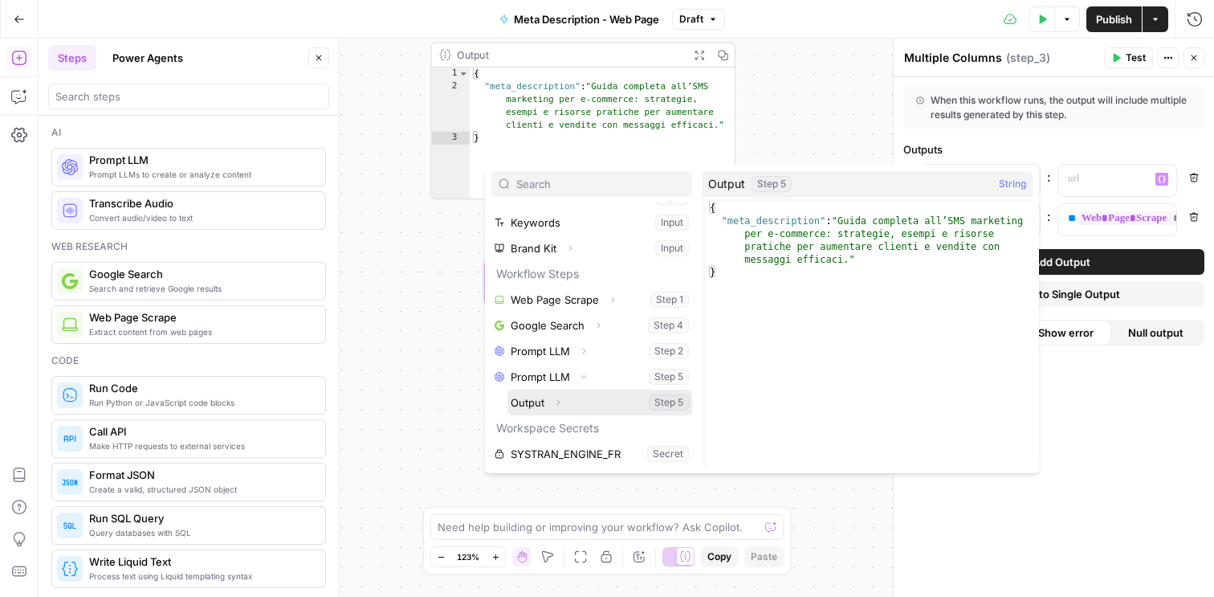
click at [664, 403] on button "Select variable Output" at bounding box center [599, 402] width 185 height 26
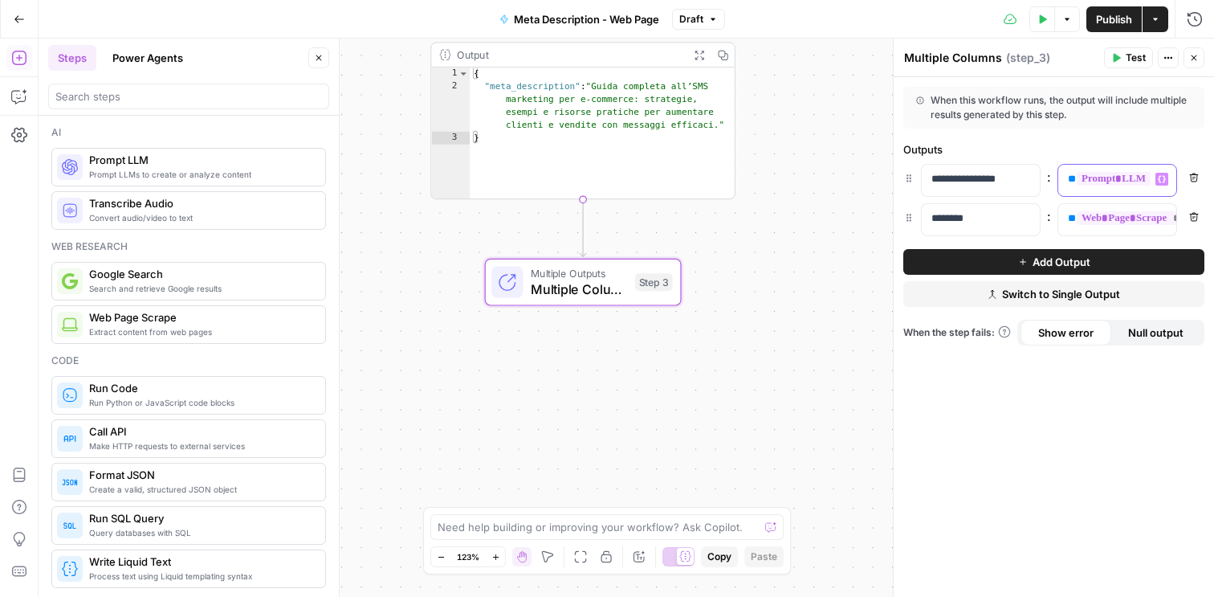
scroll to position [0, 81]
drag, startPoint x: 1063, startPoint y: 177, endPoint x: 1201, endPoint y: 201, distance: 140.1
click at [1201, 201] on div "**********" at bounding box center [1053, 200] width 301 height 72
click at [1165, 179] on span "Variables Menu" at bounding box center [1165, 179] width 1 height 1
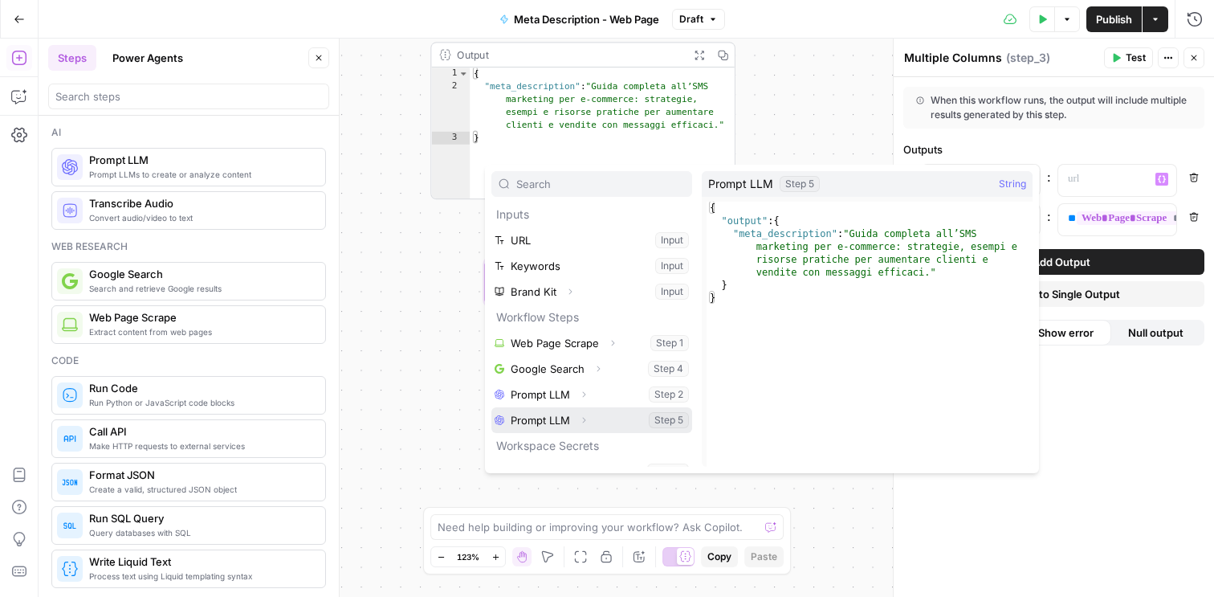
click at [588, 418] on icon "button" at bounding box center [584, 420] width 10 height 10
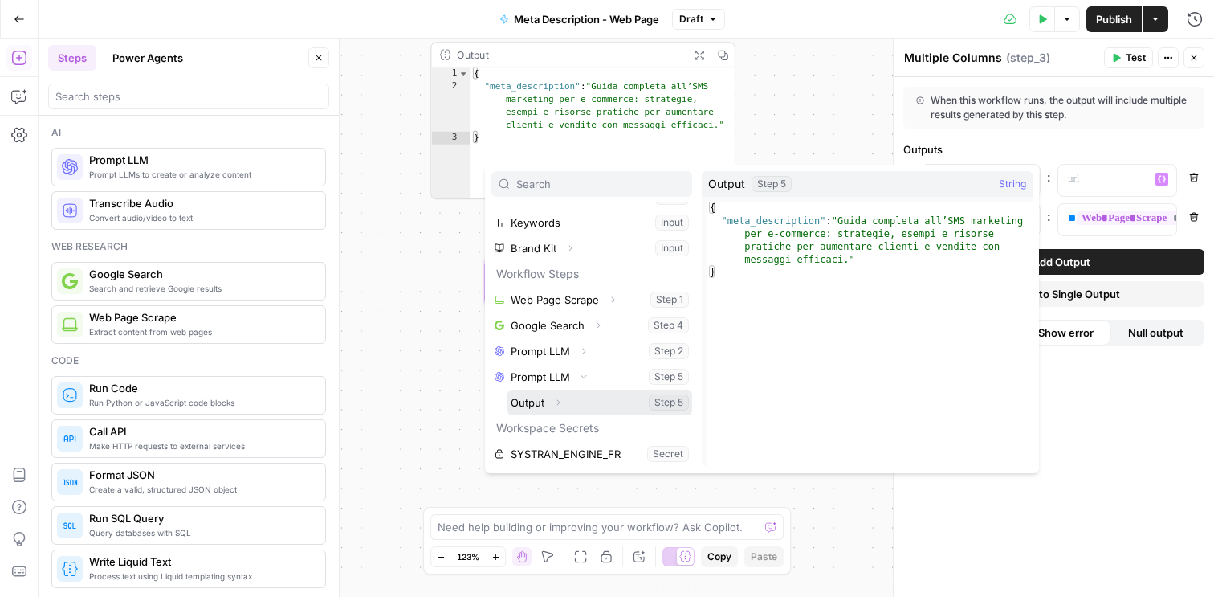
click at [563, 396] on button "Expand" at bounding box center [558, 402] width 21 height 21
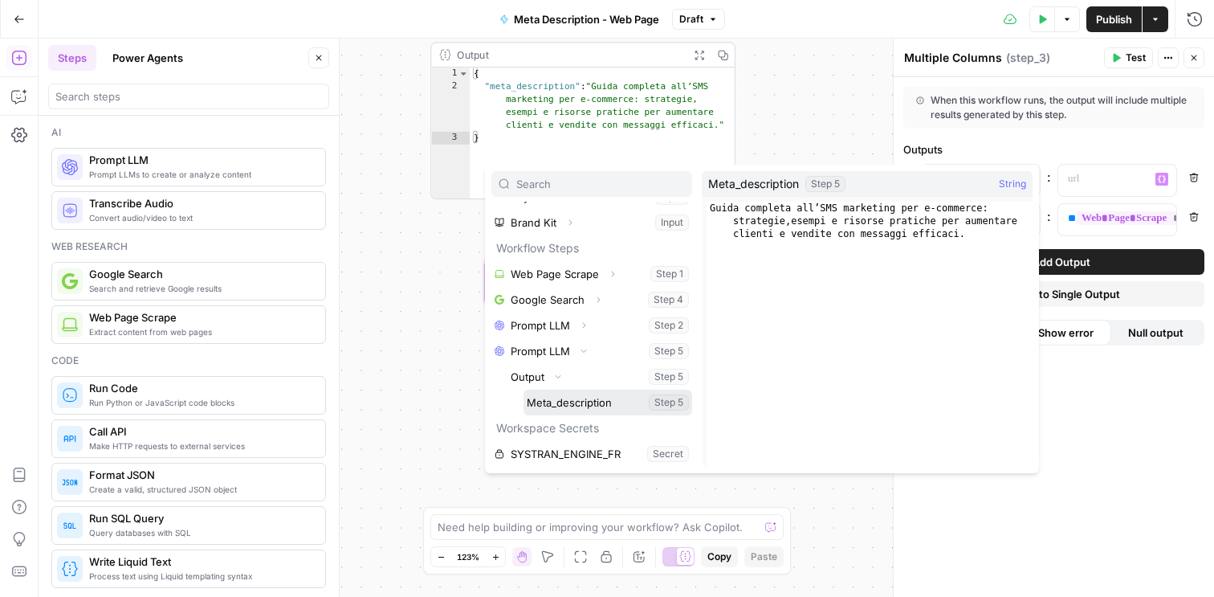
click at [670, 401] on button "Select variable Meta_description" at bounding box center [608, 402] width 169 height 26
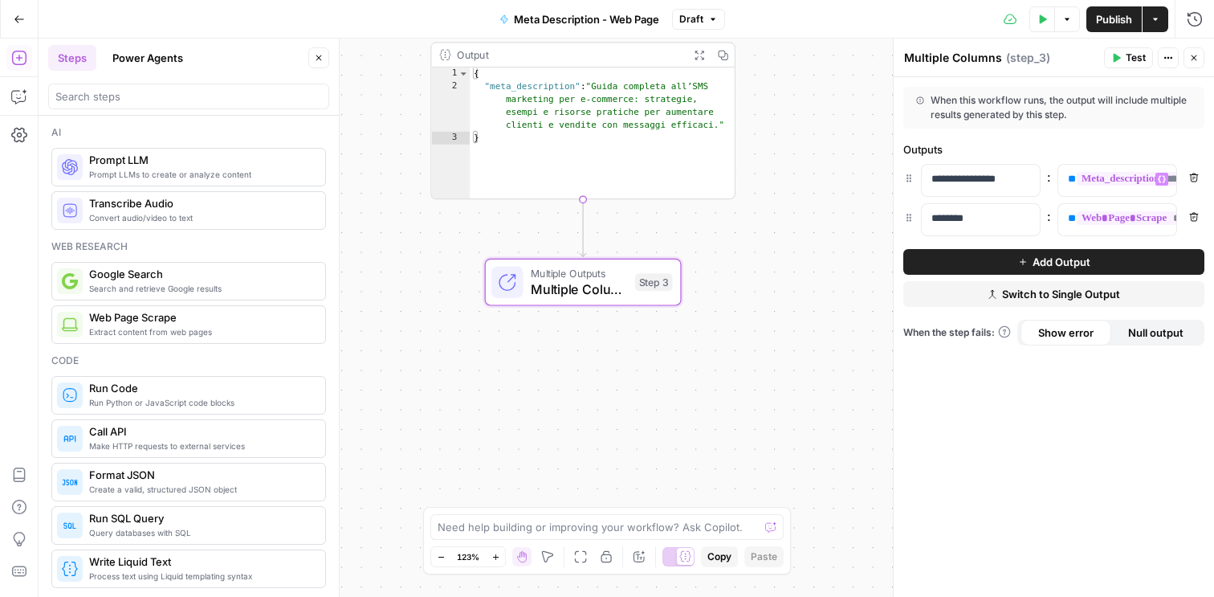
click at [1123, 59] on button "Test" at bounding box center [1128, 57] width 49 height 21
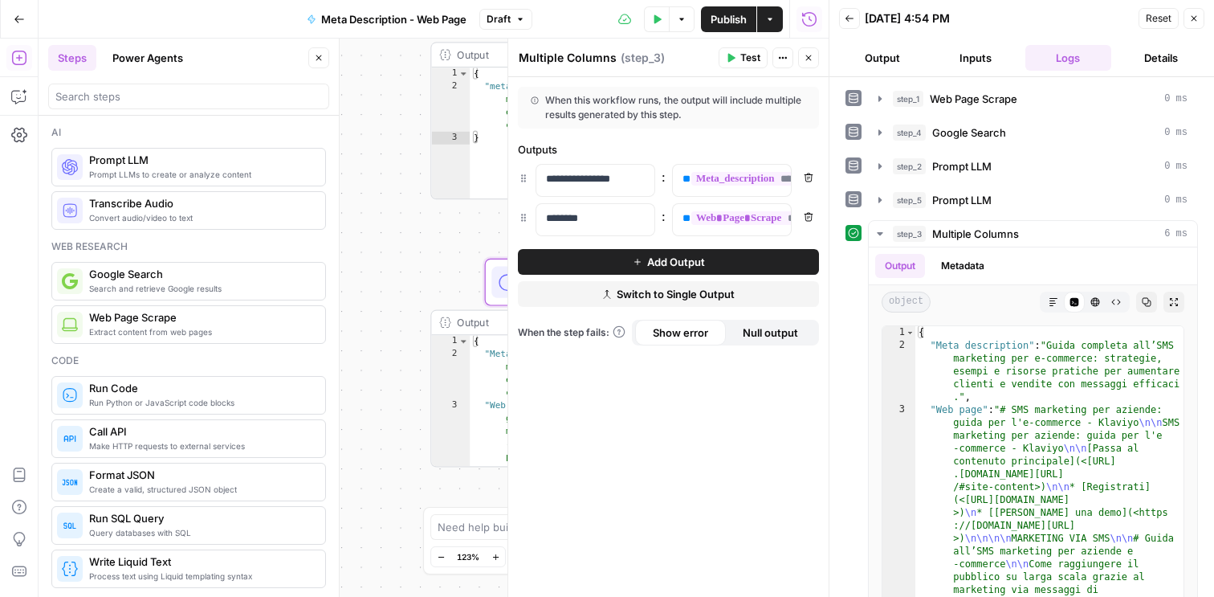
click at [735, 19] on span "Publish" at bounding box center [729, 19] width 36 height 16
click at [809, 59] on icon "button" at bounding box center [809, 58] width 10 height 10
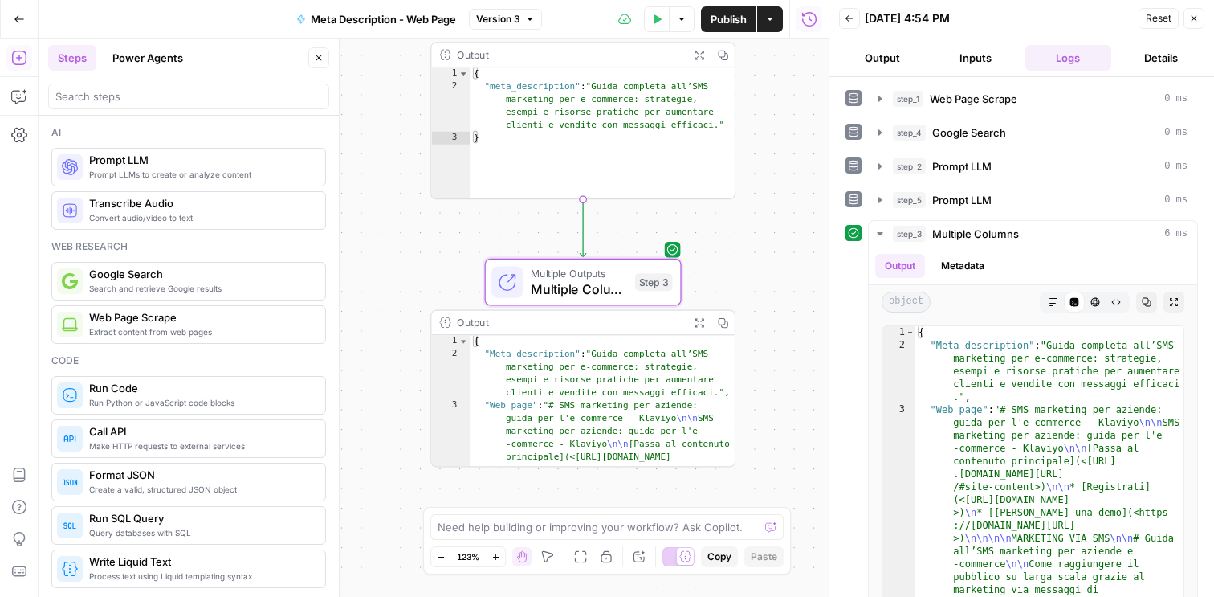
click at [1194, 23] on button "Close" at bounding box center [1194, 18] width 21 height 21
